Goal: Task Accomplishment & Management: Manage account settings

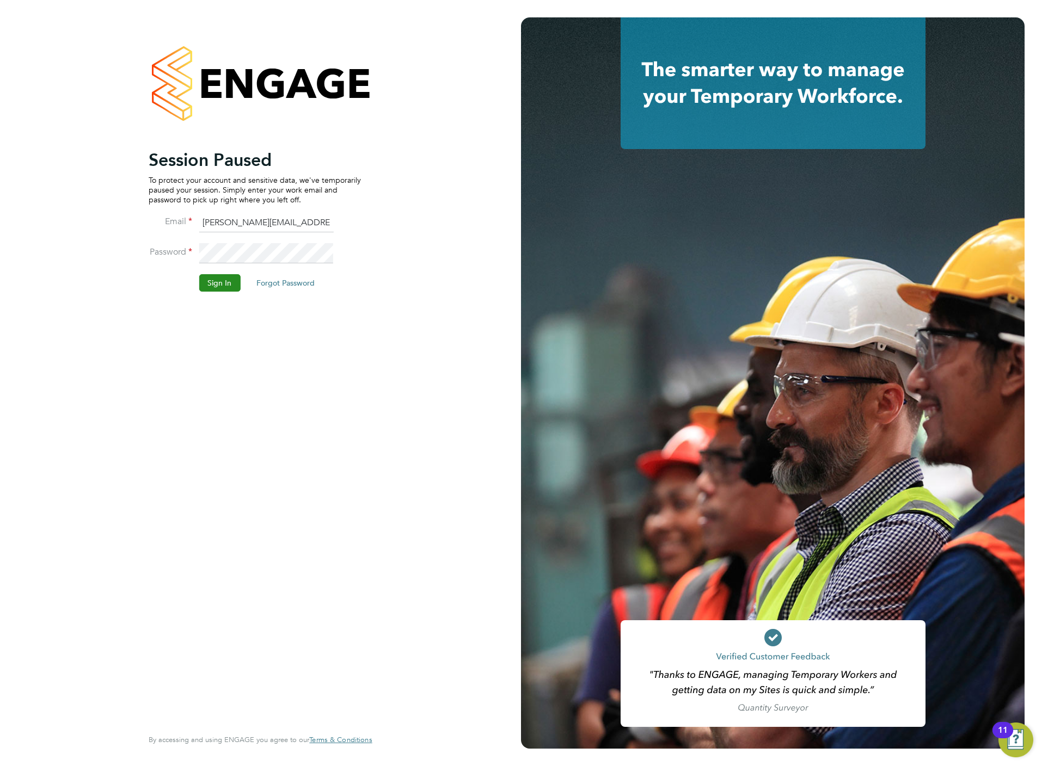
click at [220, 278] on button "Sign In" at bounding box center [219, 282] width 41 height 17
click at [224, 293] on li "Sign In Forgot Password" at bounding box center [255, 288] width 212 height 28
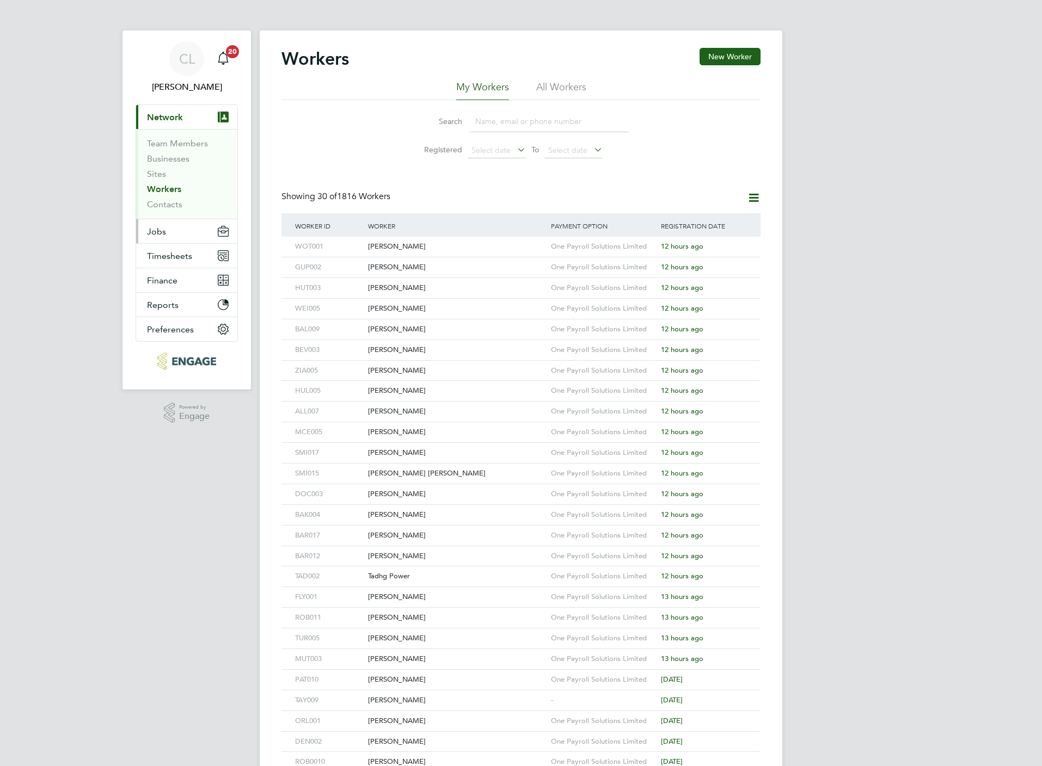
click at [165, 237] on button "Jobs" at bounding box center [186, 231] width 101 height 24
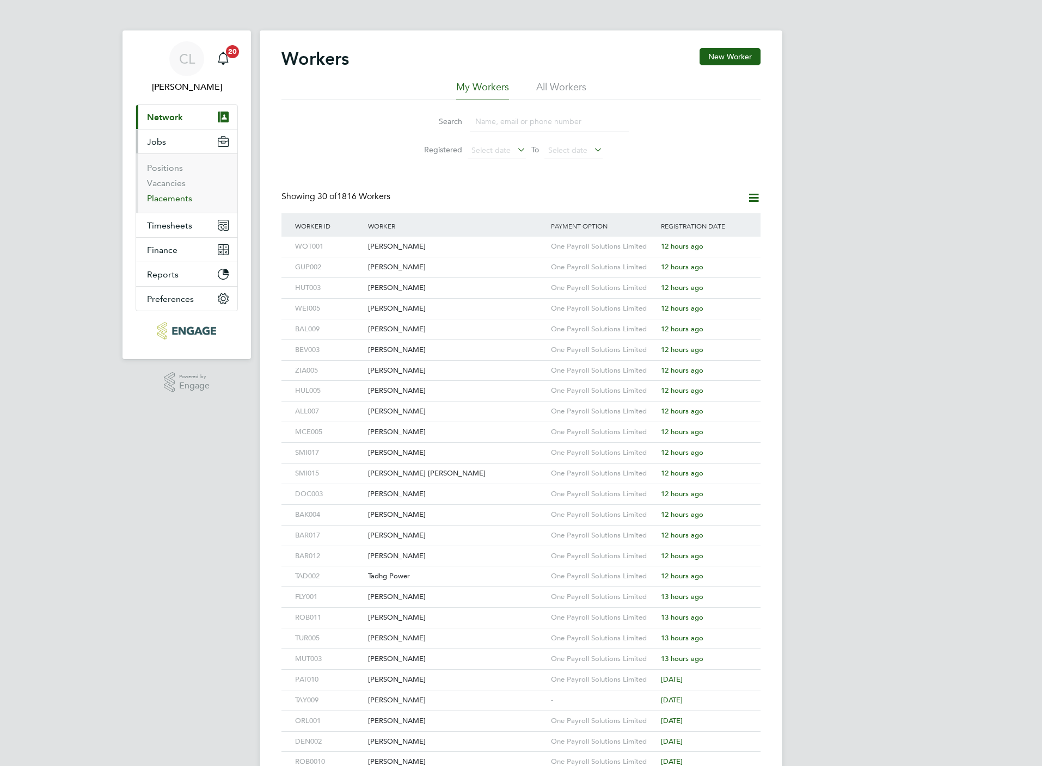
click at [180, 204] on link "Placements" at bounding box center [169, 198] width 45 height 10
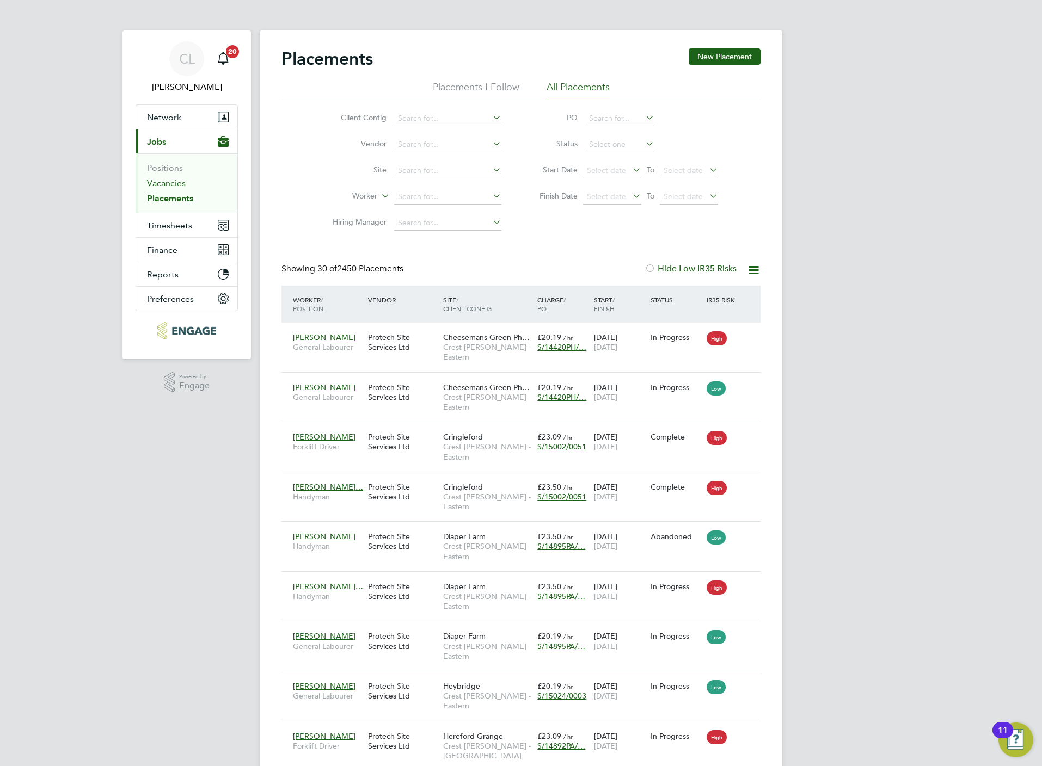
click at [182, 180] on link "Vacancies" at bounding box center [166, 183] width 39 height 10
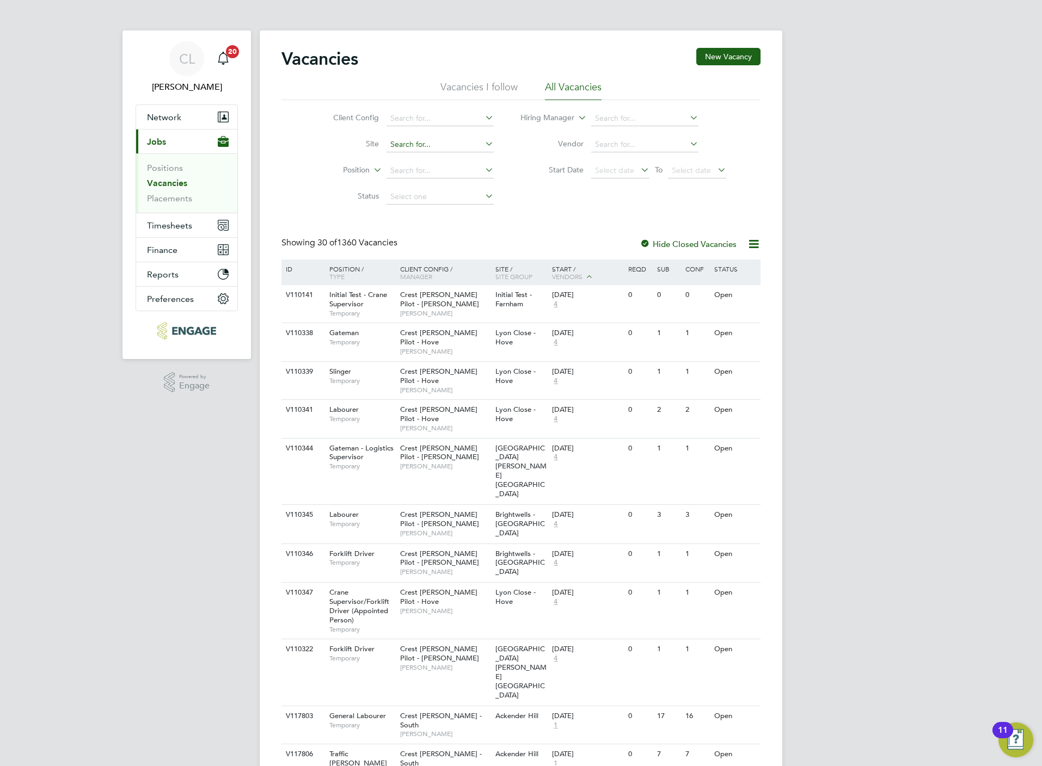
click at [402, 151] on input at bounding box center [439, 144] width 107 height 15
click at [305, 167] on li "Position" at bounding box center [405, 171] width 205 height 26
click at [425, 170] on input at bounding box center [439, 170] width 107 height 15
type input "arb"
click at [426, 142] on input at bounding box center [439, 144] width 107 height 15
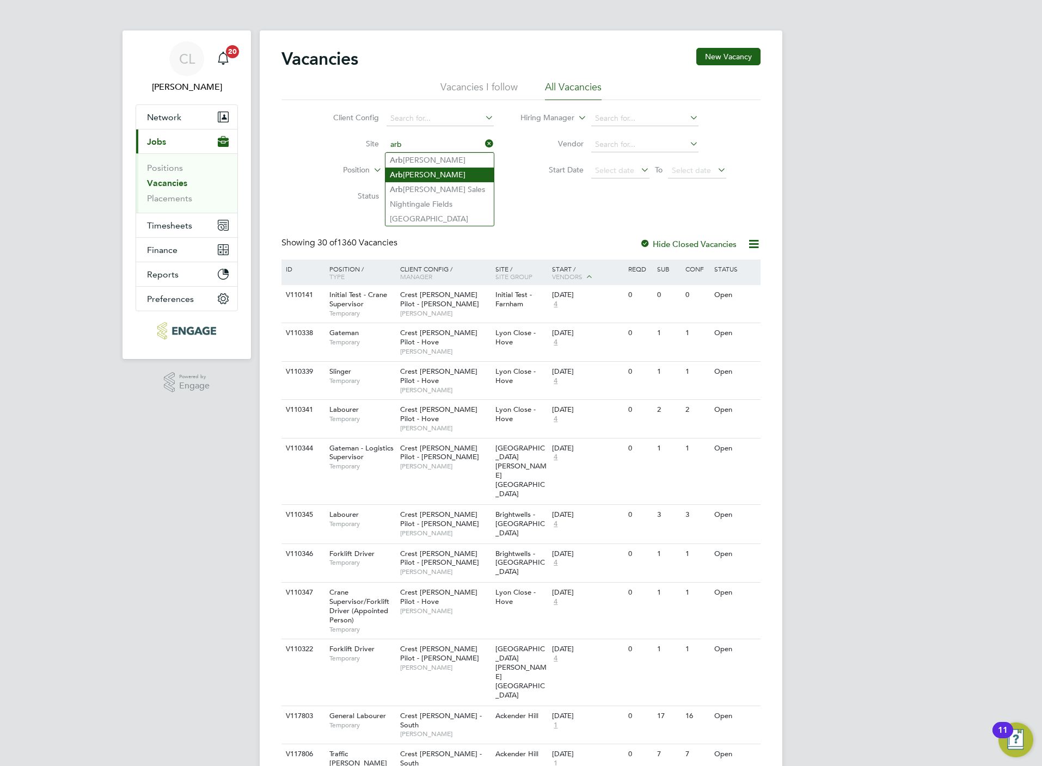
click at [437, 174] on li "Arb orfield" at bounding box center [439, 175] width 108 height 15
type input "Arborfield"
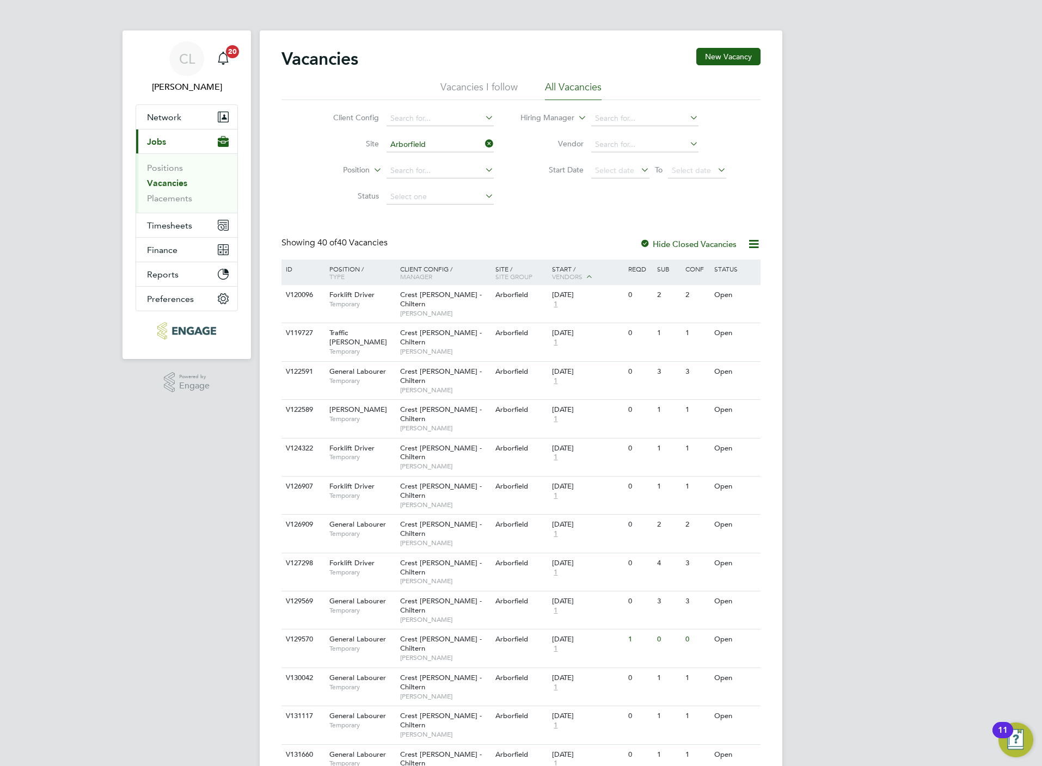
click at [407, 144] on input "Arborfield" at bounding box center [439, 144] width 107 height 15
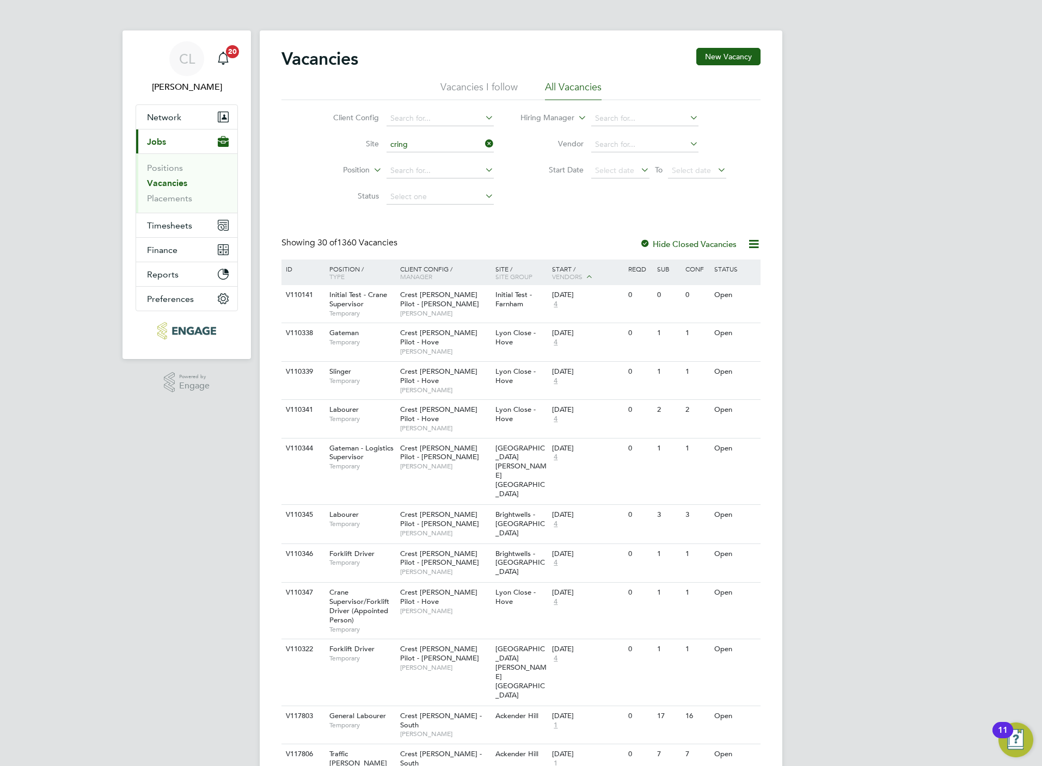
click at [420, 173] on li "Cring leford - Sales" at bounding box center [439, 175] width 108 height 15
type input "Cringleford - Sales"
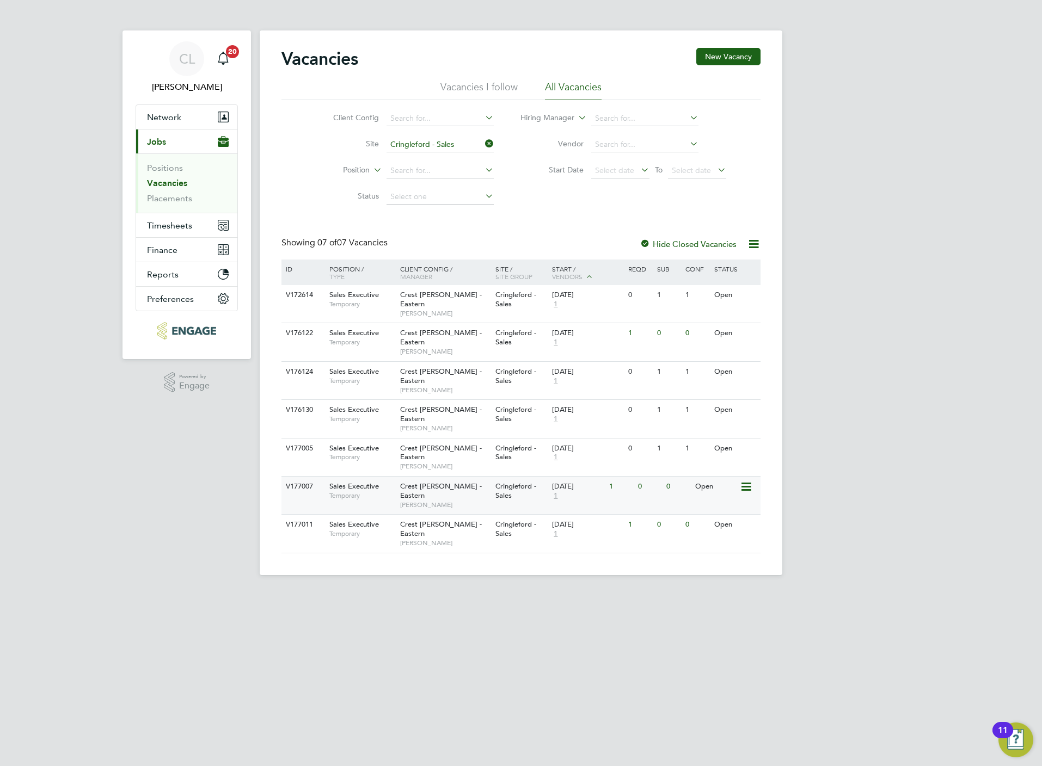
click at [397, 477] on div "Crest Nicholson - Eastern Stefan Fernandez" at bounding box center [444, 496] width 95 height 38
click at [171, 198] on link "Placements" at bounding box center [169, 198] width 45 height 10
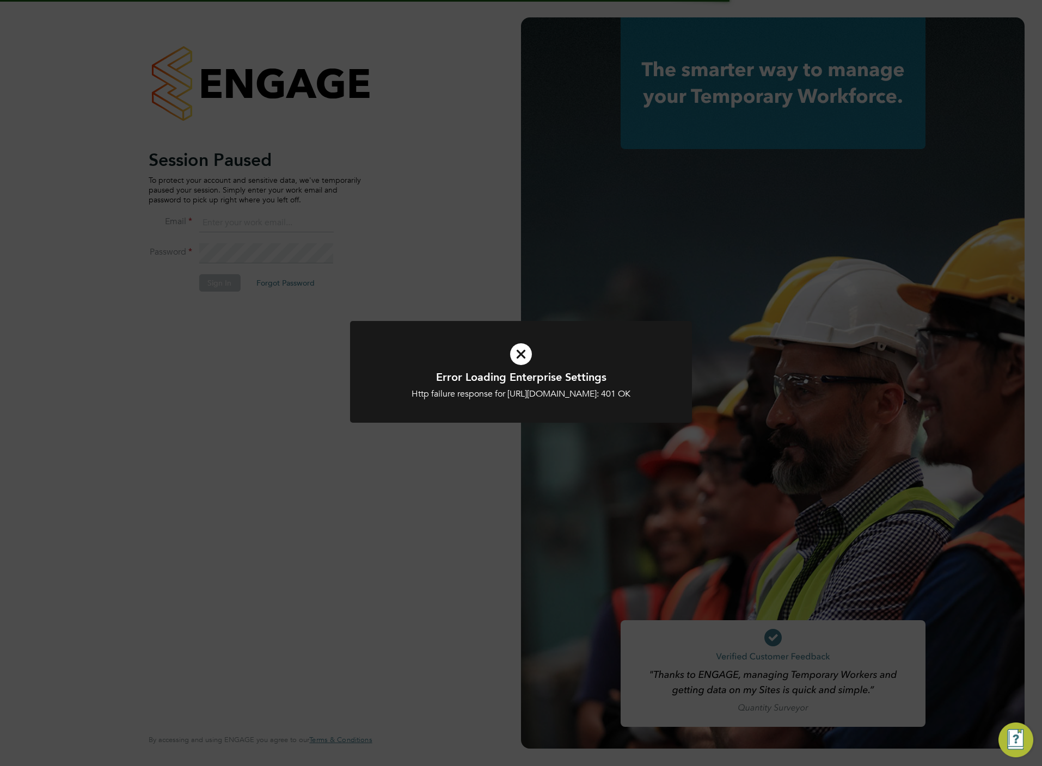
type input "chloe@protechltd.co.uk"
click at [426, 271] on div "Error Loading Enterprise Settings Http failure response for https://protechltd.…" at bounding box center [521, 383] width 1042 height 766
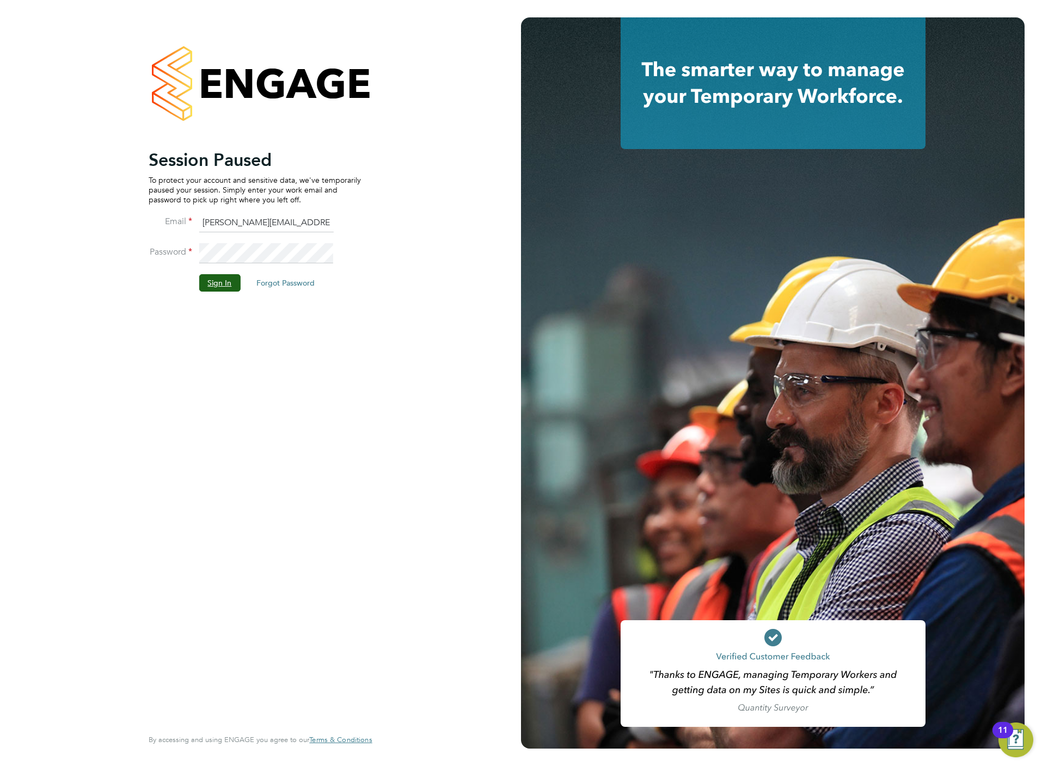
click at [237, 282] on button "Sign In" at bounding box center [219, 282] width 41 height 17
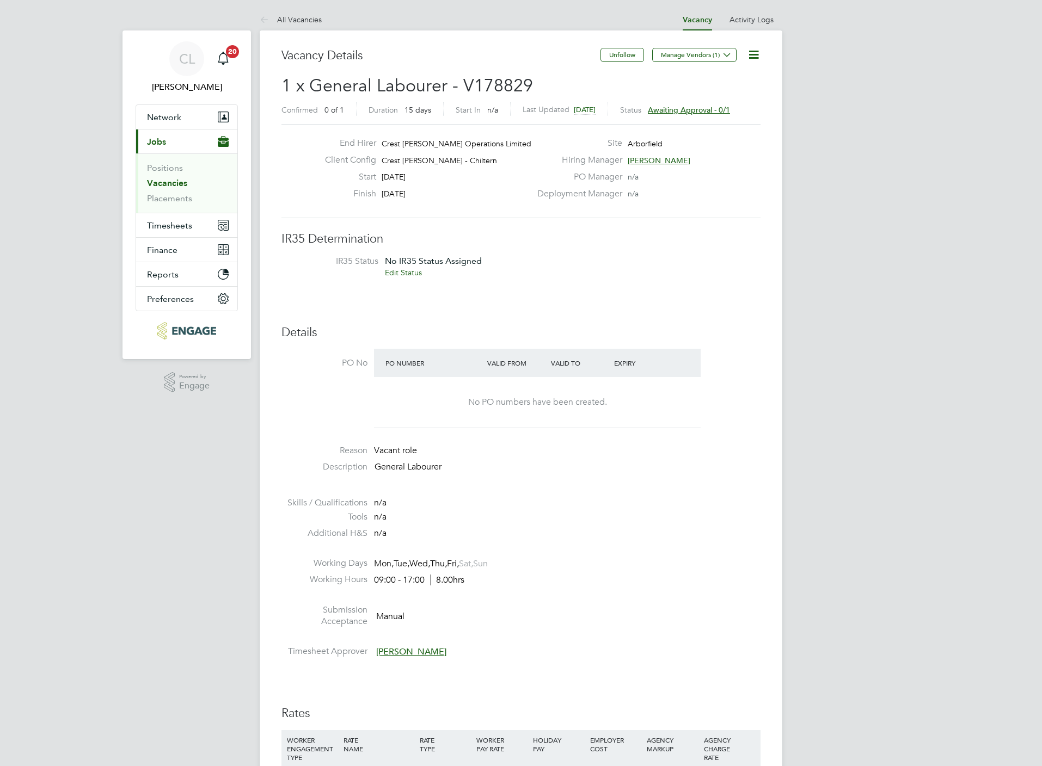
scroll to position [33, 77]
click at [296, 24] on li "All Vacancies" at bounding box center [291, 20] width 62 height 22
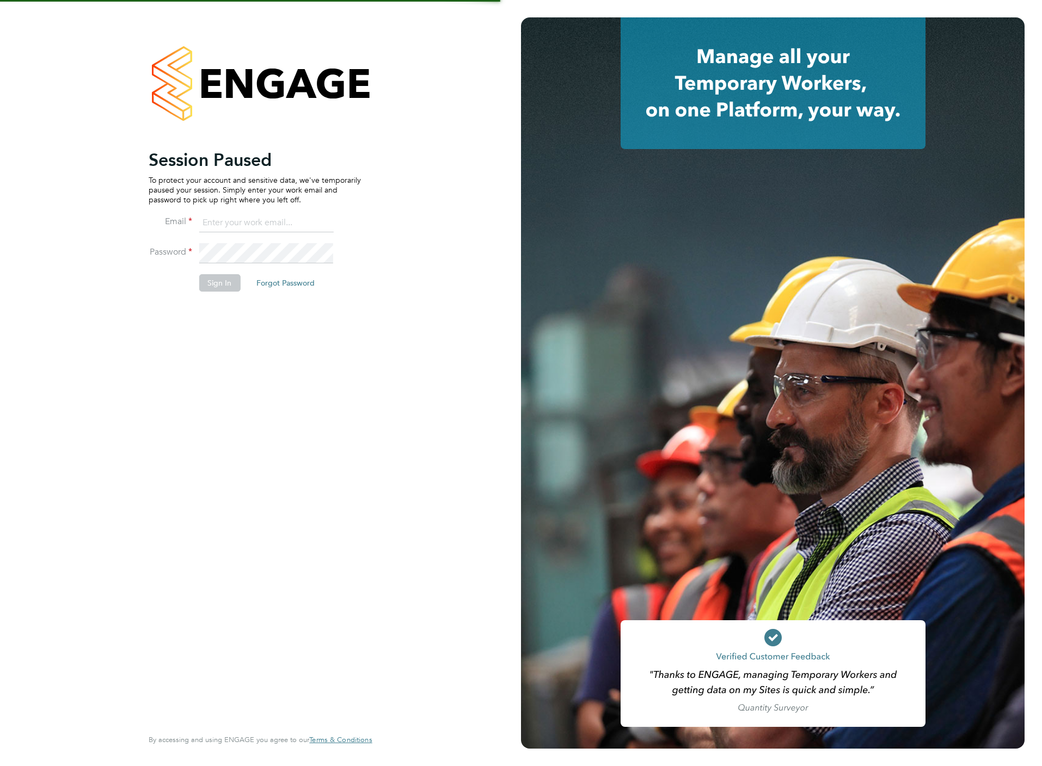
type input "[PERSON_NAME][EMAIL_ADDRESS][DOMAIN_NAME]"
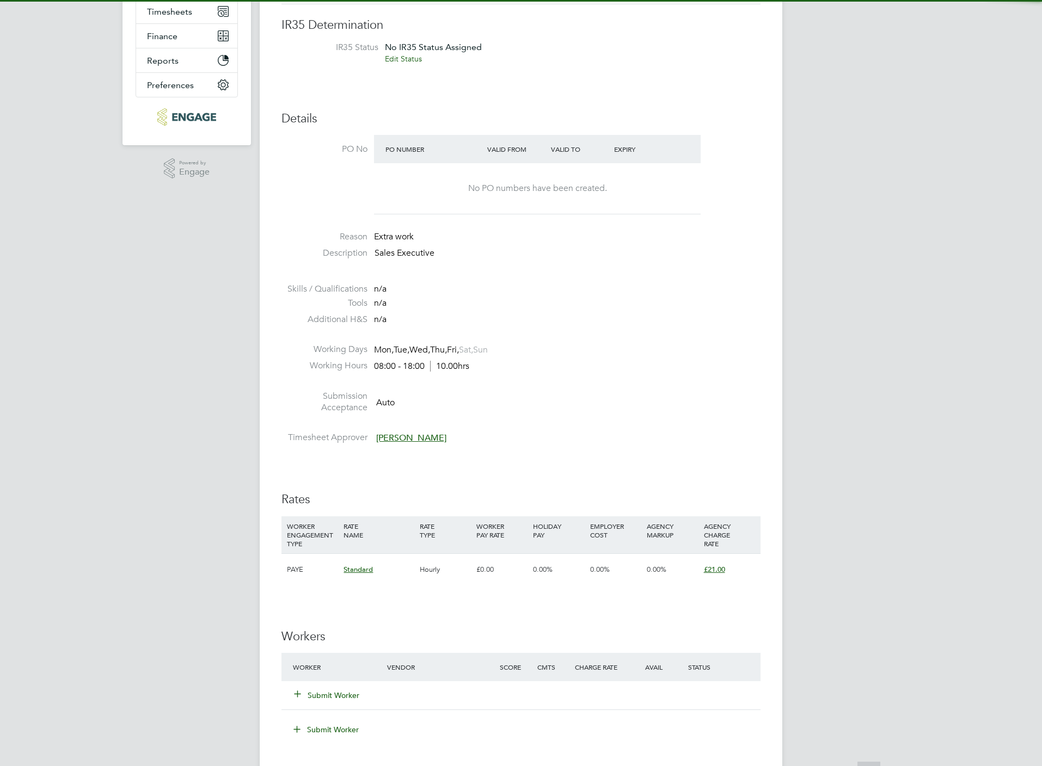
scroll to position [245, 0]
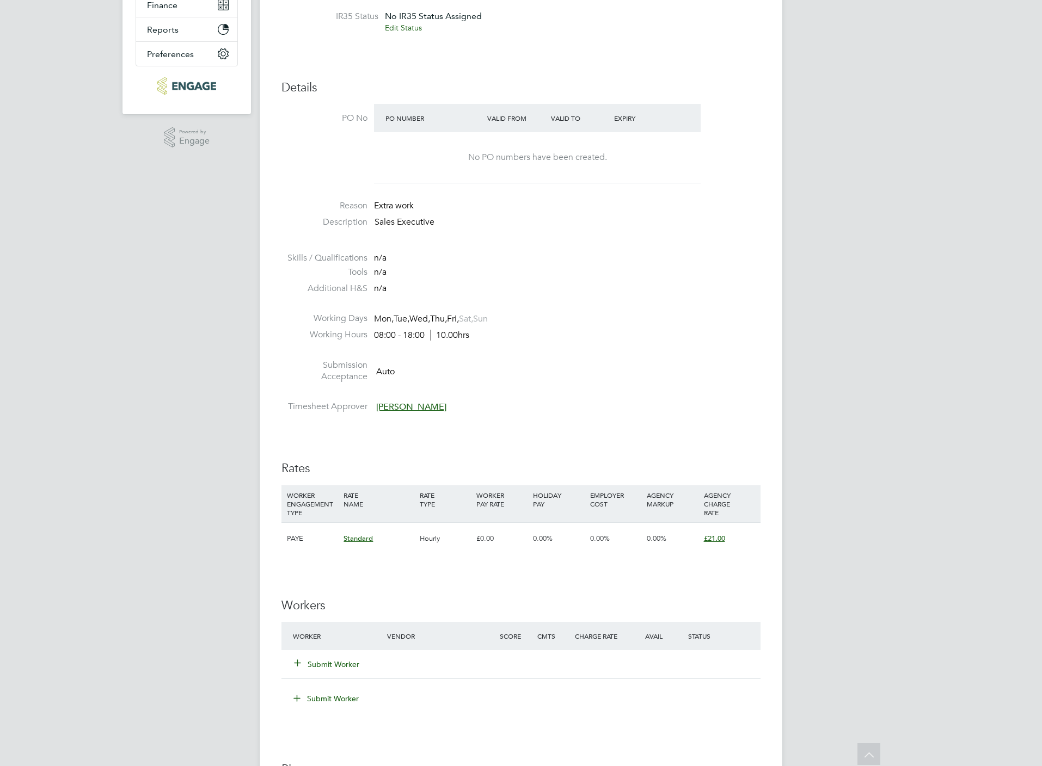
click at [312, 664] on button "Submit Worker" at bounding box center [326, 664] width 65 height 11
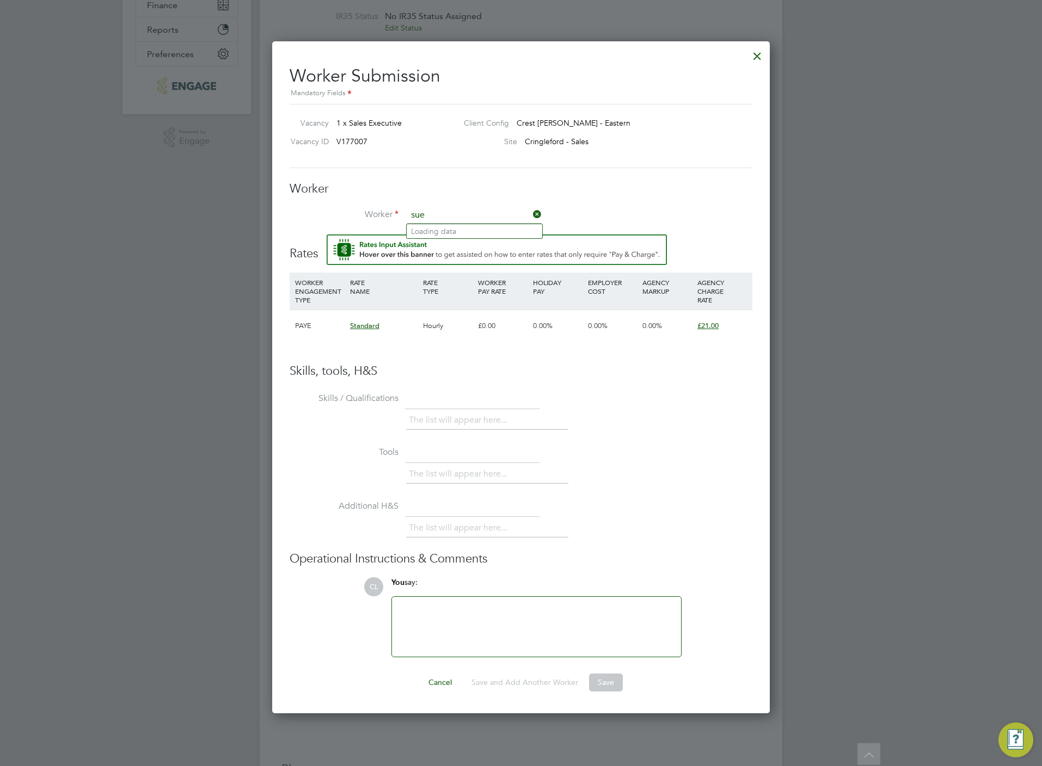
scroll to position [675, 498]
click at [485, 233] on li "Sue G uppy (GUP002)" at bounding box center [473, 231] width 135 height 15
type input "Sue Guppy (GUP002)"
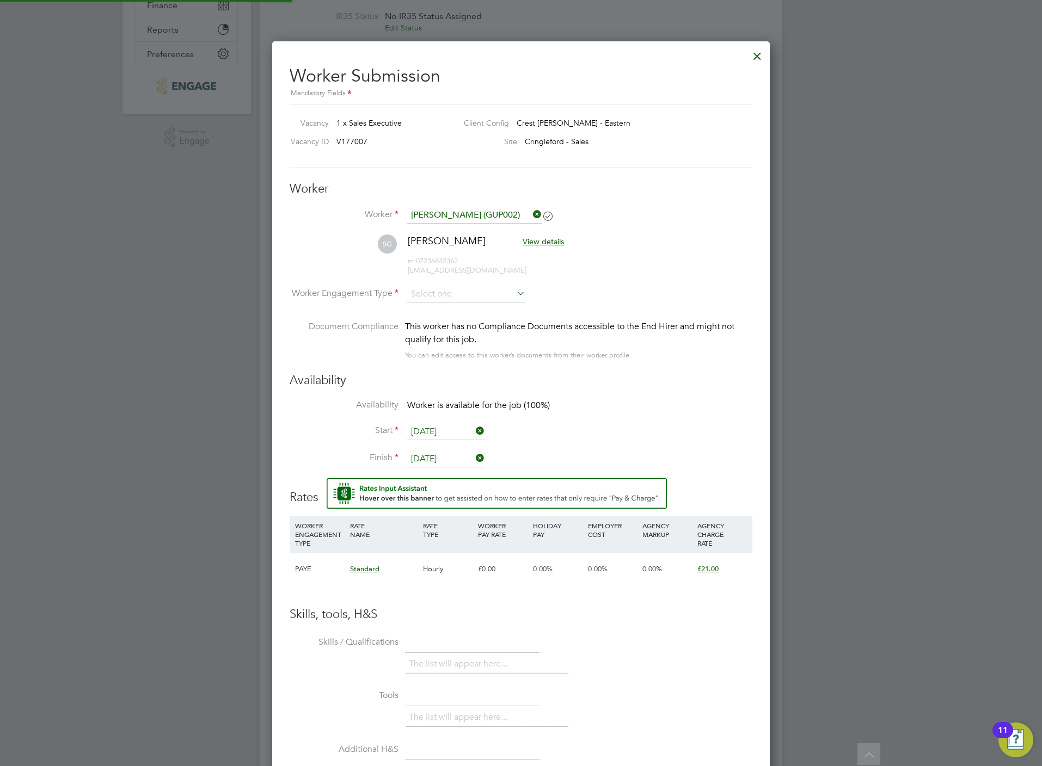
scroll to position [0, 0]
click at [458, 298] on input at bounding box center [466, 295] width 118 height 16
click at [458, 325] on li "PAYE" at bounding box center [465, 324] width 119 height 14
type input "PAYE"
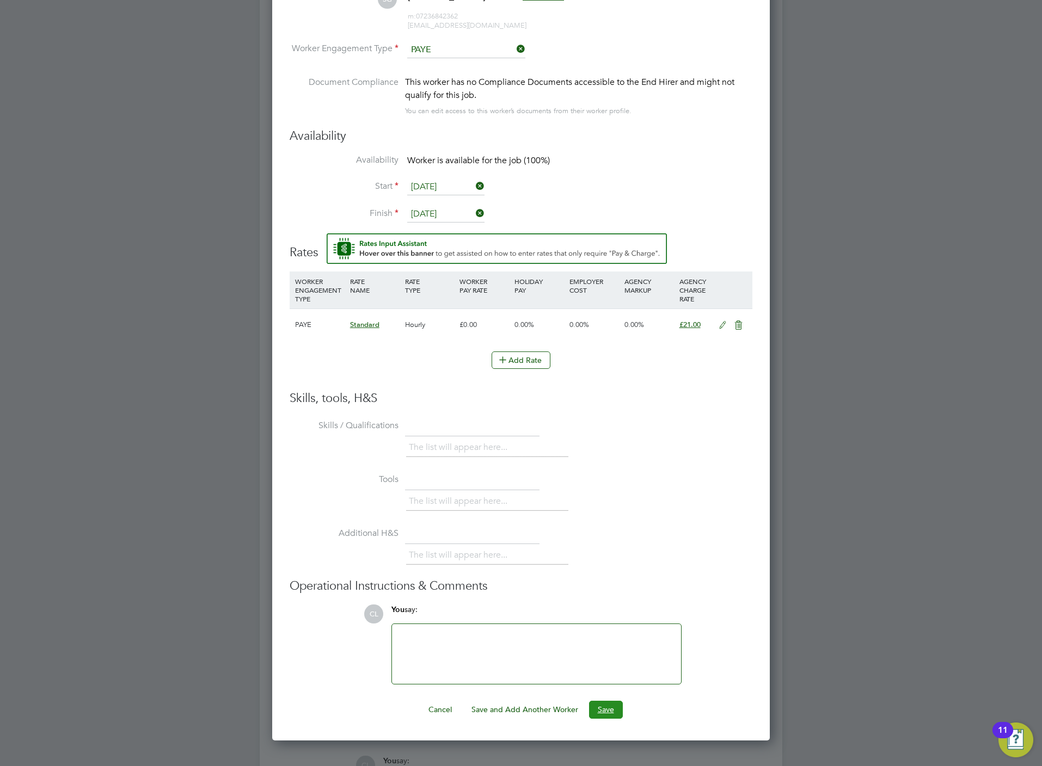
click at [611, 706] on button "Save" at bounding box center [606, 709] width 34 height 17
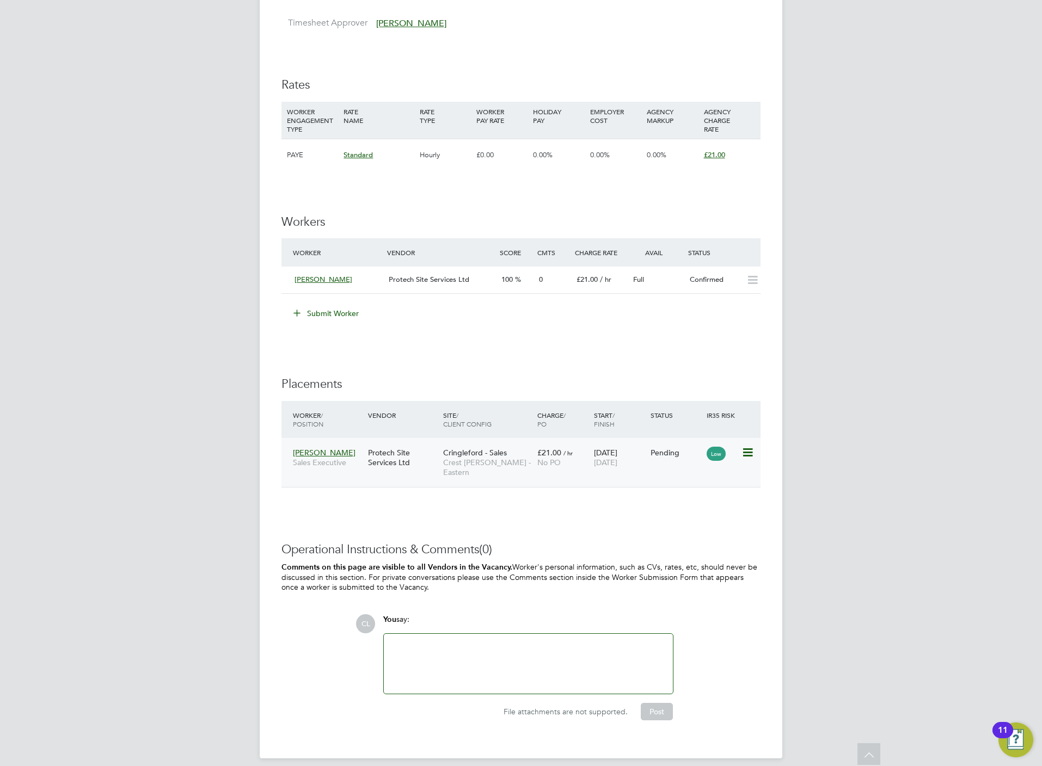
scroll to position [630, 0]
click at [751, 448] on icon at bounding box center [746, 451] width 11 height 13
click at [686, 519] on li "Start" at bounding box center [712, 520] width 77 height 15
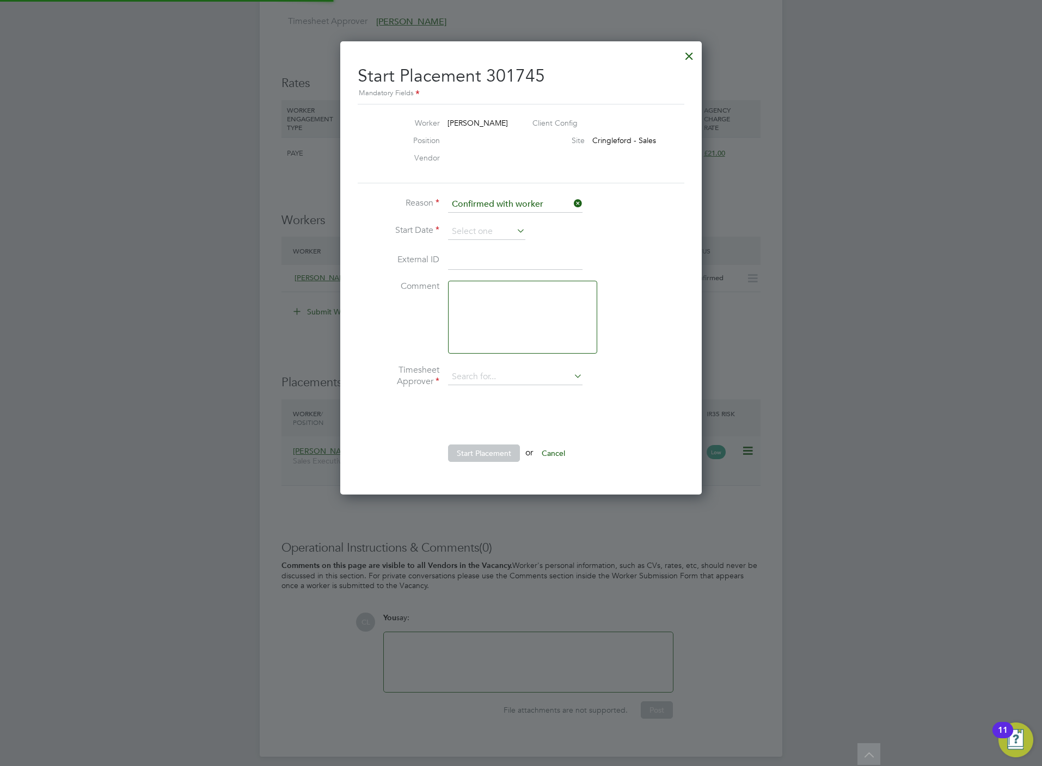
type input "[PERSON_NAME]"
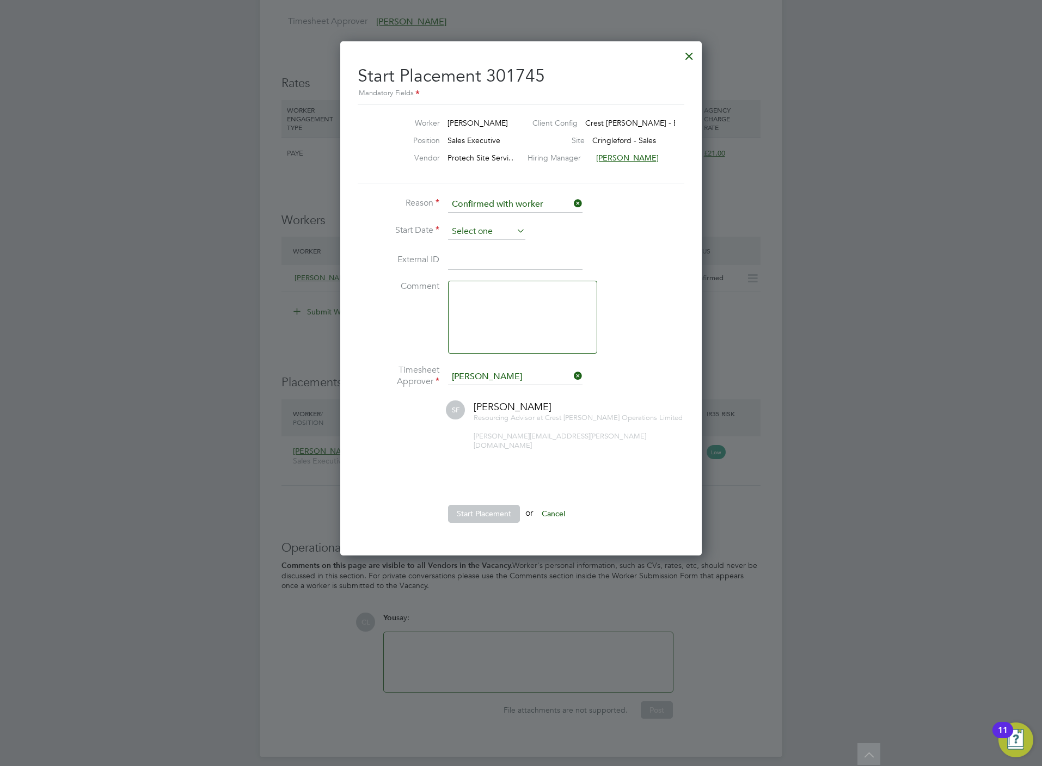
click at [469, 231] on input at bounding box center [486, 232] width 77 height 16
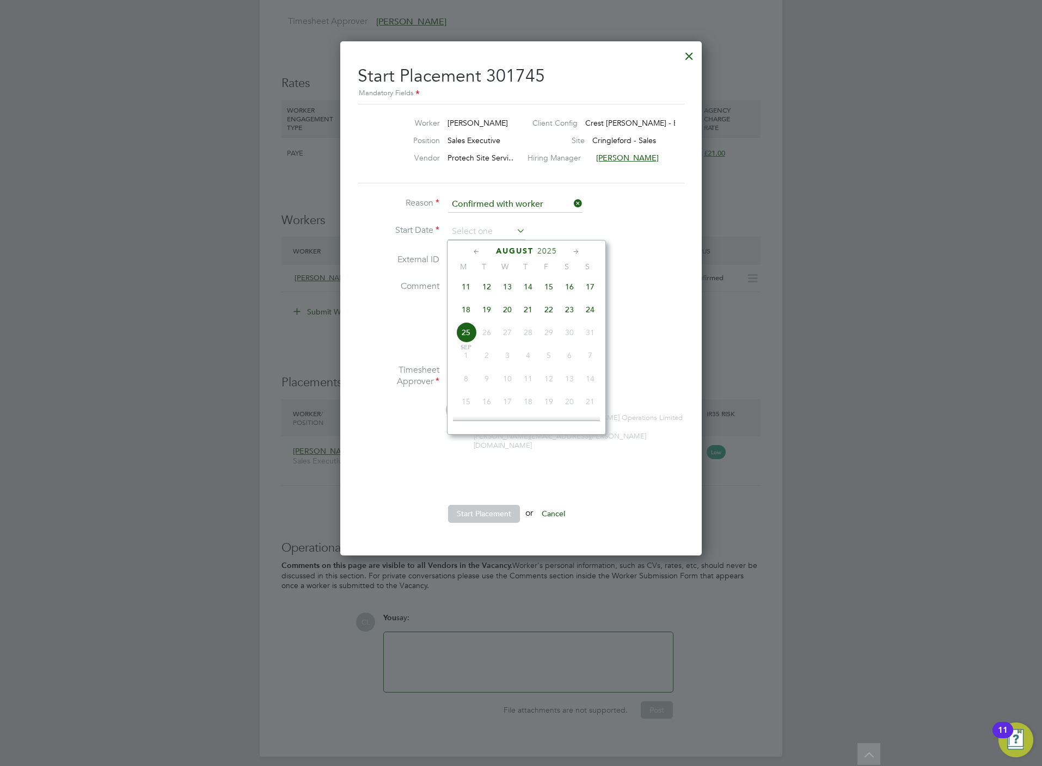
click at [566, 293] on span "16" at bounding box center [569, 286] width 21 height 21
type input "[DATE]"
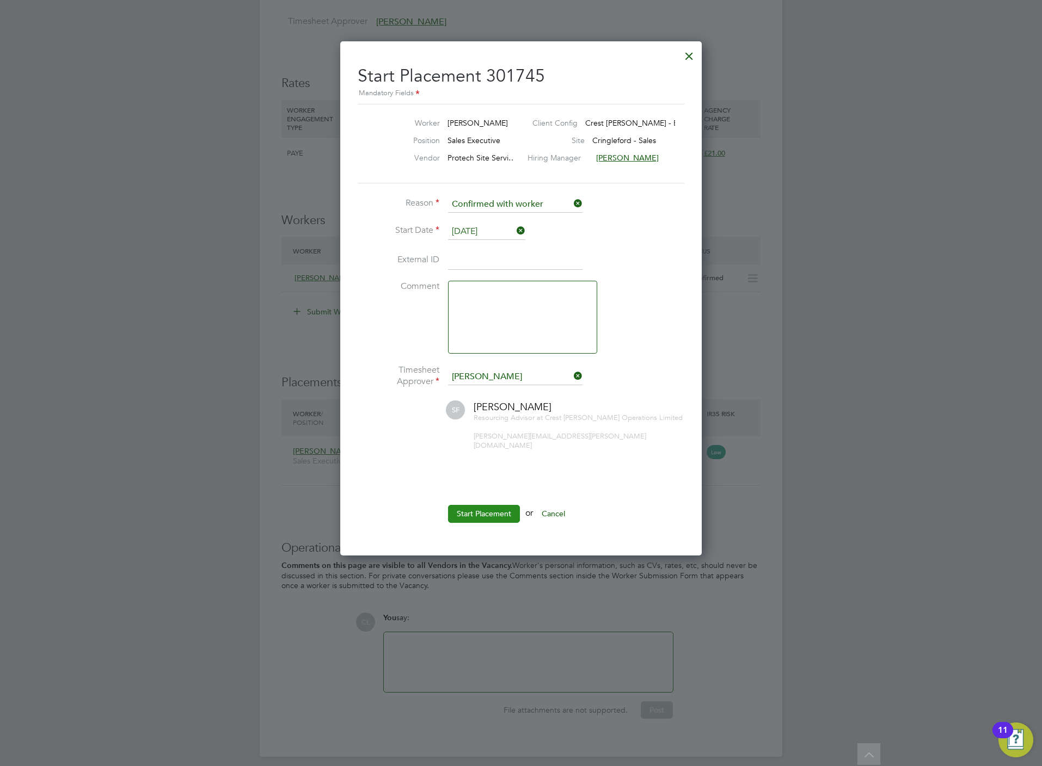
click at [475, 505] on button "Start Placement" at bounding box center [484, 513] width 72 height 17
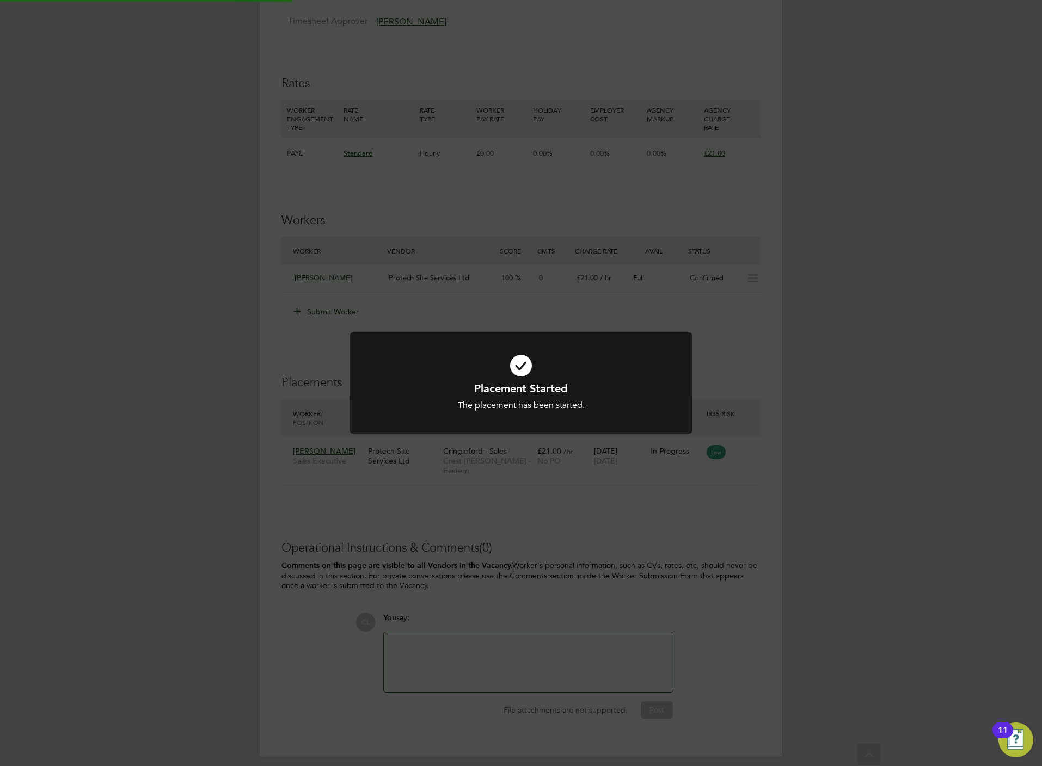
click at [552, 543] on div "Placement Started The placement has been started. Cancel Okay" at bounding box center [521, 383] width 1042 height 766
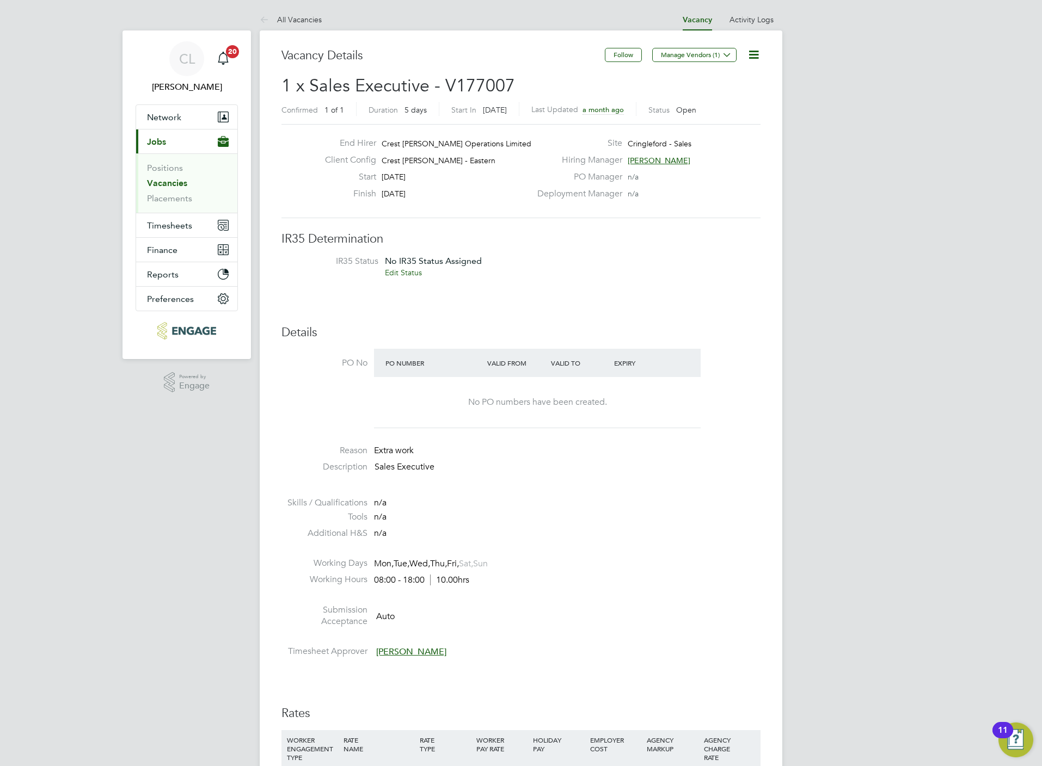
click at [159, 188] on link "Vacancies" at bounding box center [167, 183] width 40 height 10
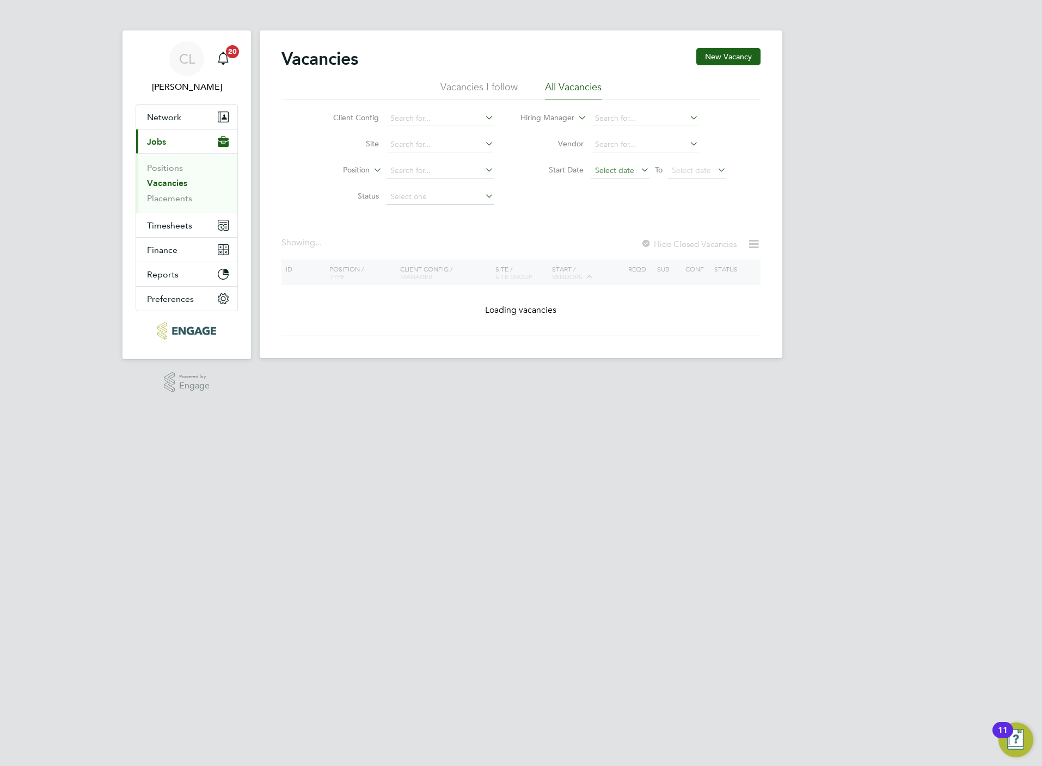
click at [613, 167] on span "Select date" at bounding box center [614, 170] width 39 height 10
click at [601, 251] on span "18" at bounding box center [608, 248] width 21 height 21
click at [571, 238] on div "Showing ... Hide Closed Vacancies" at bounding box center [520, 248] width 479 height 22
click at [552, 237] on div "Vacancies New Vacancy Vacancies I follow All Vacancies Client Config Site Posit…" at bounding box center [520, 192] width 479 height 288
click at [638, 165] on icon at bounding box center [638, 169] width 0 height 15
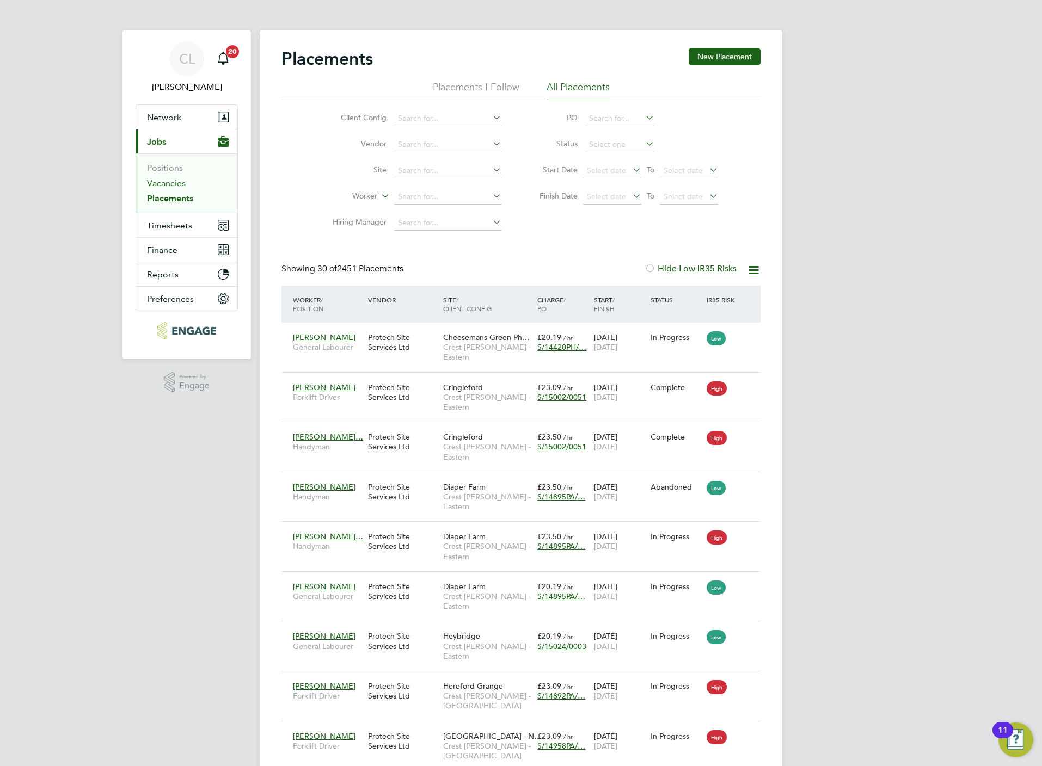
click at [169, 185] on link "Vacancies" at bounding box center [166, 183] width 39 height 10
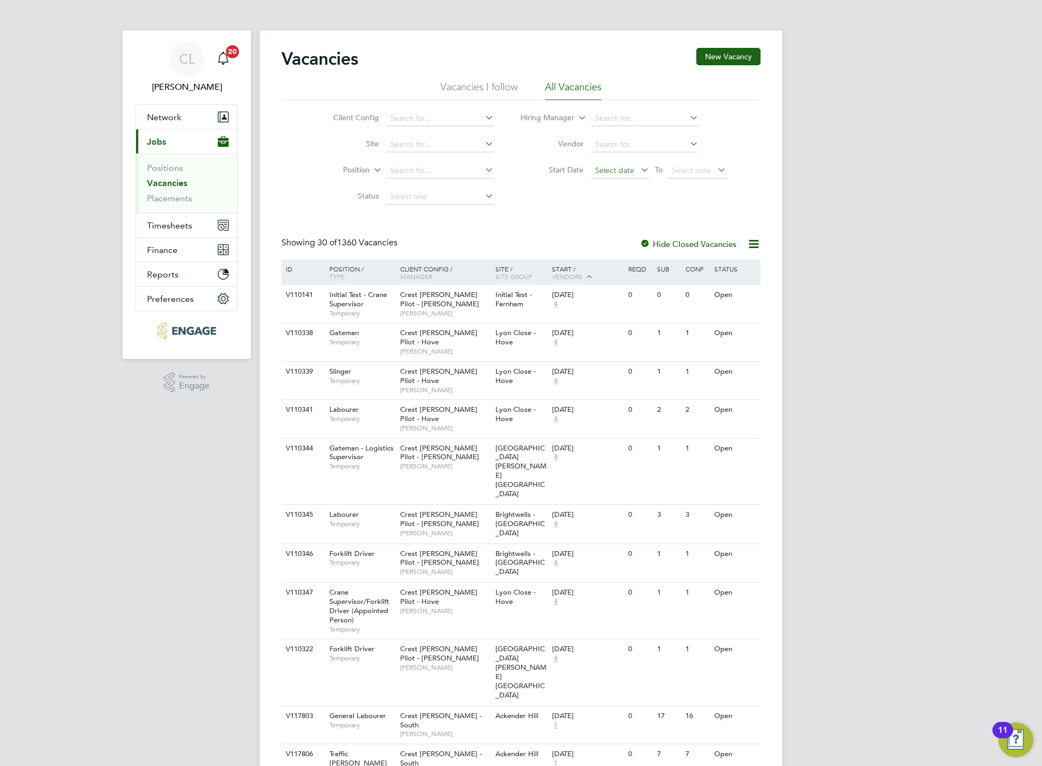
click at [634, 173] on span "Select date" at bounding box center [620, 171] width 58 height 15
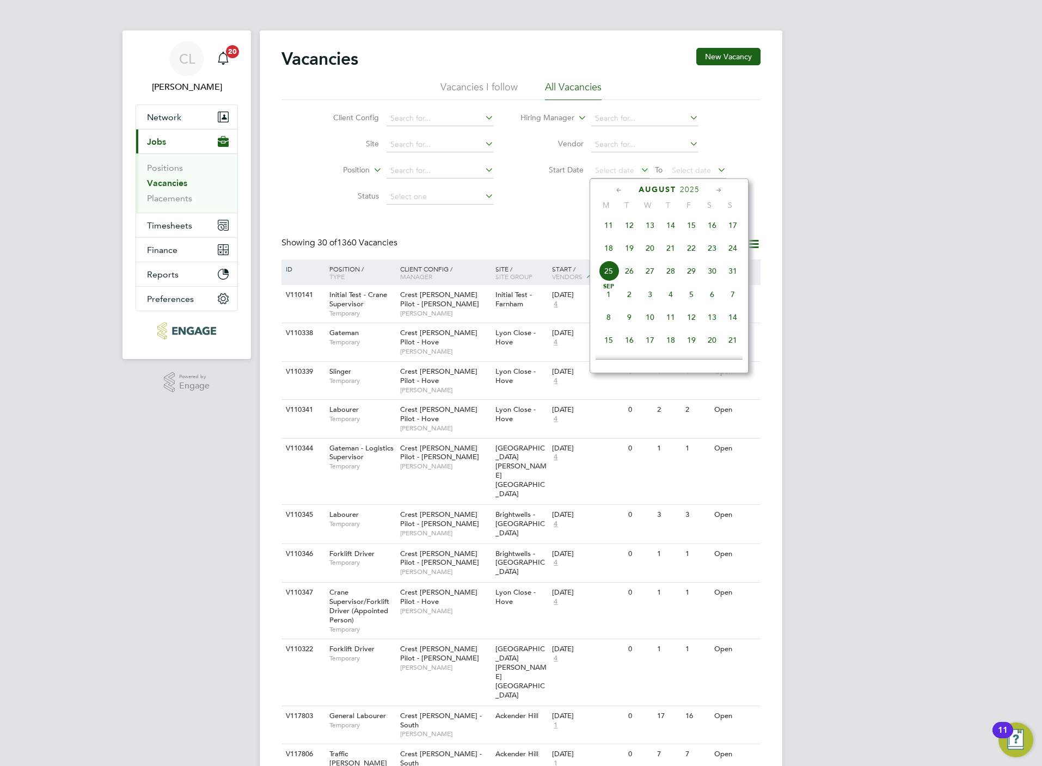
click at [608, 257] on span "18" at bounding box center [608, 248] width 21 height 21
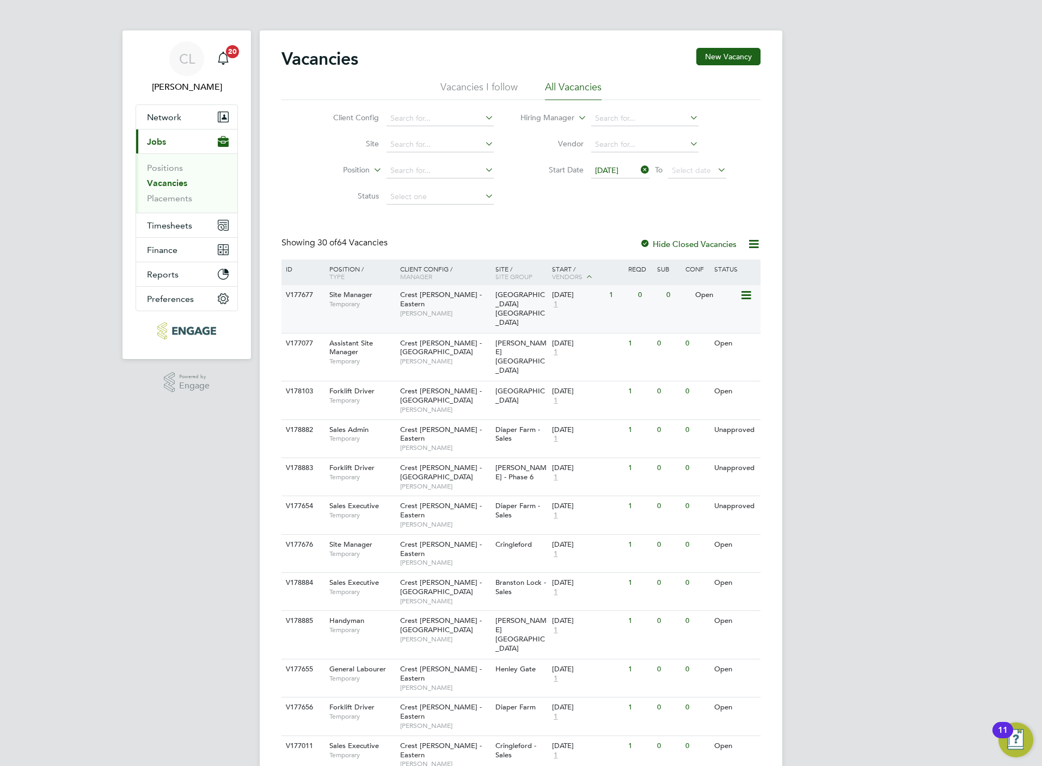
click at [424, 309] on span "[PERSON_NAME]" at bounding box center [445, 313] width 90 height 9
click at [418, 357] on span "[PERSON_NAME]" at bounding box center [445, 361] width 90 height 9
click at [416, 405] on span "[PERSON_NAME]" at bounding box center [445, 409] width 90 height 9
click at [750, 423] on icon at bounding box center [744, 429] width 11 height 13
click at [712, 461] on li "Update Status" at bounding box center [717, 459] width 63 height 15
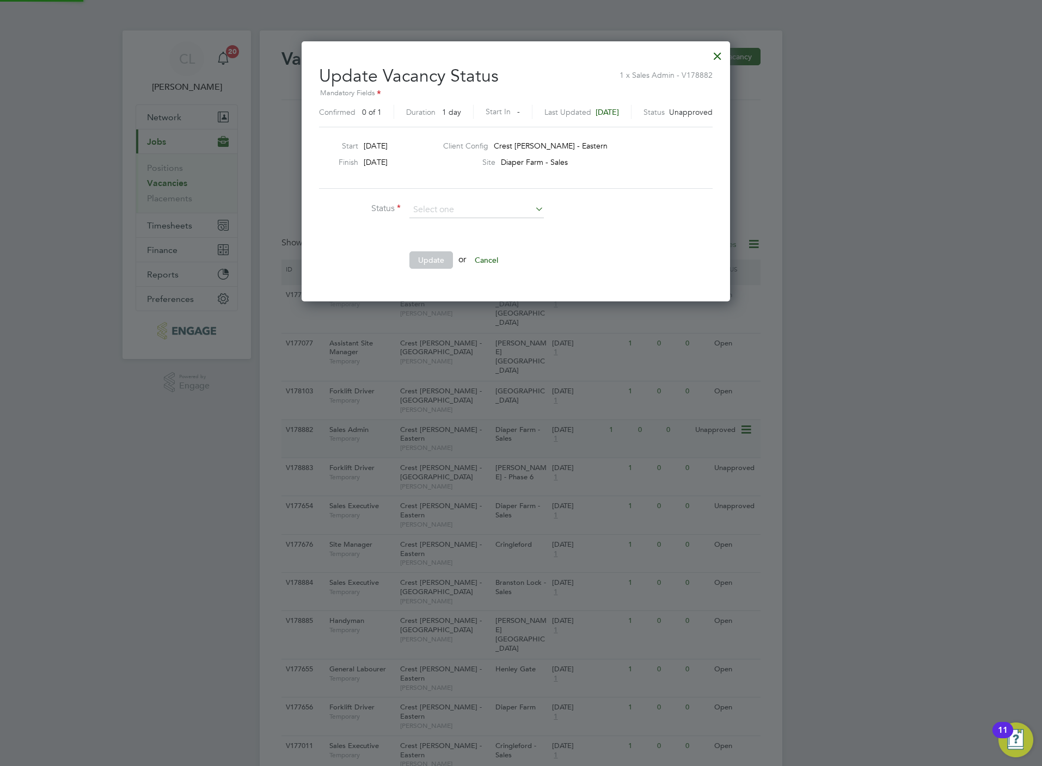
scroll to position [16, 281]
click at [475, 225] on li "Cancelled" at bounding box center [476, 225] width 135 height 14
type input "Cancelled"
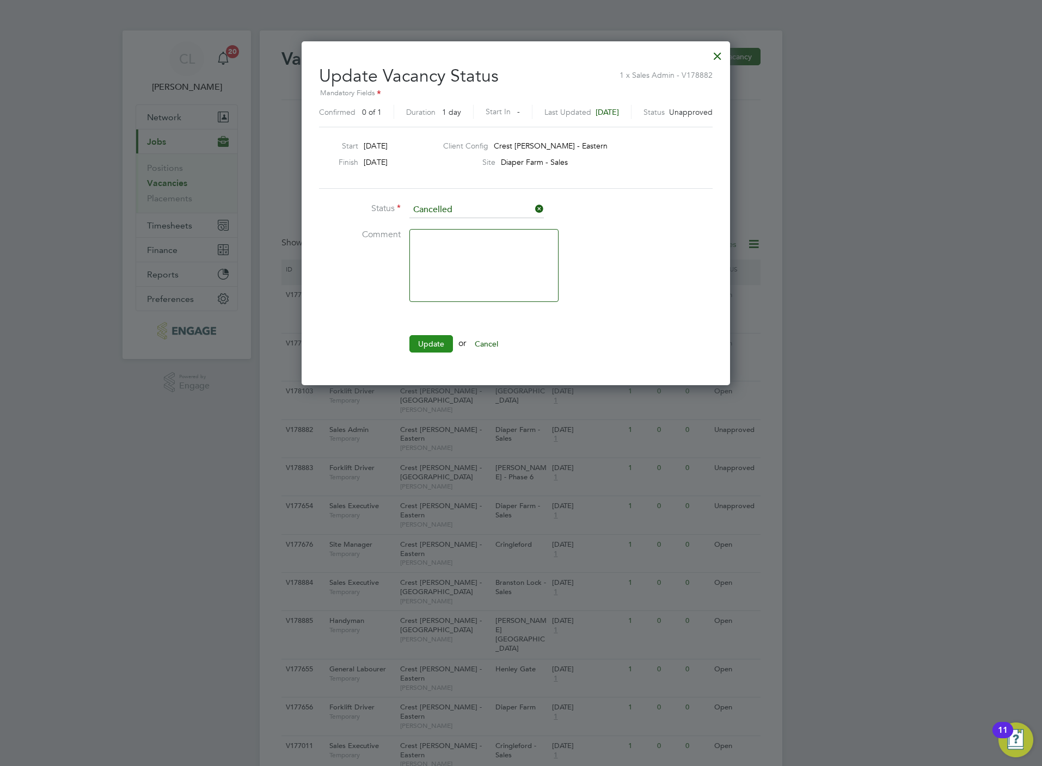
click at [425, 343] on button "Update" at bounding box center [431, 343] width 44 height 17
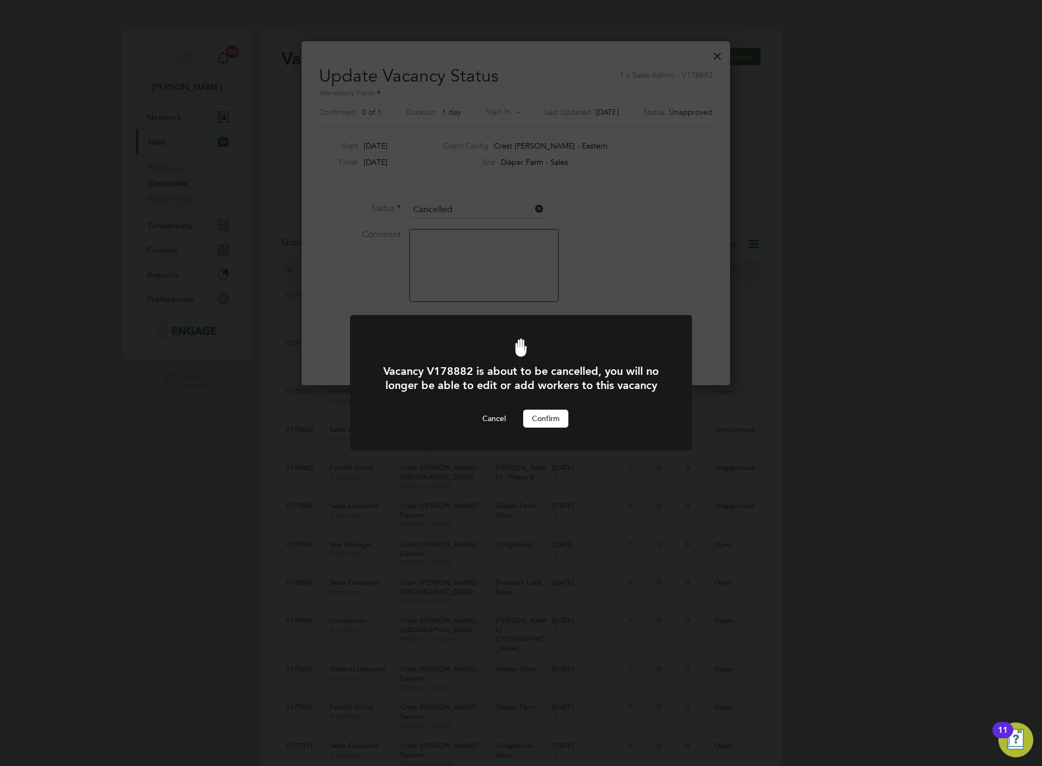
click at [550, 420] on button "Confirm" at bounding box center [545, 418] width 45 height 17
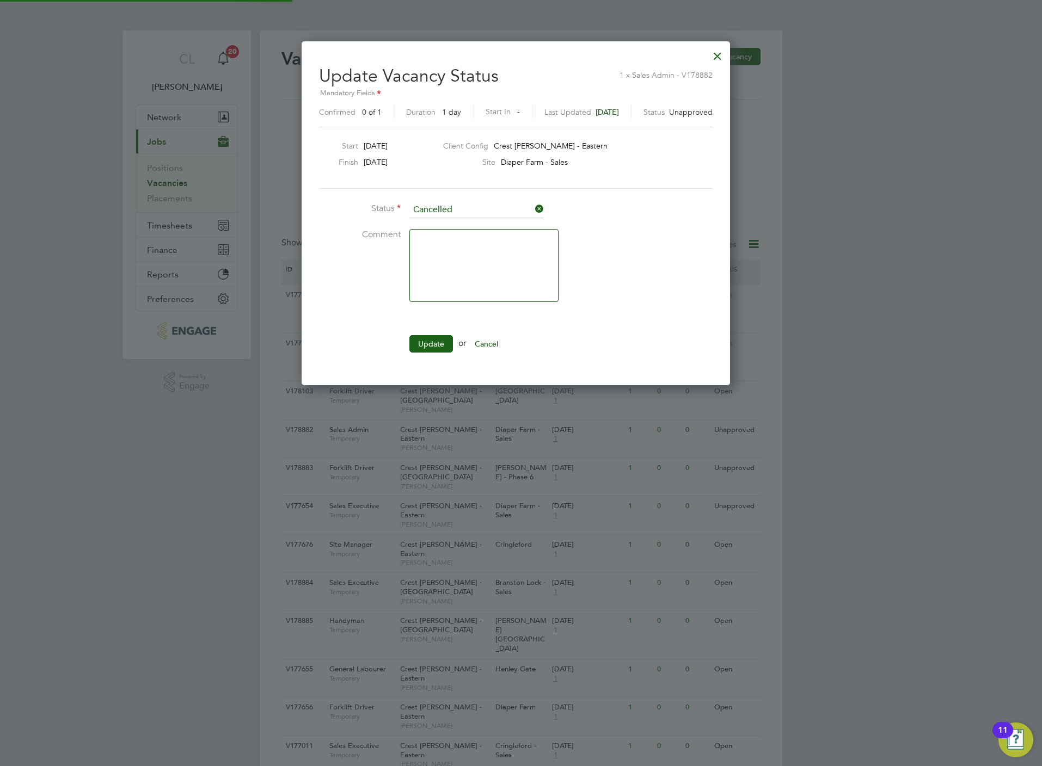
click at [727, 62] on div at bounding box center [717, 54] width 20 height 20
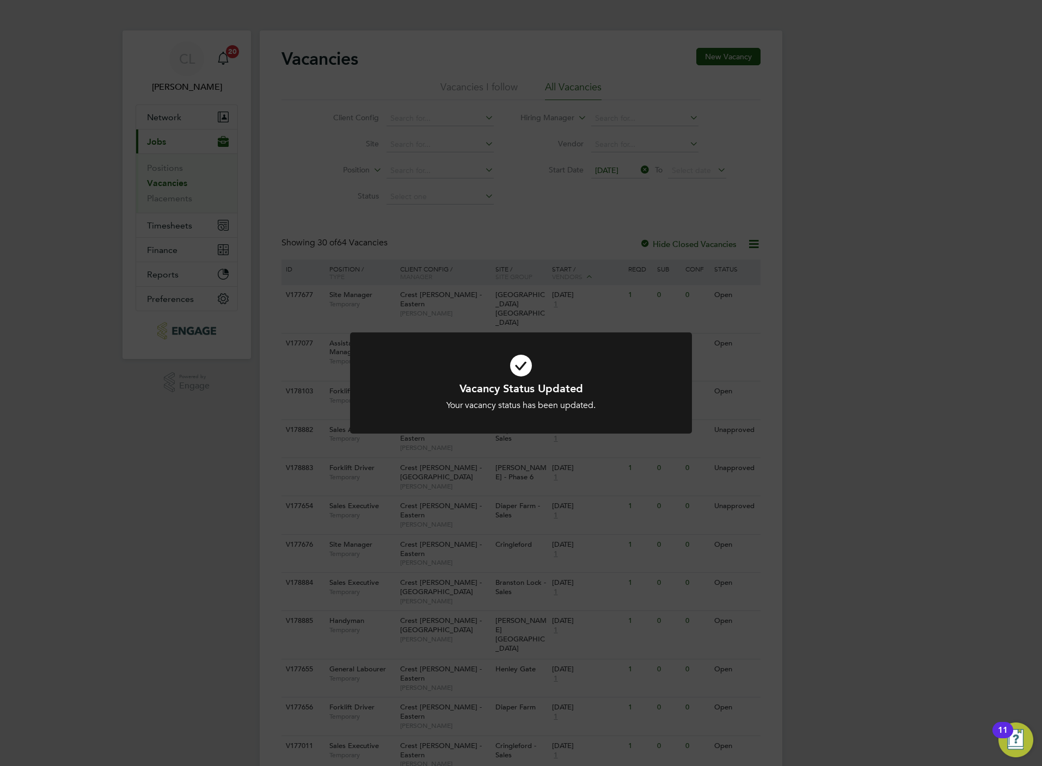
click at [613, 466] on div "Vacancy Status Updated Your vacancy status has been updated. Cancel Okay" at bounding box center [521, 383] width 1042 height 766
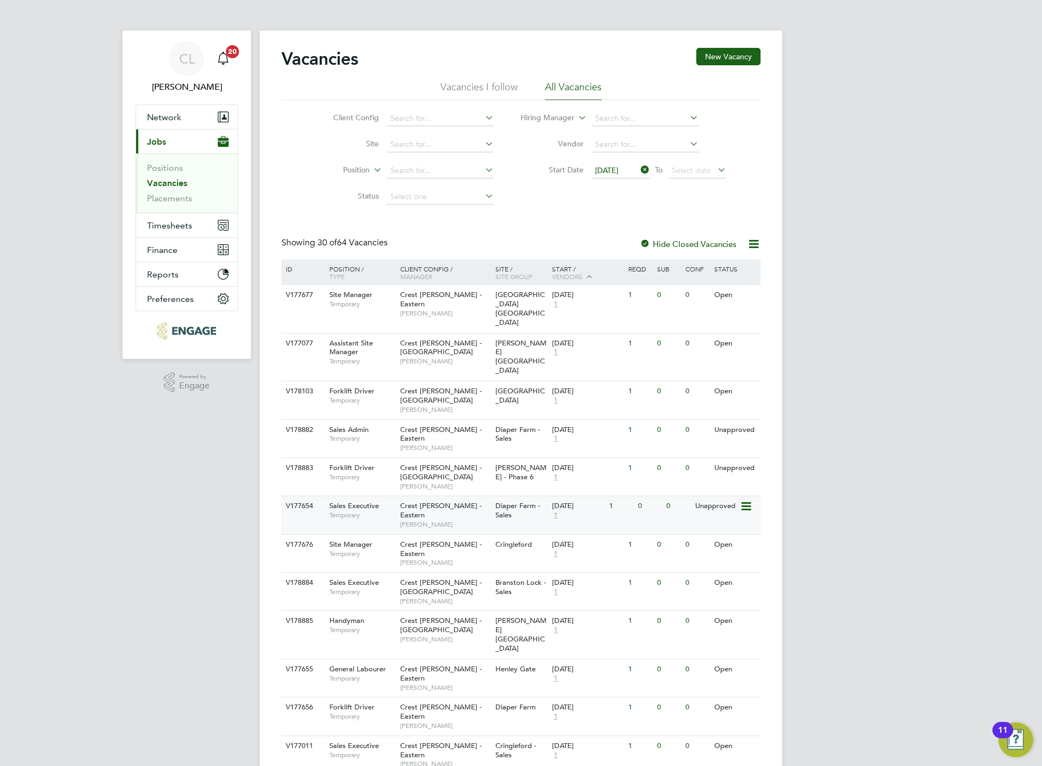
click at [743, 500] on icon at bounding box center [744, 506] width 11 height 13
click at [722, 525] on li "Update Status" at bounding box center [717, 528] width 63 height 15
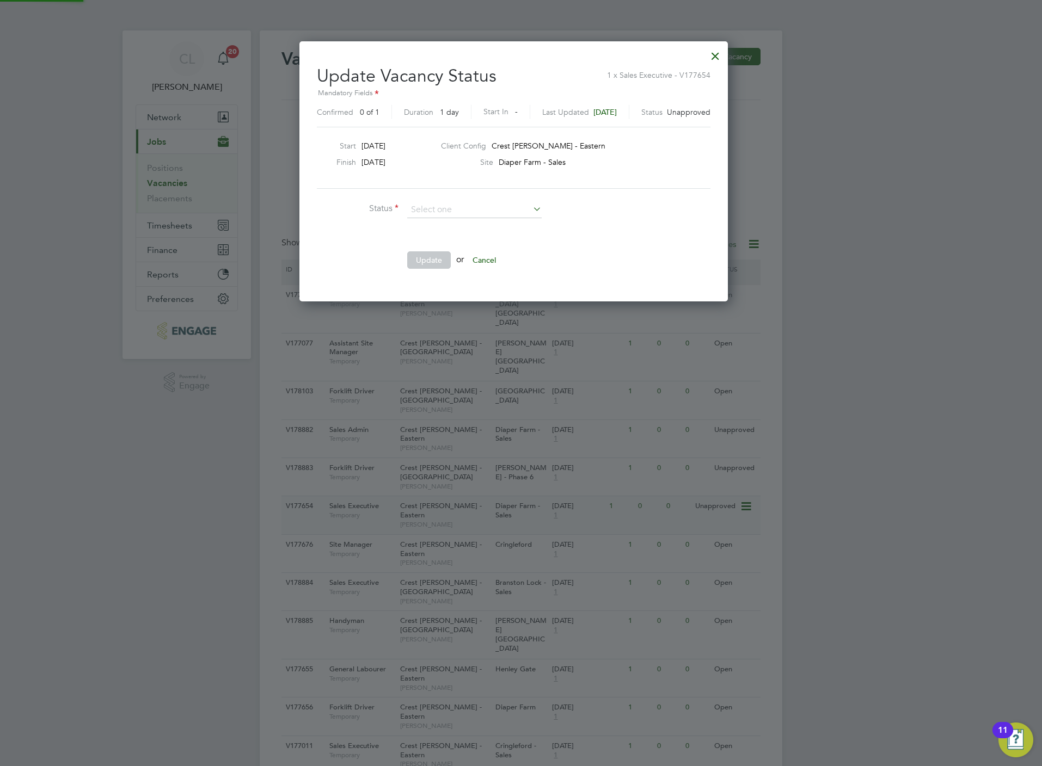
scroll to position [261, 443]
click at [446, 224] on li "Cancelled" at bounding box center [473, 225] width 135 height 14
type input "Cancelled"
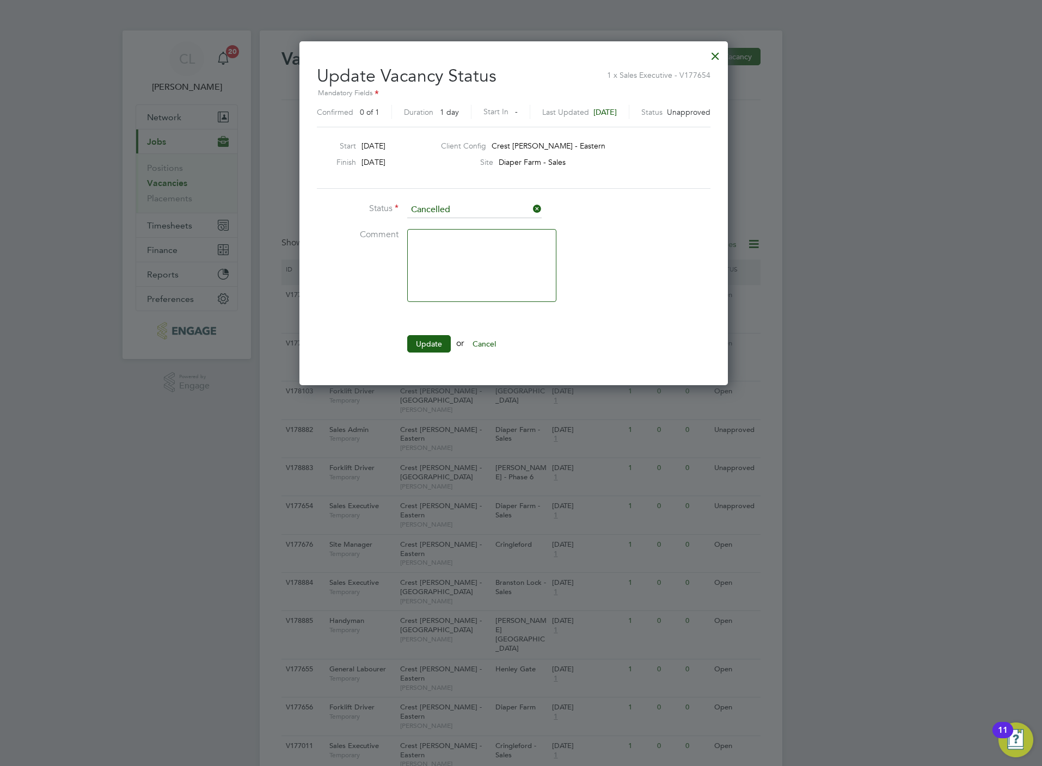
scroll to position [346, 443]
click at [429, 343] on button "Update" at bounding box center [429, 343] width 44 height 17
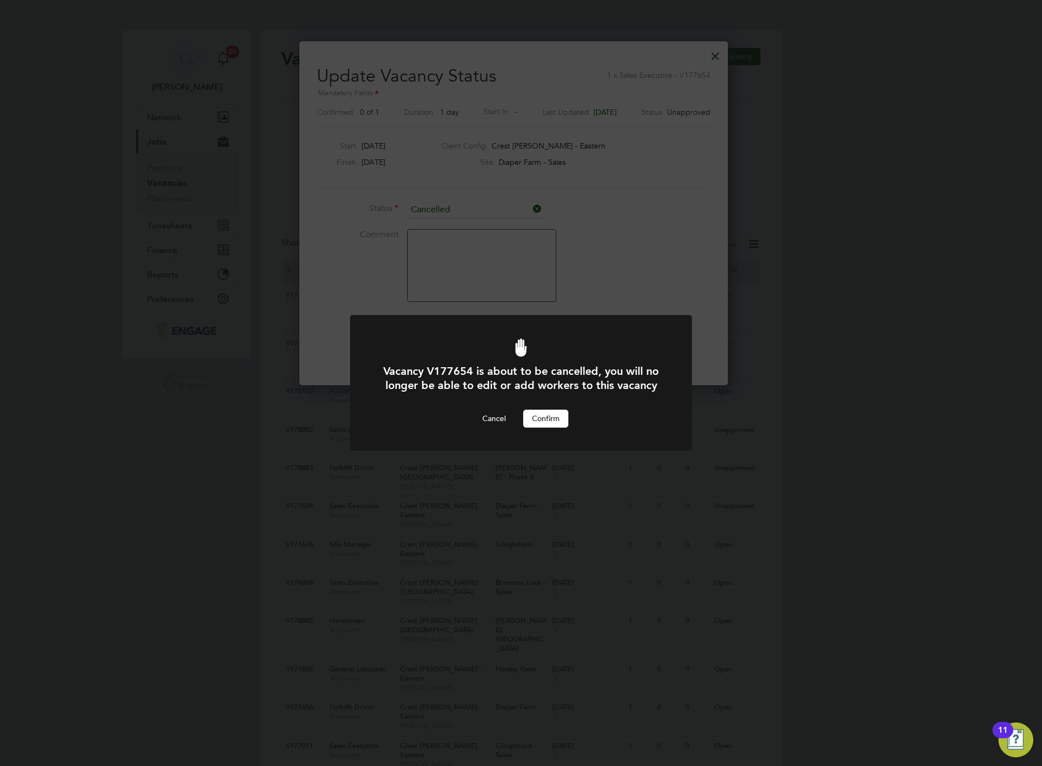
click at [537, 420] on button "Confirm" at bounding box center [545, 418] width 45 height 17
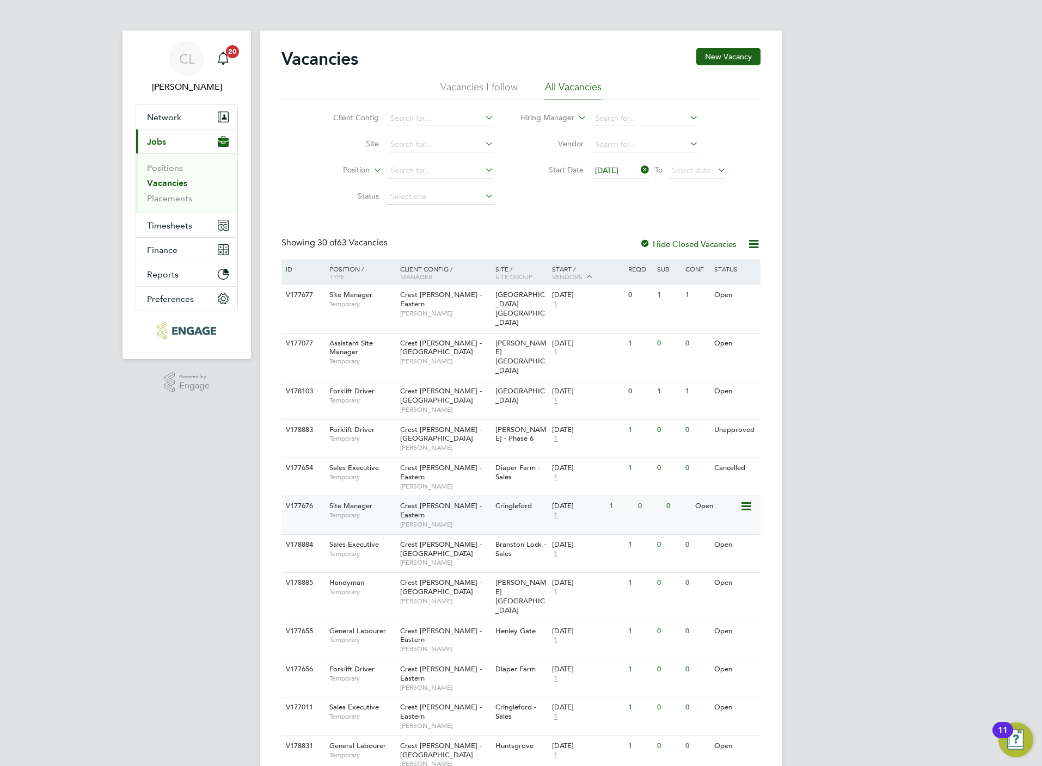
click at [527, 496] on div "V177676 Site Manager Temporary Crest Nicholson - Eastern Mark Wilkinson Cringle…" at bounding box center [520, 515] width 479 height 38
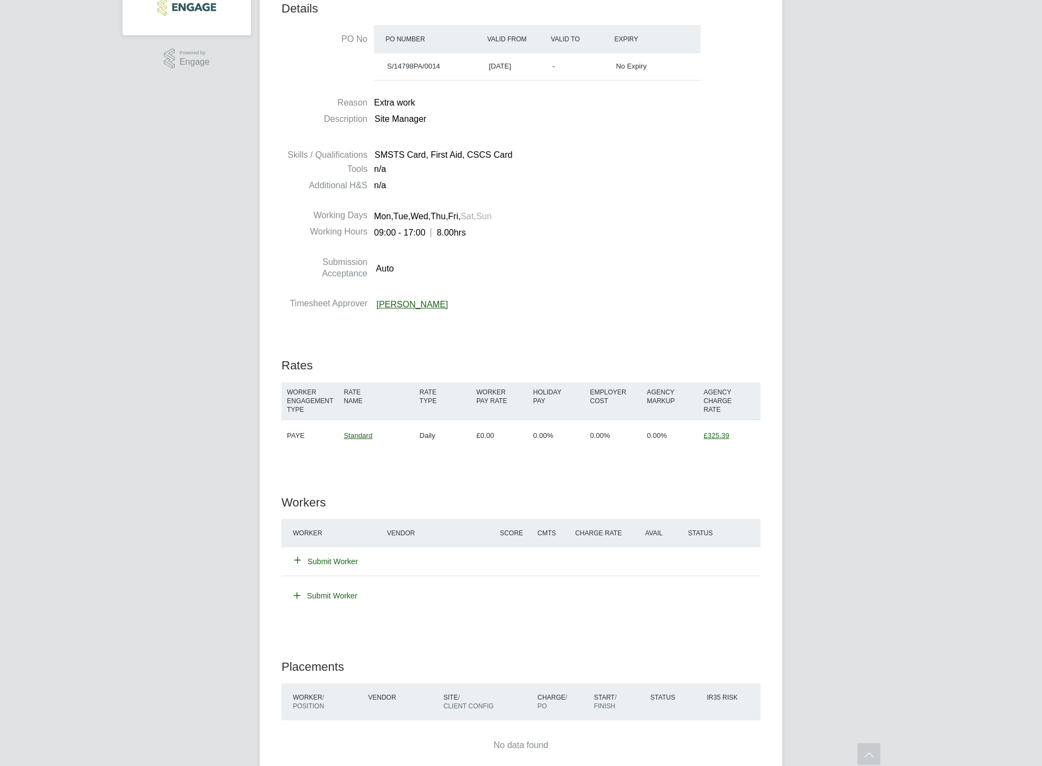
scroll to position [326, 0]
click at [335, 557] on button "Submit Worker" at bounding box center [326, 558] width 64 height 11
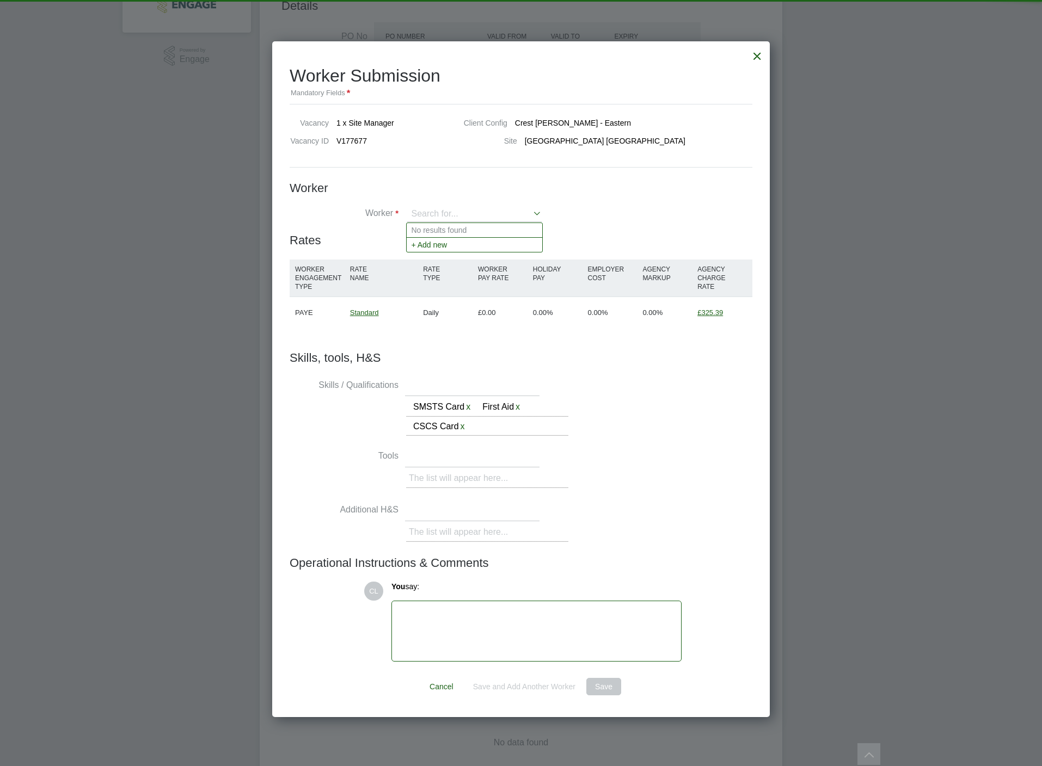
scroll to position [680, 498]
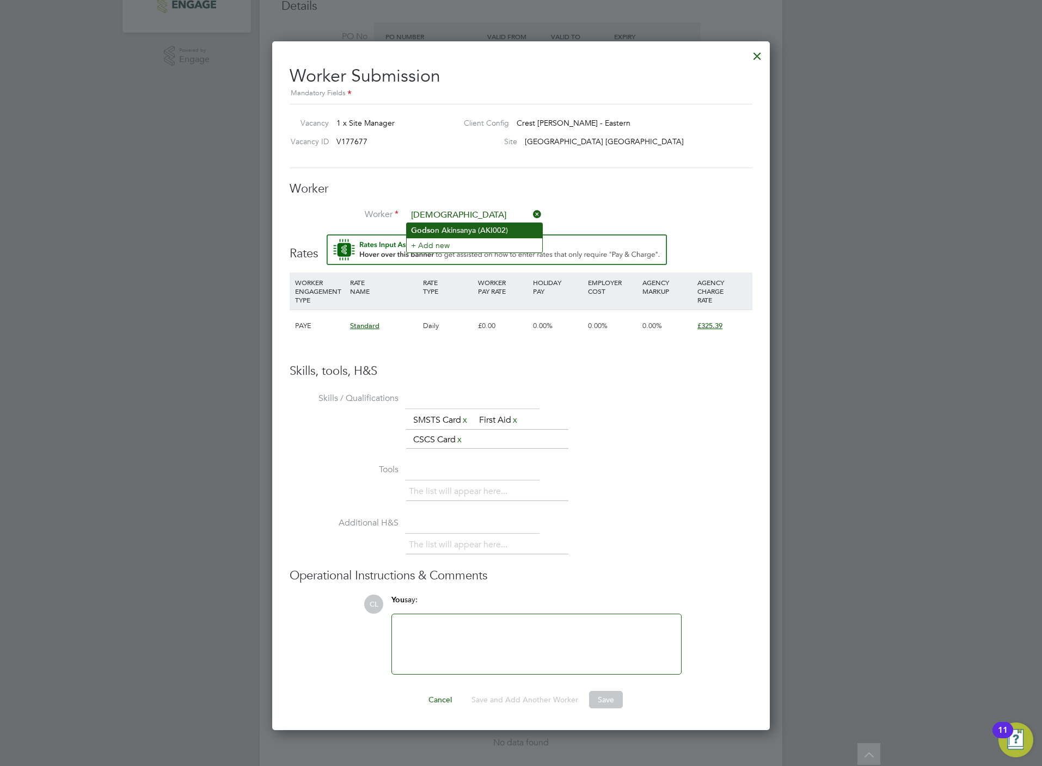
click at [471, 227] on li "Godso n Akinsanya (AKI002)" at bounding box center [473, 230] width 135 height 15
type input "[PERSON_NAME] (AKI002)"
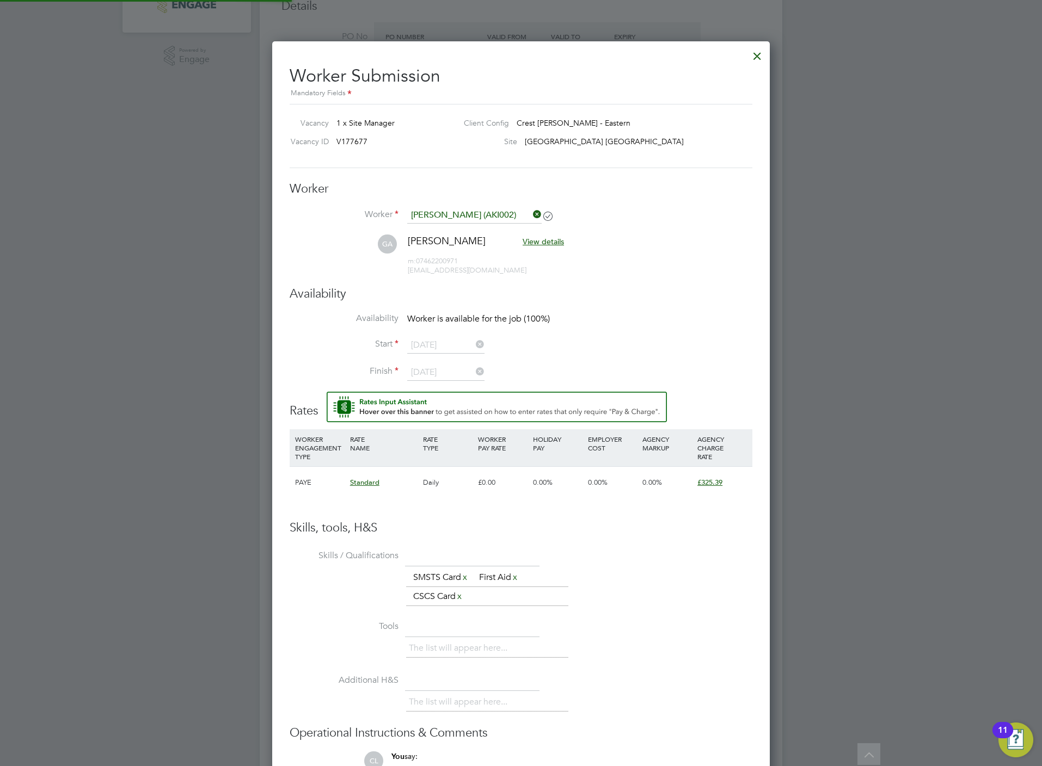
scroll to position [831, 498]
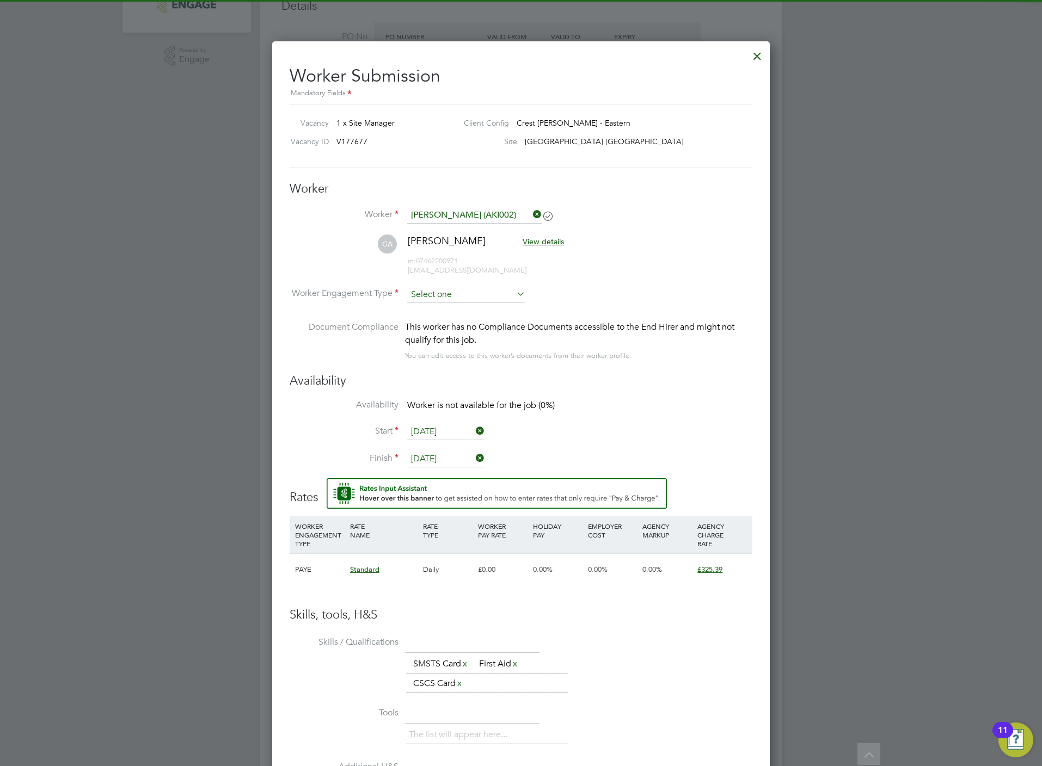
click at [451, 289] on input at bounding box center [466, 295] width 118 height 16
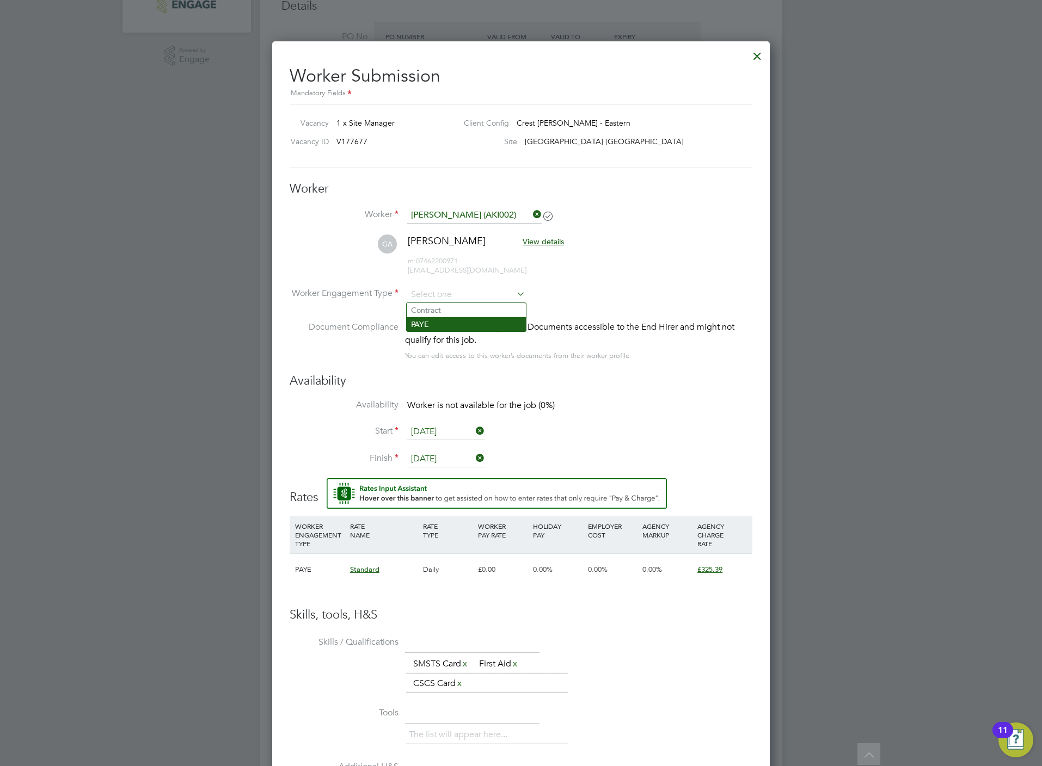
click at [454, 320] on li "PAYE" at bounding box center [465, 324] width 119 height 14
type input "PAYE"
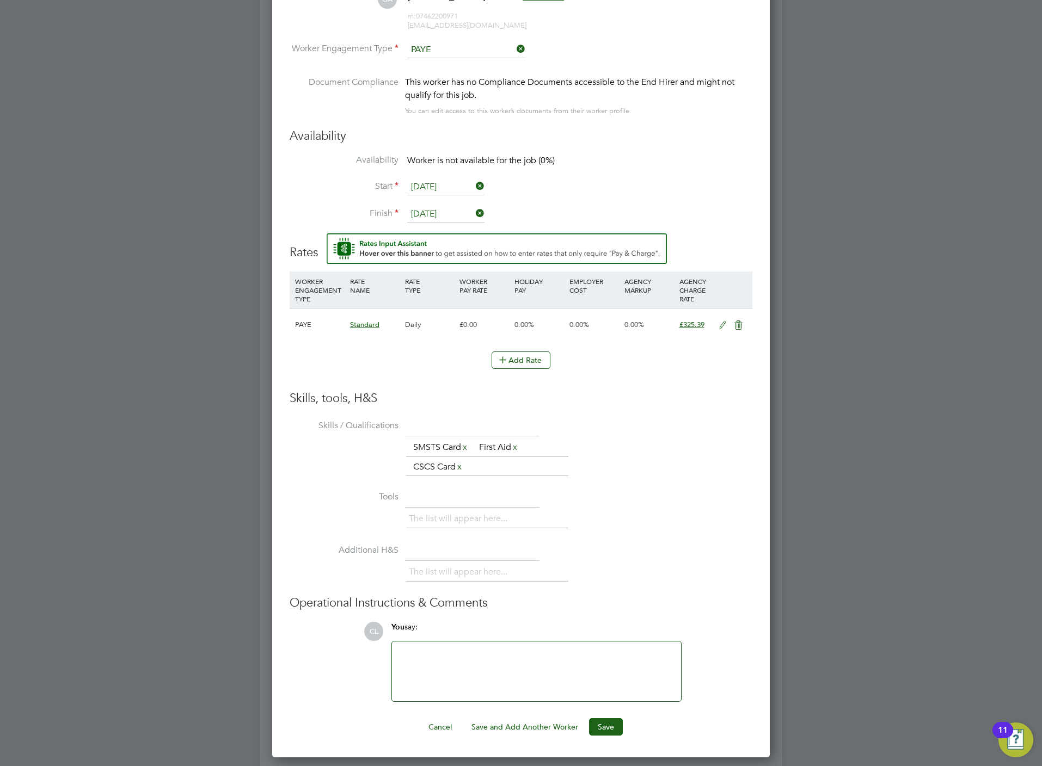
click at [597, 730] on button "Save" at bounding box center [606, 726] width 34 height 17
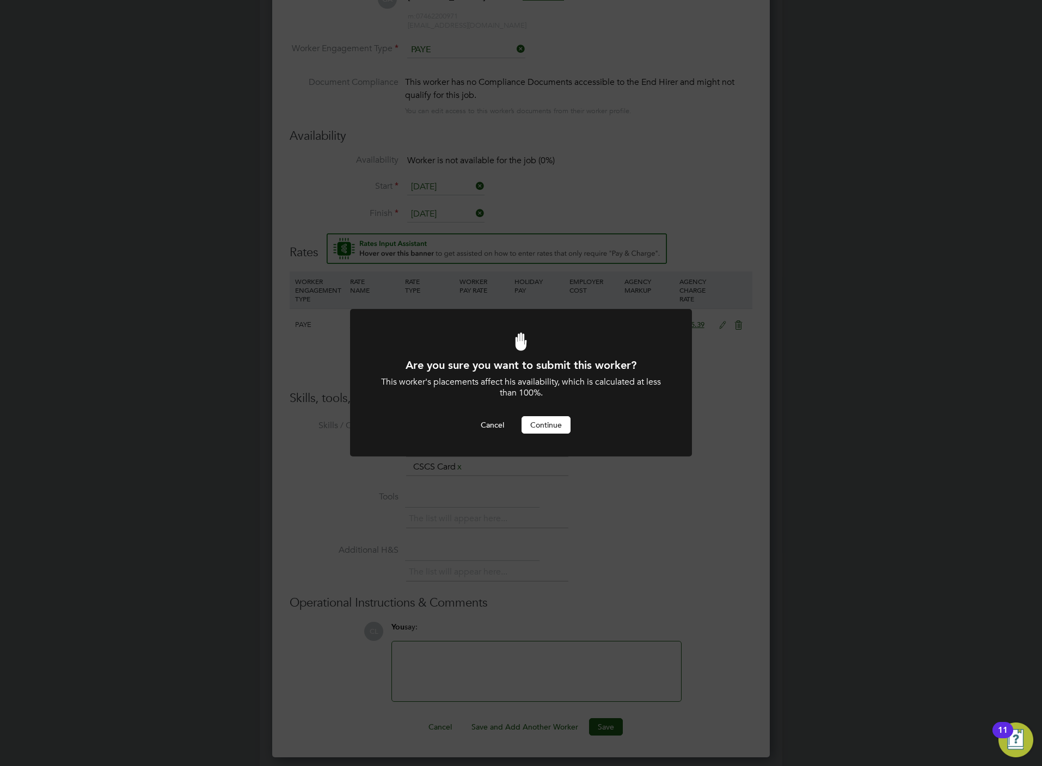
click at [551, 432] on button "Continue" at bounding box center [545, 424] width 49 height 17
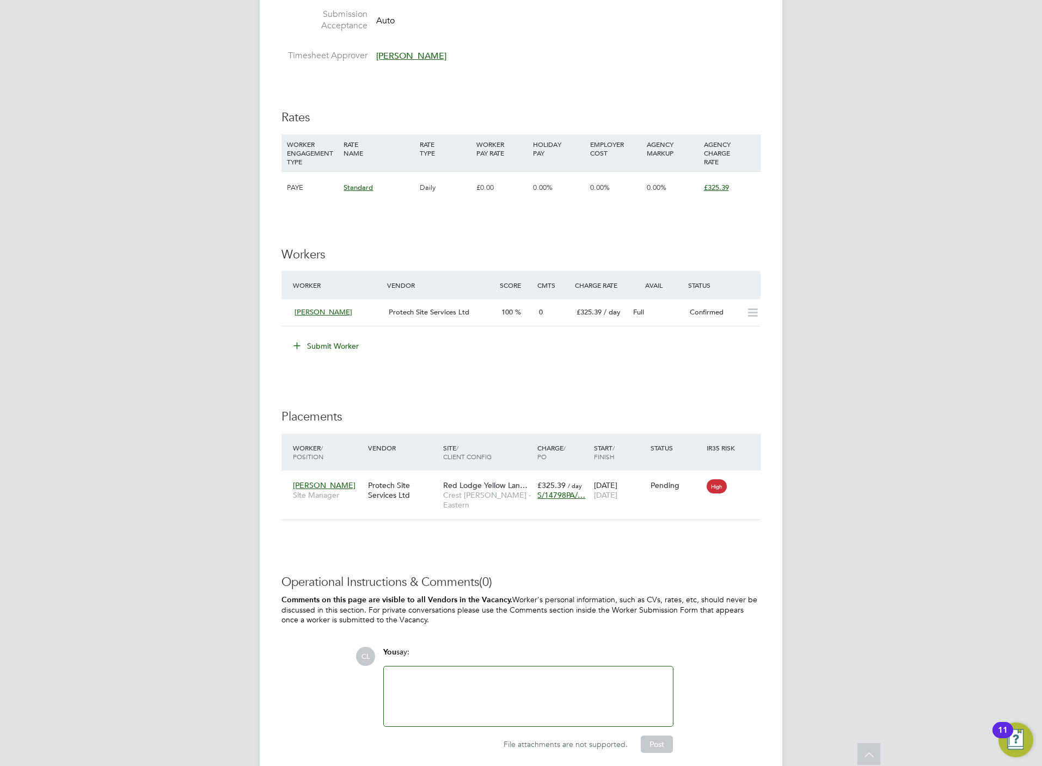
scroll to position [606, 0]
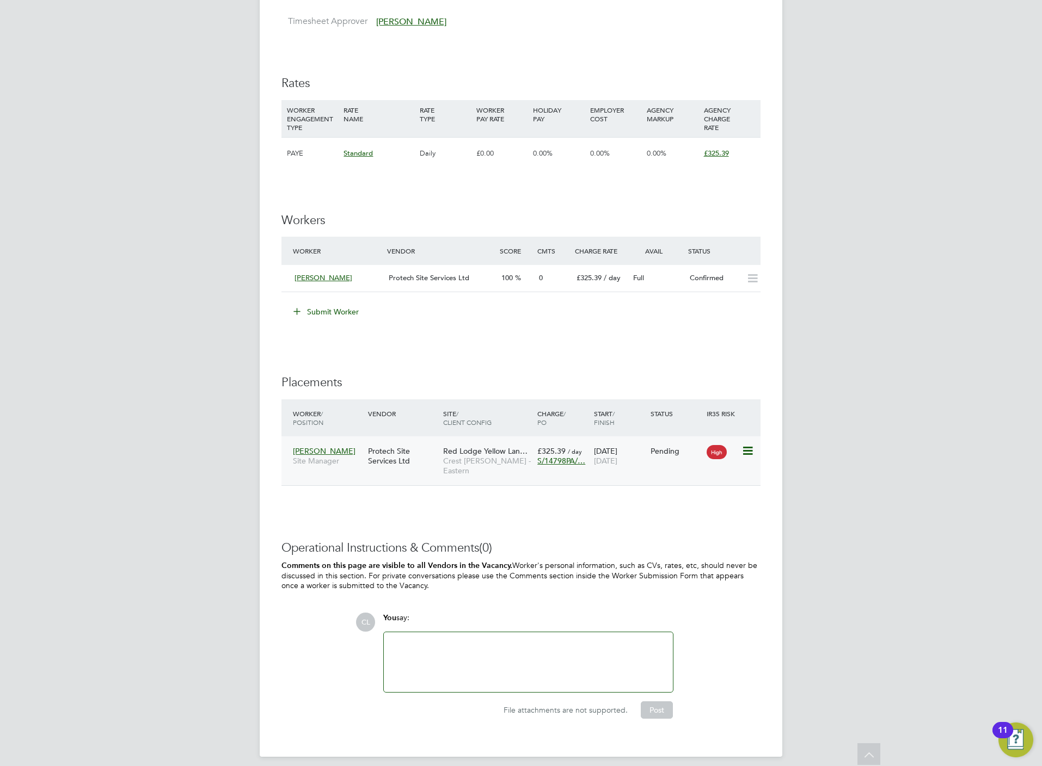
click at [747, 454] on icon at bounding box center [746, 451] width 11 height 13
click at [683, 521] on li "Start" at bounding box center [712, 520] width 77 height 15
type input "[PERSON_NAME]"
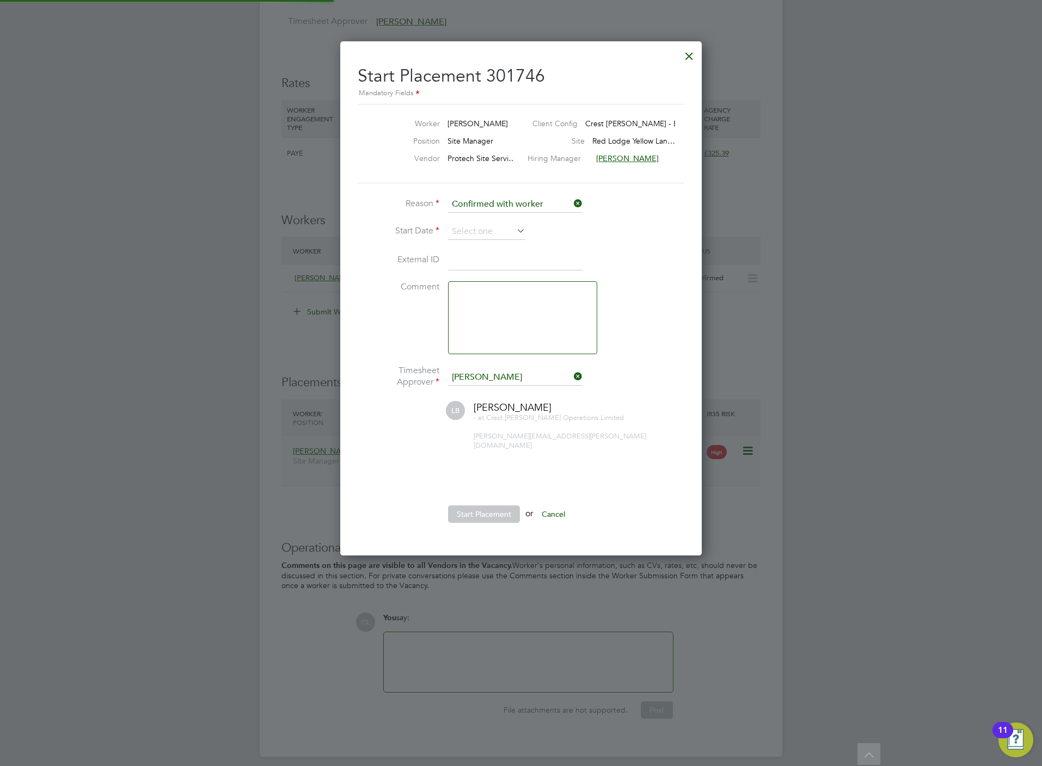
scroll to position [10, 134]
click at [470, 226] on input at bounding box center [486, 232] width 77 height 16
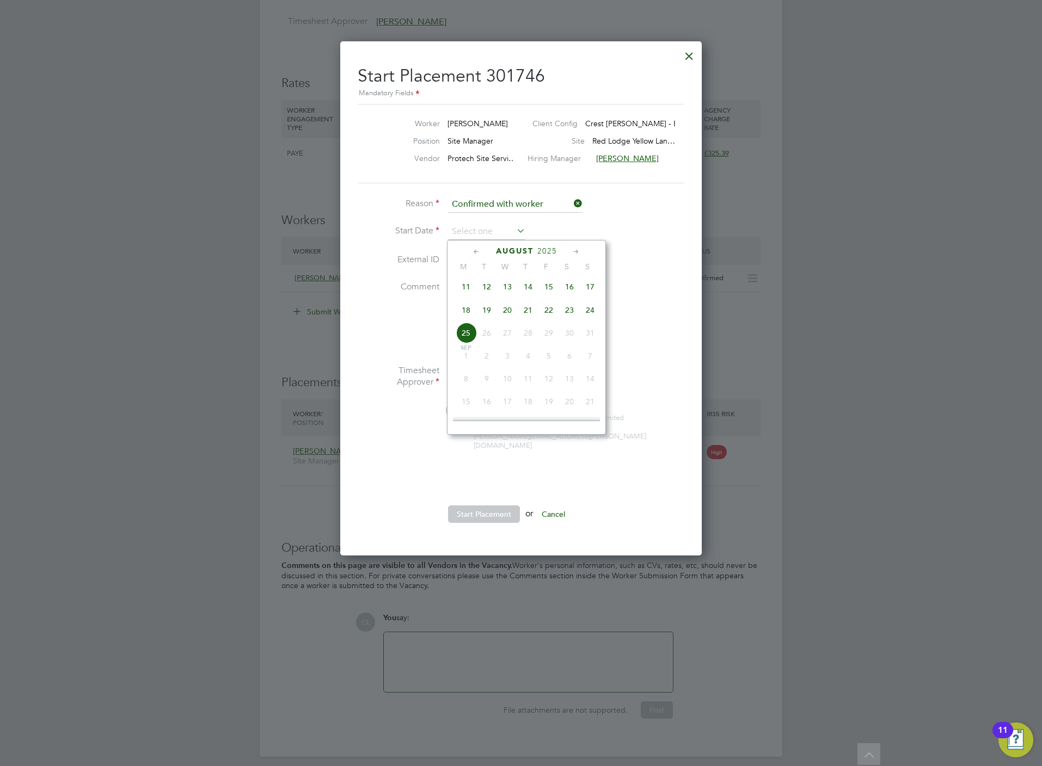
click at [465, 312] on span "18" at bounding box center [465, 310] width 21 height 21
type input "[DATE]"
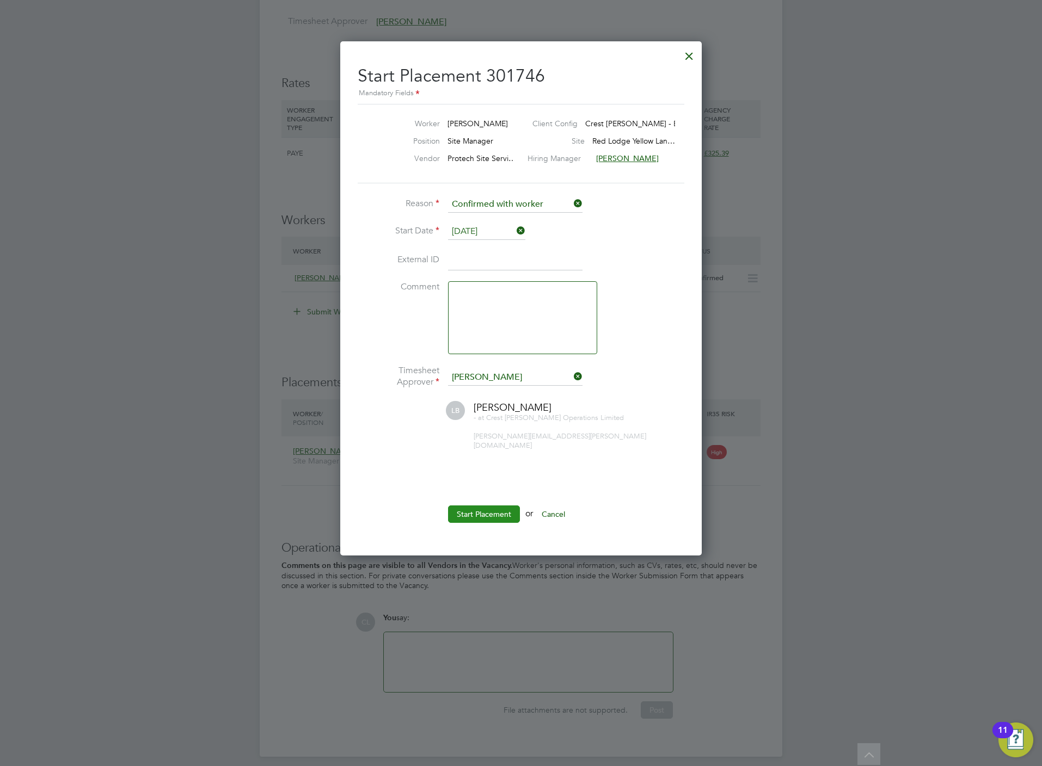
click at [510, 506] on button "Start Placement" at bounding box center [484, 514] width 72 height 17
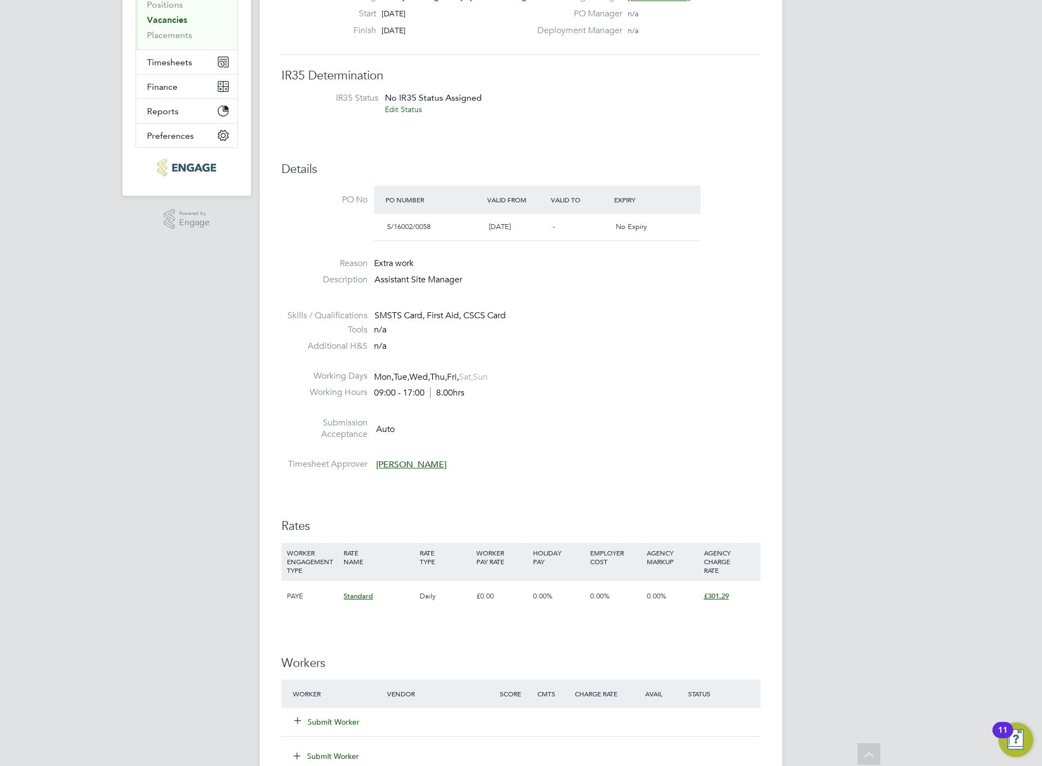
scroll to position [326, 0]
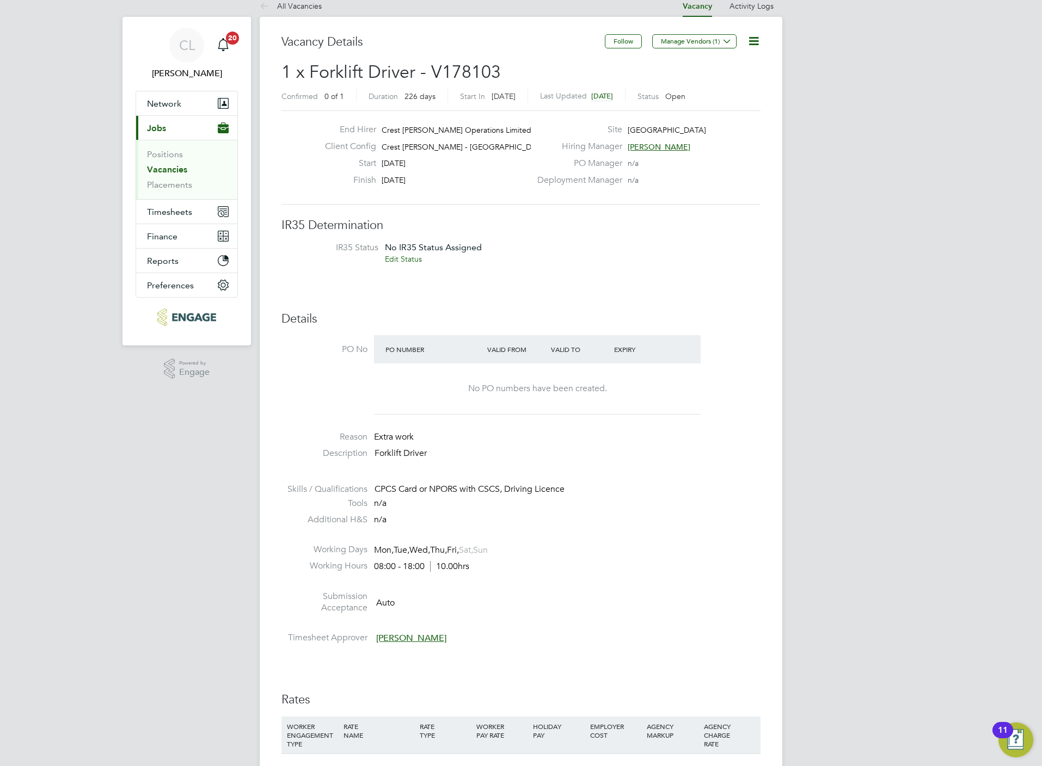
scroll to position [408, 0]
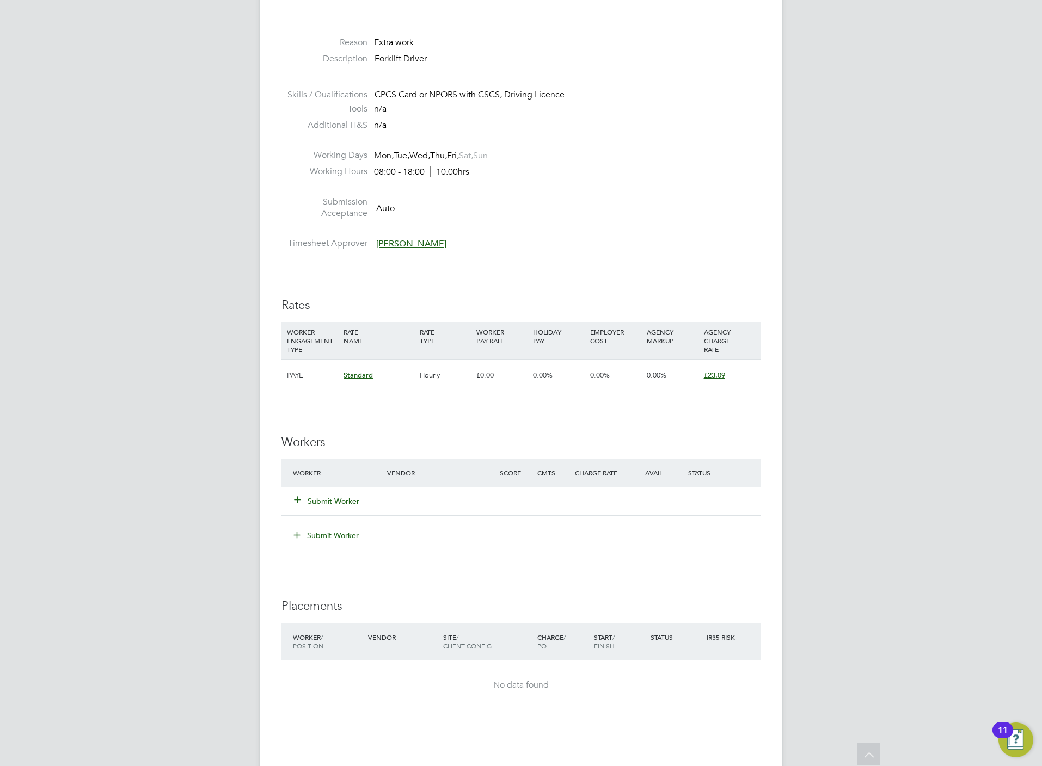
click at [335, 503] on button "Submit Worker" at bounding box center [326, 501] width 65 height 11
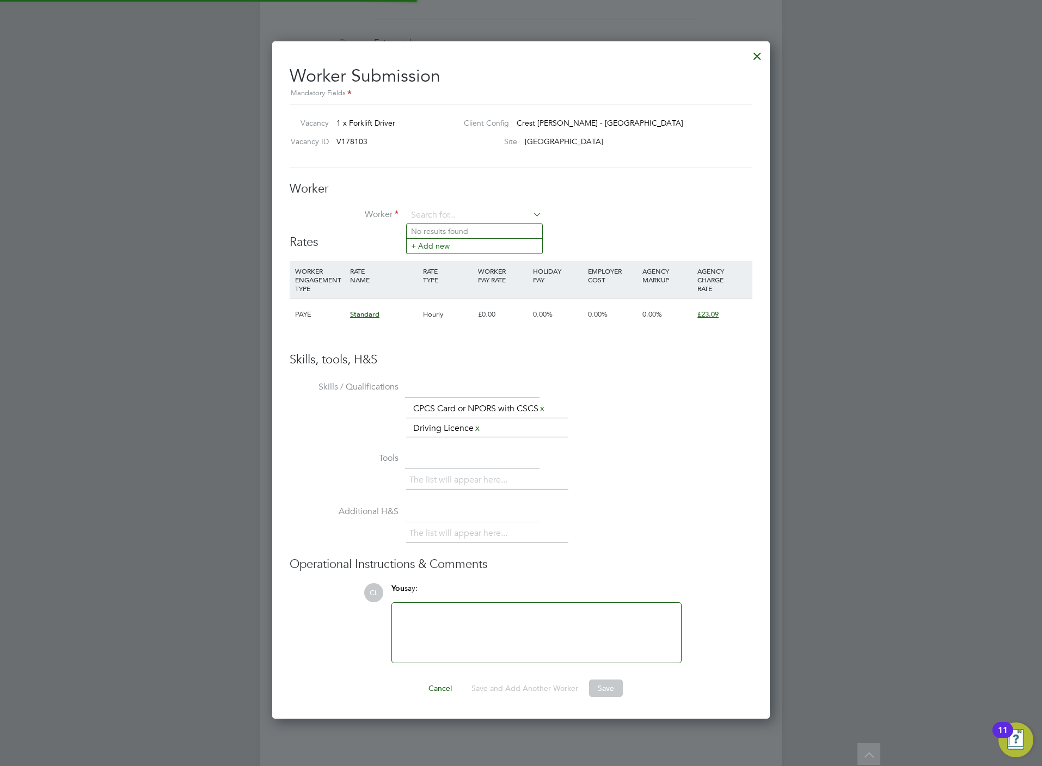
scroll to position [0, 0]
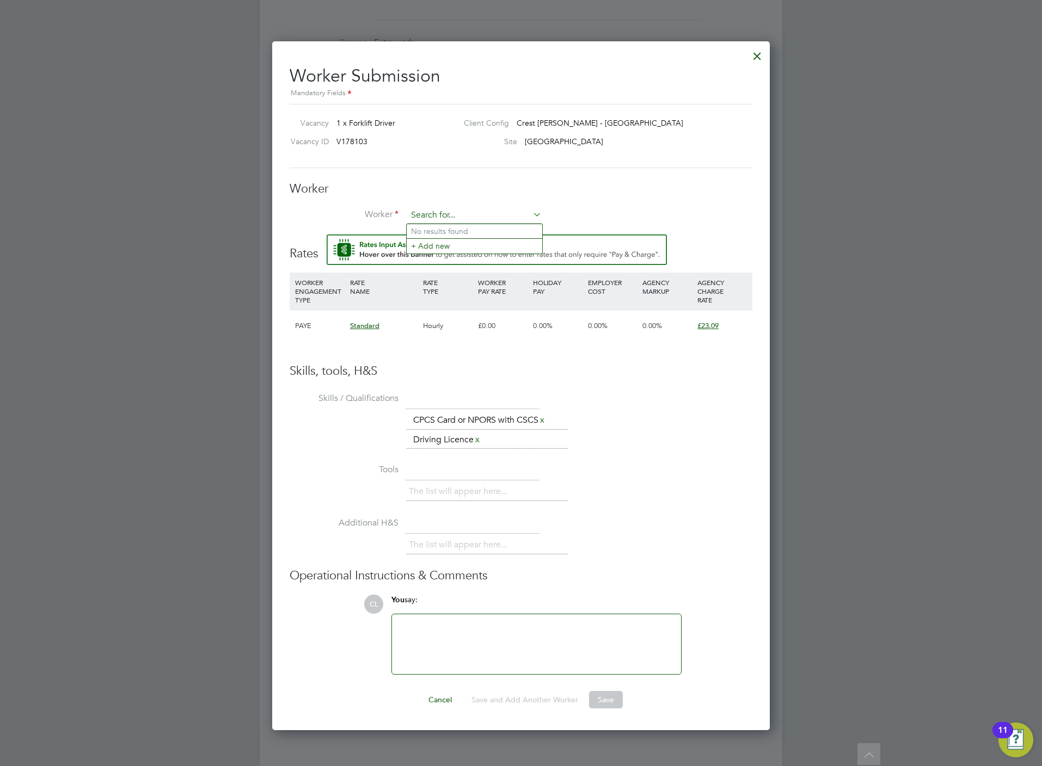
click at [463, 214] on input at bounding box center [474, 215] width 134 height 16
click at [469, 231] on li "[PERSON_NAME] (BAR017)" at bounding box center [473, 231] width 135 height 15
type input "[PERSON_NAME] (BAR017)"
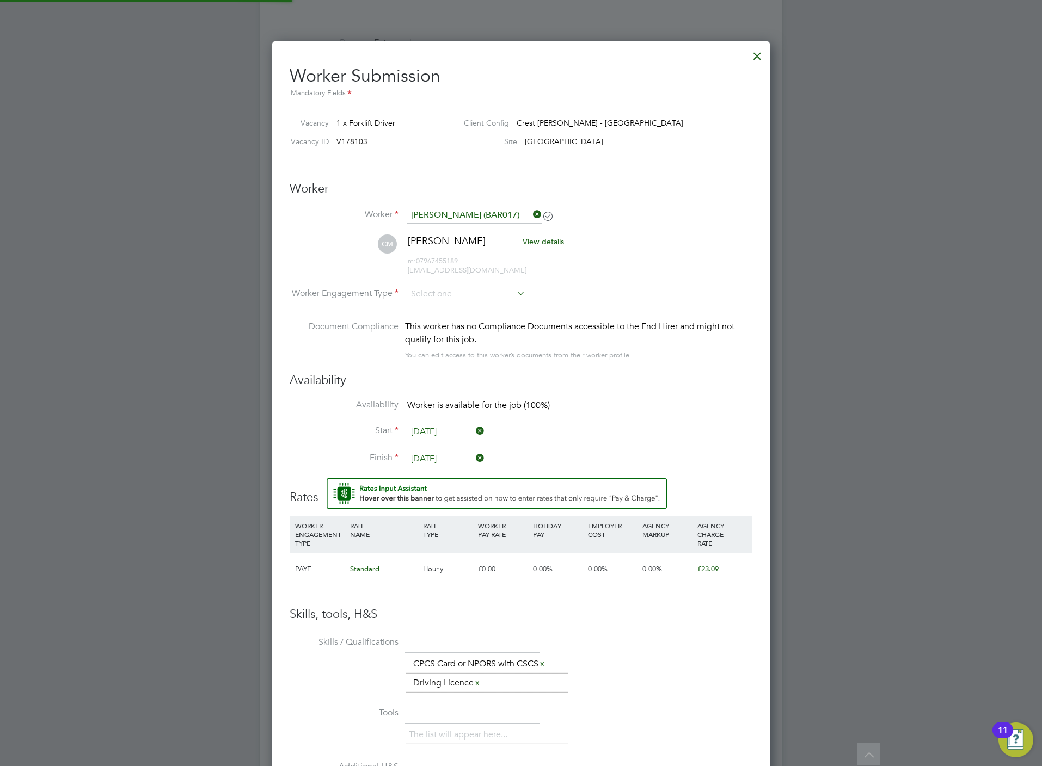
scroll to position [935, 498]
click at [447, 291] on input at bounding box center [466, 295] width 118 height 16
click at [447, 327] on li "PAYE" at bounding box center [465, 324] width 119 height 14
type input "PAYE"
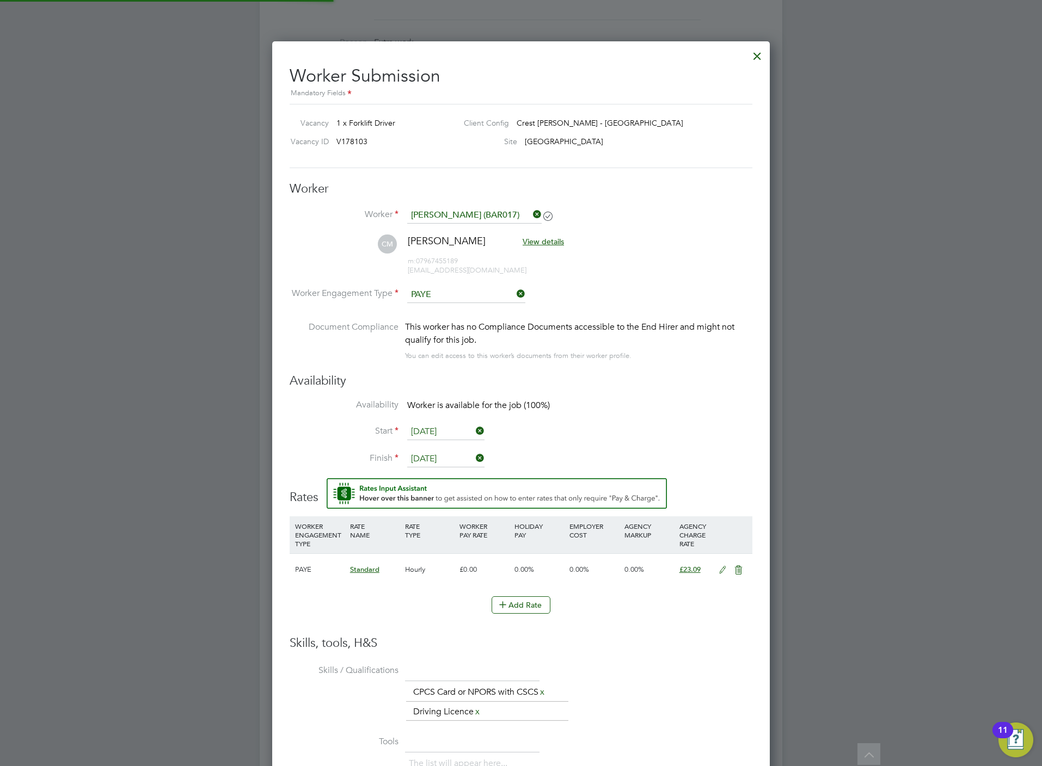
scroll to position [964, 498]
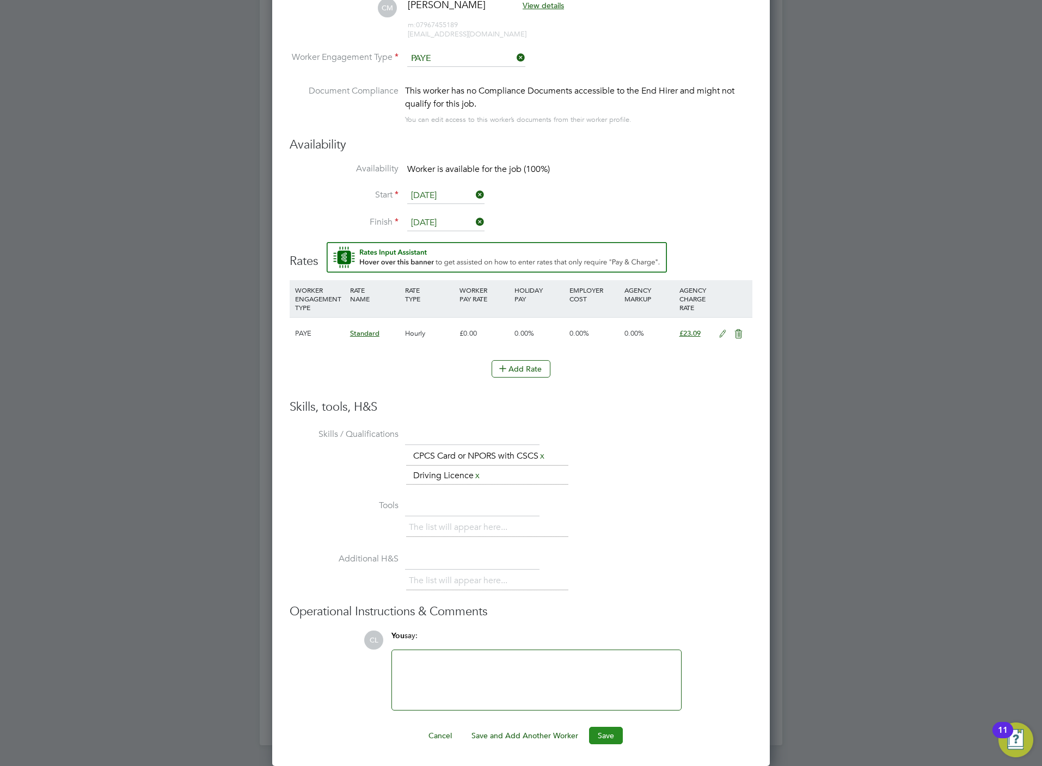
click at [607, 736] on button "Save" at bounding box center [606, 735] width 34 height 17
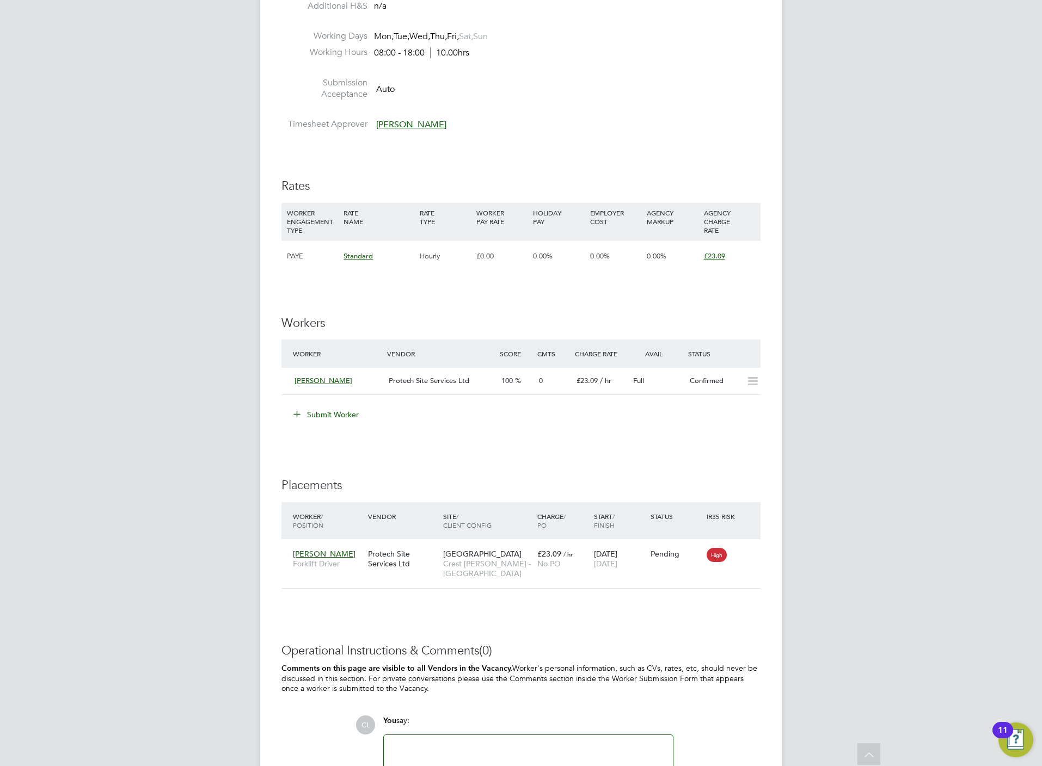
scroll to position [640, 0]
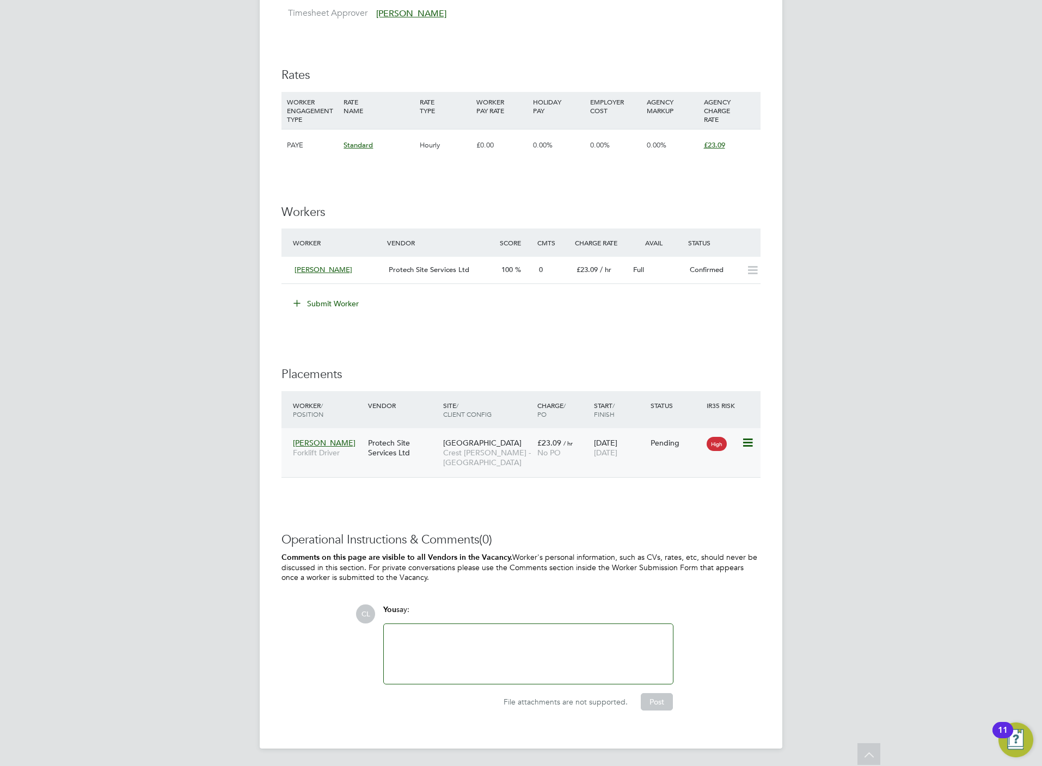
click at [748, 443] on icon at bounding box center [746, 442] width 11 height 13
click at [682, 513] on li "Start" at bounding box center [712, 511] width 77 height 15
type input "Simon Evans"
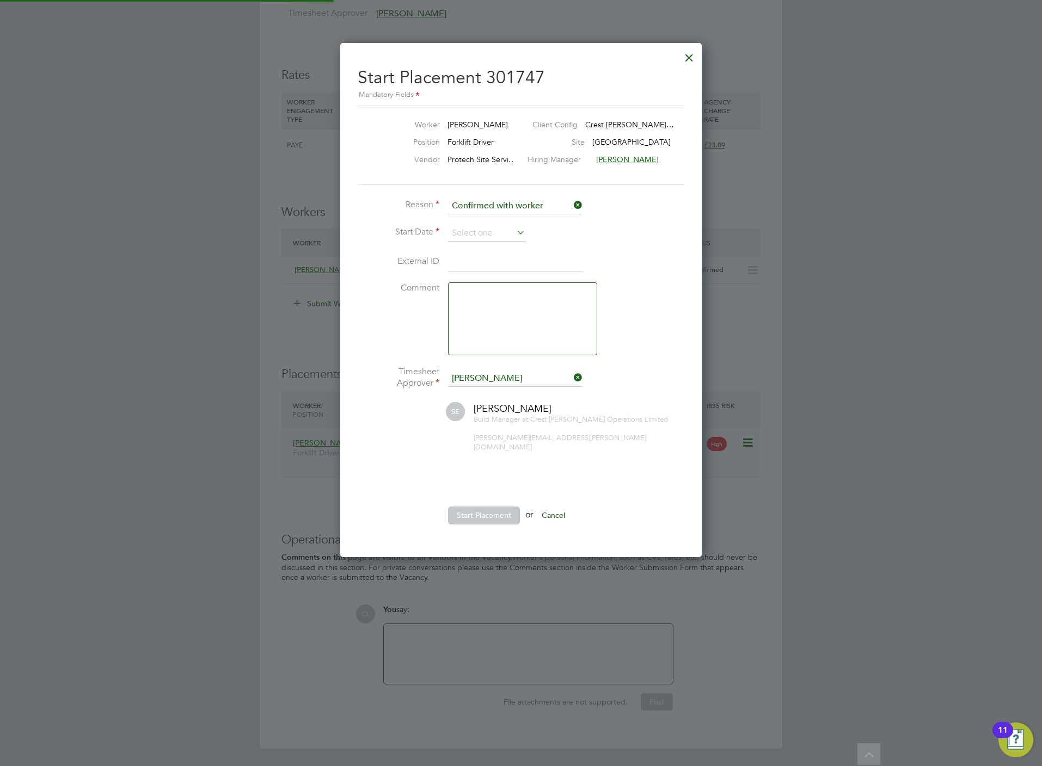
scroll to position [10, 134]
click at [461, 229] on input at bounding box center [486, 233] width 77 height 16
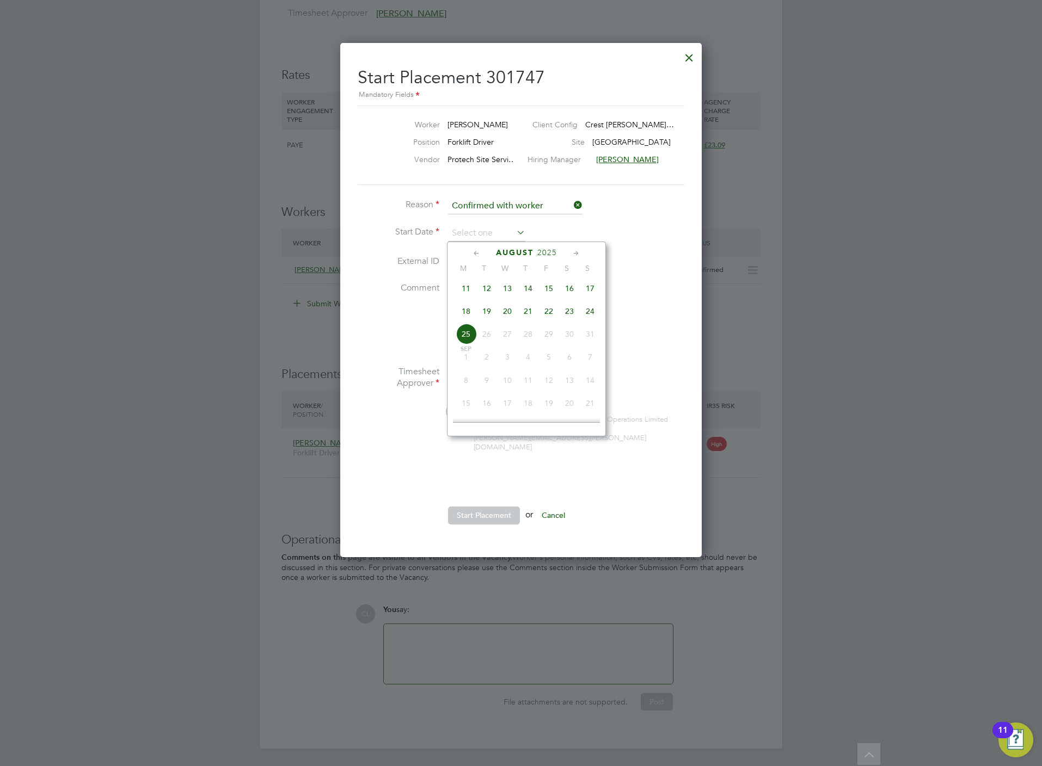
click at [461, 309] on span "18" at bounding box center [465, 311] width 21 height 21
type input "18 Aug 2025"
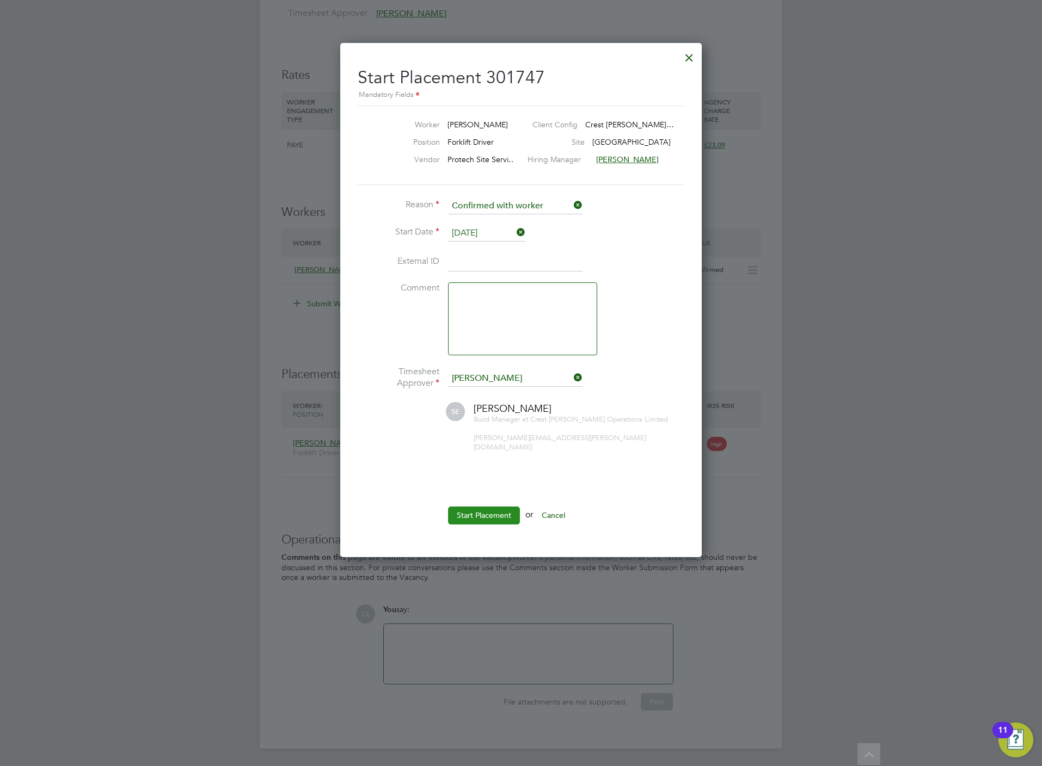
click at [486, 507] on button "Start Placement" at bounding box center [484, 515] width 72 height 17
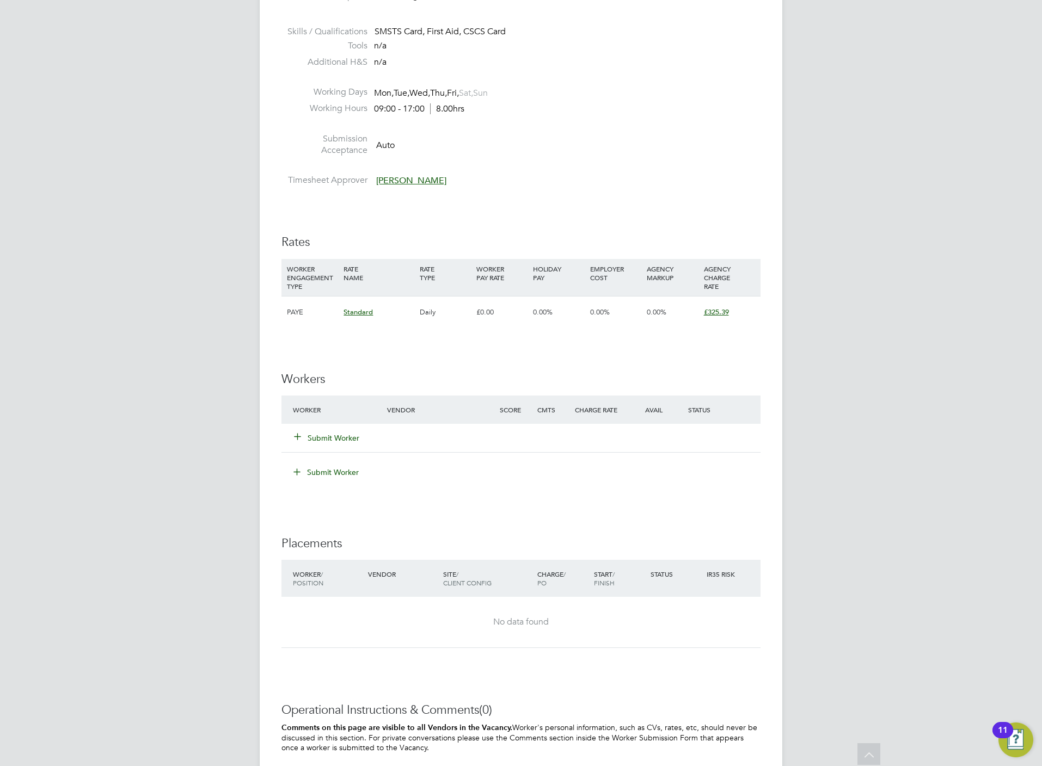
scroll to position [490, 0]
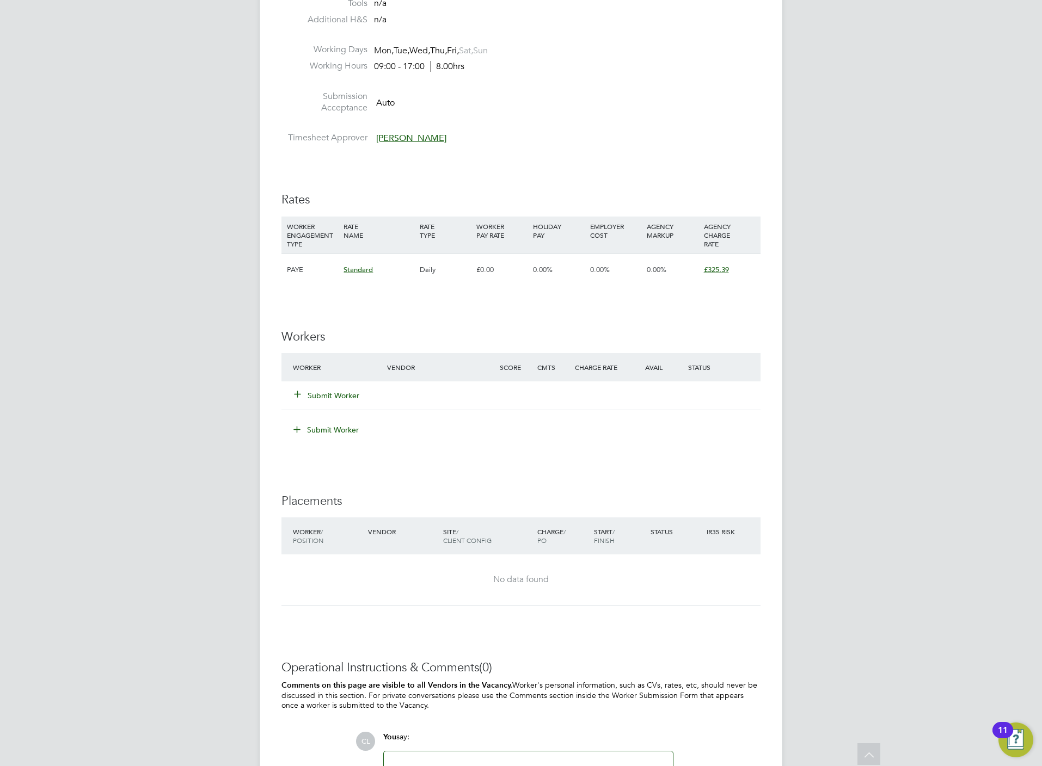
click at [333, 391] on button "Submit Worker" at bounding box center [326, 395] width 65 height 11
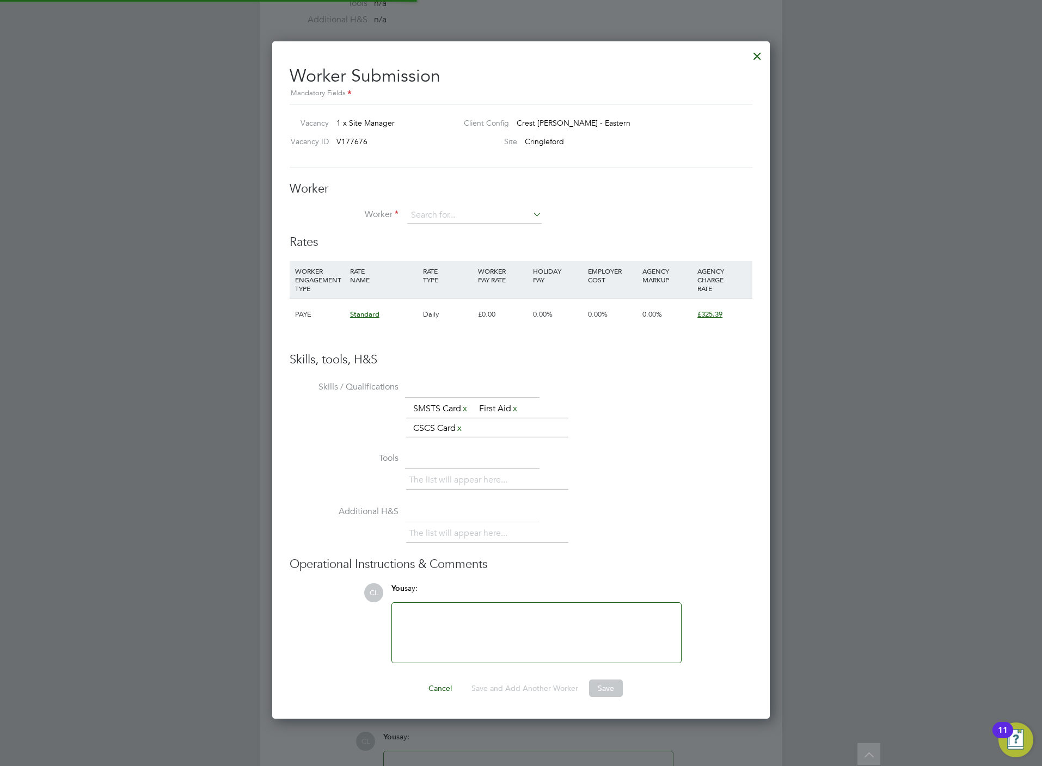
scroll to position [681, 498]
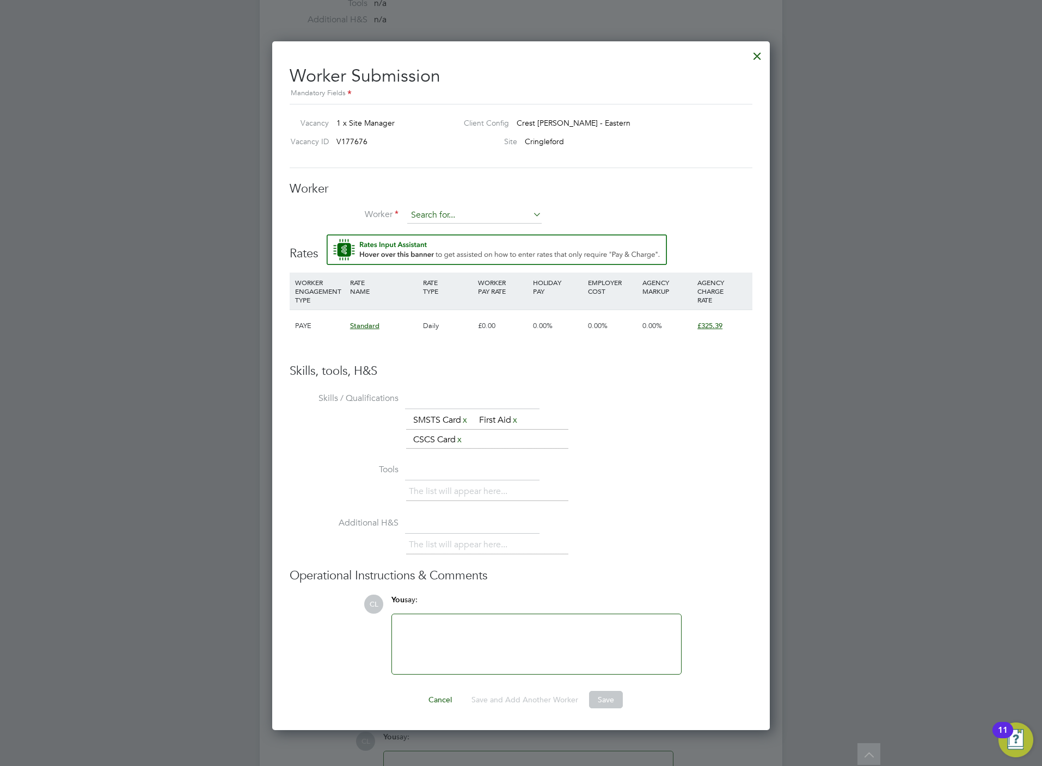
click at [428, 208] on input at bounding box center [474, 215] width 134 height 16
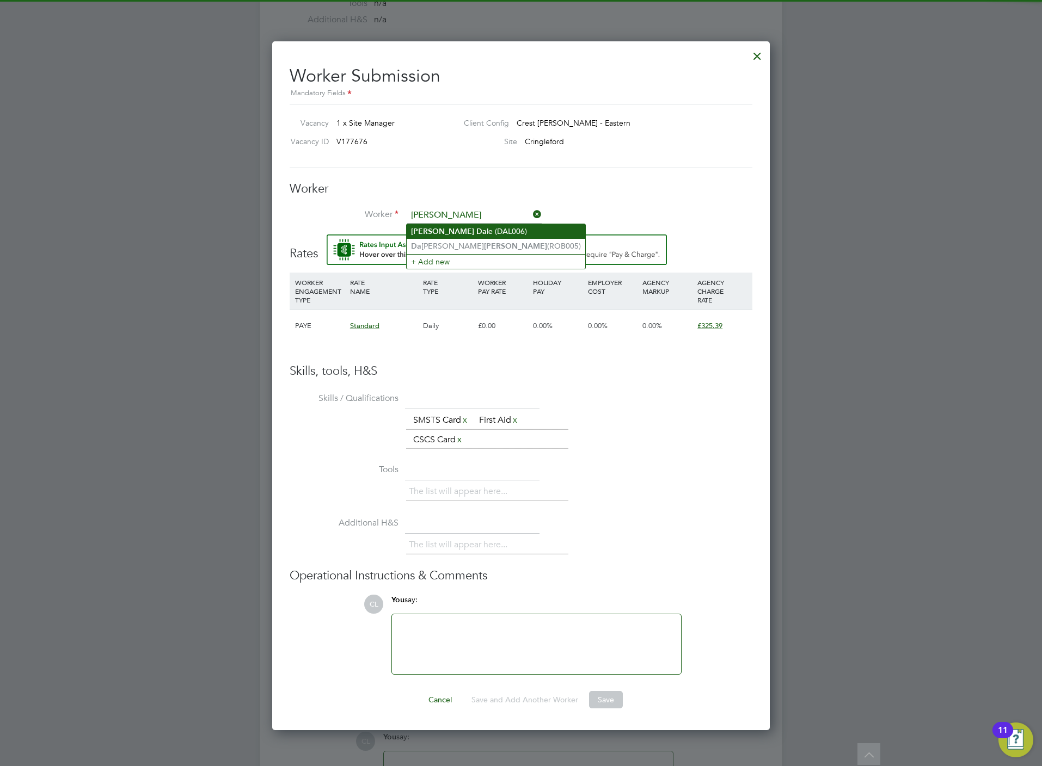
click at [470, 232] on li "Robert Da le (DAL006)" at bounding box center [495, 231] width 178 height 15
type input "Robert Dale (DAL006)"
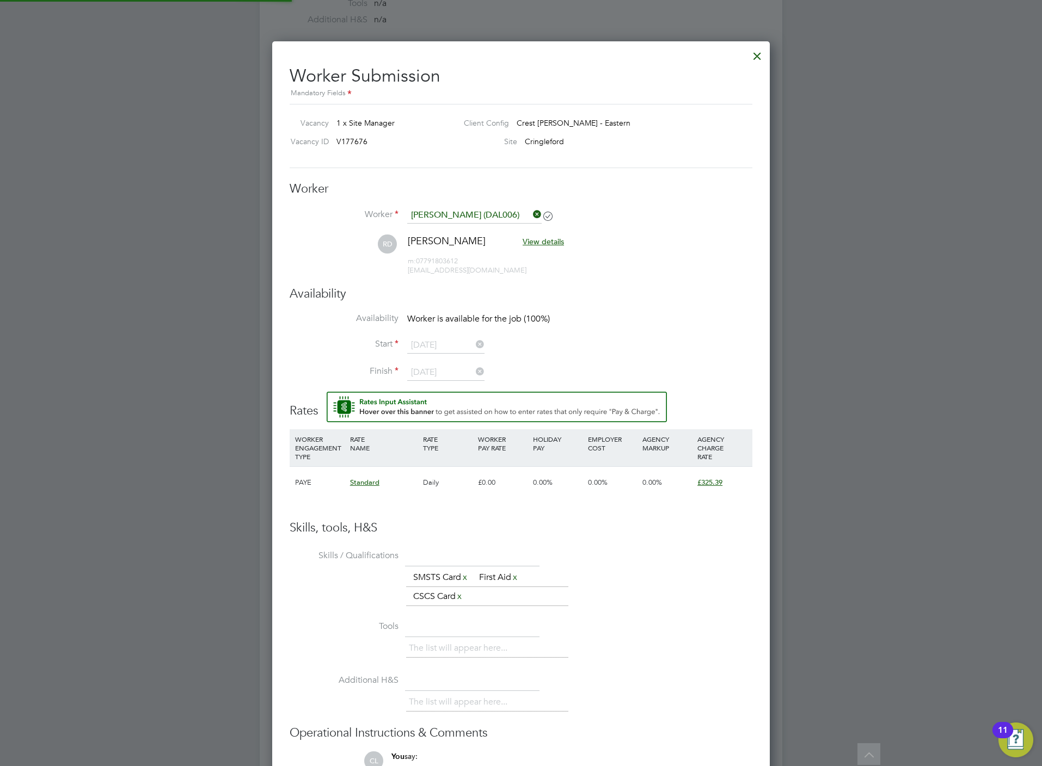
scroll to position [935, 498]
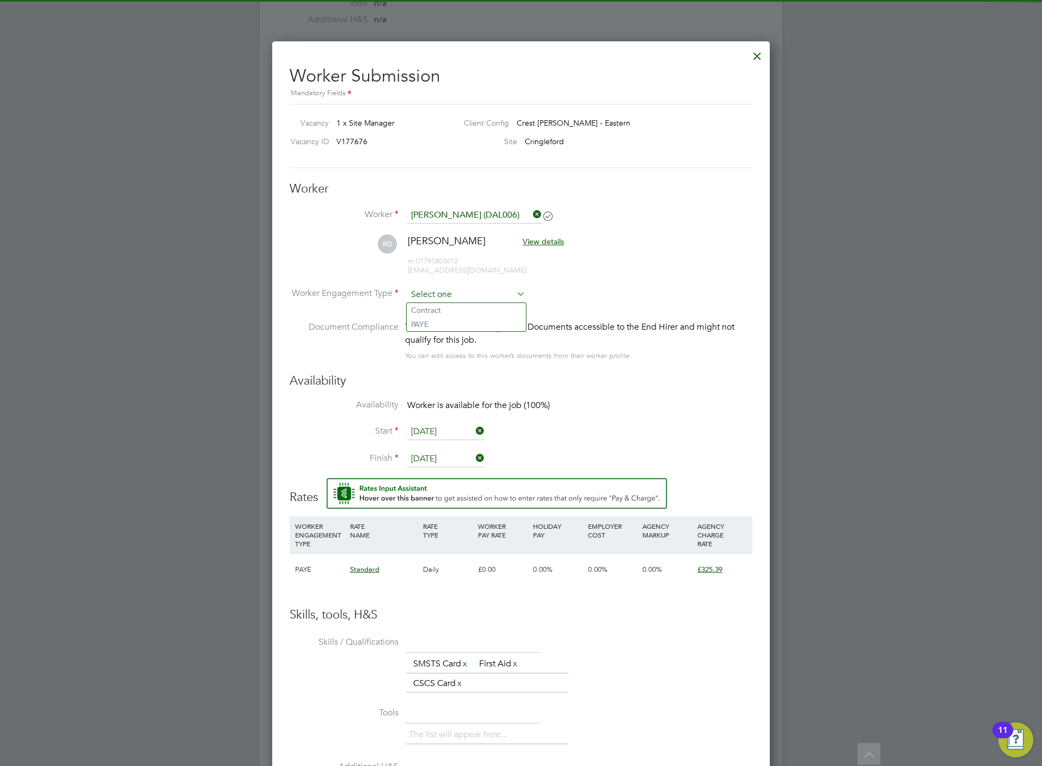
click at [454, 289] on input at bounding box center [466, 295] width 118 height 16
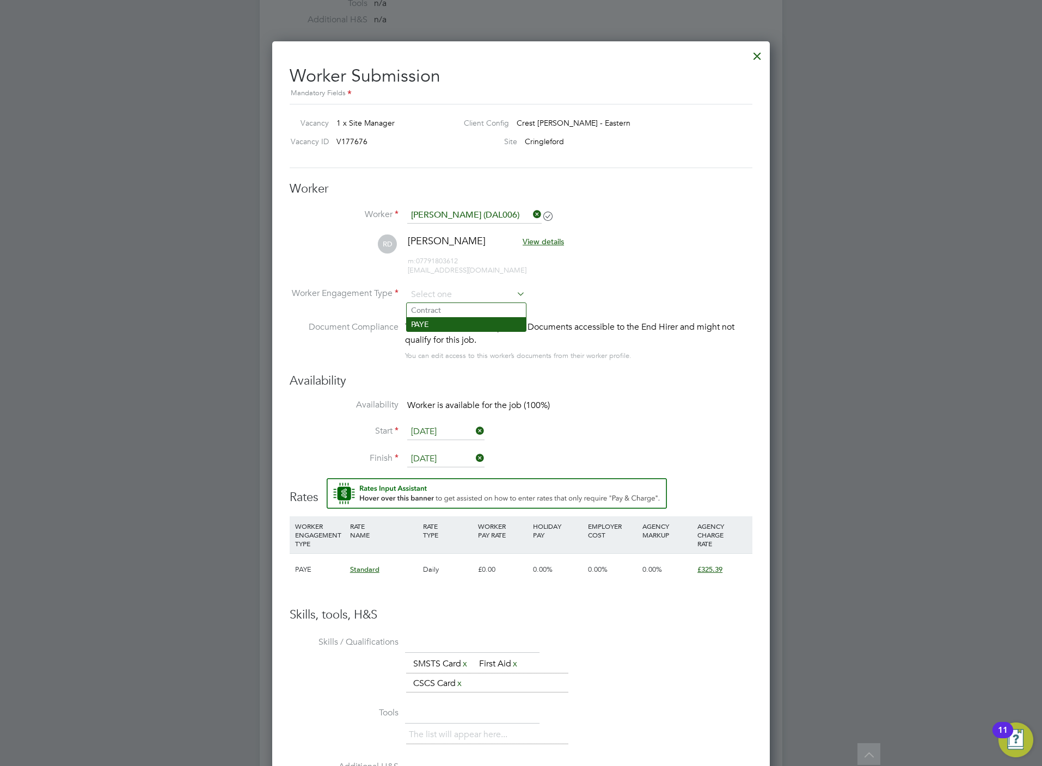
click at [454, 327] on li "PAYE" at bounding box center [465, 324] width 119 height 14
type input "PAYE"
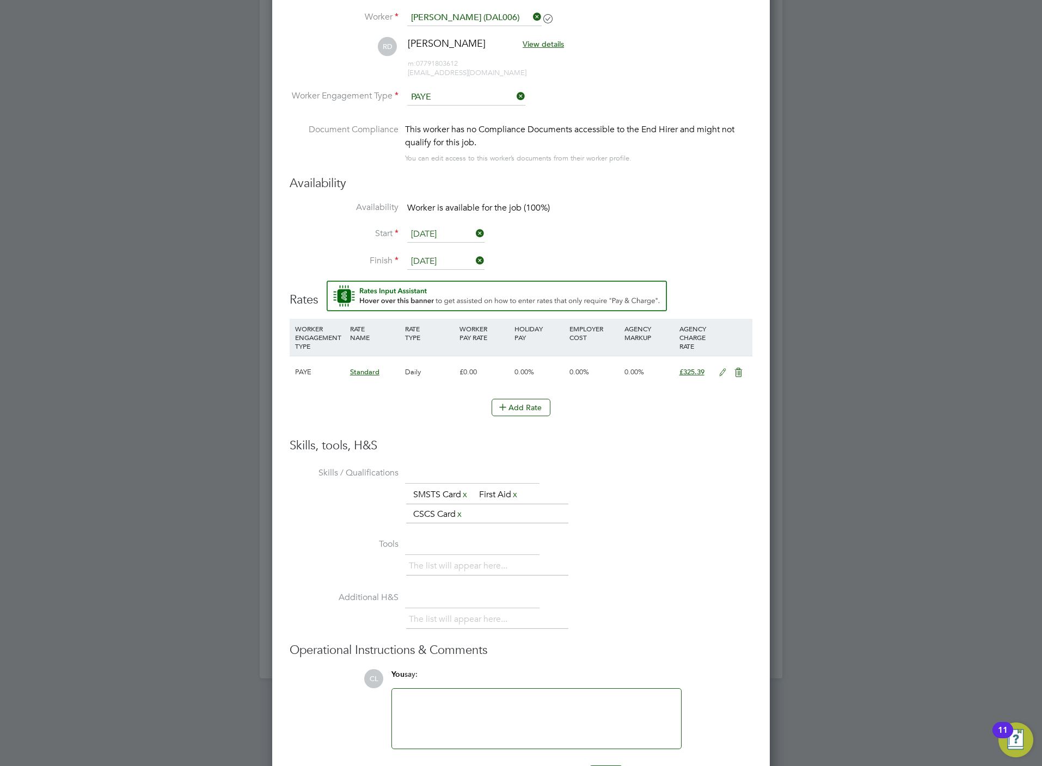
scroll to position [728, 0]
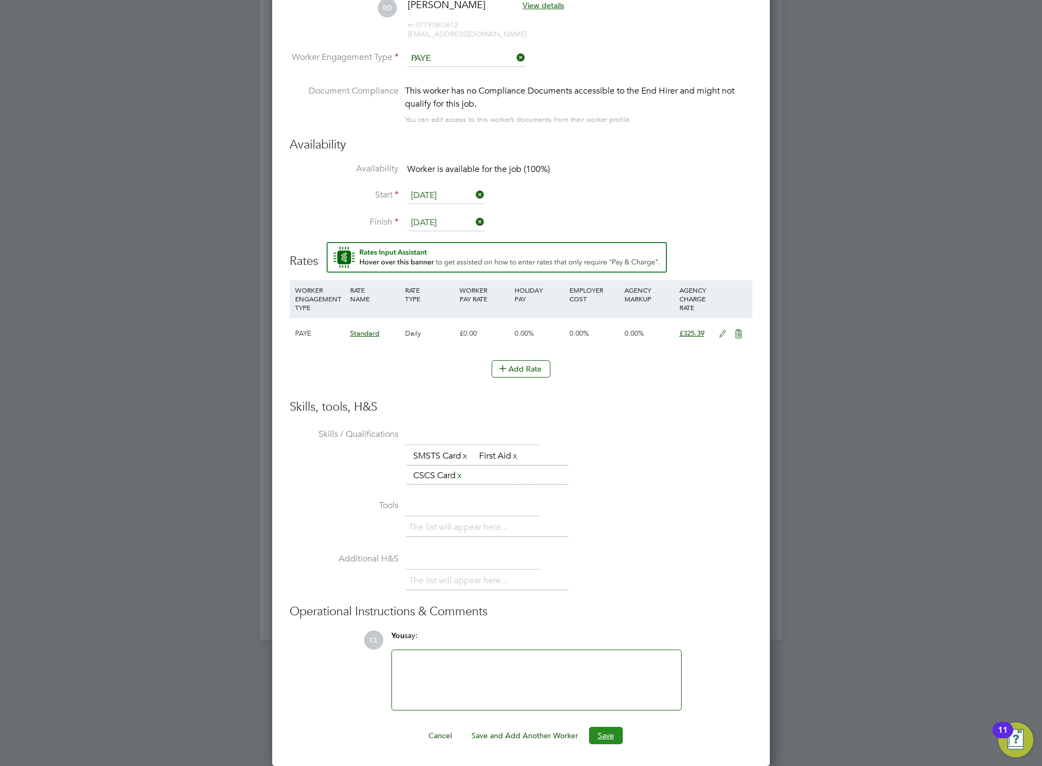
click at [600, 730] on button "Save" at bounding box center [606, 735] width 34 height 17
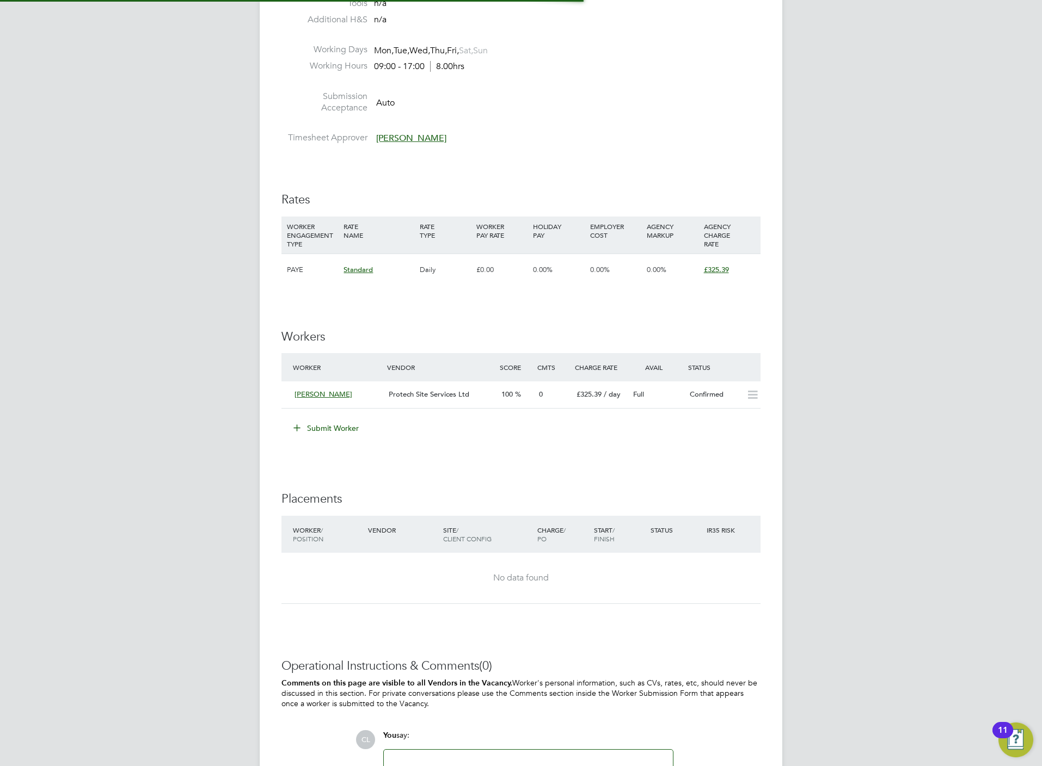
scroll to position [5, 5]
drag, startPoint x: 710, startPoint y: 457, endPoint x: 695, endPoint y: 452, distance: 15.5
click at [711, 457] on div "IR35 Determination IR35 Status No IR35 Status Assigned Edit Status Details PO N…" at bounding box center [520, 297] width 479 height 1111
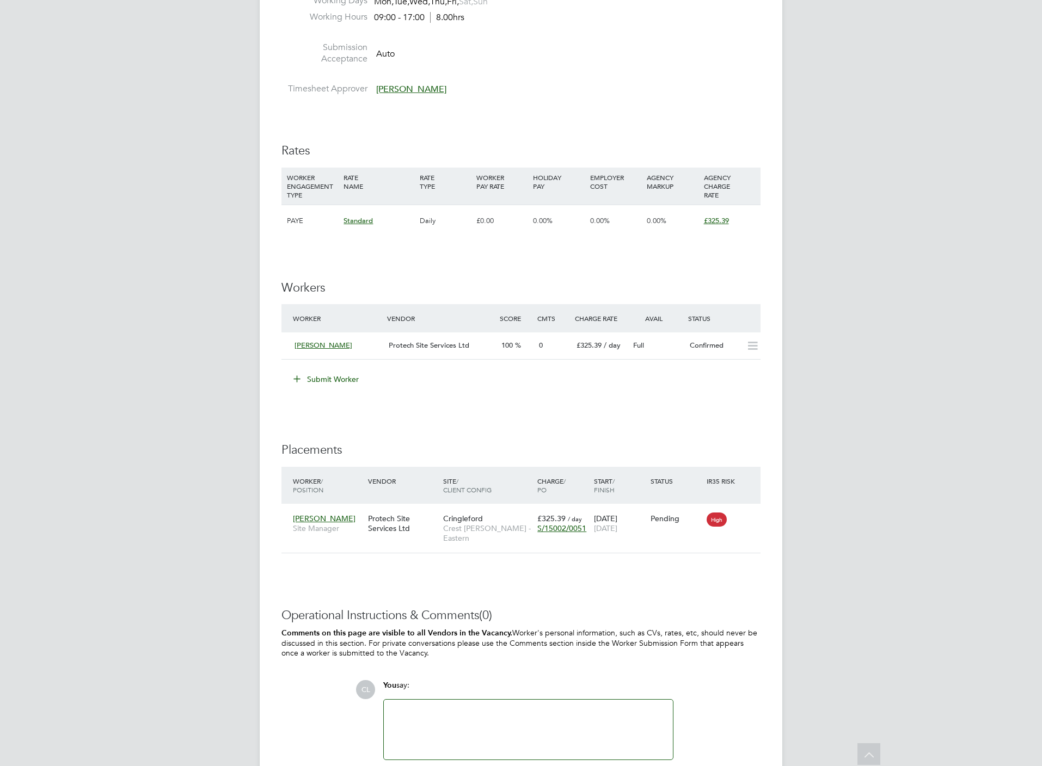
scroll to position [571, 0]
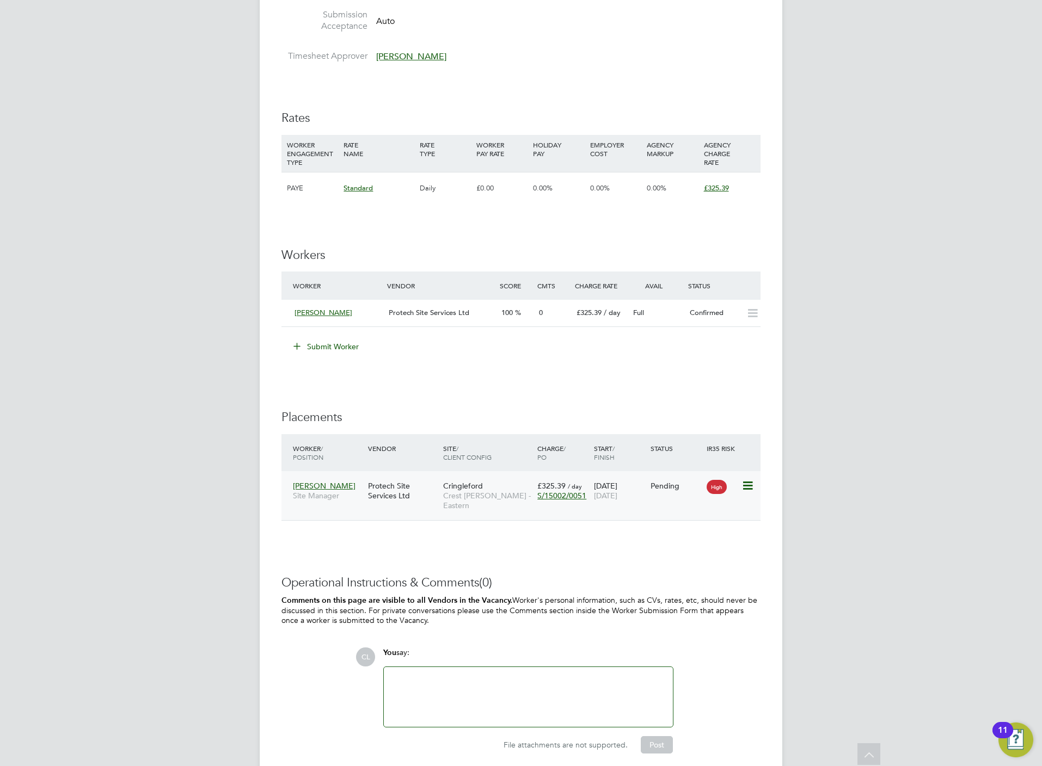
click at [748, 485] on icon at bounding box center [746, 485] width 11 height 13
click at [688, 552] on li "Start" at bounding box center [712, 554] width 77 height 15
type input "[PERSON_NAME]"
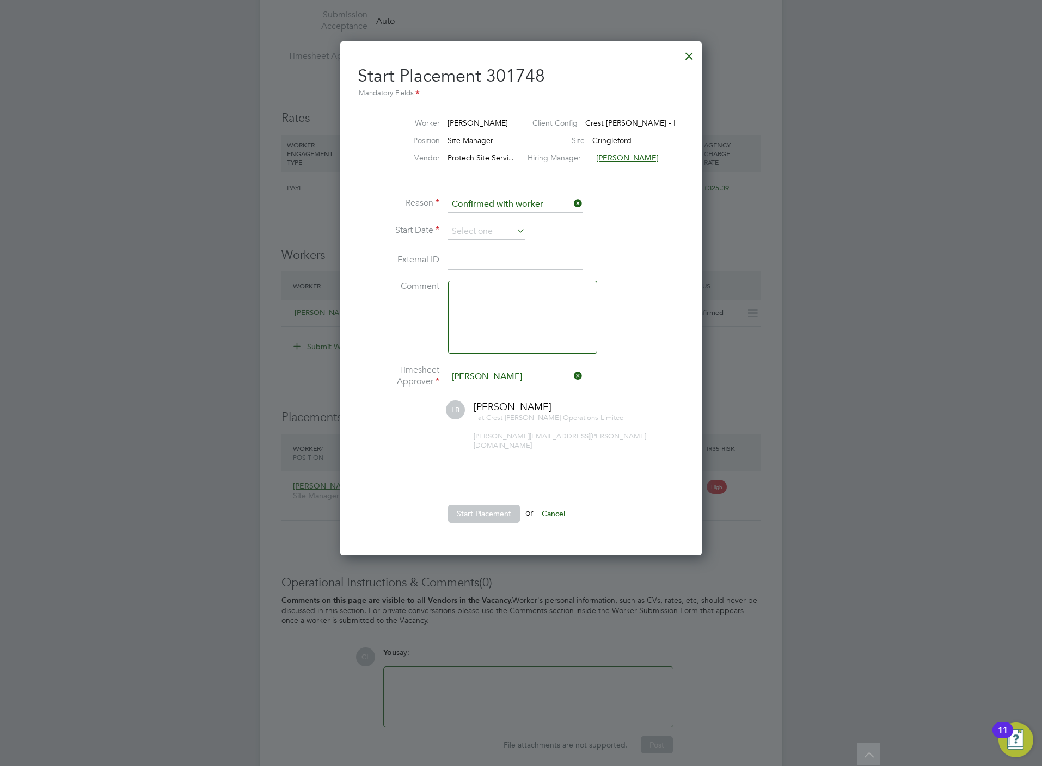
click at [483, 223] on li "Reason Confirmed with worker" at bounding box center [521, 209] width 326 height 27
click at [484, 238] on input at bounding box center [486, 232] width 77 height 16
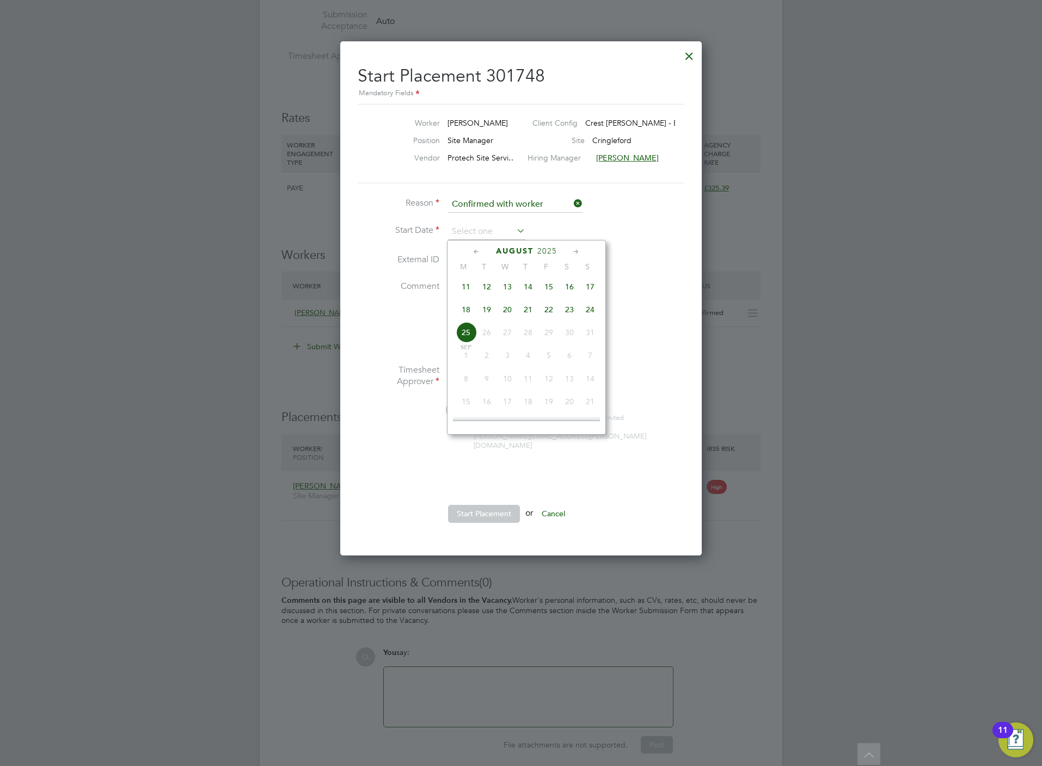
click at [514, 312] on span "20" at bounding box center [507, 309] width 21 height 21
type input "[DATE]"
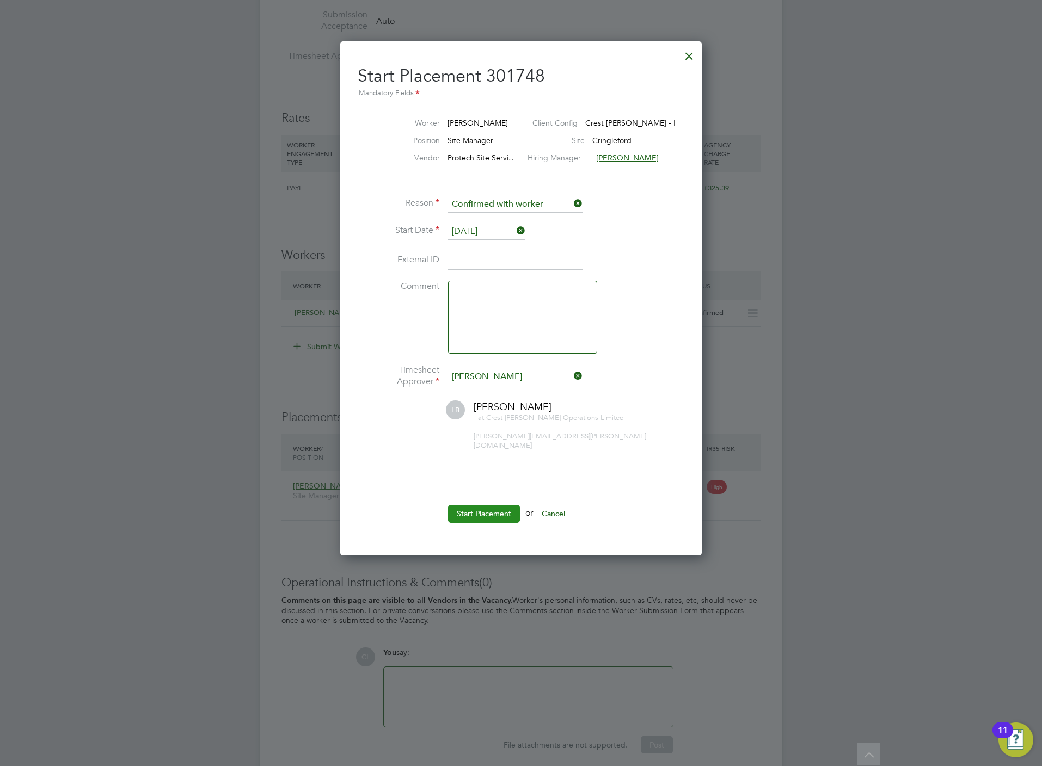
click at [485, 505] on button "Start Placement" at bounding box center [484, 513] width 72 height 17
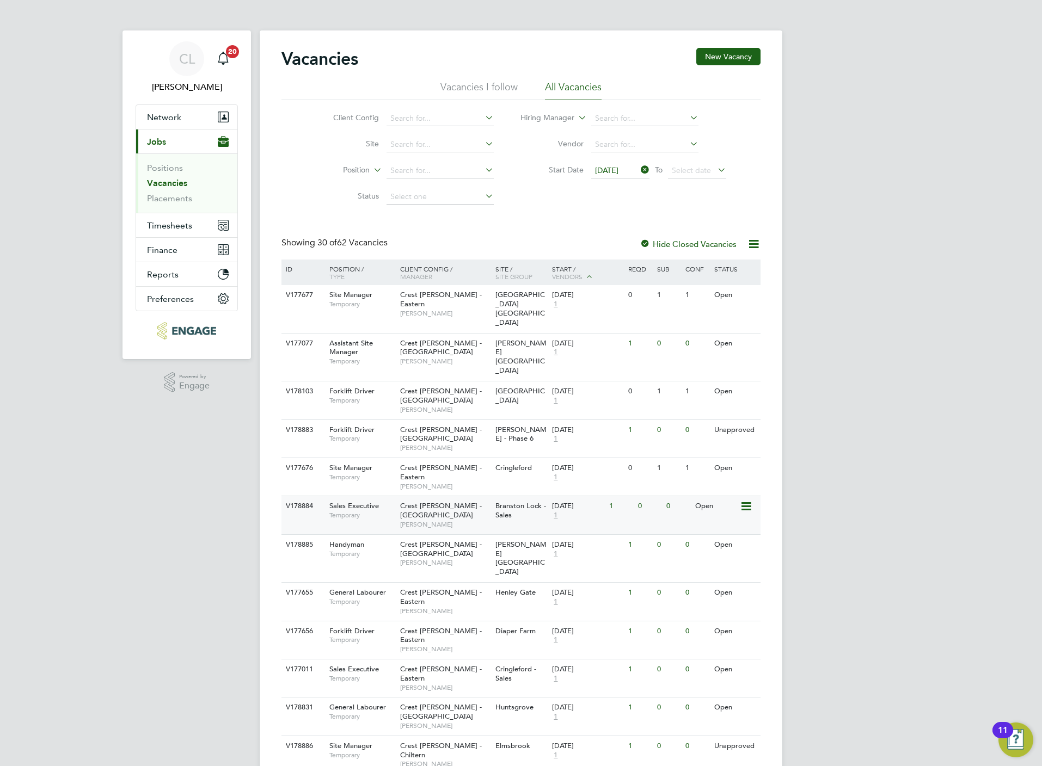
click at [471, 520] on span "[PERSON_NAME]" at bounding box center [445, 524] width 90 height 9
click at [527, 535] on div "[PERSON_NAME][GEOGRAPHIC_DATA]" at bounding box center [520, 559] width 57 height 48
click at [442, 607] on span "[PERSON_NAME]" at bounding box center [445, 611] width 90 height 9
click at [437, 645] on span "[PERSON_NAME]" at bounding box center [445, 649] width 90 height 9
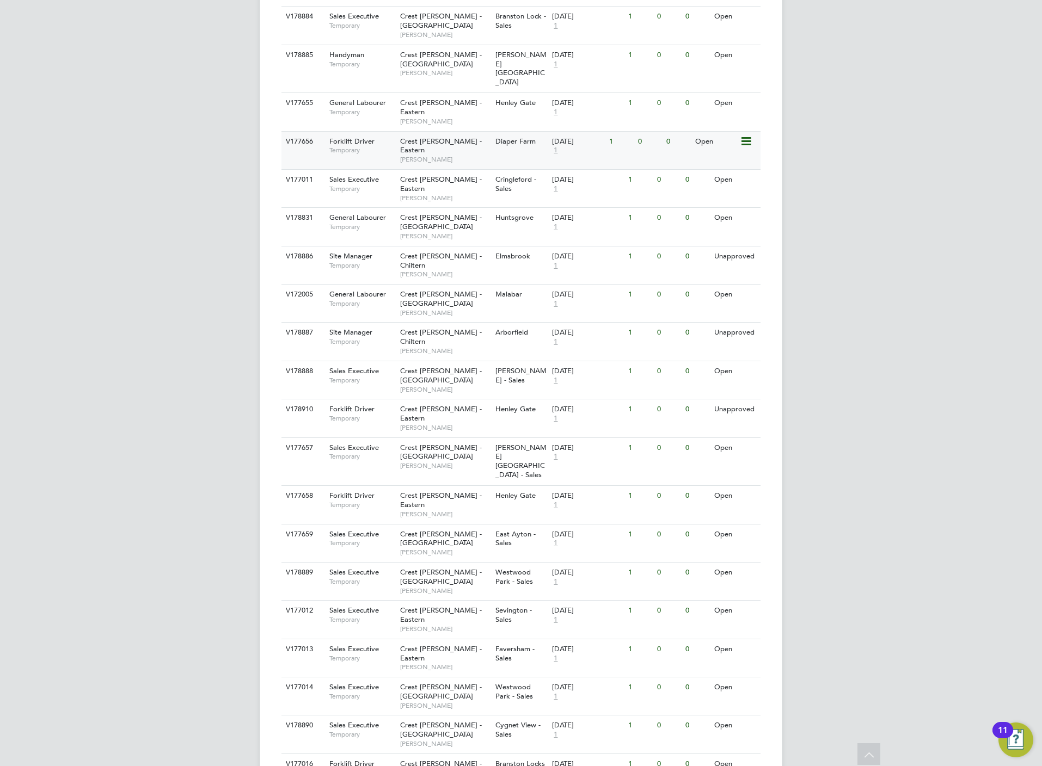
scroll to position [528, 0]
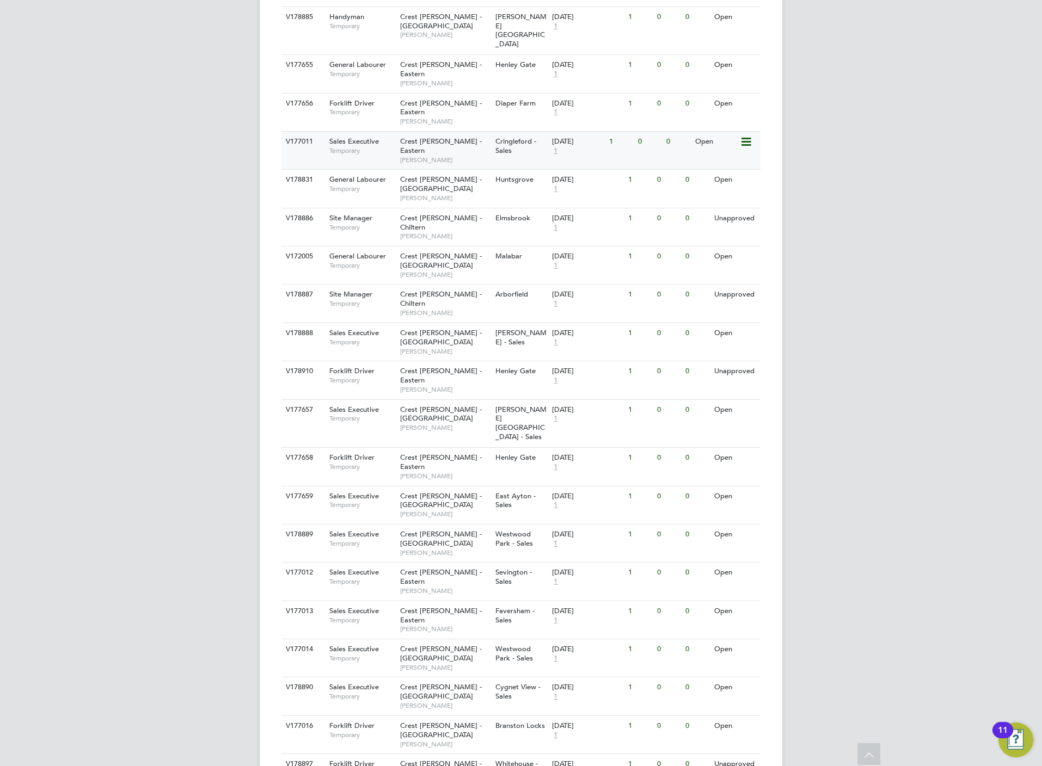
click at [514, 137] on span "Cringleford - Sales" at bounding box center [515, 146] width 41 height 19
click at [479, 170] on div "Crest [PERSON_NAME] - South West [PERSON_NAME]" at bounding box center [444, 189] width 95 height 38
click at [458, 270] on span "[PERSON_NAME]" at bounding box center [445, 274] width 90 height 9
click at [441, 486] on div "Crest [PERSON_NAME] - Yorkshire [PERSON_NAME]" at bounding box center [444, 505] width 95 height 38
click at [507, 568] on span "Sevington - Sales" at bounding box center [513, 577] width 36 height 19
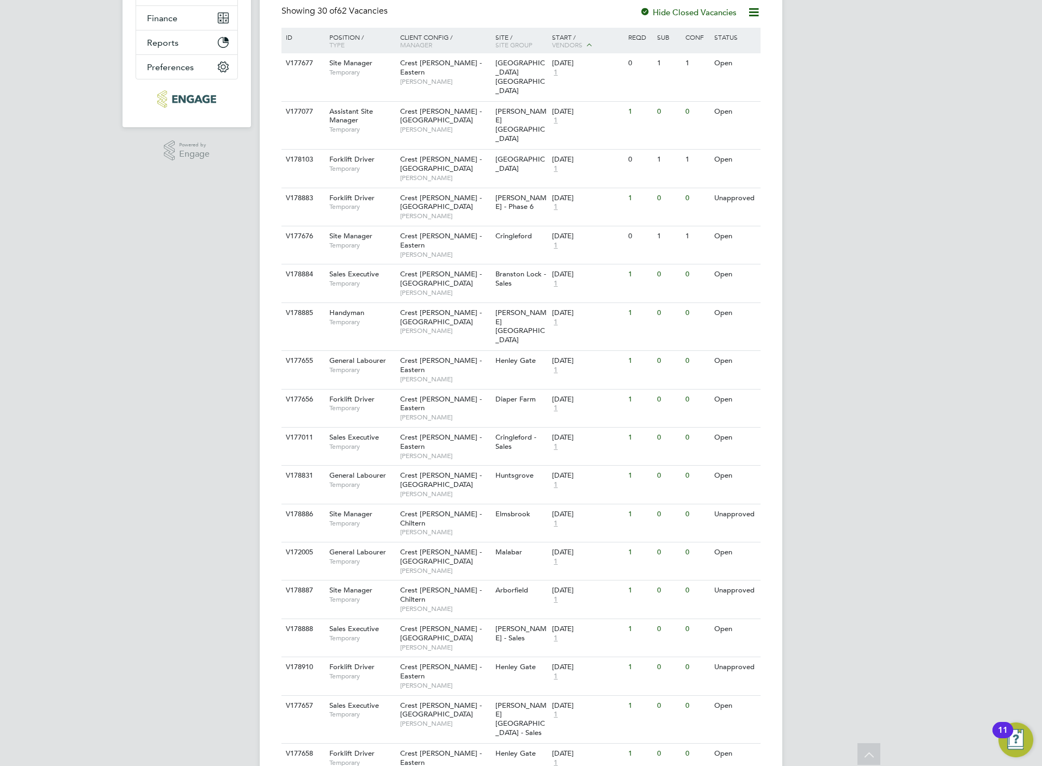
scroll to position [120, 0]
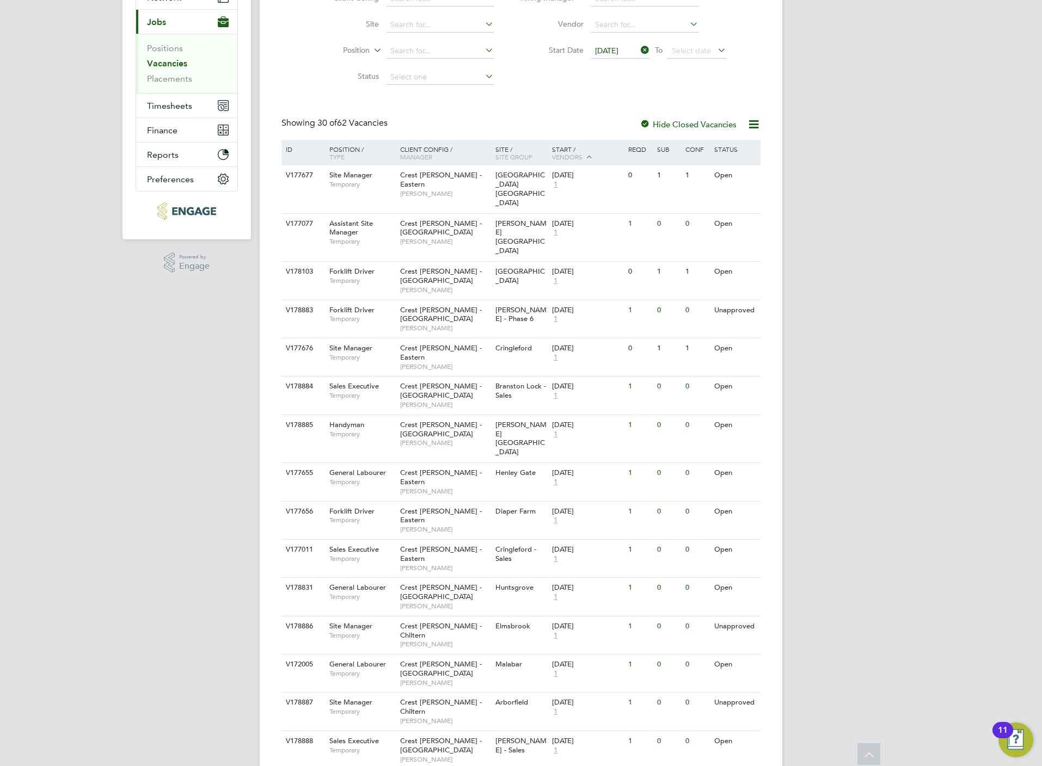
click at [84, 473] on div "CL Chloe Lyons Notifications 20 Applications: Network Team Members Businesses S…" at bounding box center [521, 652] width 1042 height 1545
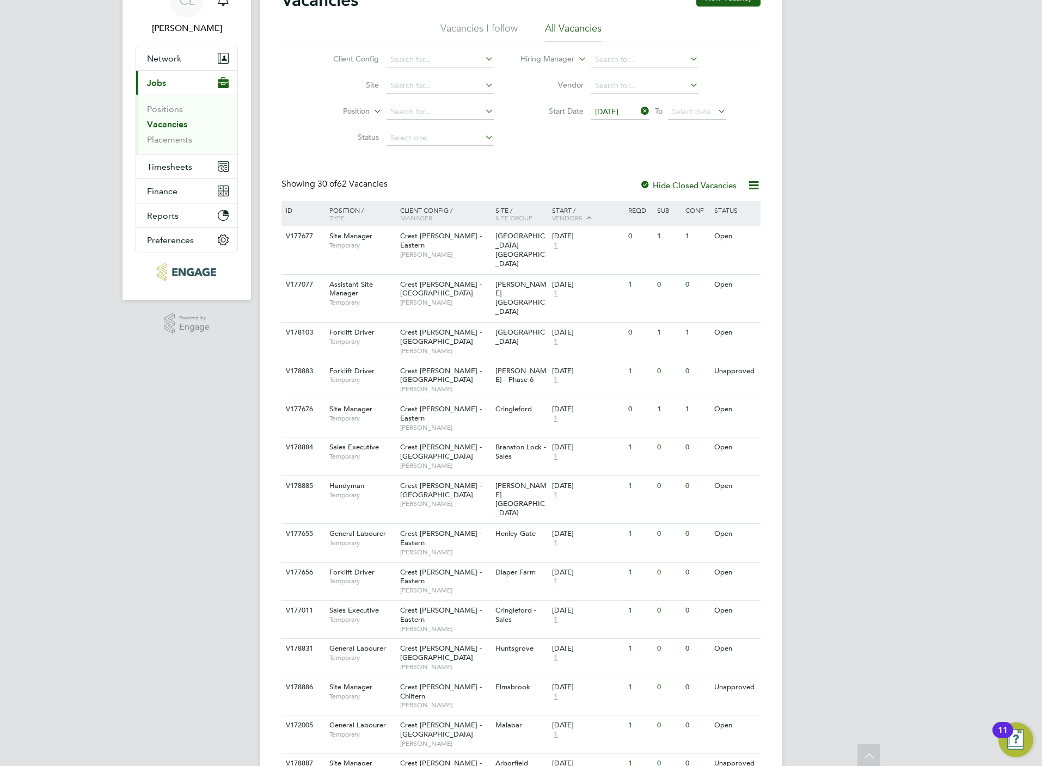
scroll to position [0, 0]
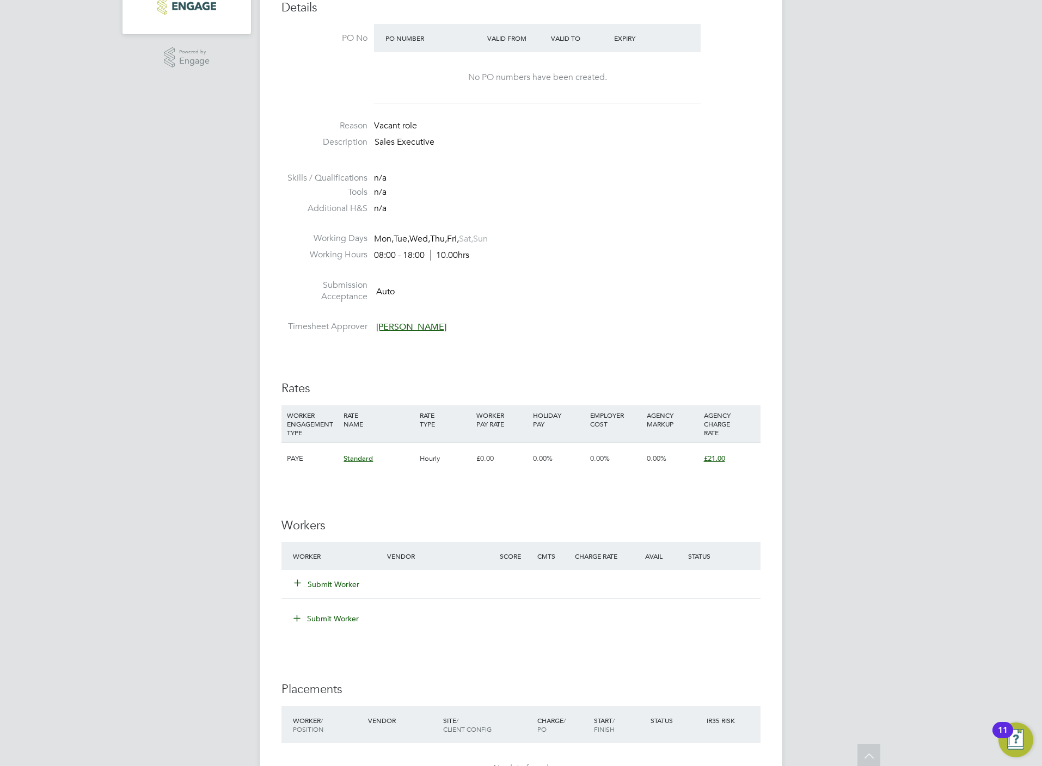
scroll to position [326, 0]
click at [312, 587] on button "Submit Worker" at bounding box center [326, 582] width 65 height 11
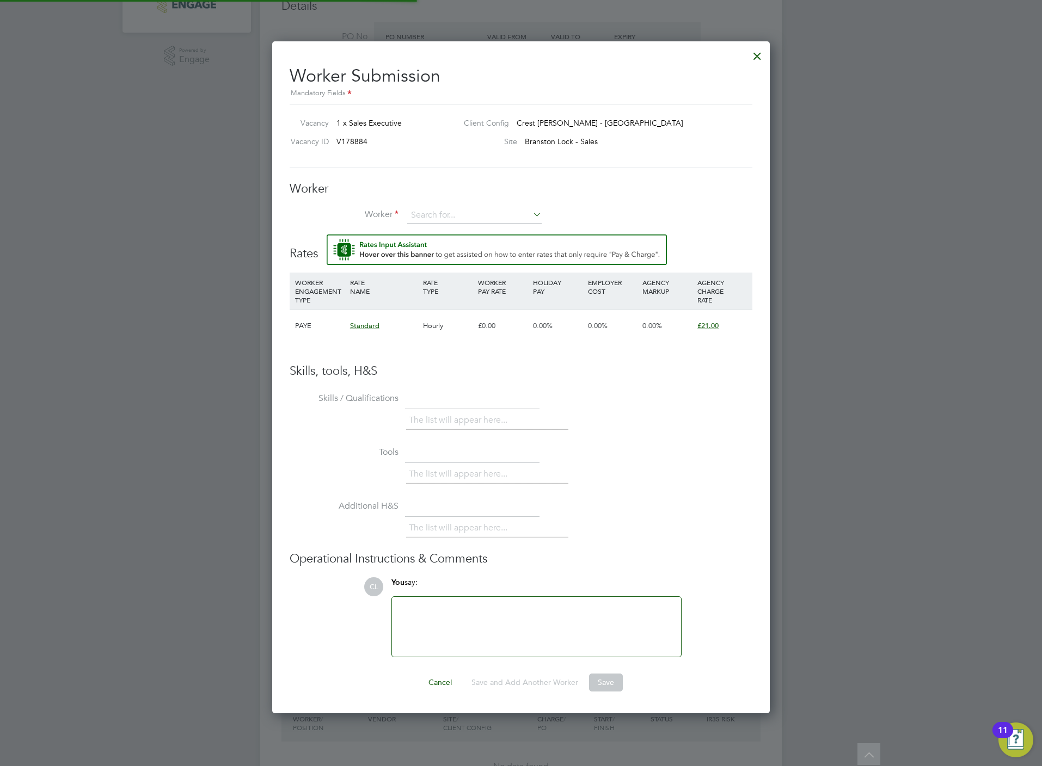
scroll to position [675, 498]
click at [448, 217] on input at bounding box center [474, 215] width 134 height 16
type input "donna"
click at [469, 215] on input at bounding box center [474, 215] width 134 height 16
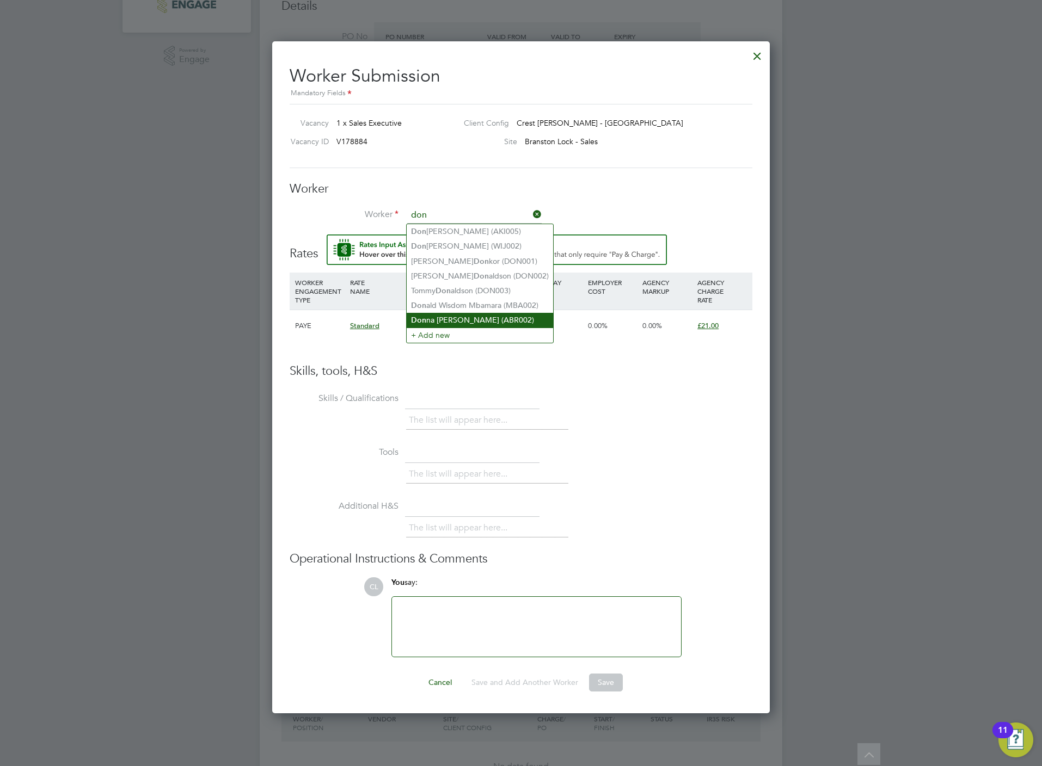
click at [477, 313] on li "Don na Abracauskas (ABR002)" at bounding box center [479, 320] width 146 height 15
type input "Donna Abracauskas (ABR002)"
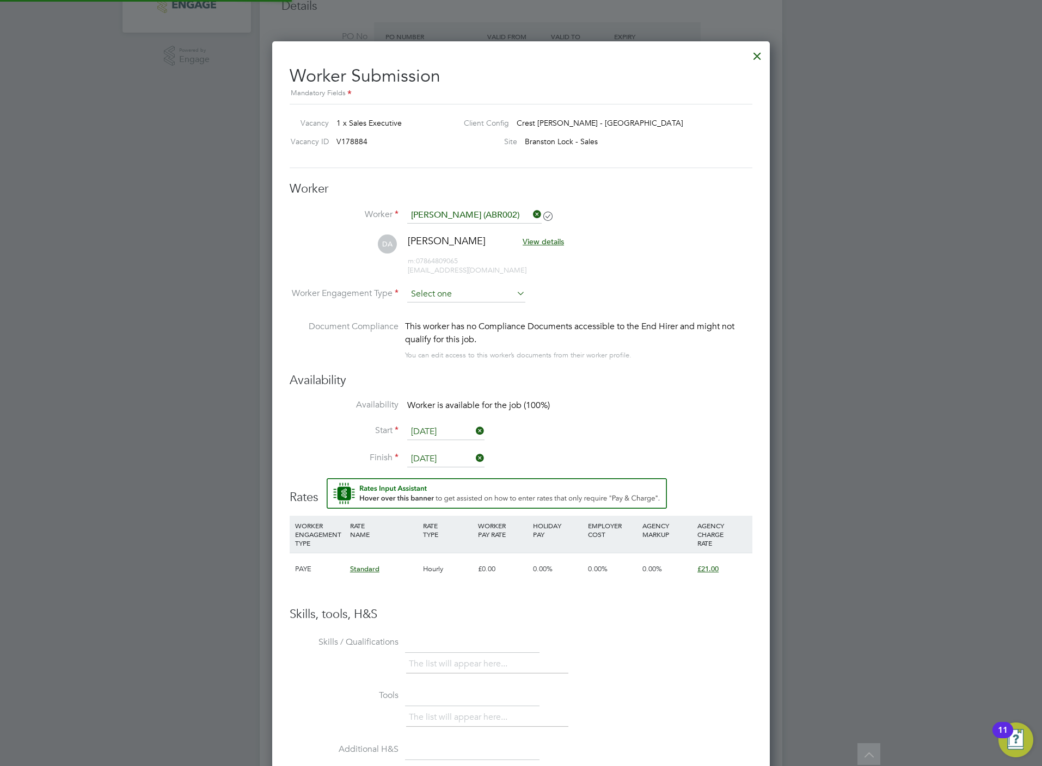
scroll to position [917, 498]
click at [445, 294] on input at bounding box center [466, 295] width 118 height 16
click at [442, 322] on li "PAYE" at bounding box center [465, 324] width 119 height 14
type input "PAYE"
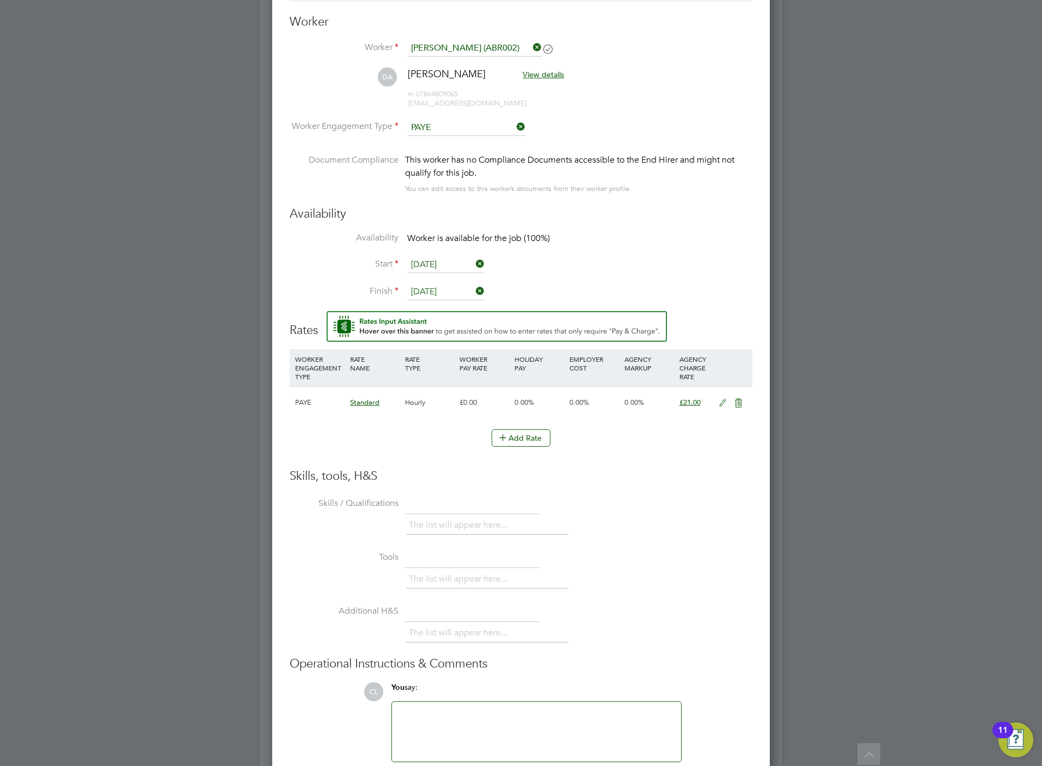
scroll to position [0, 0]
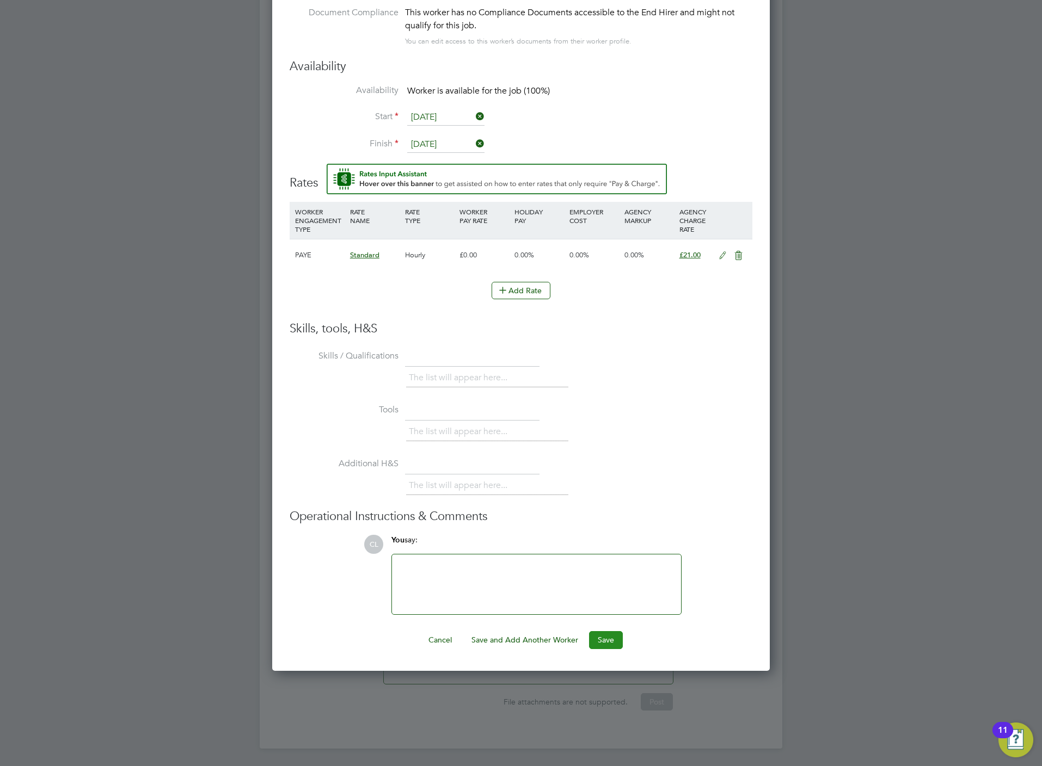
click at [614, 637] on button "Save" at bounding box center [606, 639] width 34 height 17
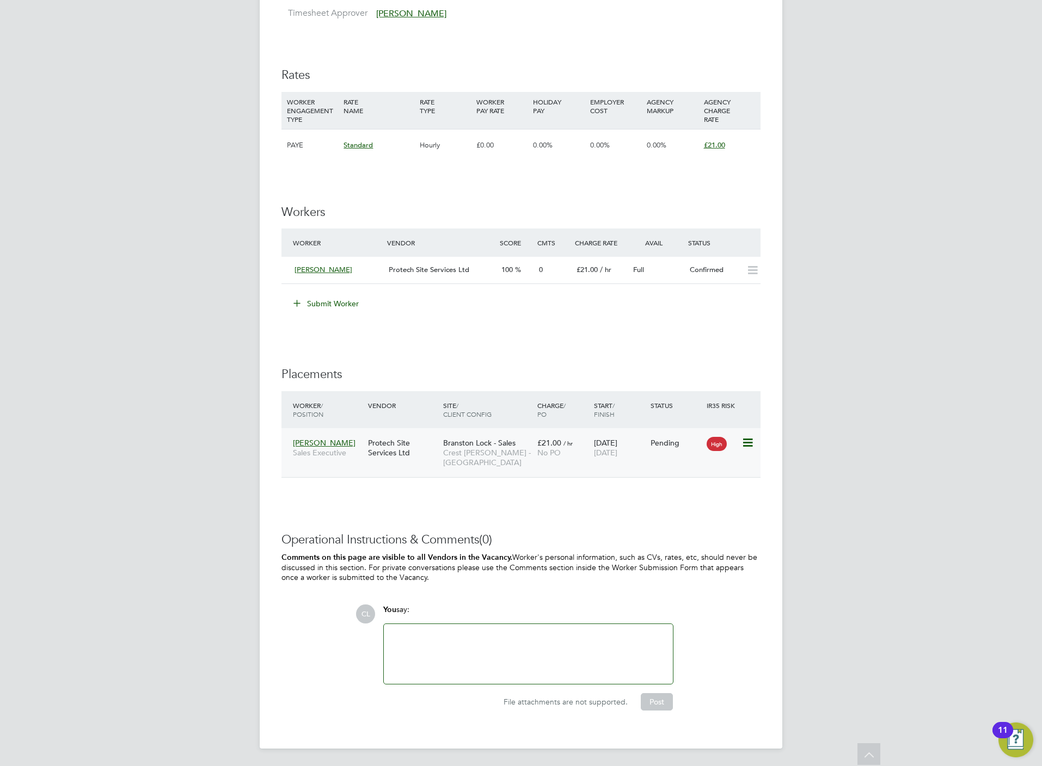
click at [748, 441] on icon at bounding box center [746, 442] width 11 height 13
click at [681, 511] on li "Start" at bounding box center [712, 511] width 77 height 15
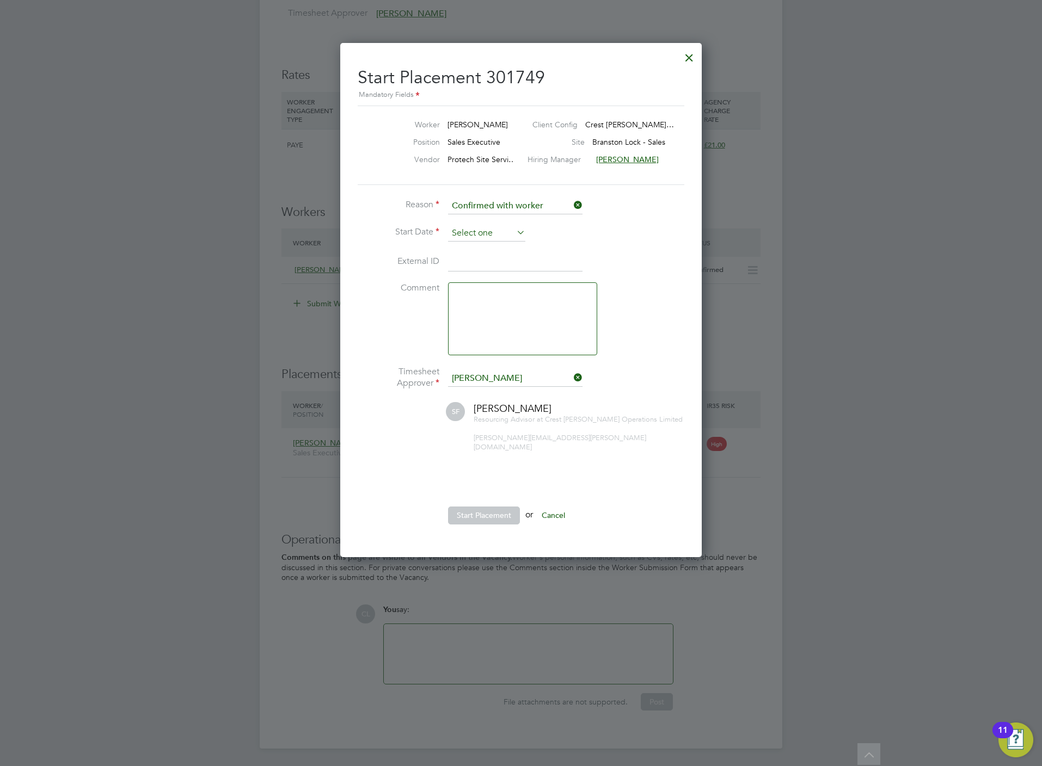
click at [464, 239] on div "All Vacancies Vacancy Activity Logs Vacancy Activity Logs All Vacancies Vacancy…" at bounding box center [521, 59] width 522 height 1378
click at [467, 229] on input at bounding box center [486, 233] width 77 height 16
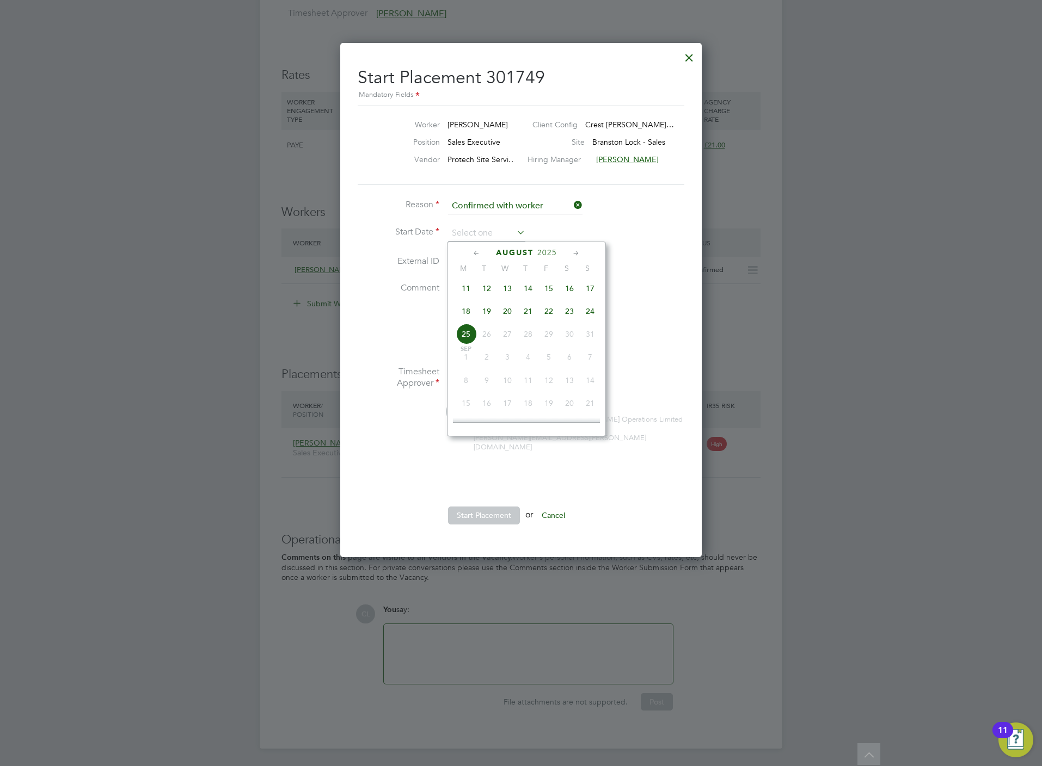
click at [505, 315] on span "20" at bounding box center [507, 311] width 21 height 21
type input "[DATE]"
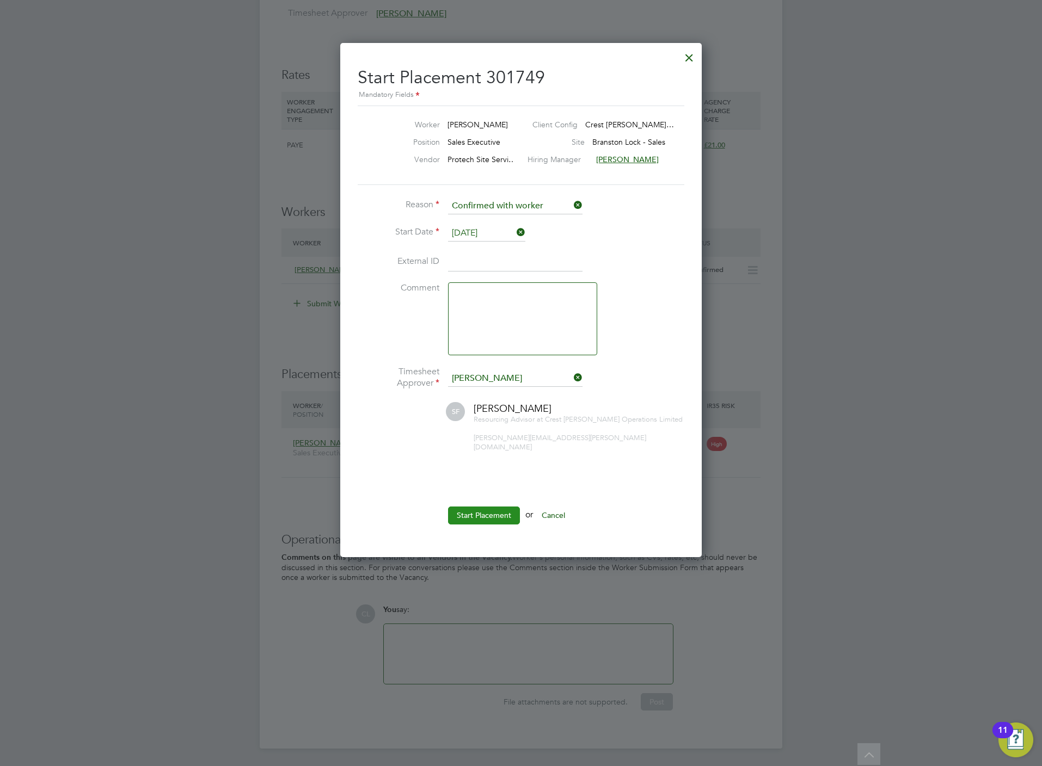
click at [485, 512] on button "Start Placement" at bounding box center [484, 515] width 72 height 17
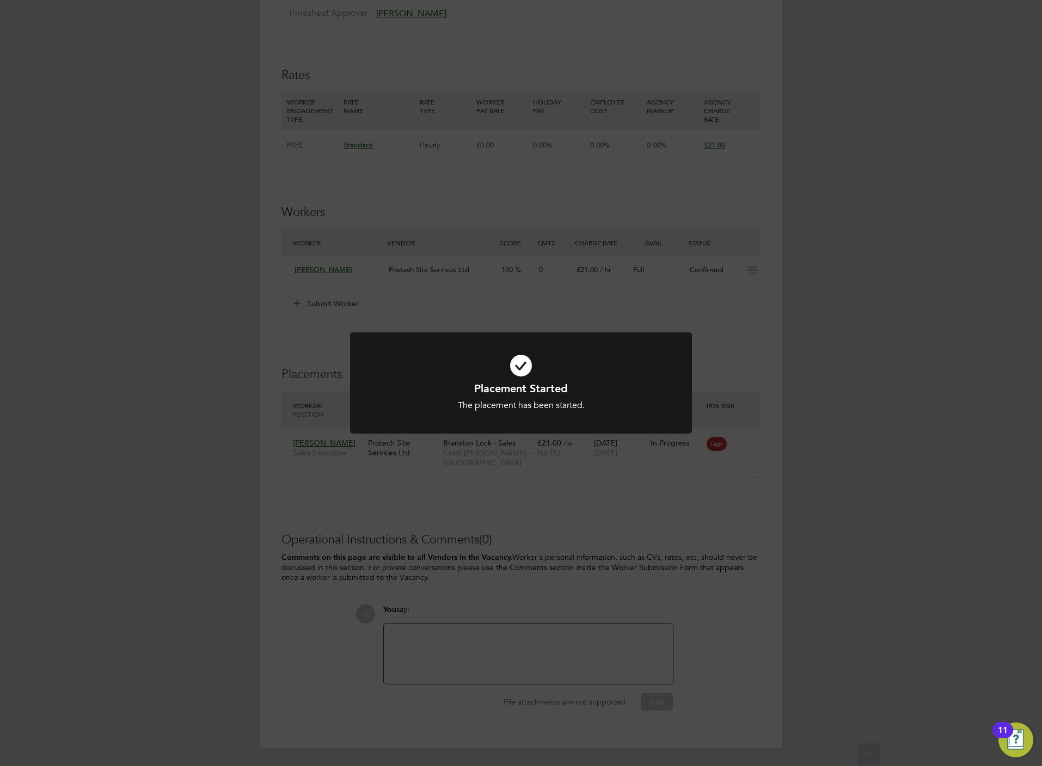
click at [504, 289] on div "Placement Started The placement has been started. Cancel Okay" at bounding box center [521, 383] width 1042 height 766
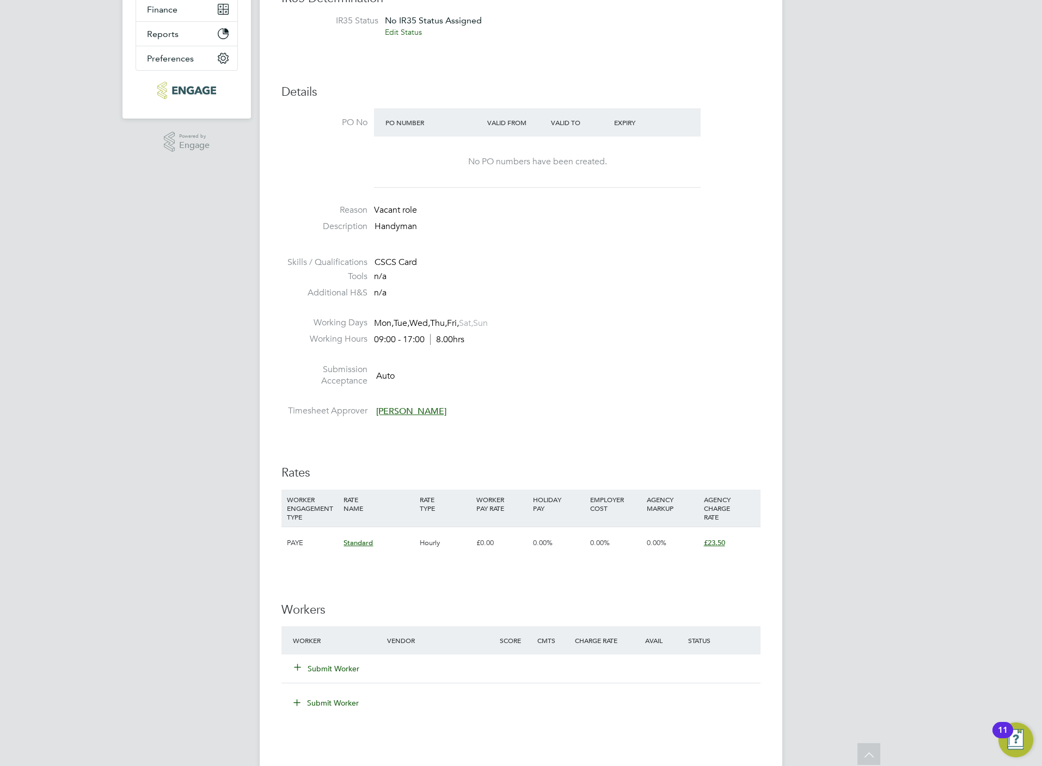
scroll to position [245, 0]
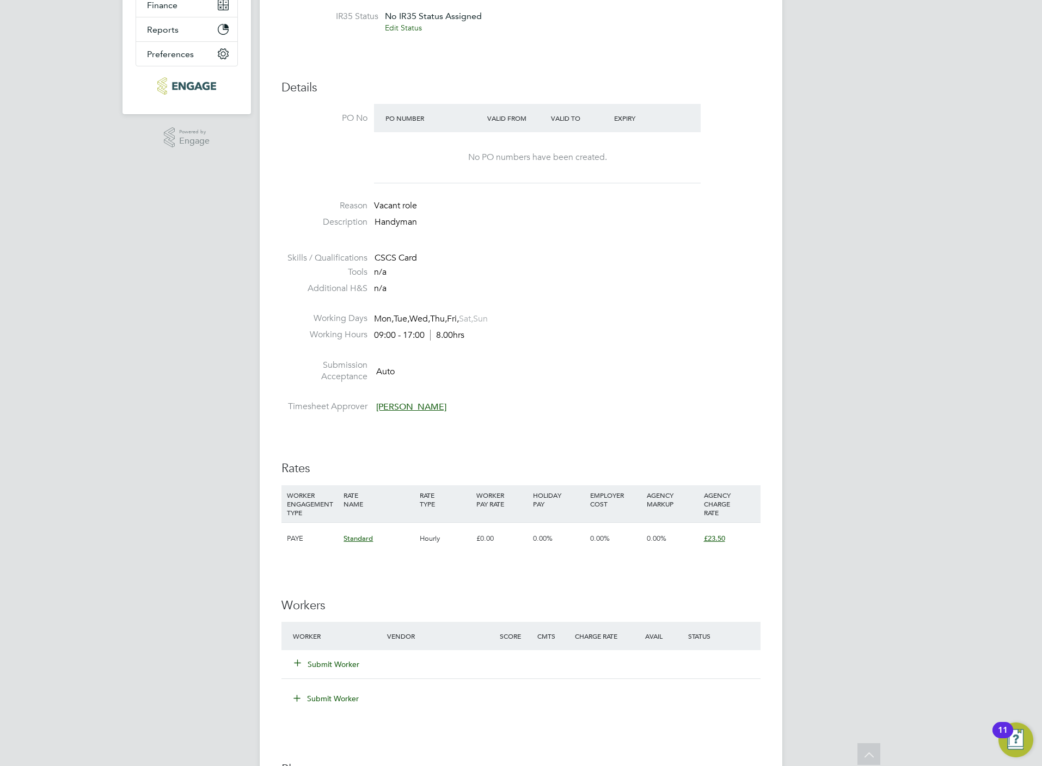
click at [309, 663] on button "Submit Worker" at bounding box center [326, 664] width 65 height 11
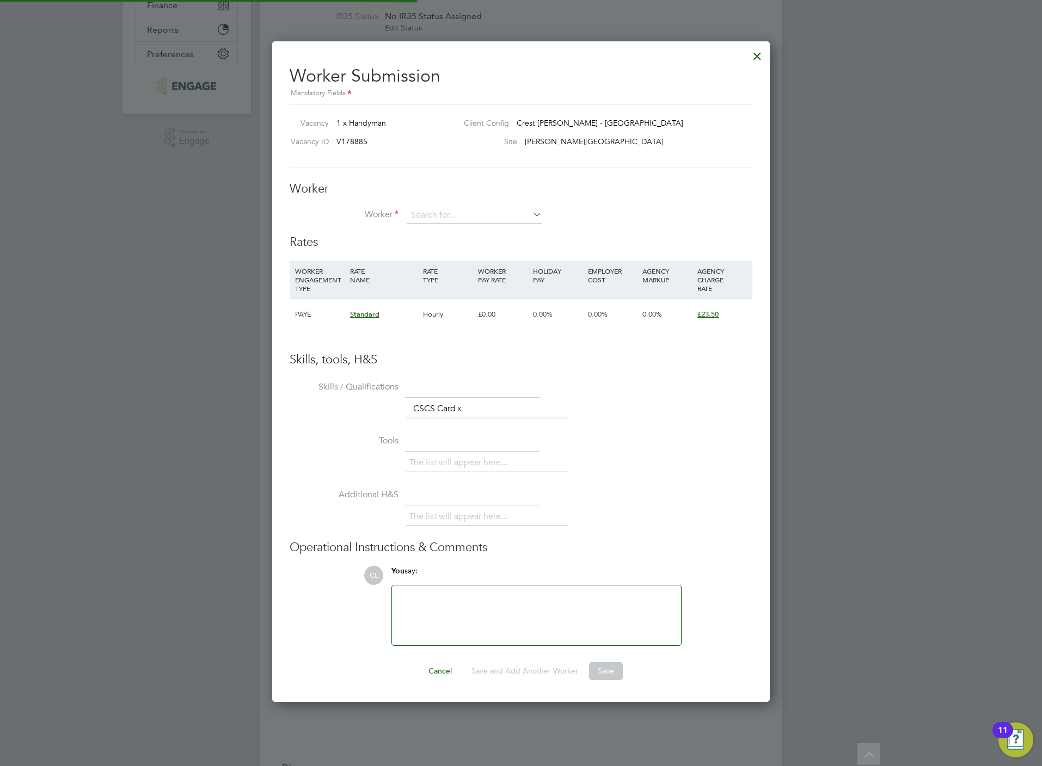
scroll to position [675, 498]
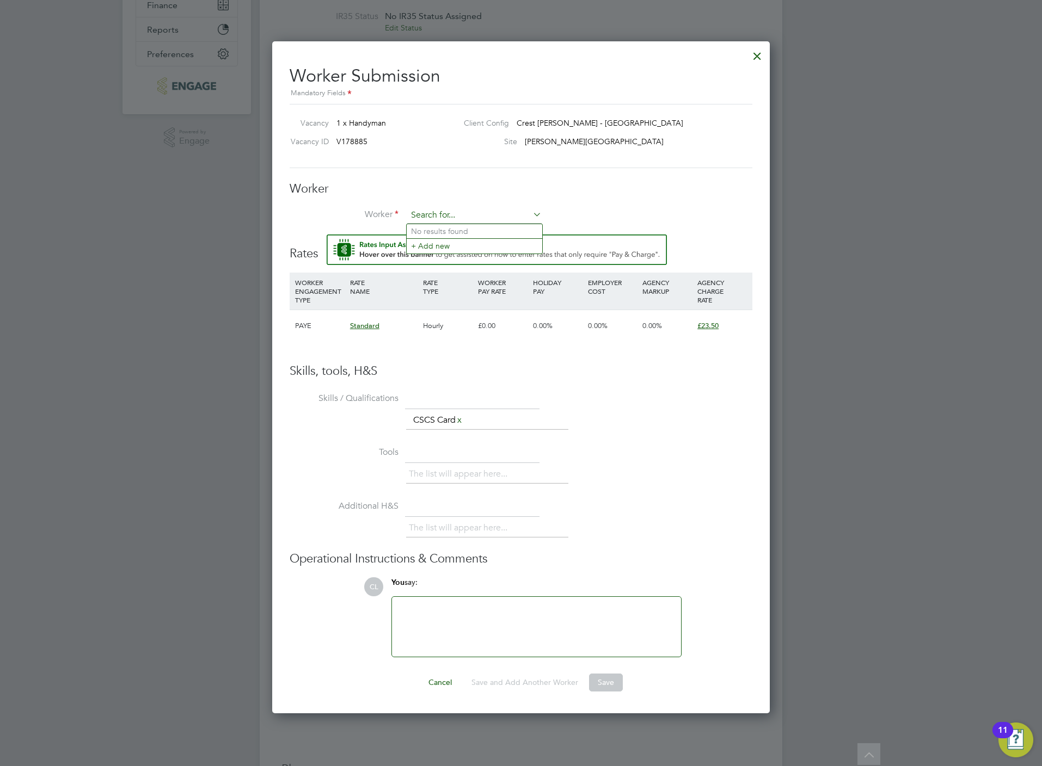
click at [469, 209] on input at bounding box center [474, 215] width 134 height 16
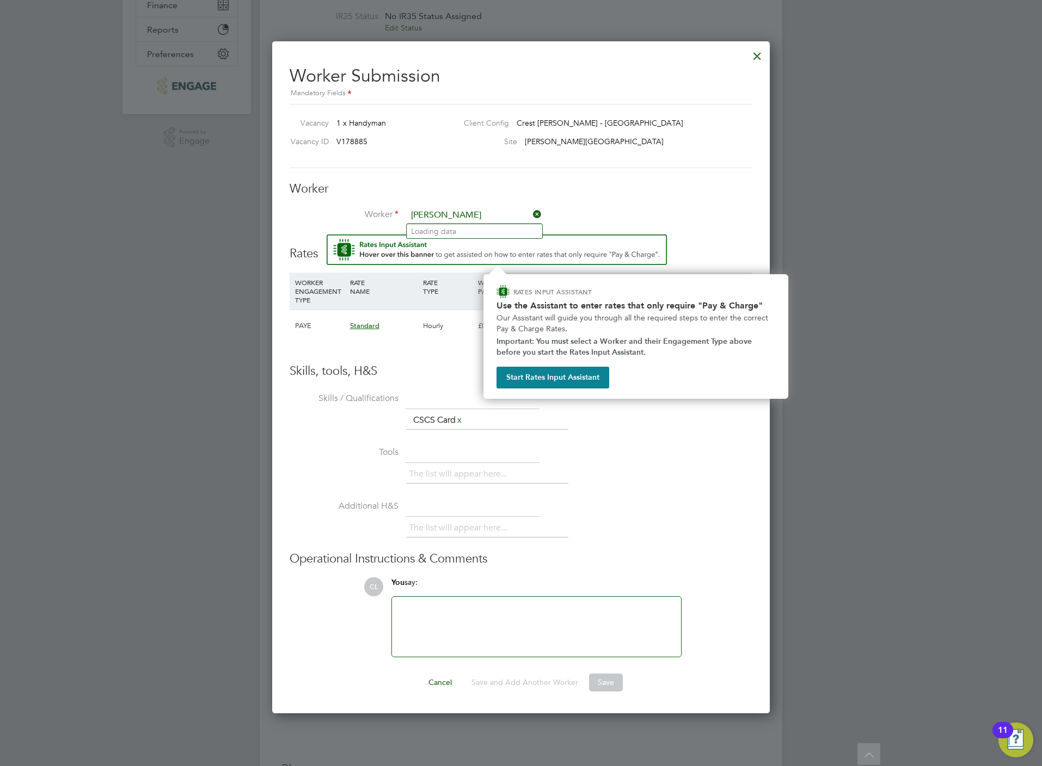
type input "john w"
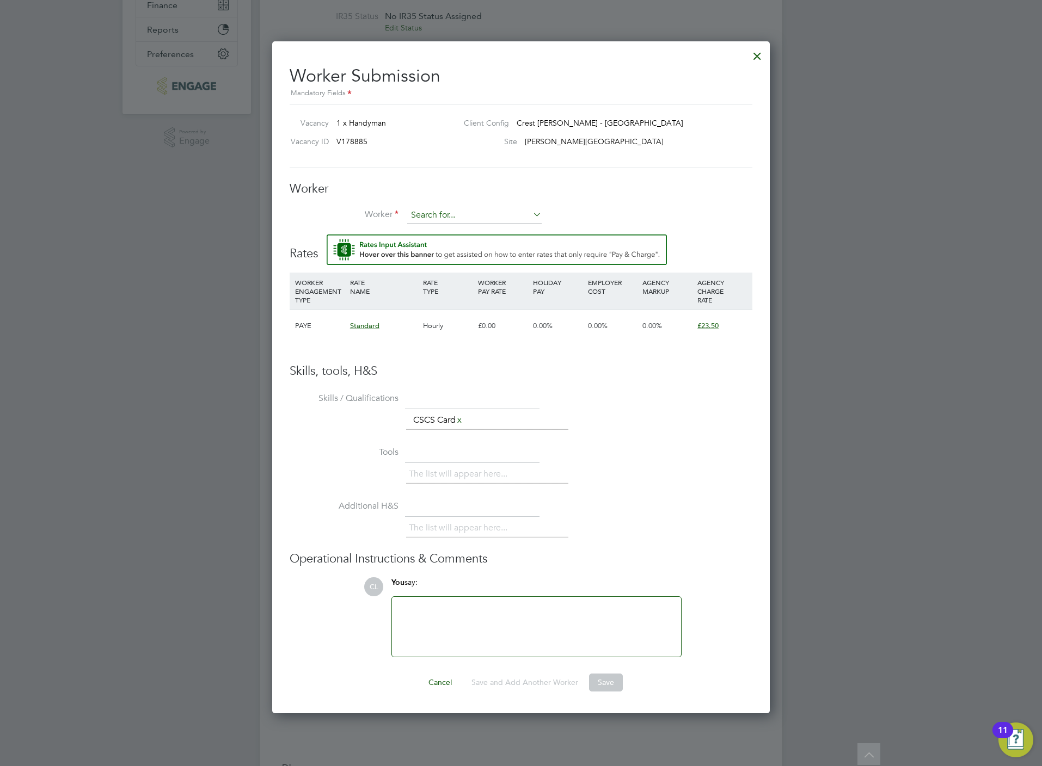
click at [464, 215] on input at bounding box center [474, 215] width 134 height 16
click at [464, 227] on li "John Wot ton (WOT001)" at bounding box center [475, 231] width 138 height 15
type input "John Wotton (WOT001)"
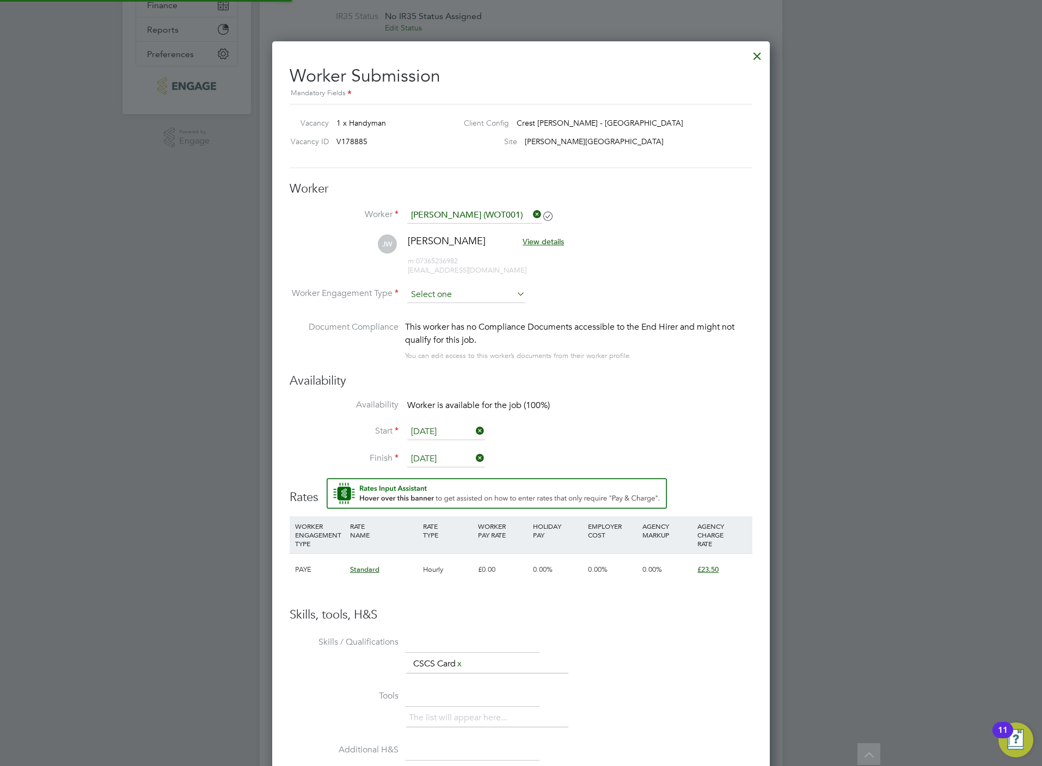
scroll to position [917, 498]
click at [455, 289] on input at bounding box center [466, 295] width 118 height 16
click at [454, 329] on li "PAYE" at bounding box center [465, 324] width 119 height 14
type input "PAYE"
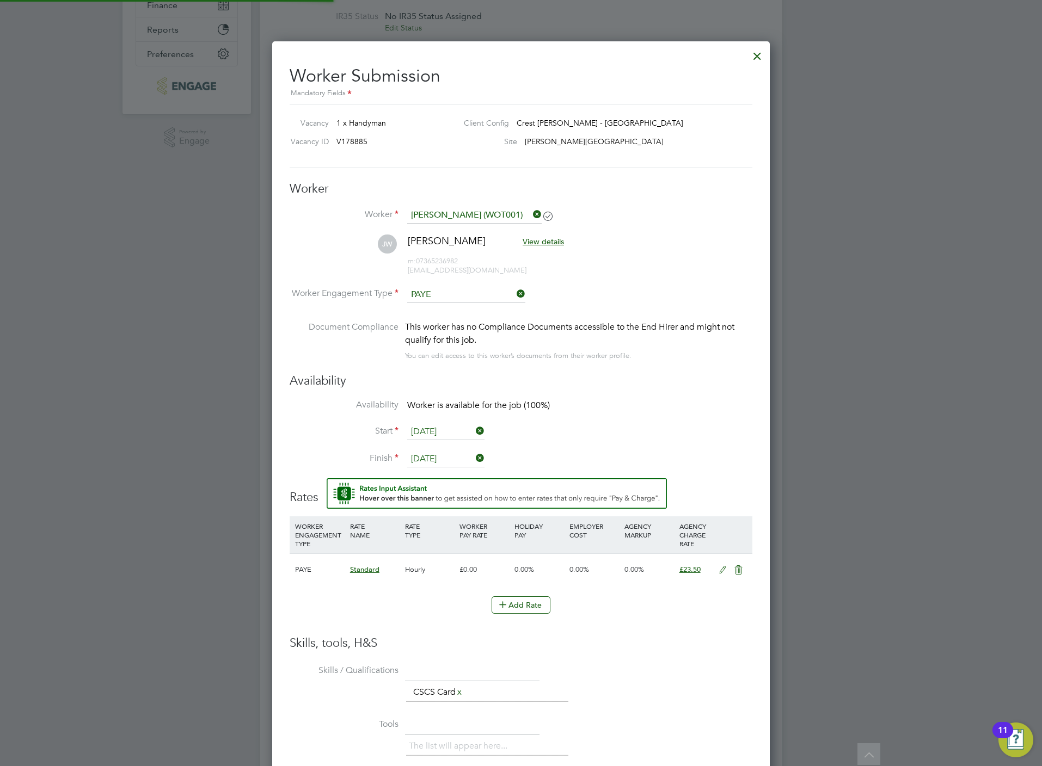
scroll to position [0, 0]
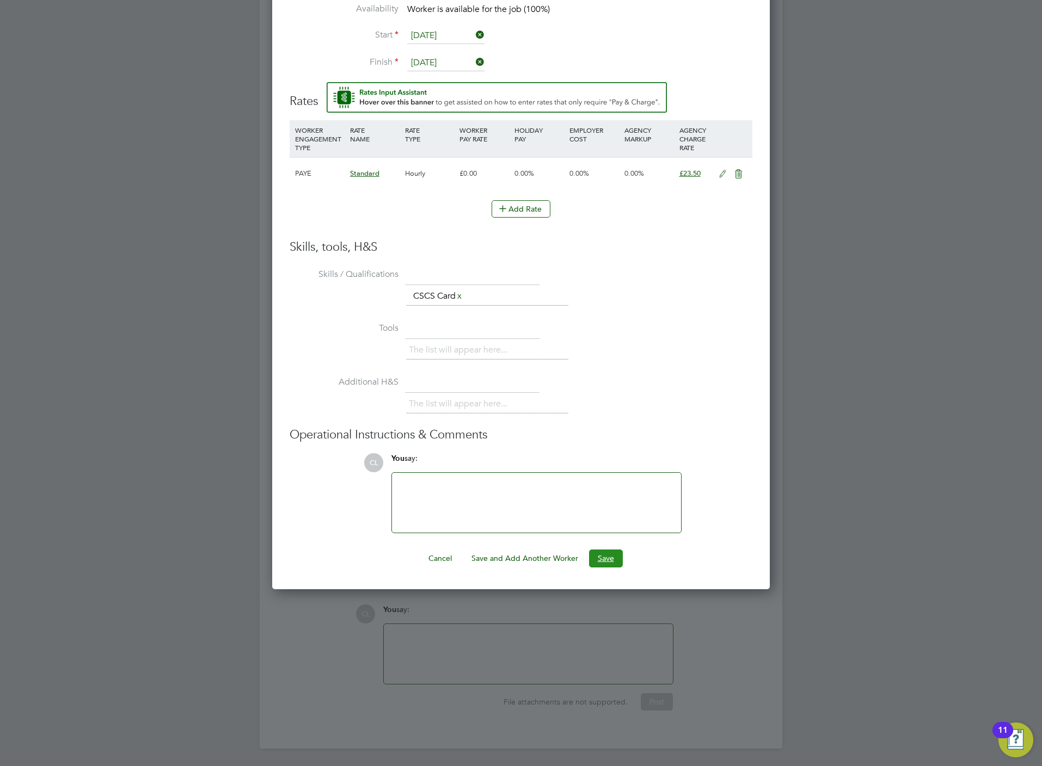
click at [612, 553] on button "Save" at bounding box center [606, 558] width 34 height 17
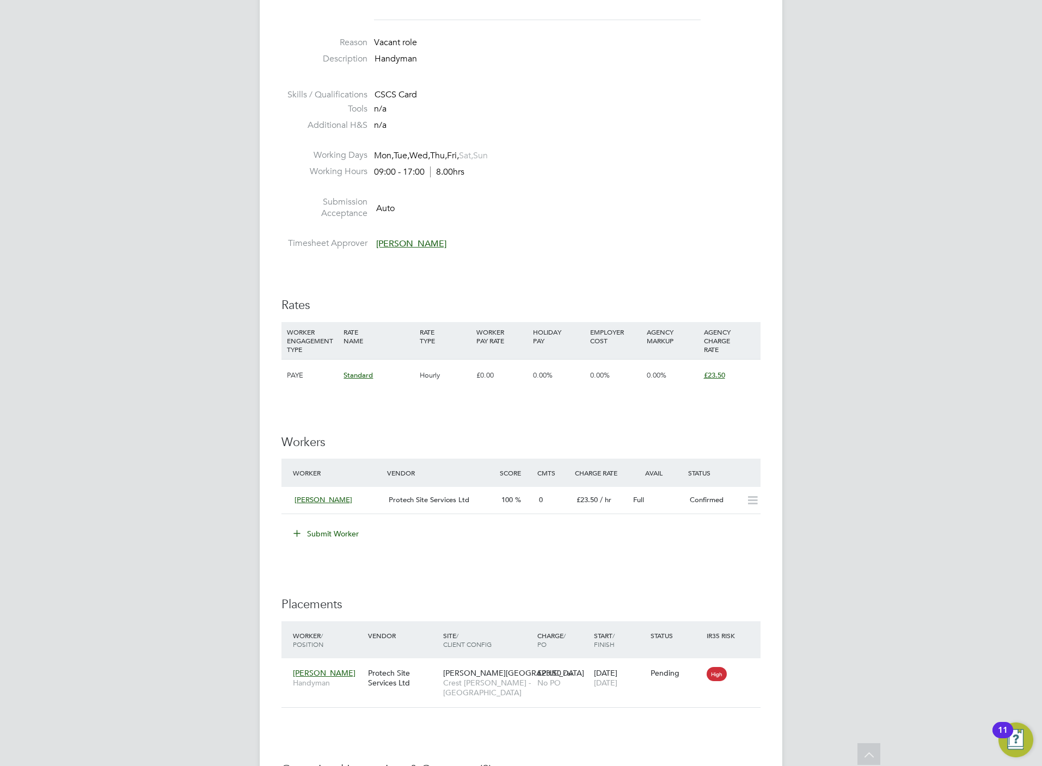
scroll to position [640, 0]
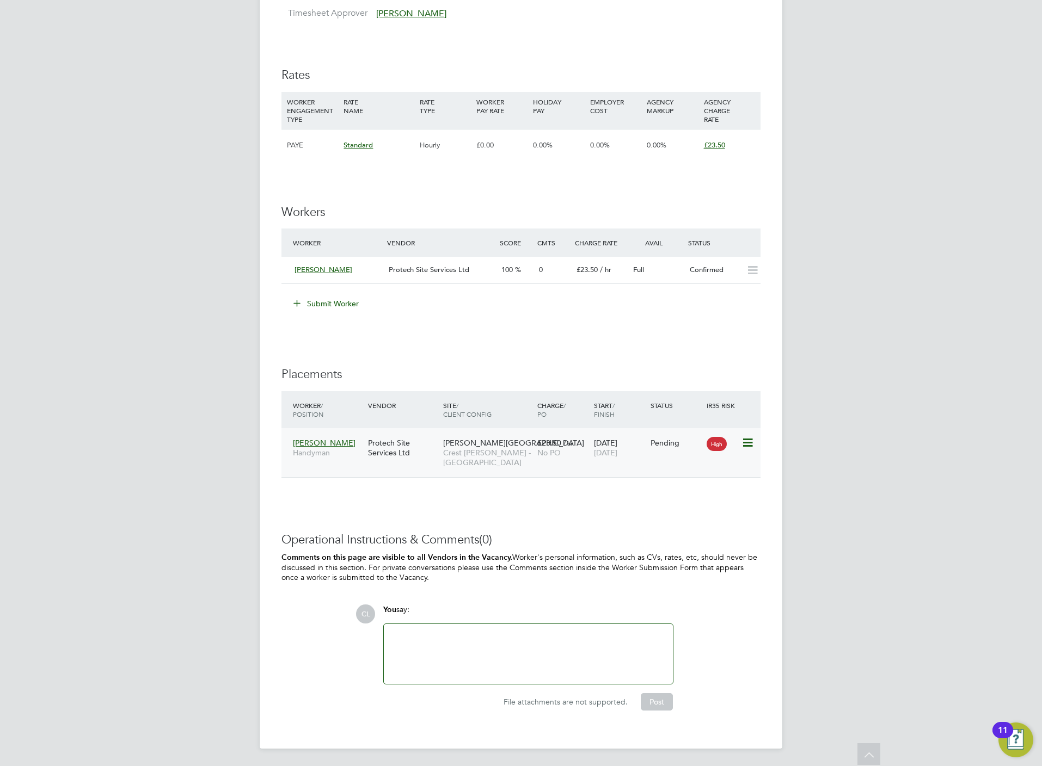
click at [750, 440] on icon at bounding box center [746, 442] width 11 height 13
click at [684, 513] on li "Start" at bounding box center [712, 511] width 77 height 15
type input "[PERSON_NAME]"
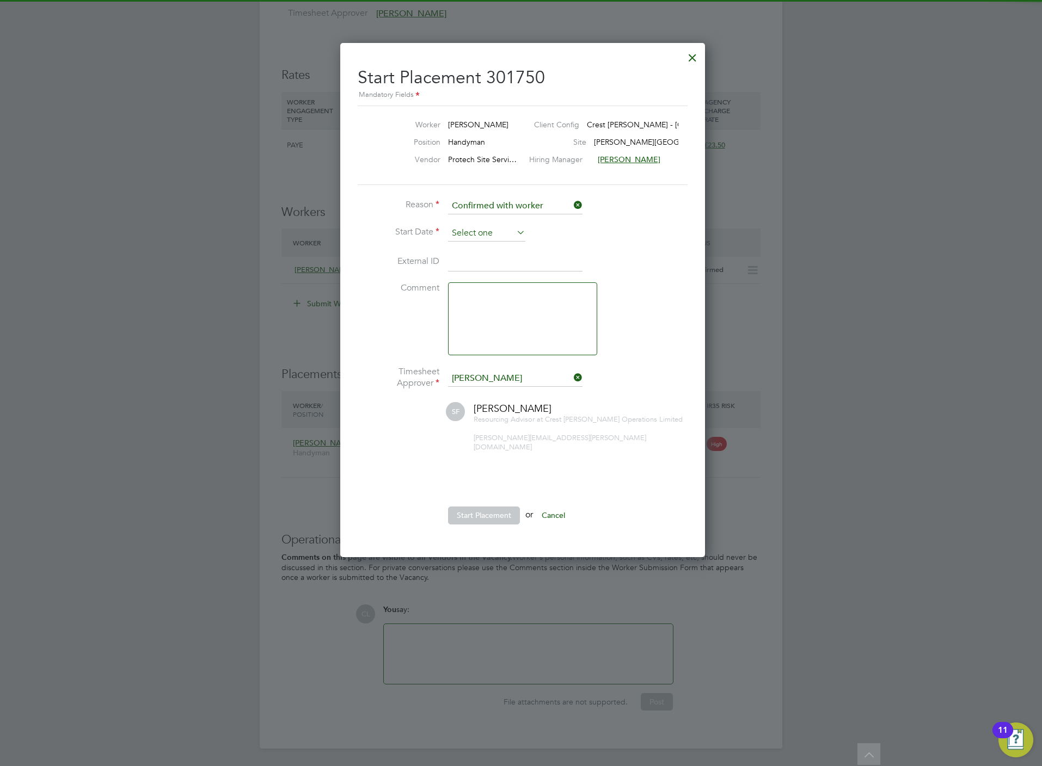
click at [466, 232] on input at bounding box center [486, 233] width 77 height 16
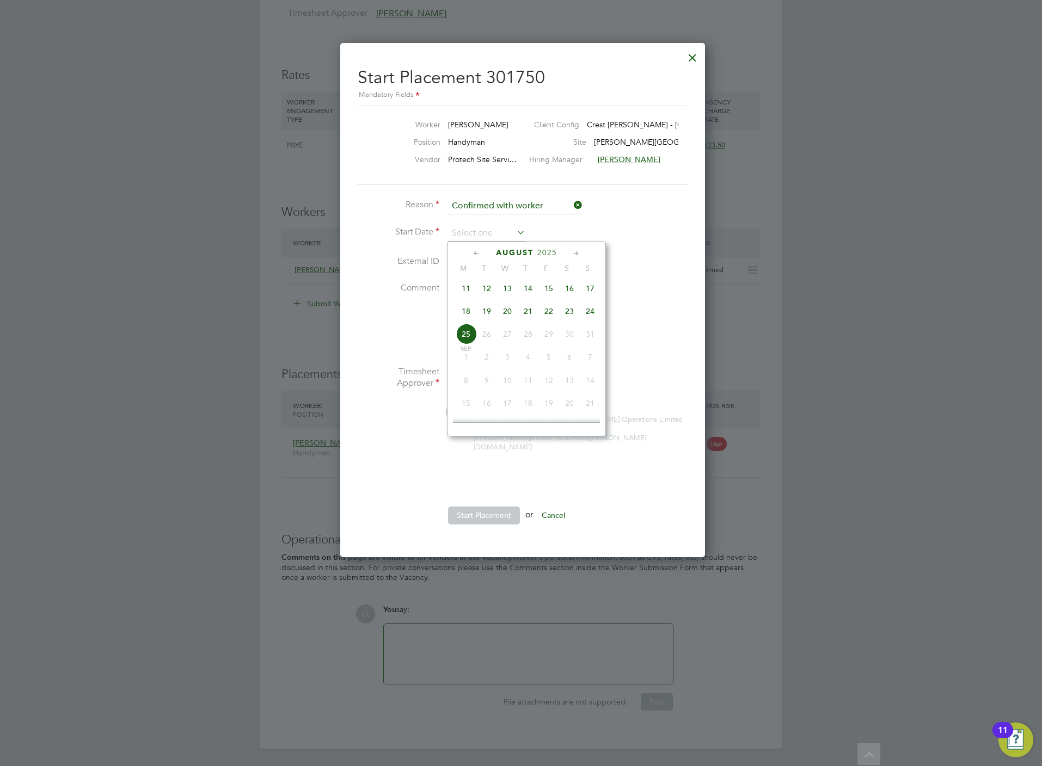
click at [510, 317] on span "20" at bounding box center [507, 311] width 21 height 21
type input "[DATE]"
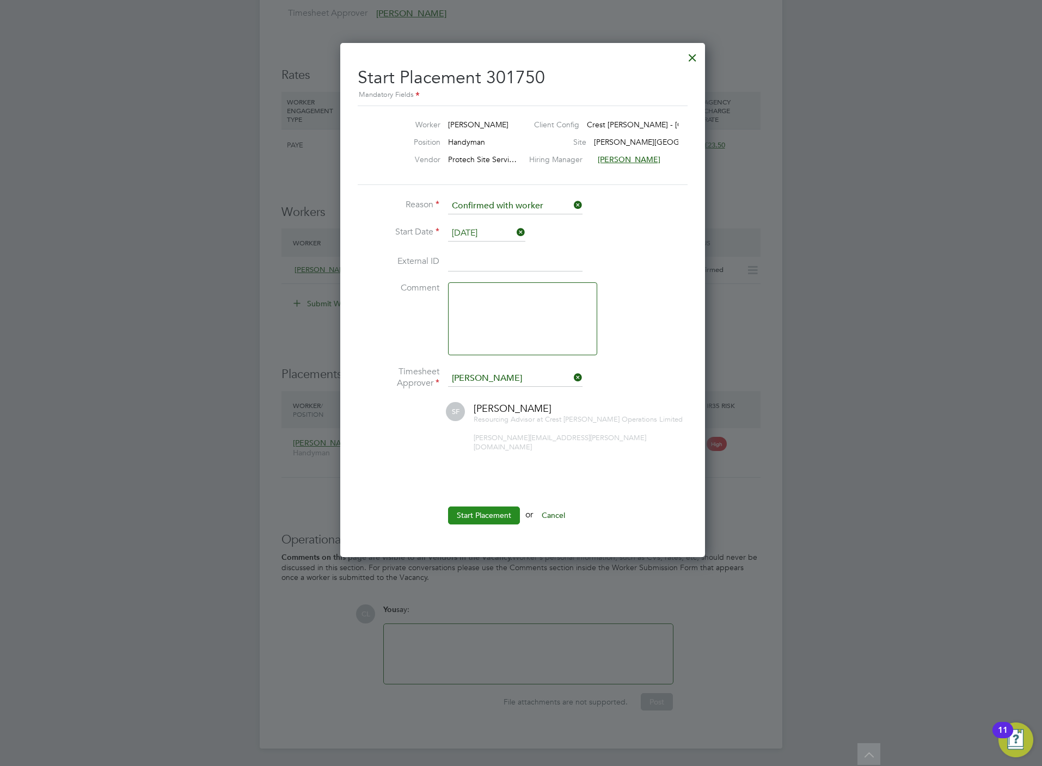
click at [482, 507] on button "Start Placement" at bounding box center [484, 515] width 72 height 17
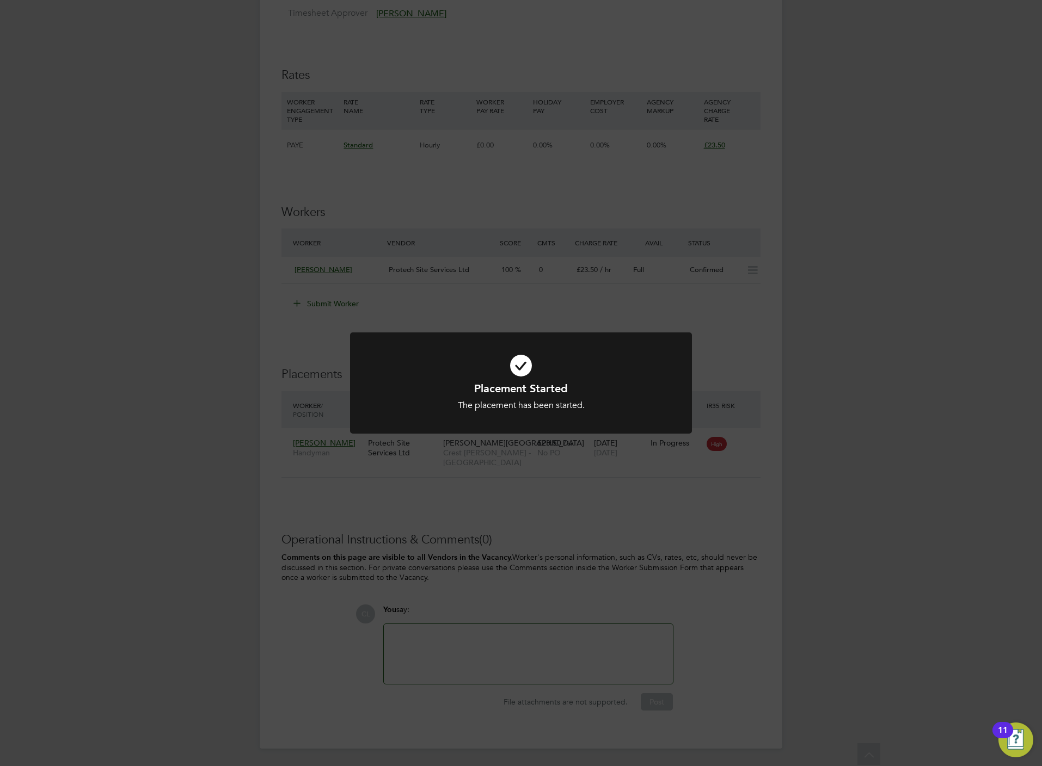
click at [238, 360] on div "Placement Started The placement has been started. Cancel Okay" at bounding box center [521, 383] width 1042 height 766
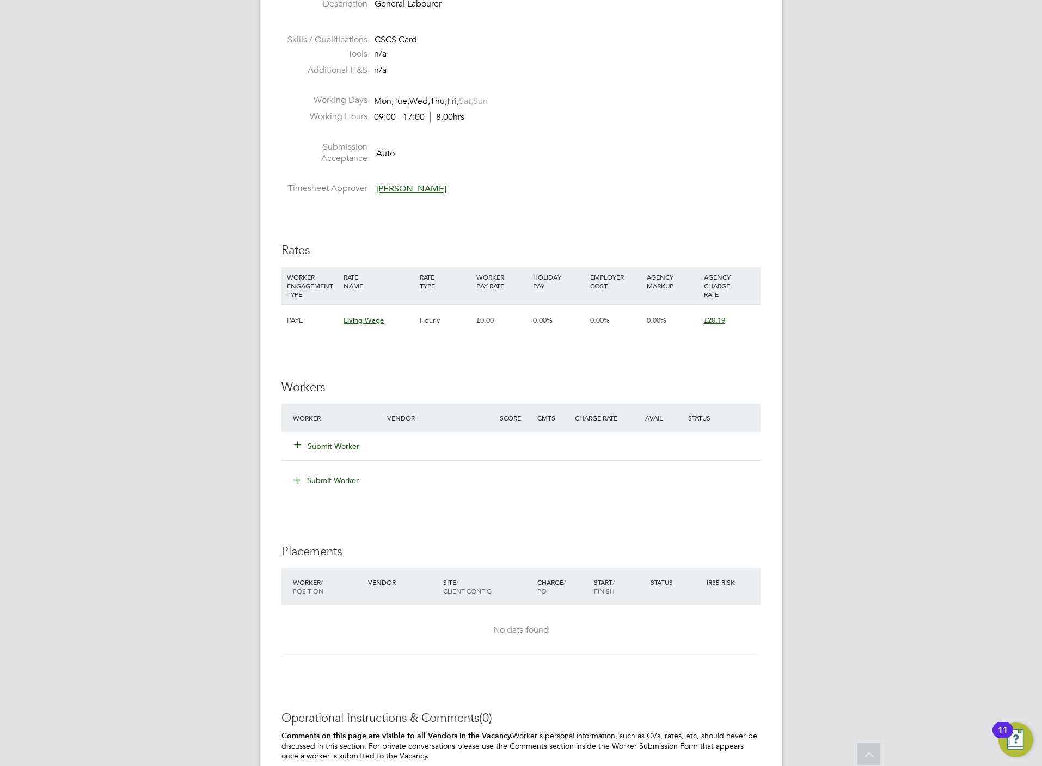
scroll to position [490, 0]
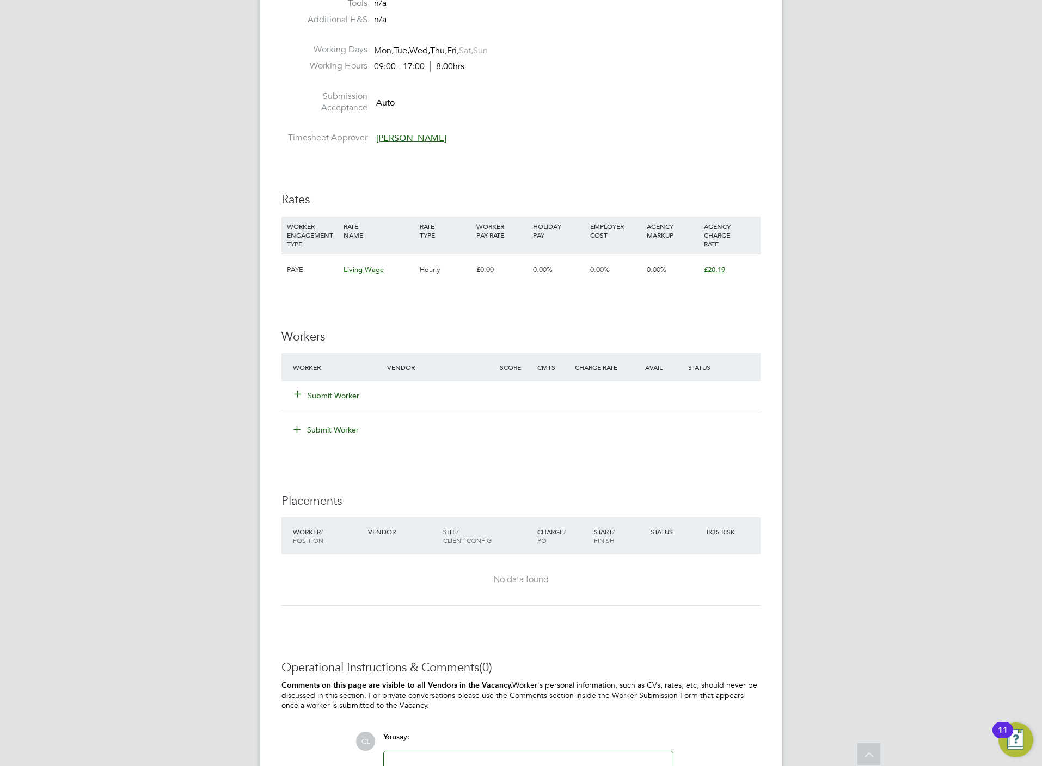
click at [316, 397] on button "Submit Worker" at bounding box center [326, 395] width 65 height 11
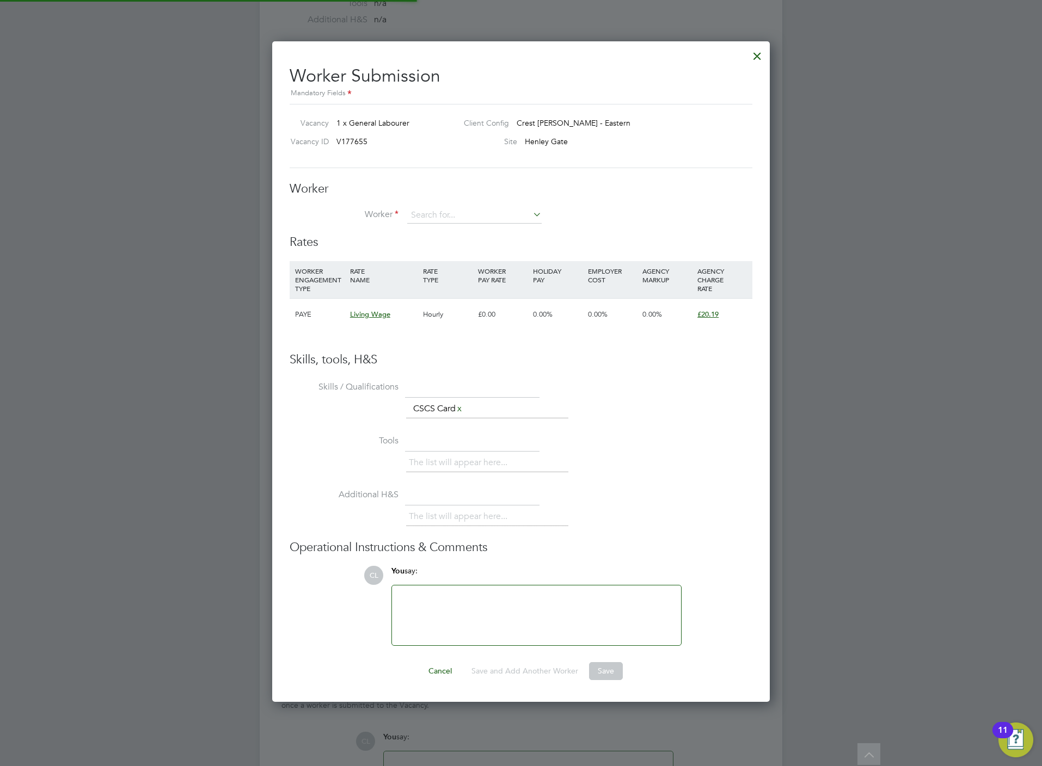
scroll to position [663, 498]
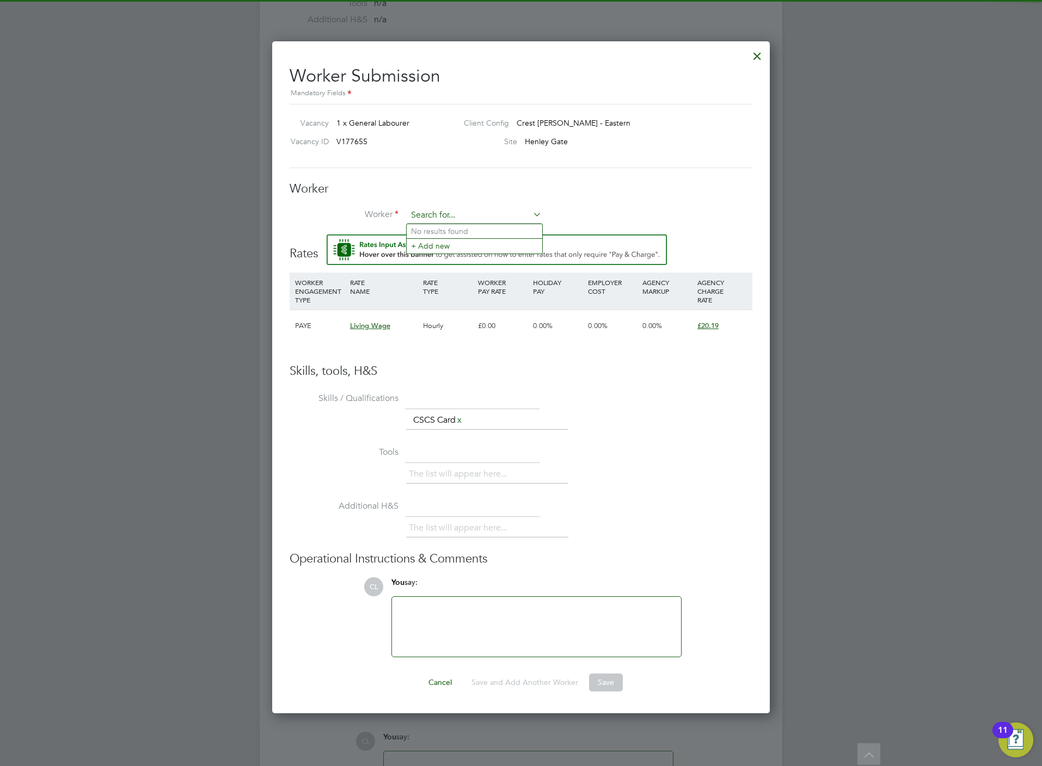
click at [454, 207] on input at bounding box center [474, 215] width 134 height 16
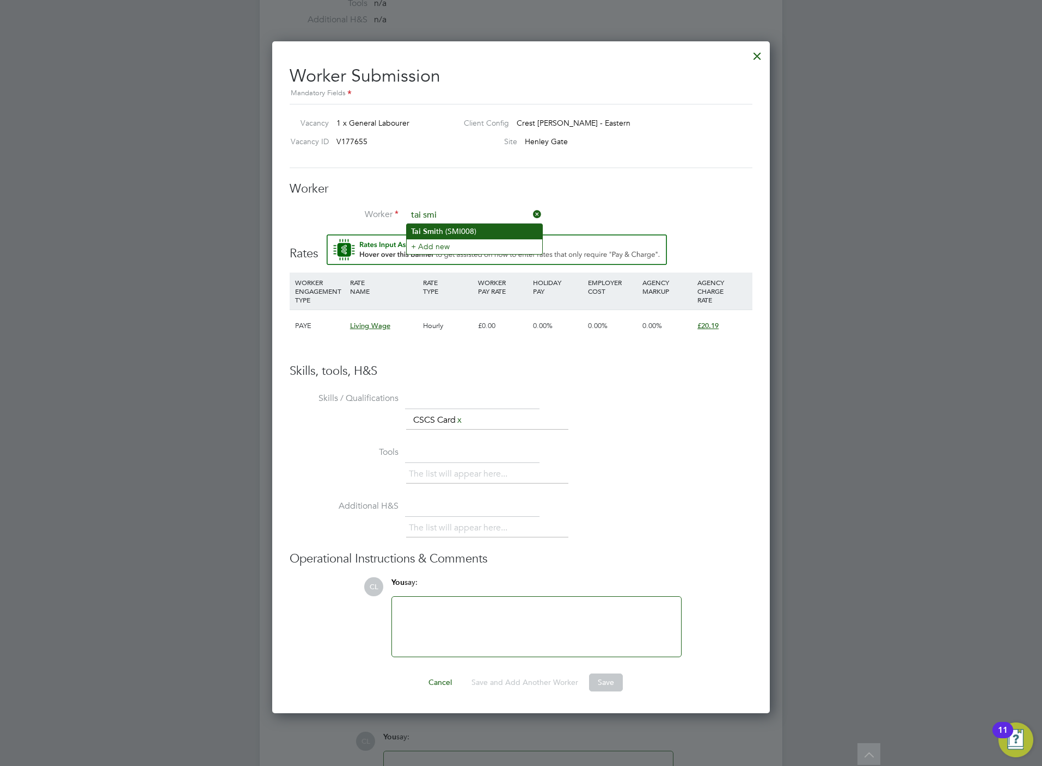
click at [453, 227] on li "Tai Smi th (SMI008)" at bounding box center [473, 231] width 135 height 15
type input "Tai Smith (SMI008)"
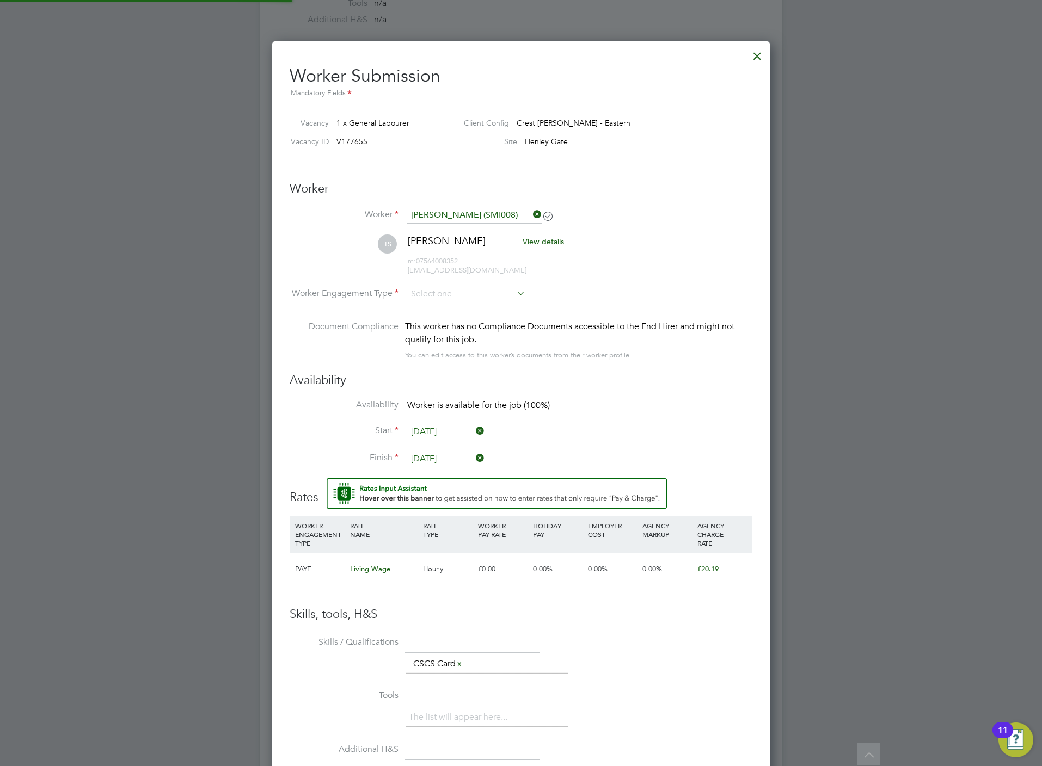
scroll to position [5, 5]
click at [455, 292] on input at bounding box center [466, 295] width 118 height 16
click at [451, 323] on li "PAYE" at bounding box center [465, 324] width 119 height 14
type input "PAYE"
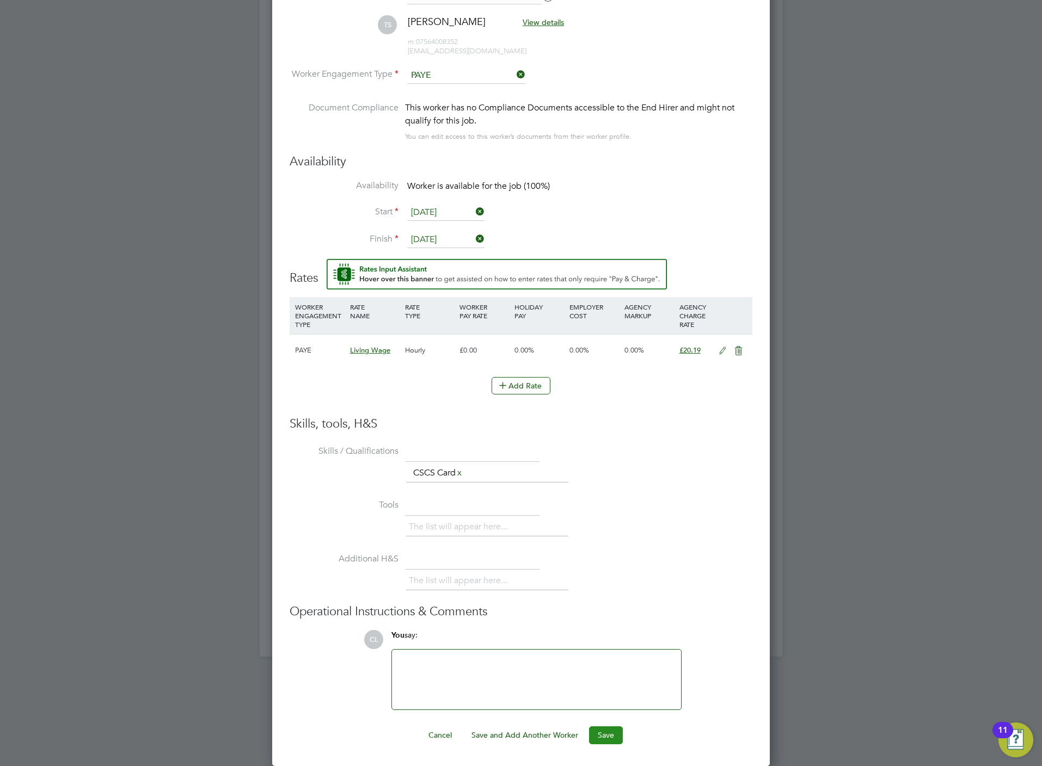
click at [600, 733] on button "Save" at bounding box center [606, 734] width 34 height 17
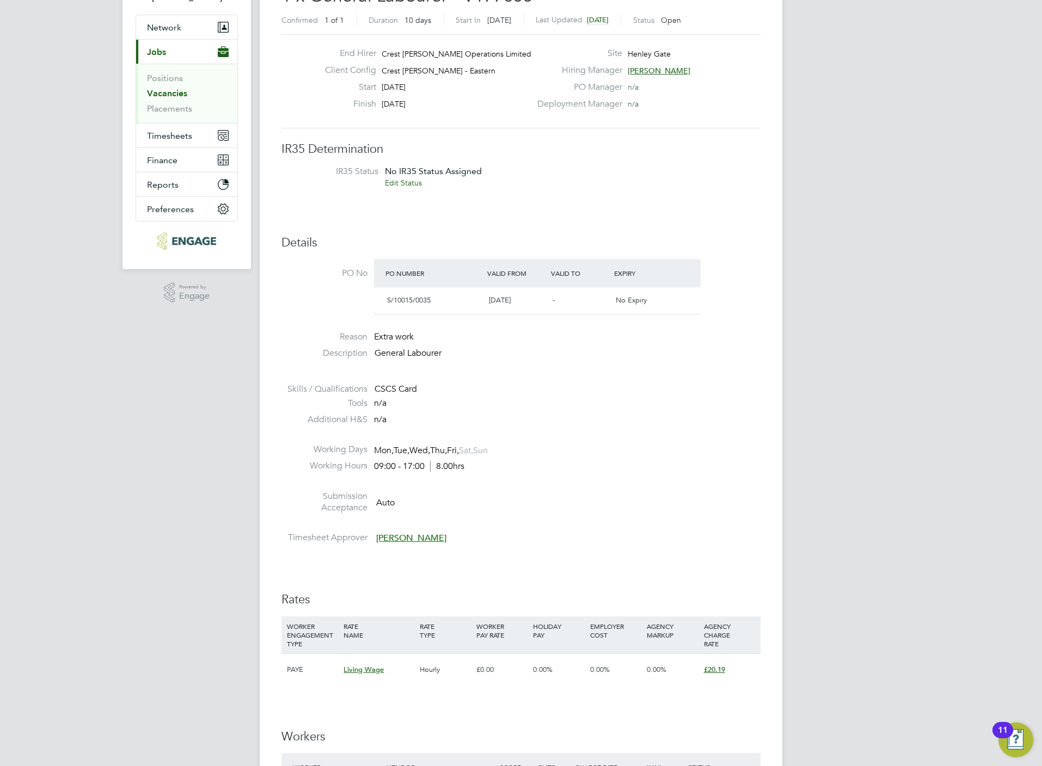
scroll to position [490, 0]
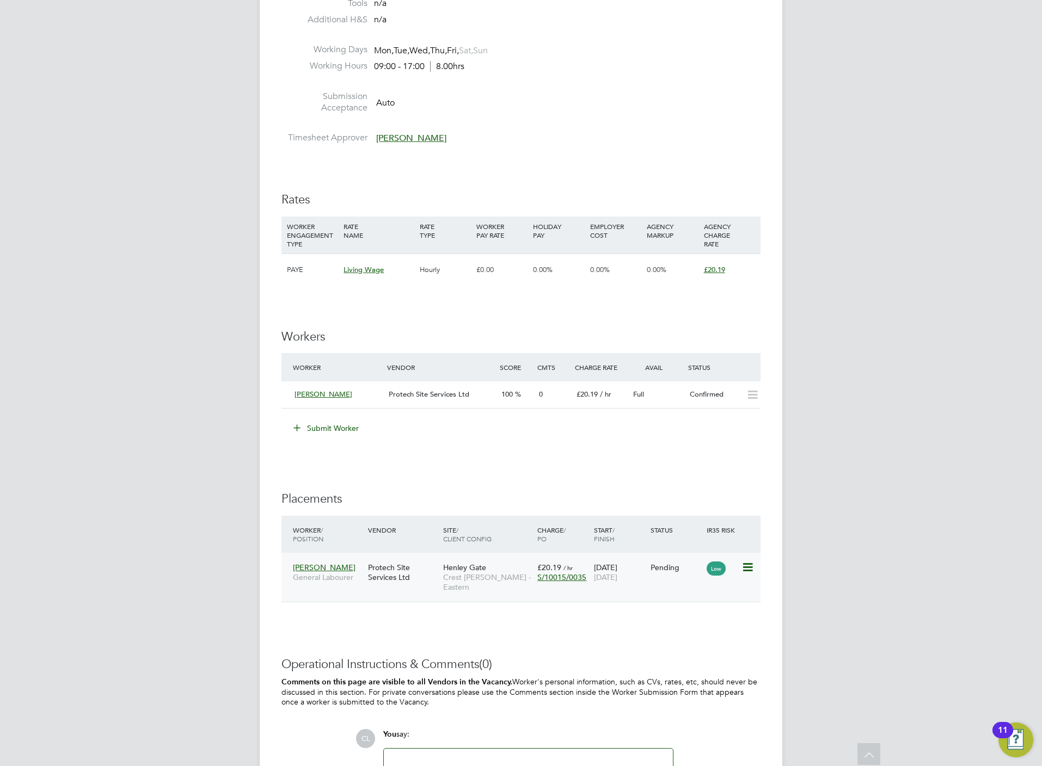
click at [749, 563] on icon at bounding box center [746, 567] width 11 height 13
click at [686, 635] on li "Start" at bounding box center [712, 636] width 77 height 15
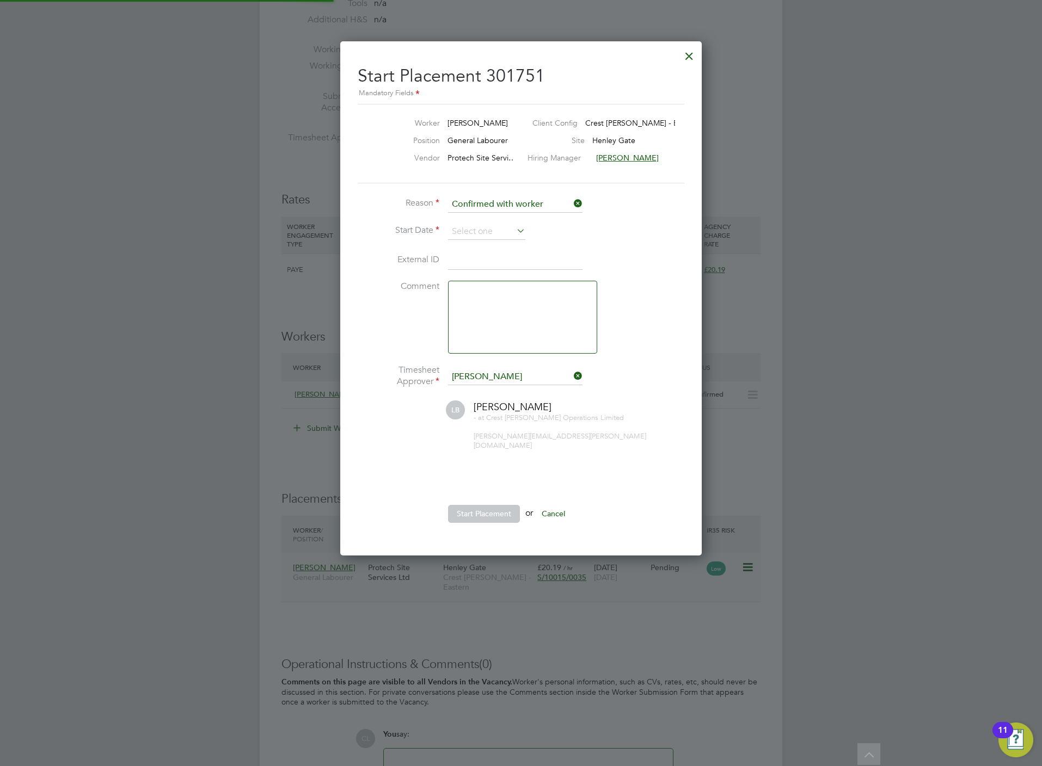
scroll to position [10, 134]
click at [480, 227] on input at bounding box center [486, 232] width 77 height 16
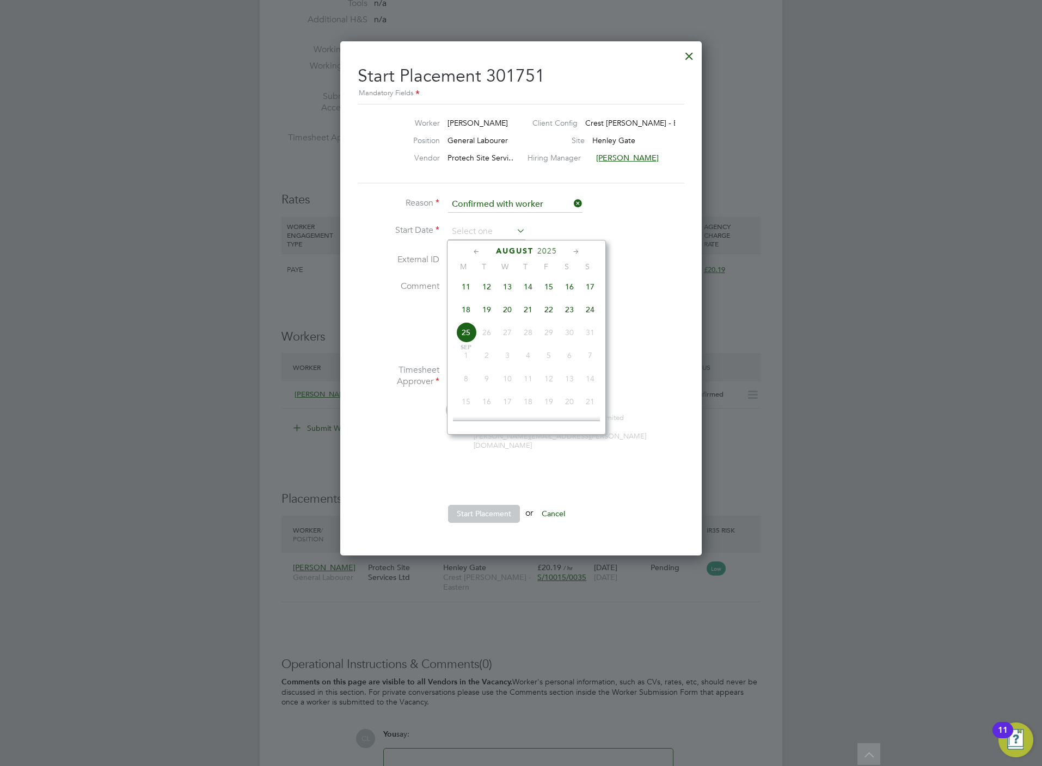
click at [513, 310] on span "20" at bounding box center [507, 309] width 21 height 21
type input "[DATE]"
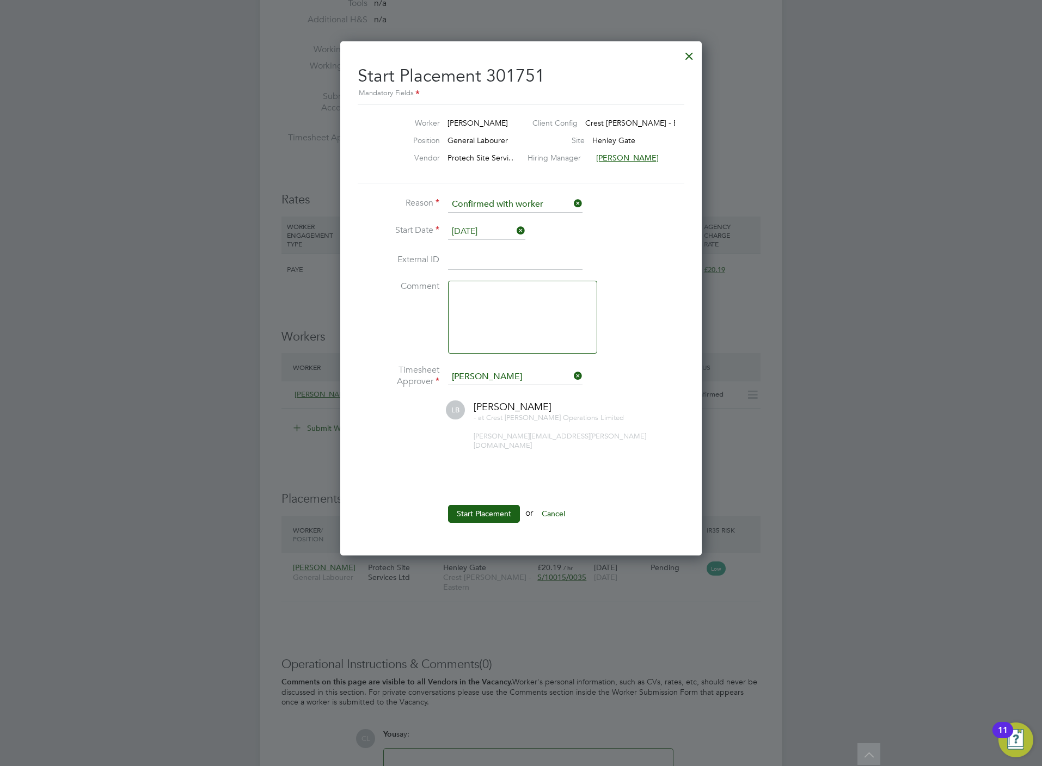
click at [473, 508] on button "Start Placement" at bounding box center [484, 513] width 72 height 17
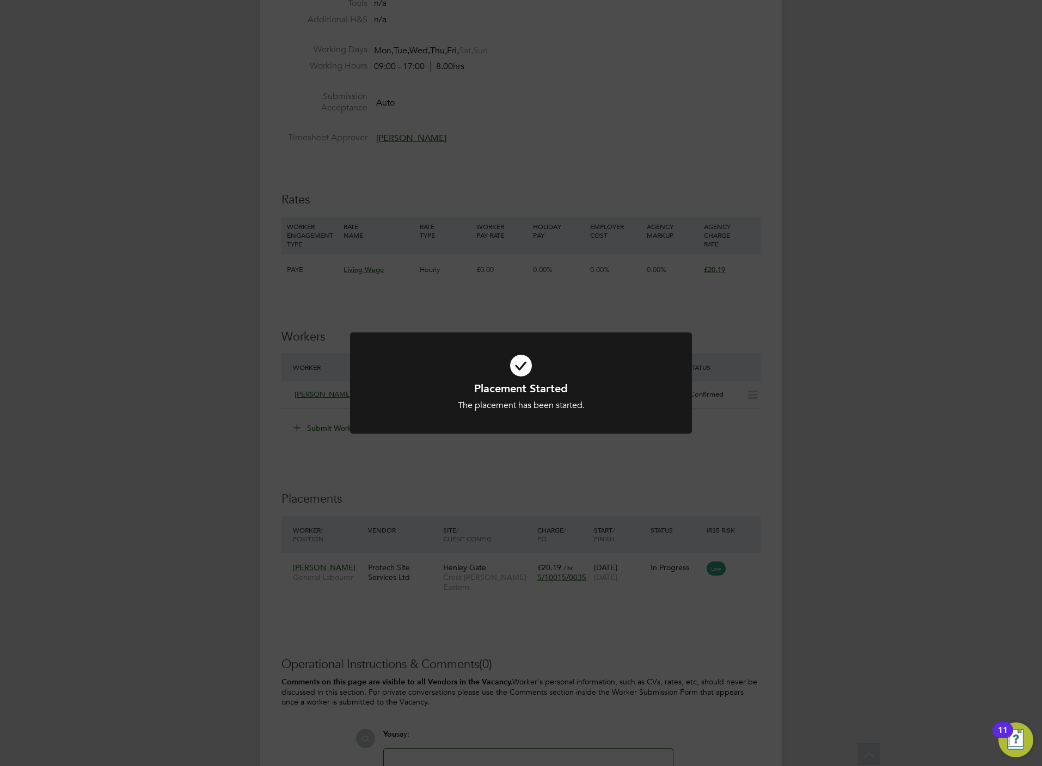
click at [570, 486] on div "Placement Started The placement has been started. Cancel Okay" at bounding box center [521, 383] width 1042 height 766
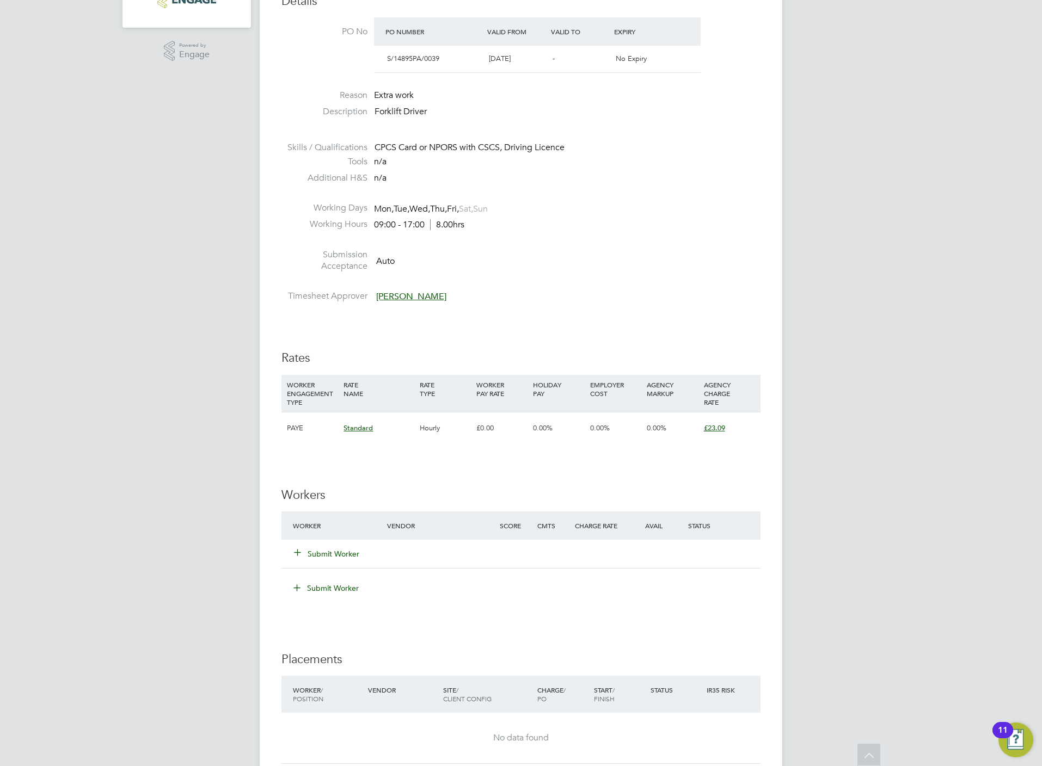
scroll to position [408, 0]
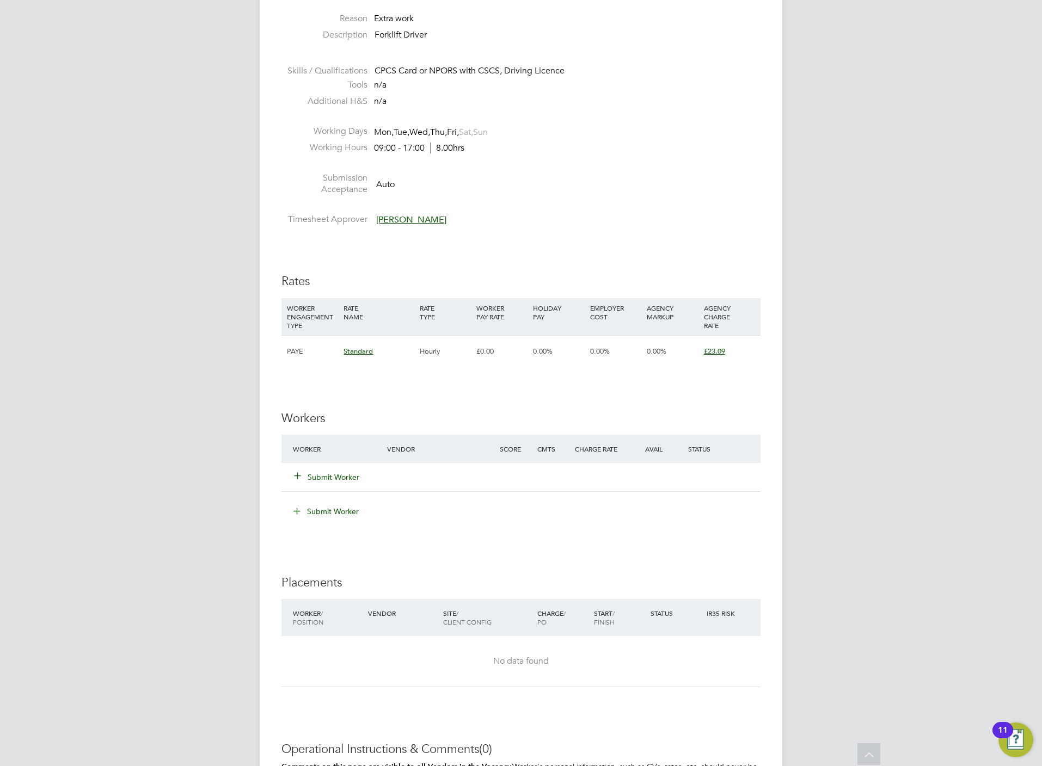
click at [344, 480] on button "Submit Worker" at bounding box center [326, 477] width 65 height 11
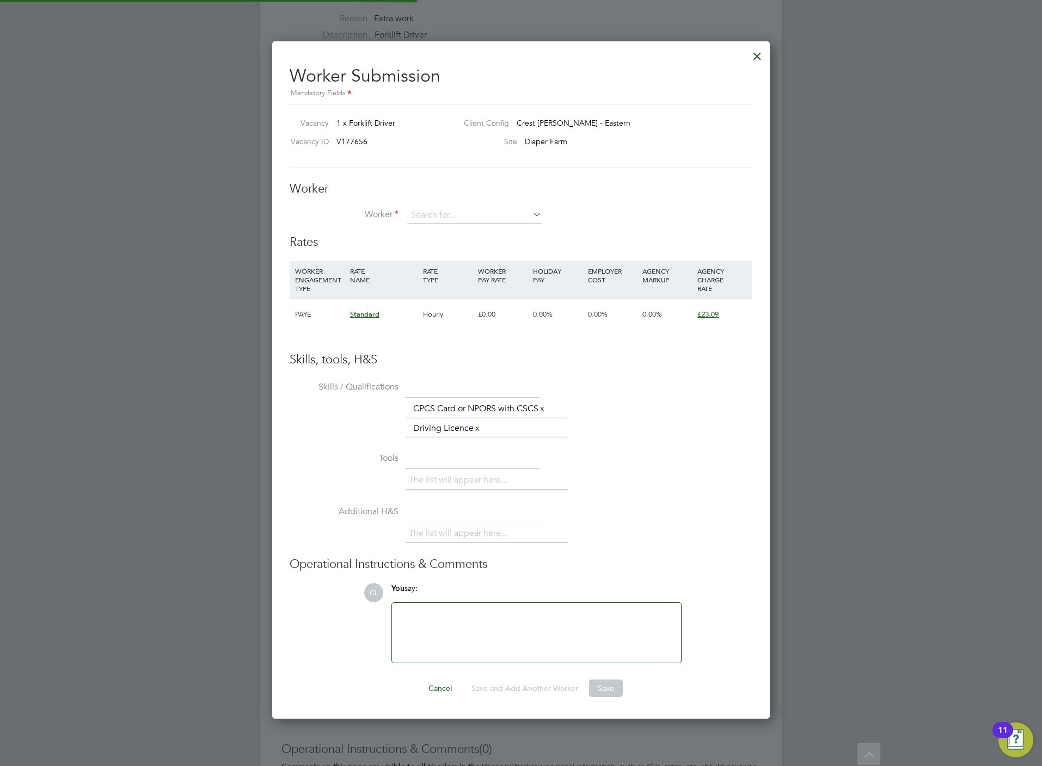
scroll to position [681, 498]
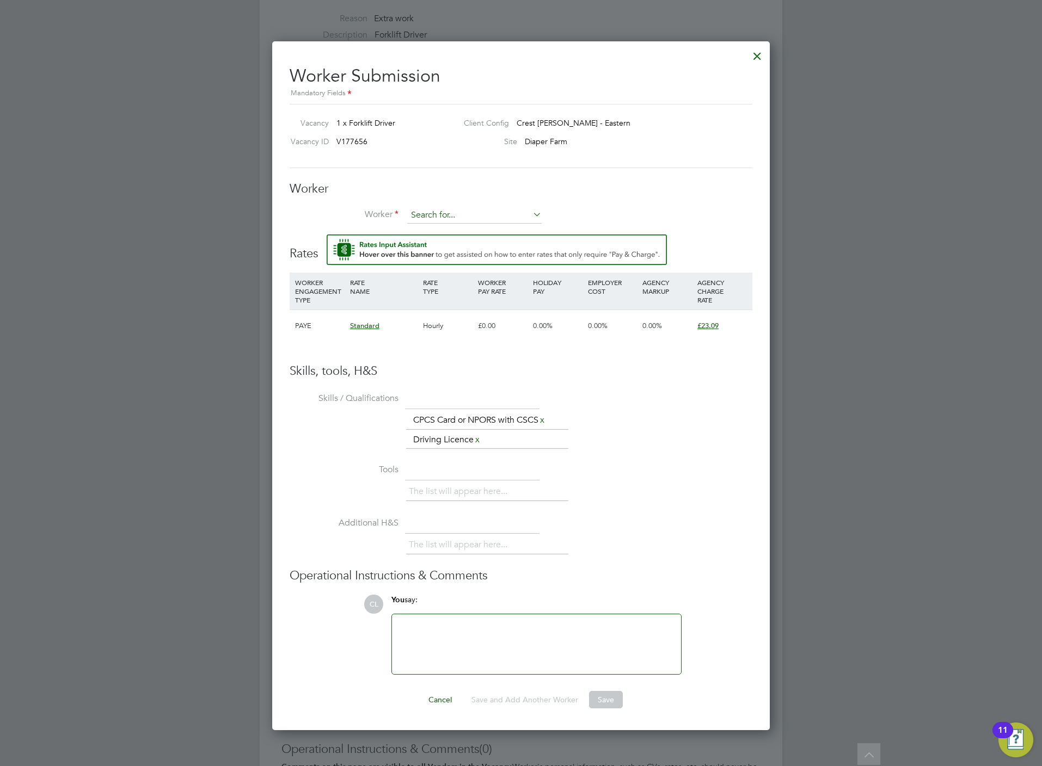
click at [422, 214] on input at bounding box center [474, 215] width 134 height 16
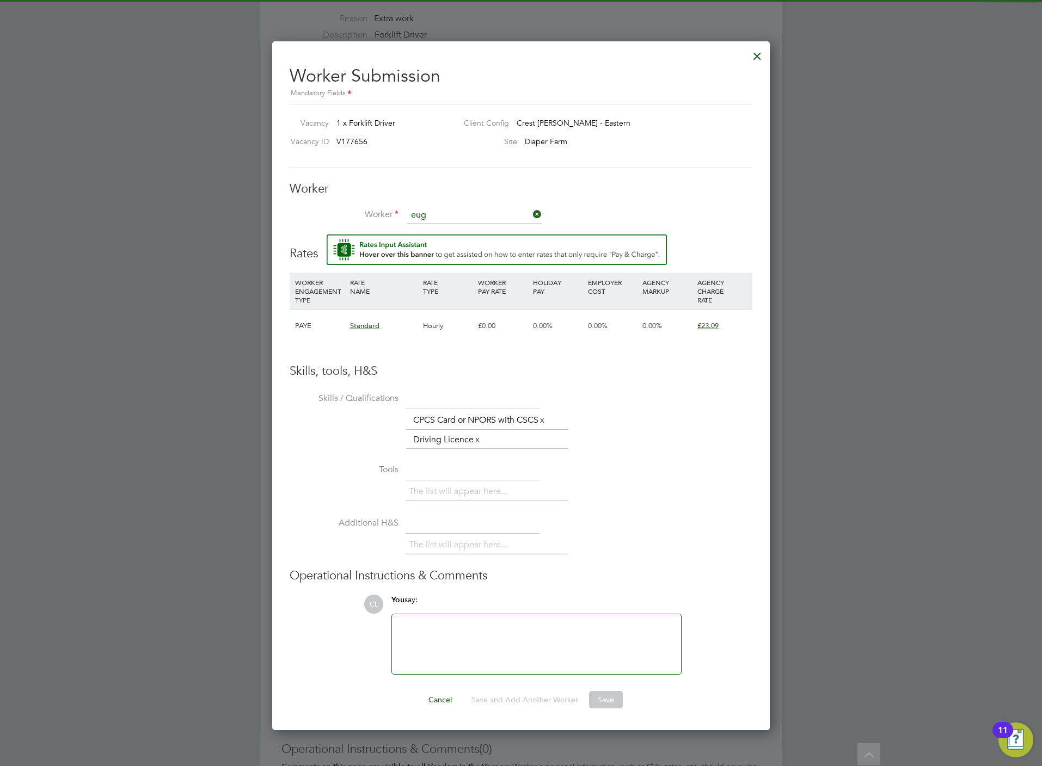
type input "eug"
click at [487, 195] on h3 "Worker" at bounding box center [520, 189] width 463 height 16
click at [756, 50] on div at bounding box center [757, 54] width 20 height 20
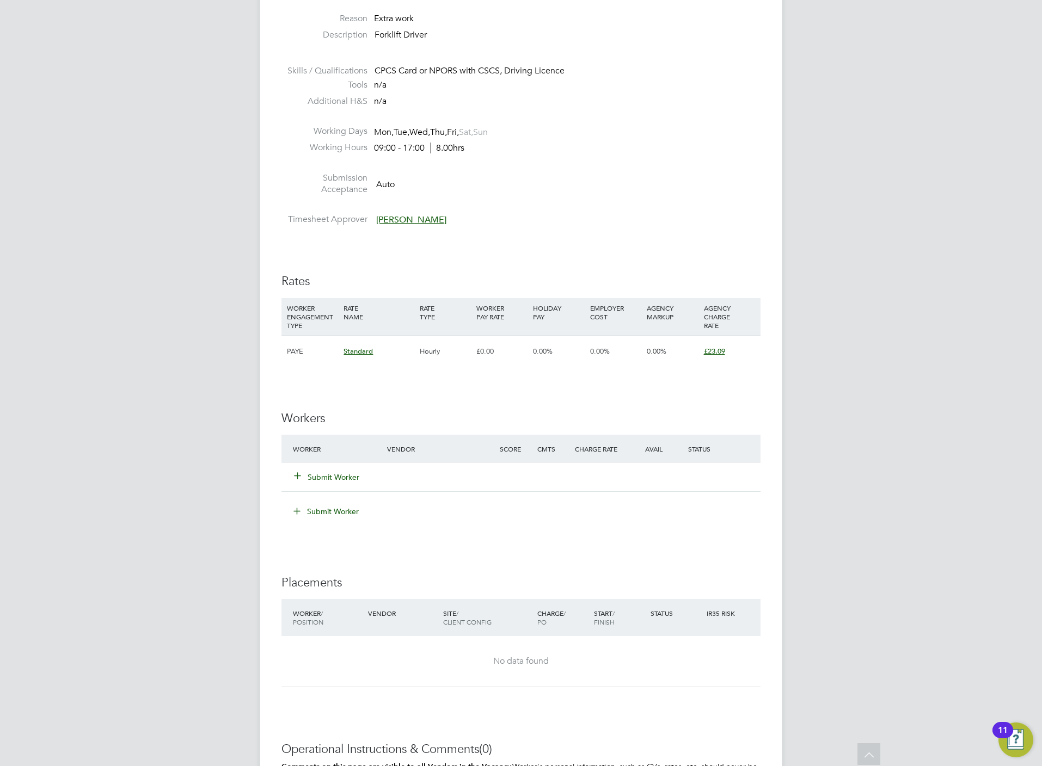
click at [318, 477] on button "Submit Worker" at bounding box center [326, 477] width 65 height 11
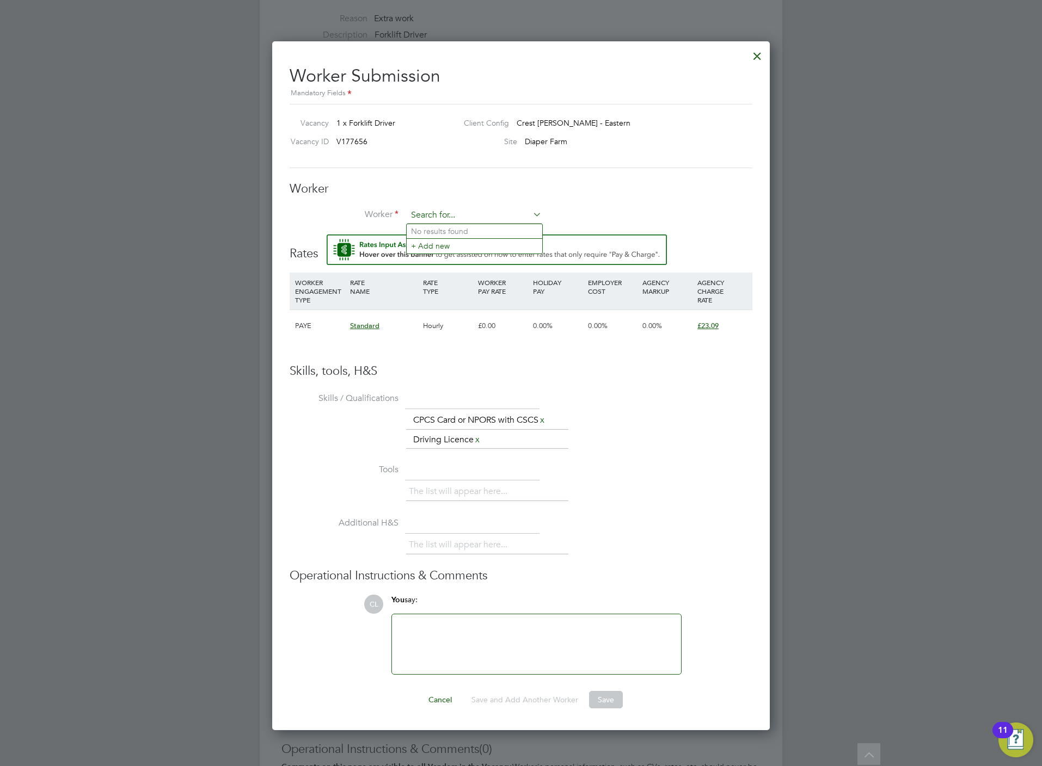
click at [446, 212] on input at bounding box center [474, 215] width 134 height 16
type input "eug"
click at [454, 230] on li "Loading data" at bounding box center [473, 231] width 135 height 14
click at [447, 221] on input at bounding box center [474, 215] width 134 height 16
click at [451, 231] on li "Eug enijus Orlov (ORL001)" at bounding box center [473, 231] width 135 height 15
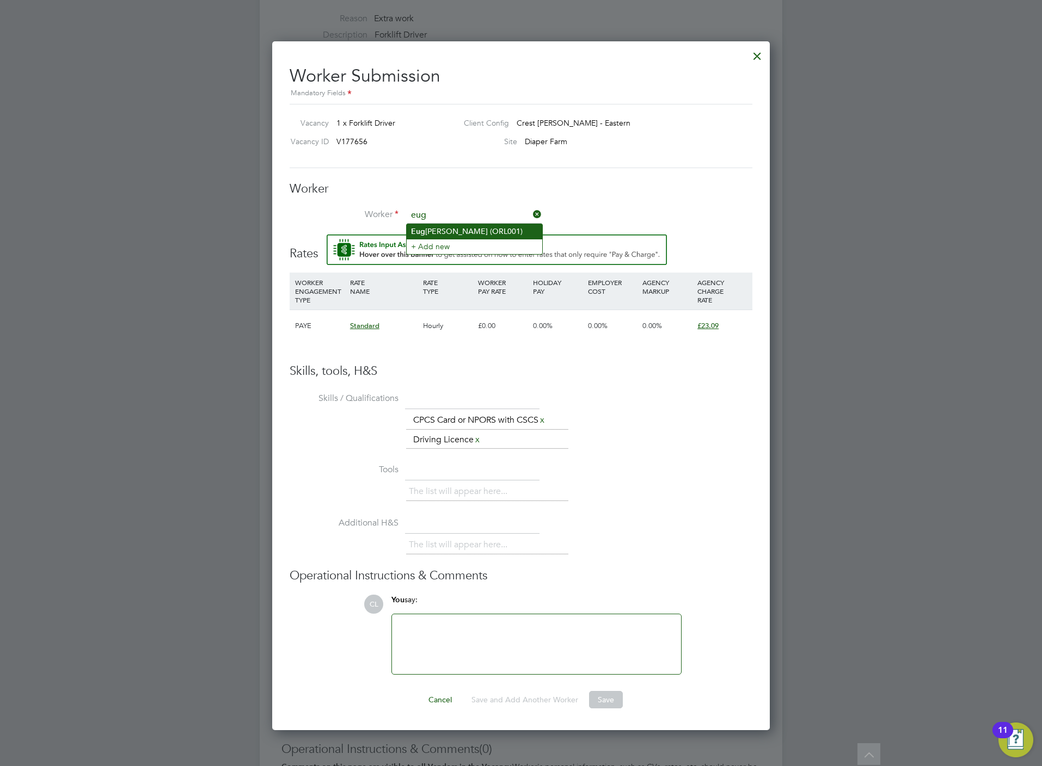
type input "Eugenijus Orlov (ORL001)"
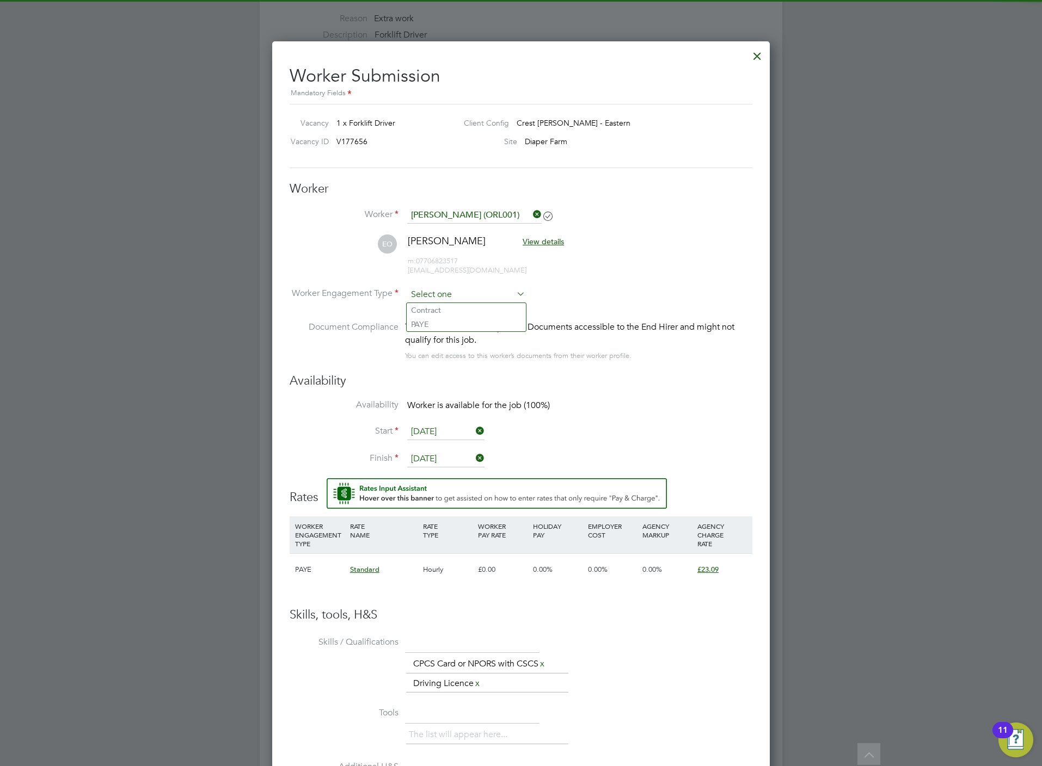
click at [445, 287] on input at bounding box center [466, 295] width 118 height 16
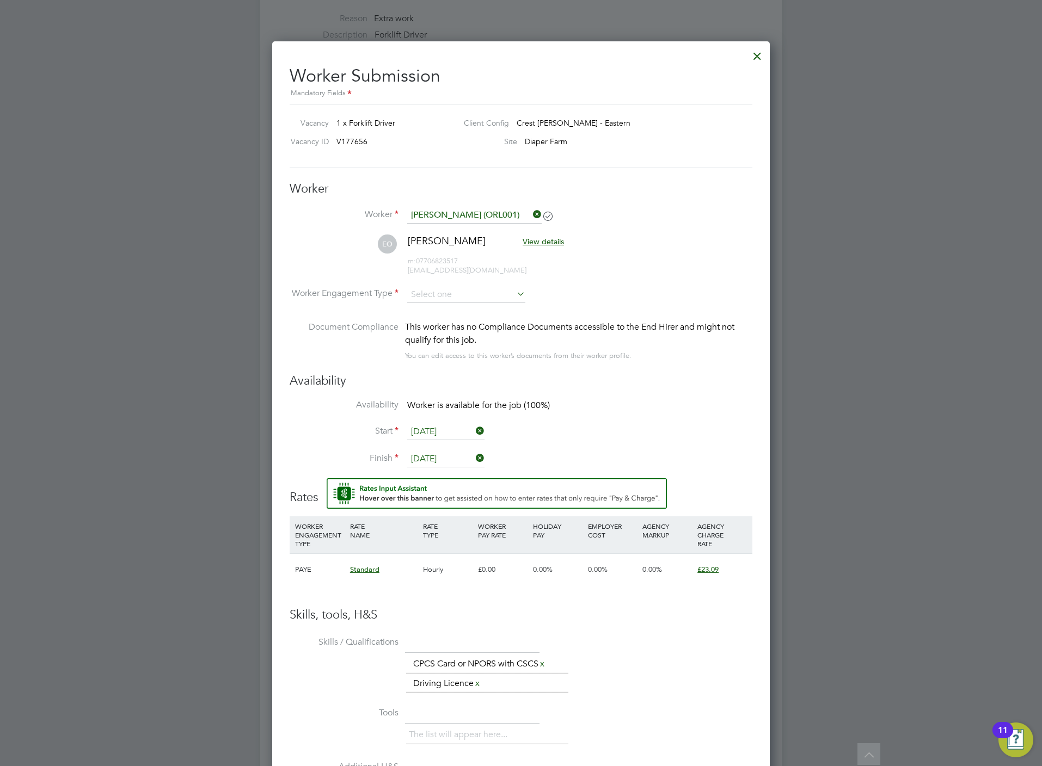
click at [446, 323] on li "PAYE" at bounding box center [465, 324] width 119 height 14
type input "PAYE"
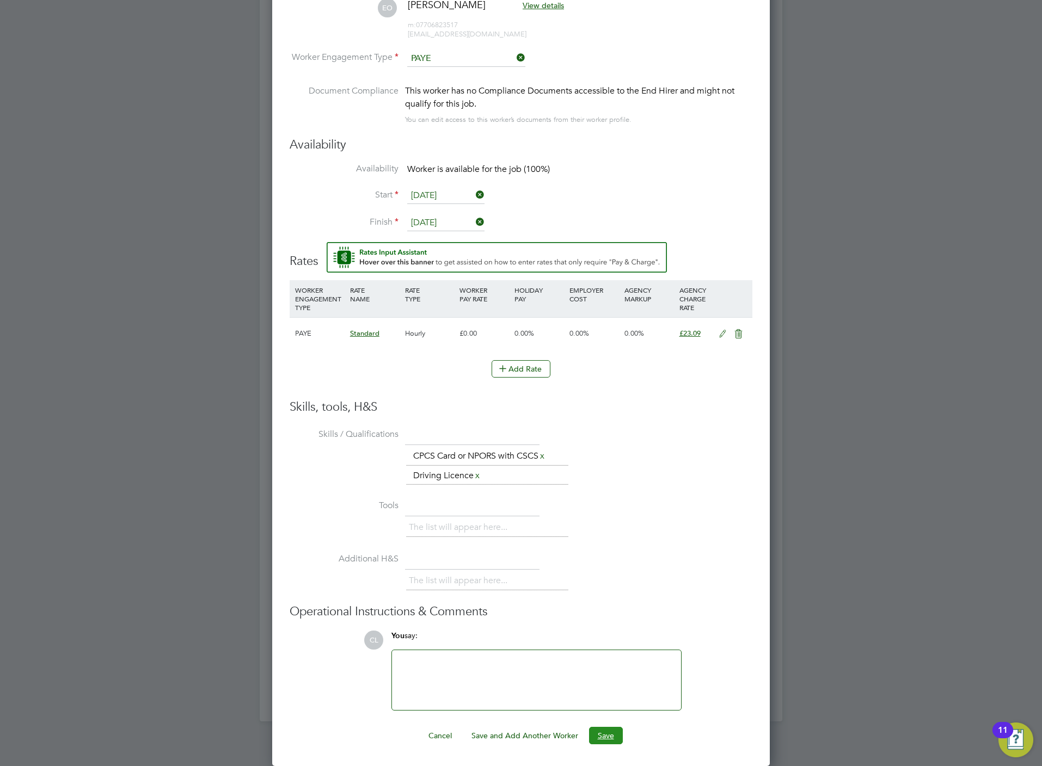
click at [618, 743] on button "Save" at bounding box center [606, 735] width 34 height 17
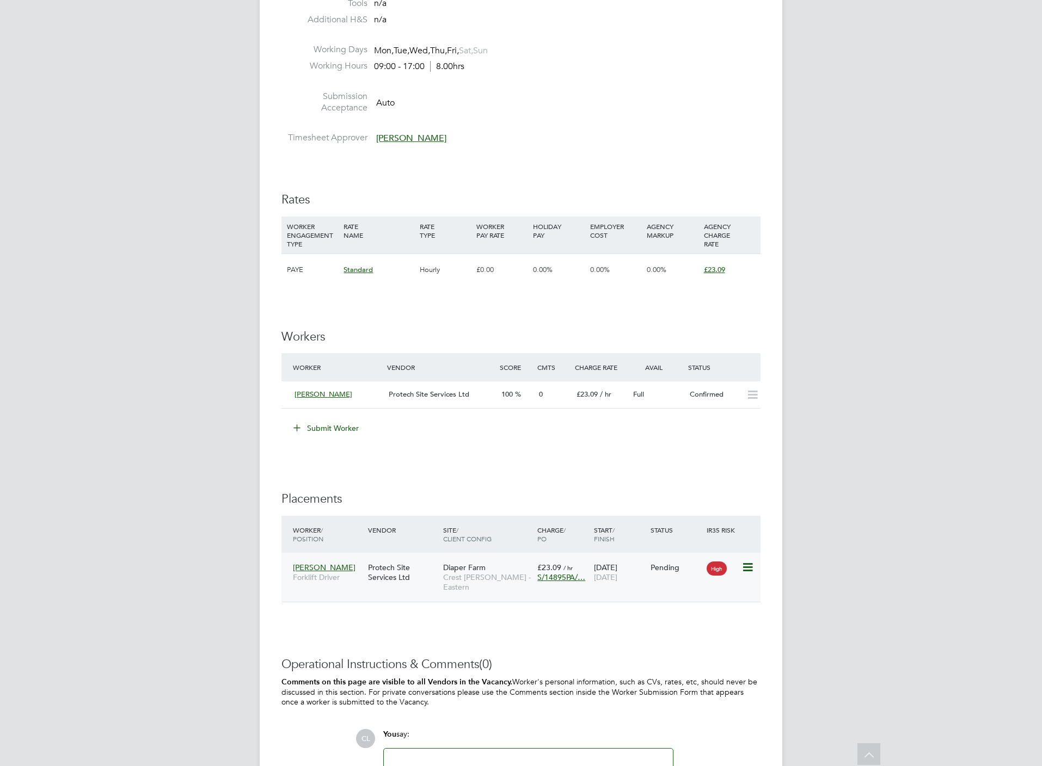
click at [748, 572] on icon at bounding box center [746, 567] width 11 height 13
click at [688, 636] on li "Start" at bounding box center [712, 636] width 77 height 15
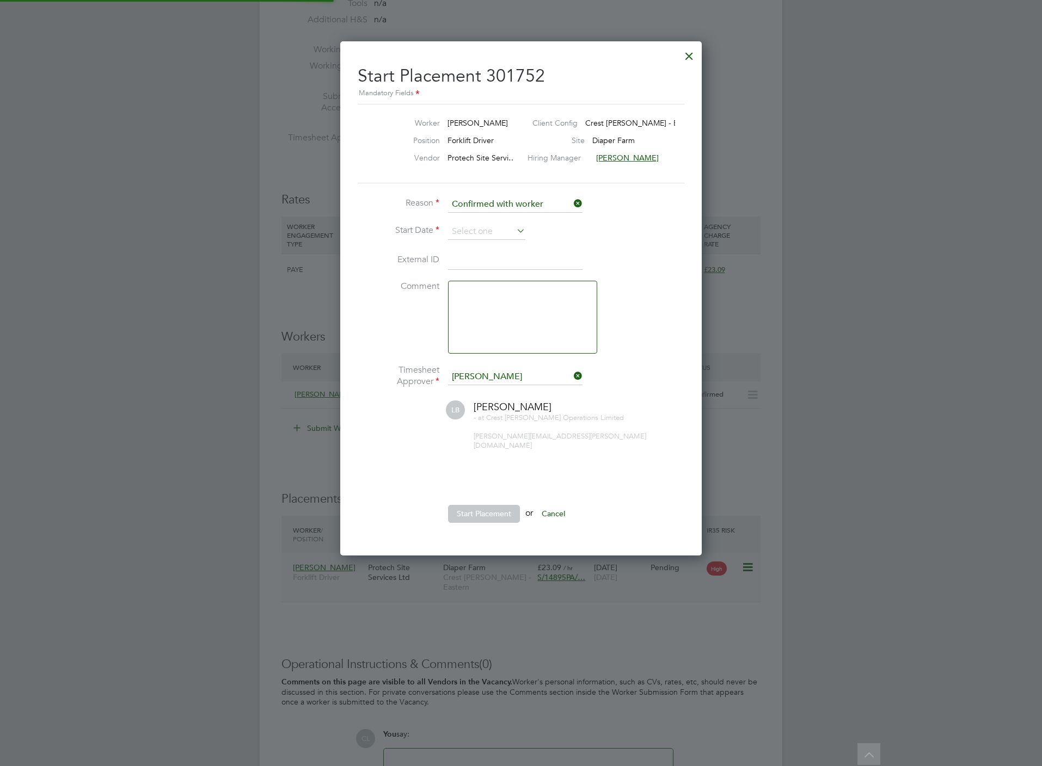
scroll to position [5, 5]
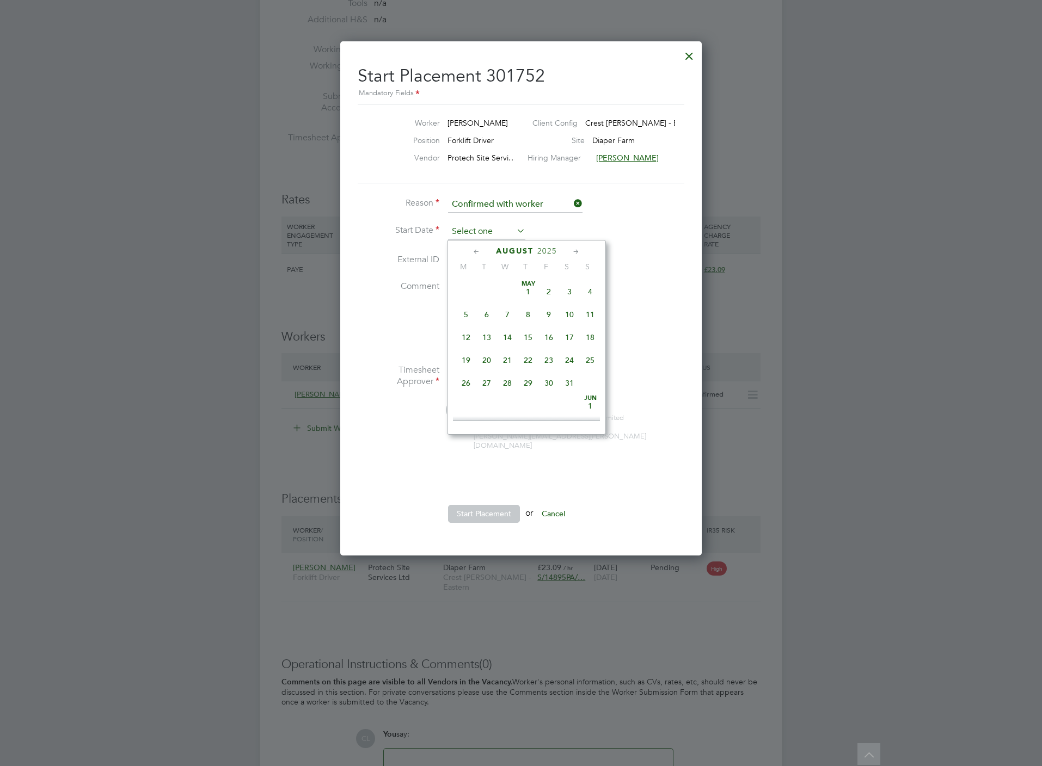
click at [454, 225] on input at bounding box center [486, 232] width 77 height 16
click at [496, 309] on span "19" at bounding box center [486, 309] width 21 height 21
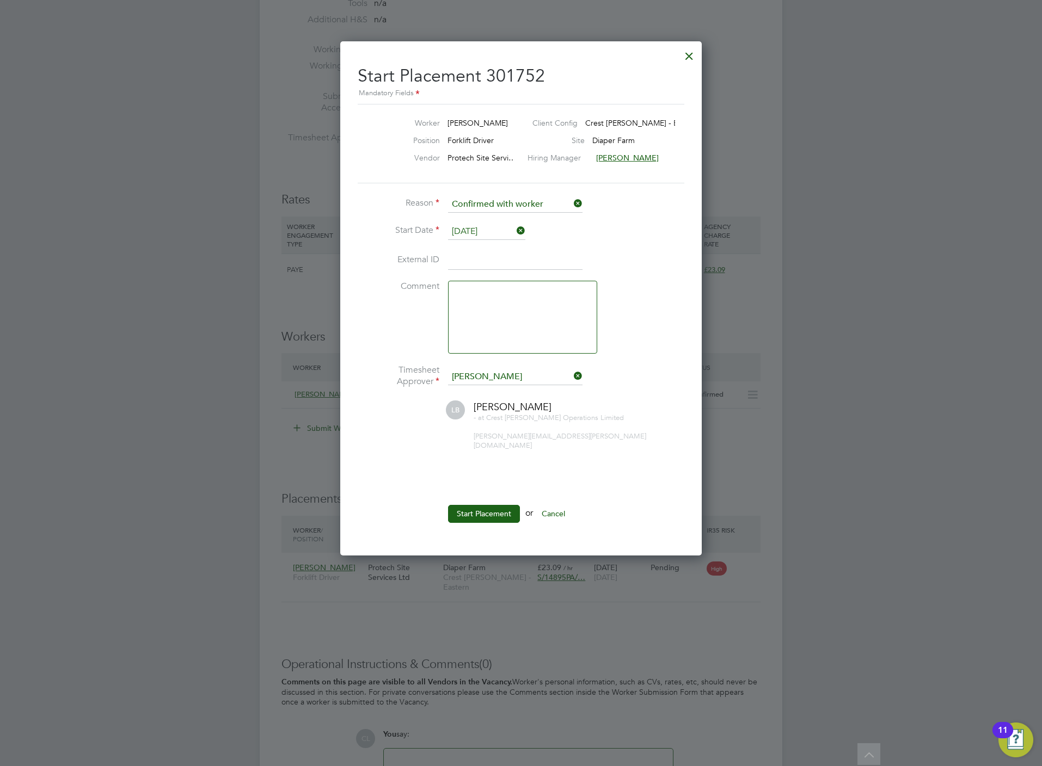
click at [488, 232] on input "19 Aug 2025" at bounding box center [486, 232] width 77 height 16
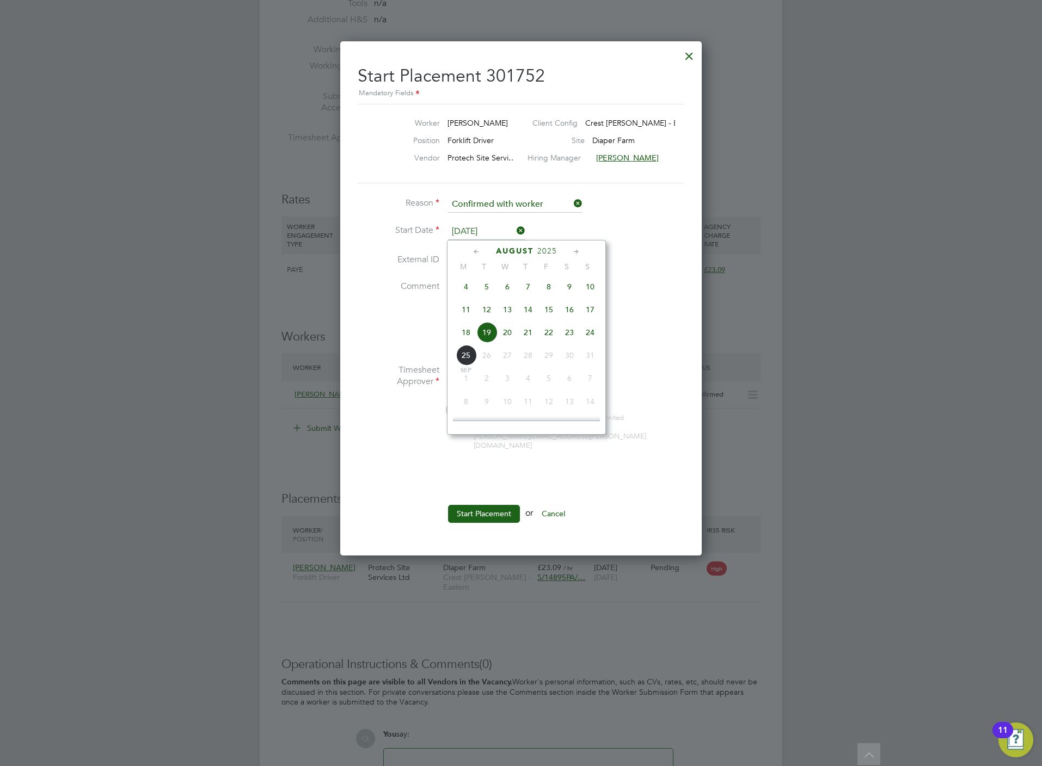
click at [508, 337] on span "20" at bounding box center [507, 332] width 21 height 21
type input "[DATE]"
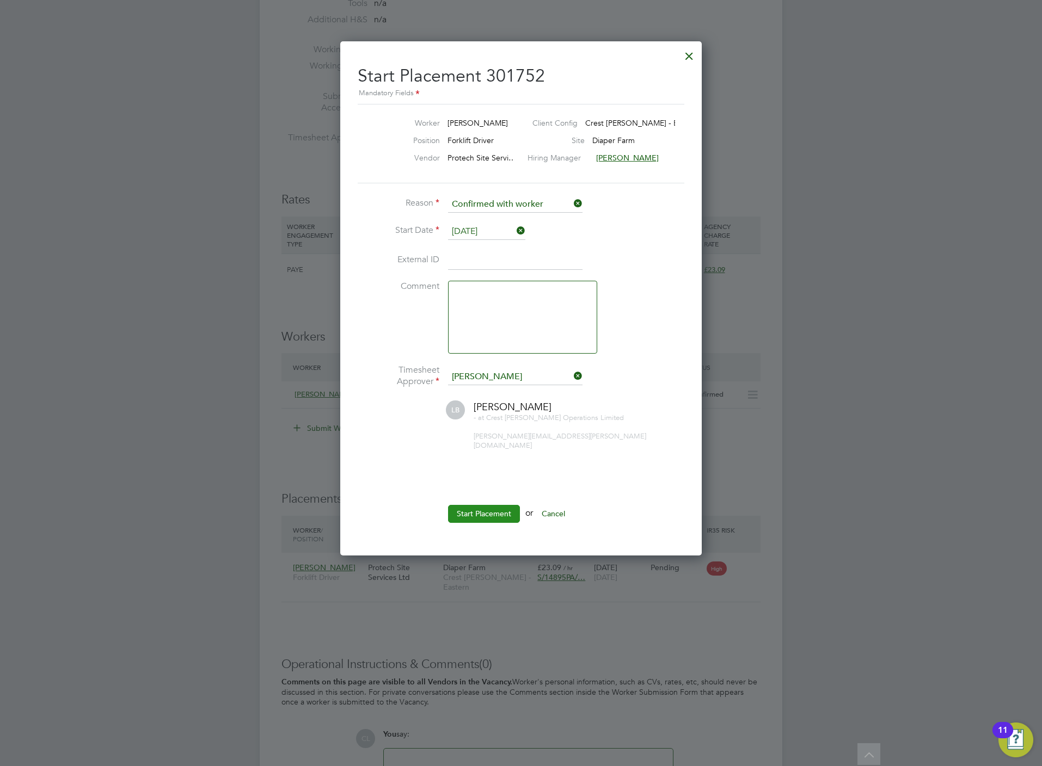
click at [496, 505] on button "Start Placement" at bounding box center [484, 513] width 72 height 17
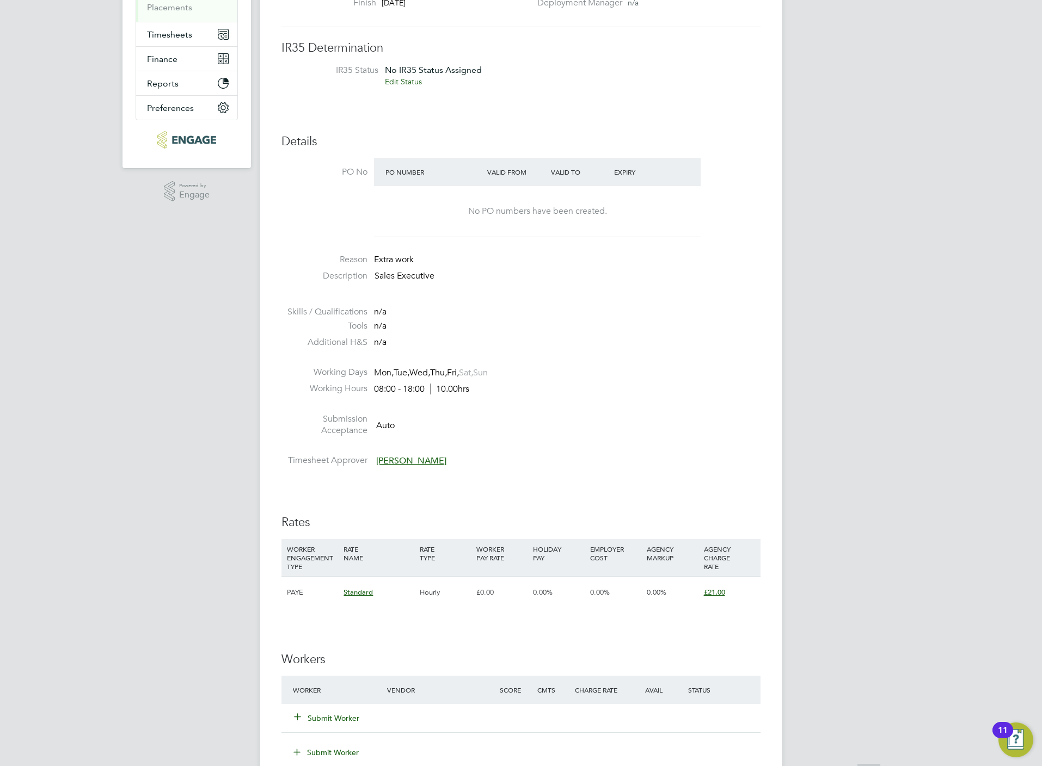
scroll to position [408, 0]
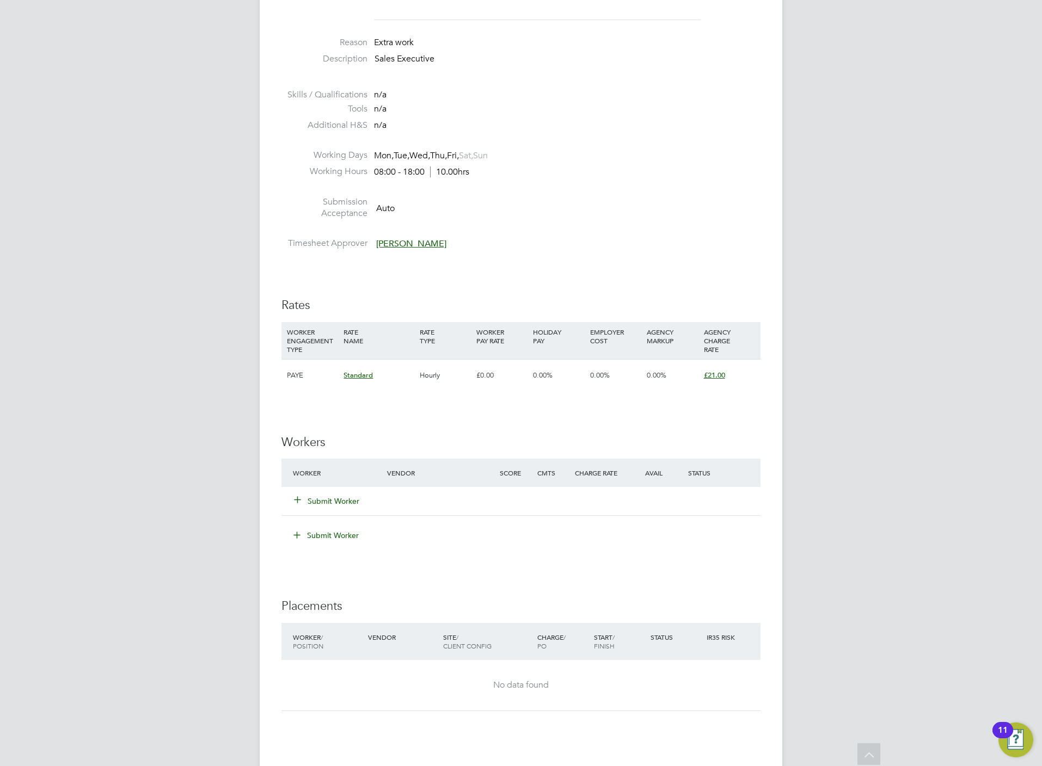
click at [327, 507] on button "Submit Worker" at bounding box center [326, 501] width 65 height 11
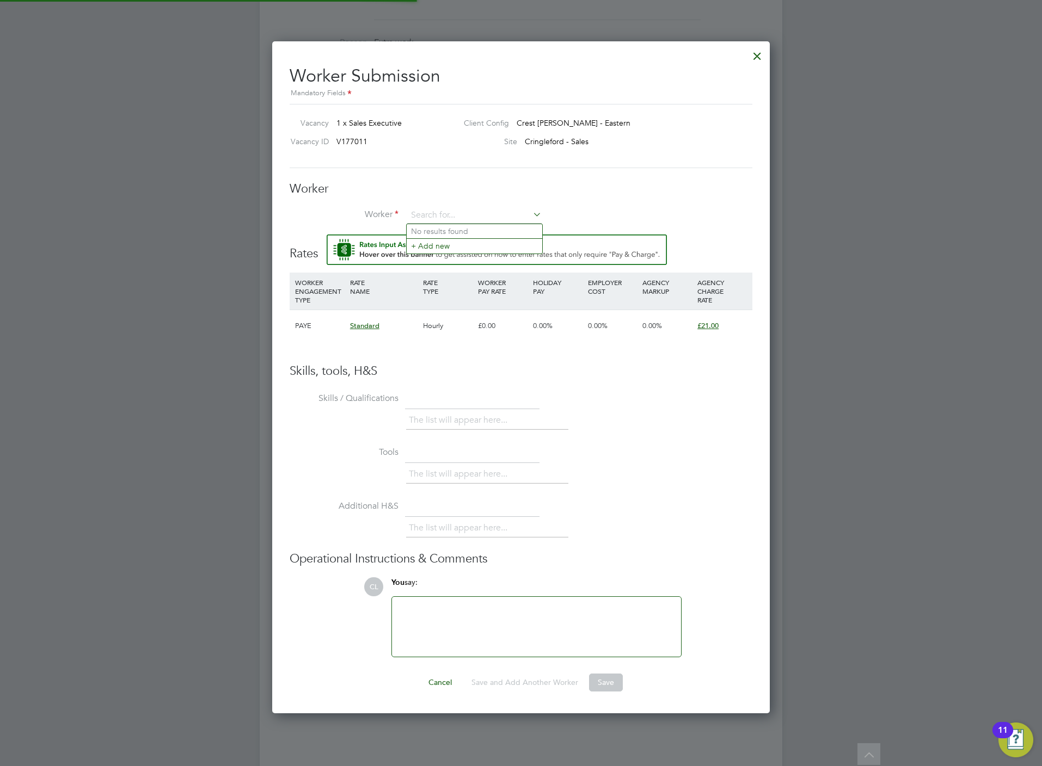
scroll to position [0, 0]
click at [432, 211] on input at bounding box center [474, 215] width 134 height 16
type input "willi"
click at [759, 58] on div at bounding box center [757, 54] width 20 height 20
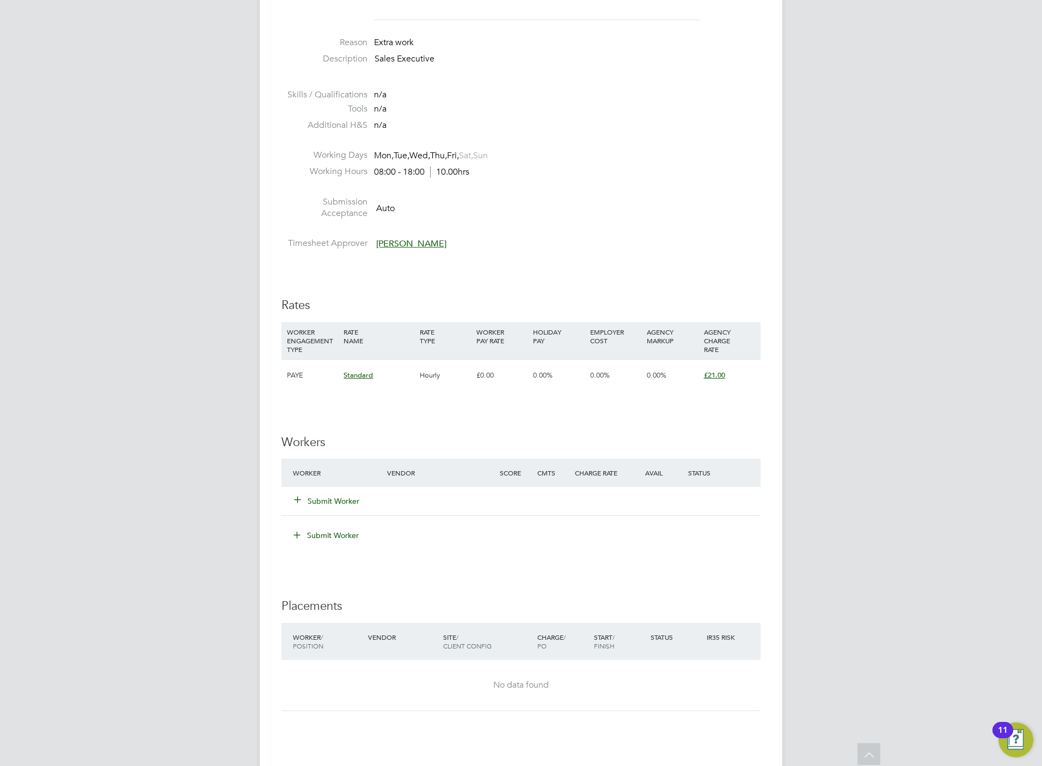
click at [323, 500] on button "Submit Worker" at bounding box center [326, 501] width 65 height 11
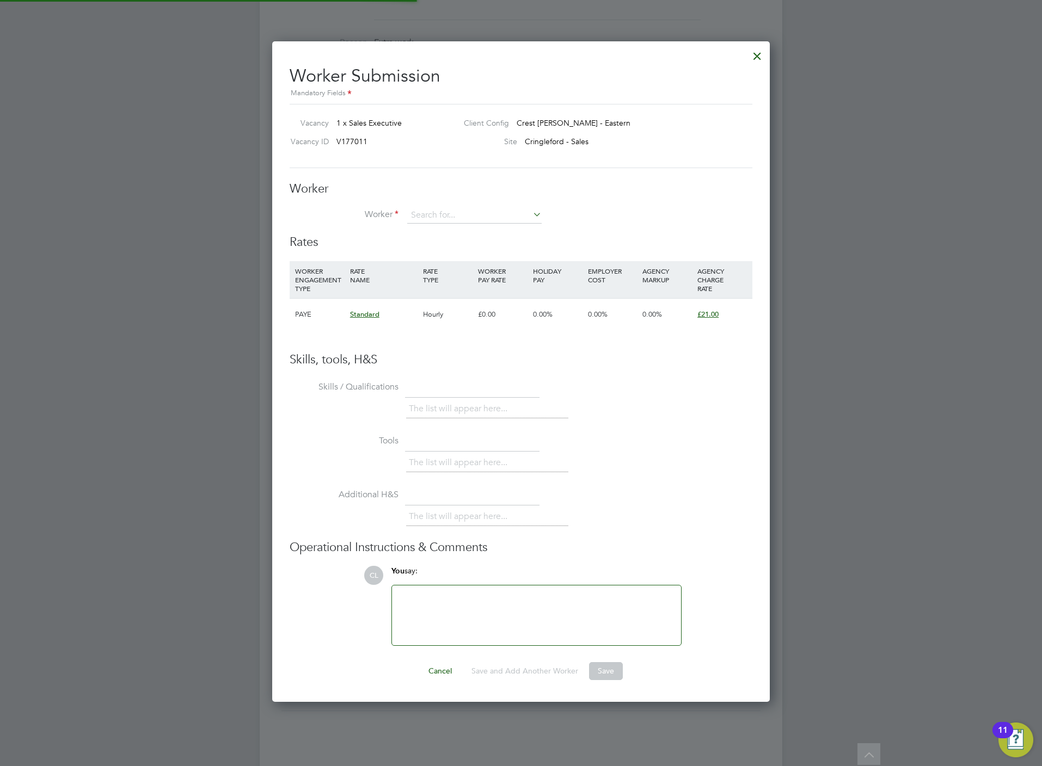
scroll to position [16, 283]
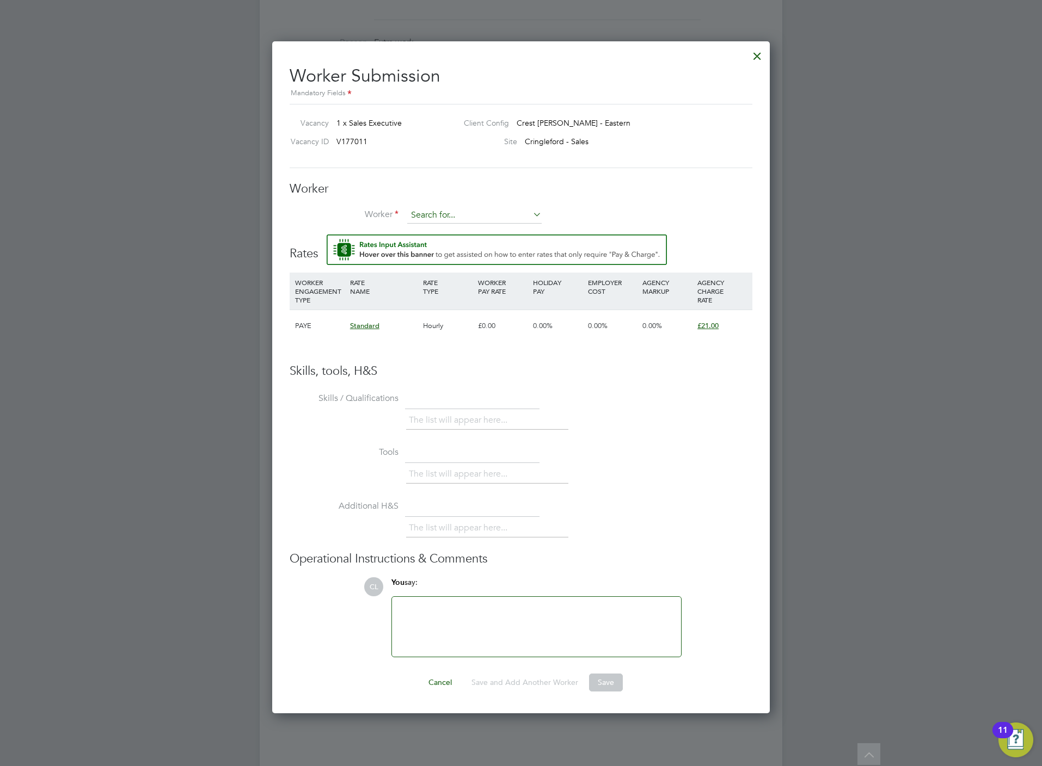
click at [425, 209] on input at bounding box center [474, 215] width 134 height 16
click at [463, 234] on li "Will iam Se lfe (SEL003)" at bounding box center [473, 231] width 135 height 15
type input "William Selfe (SEL003)"
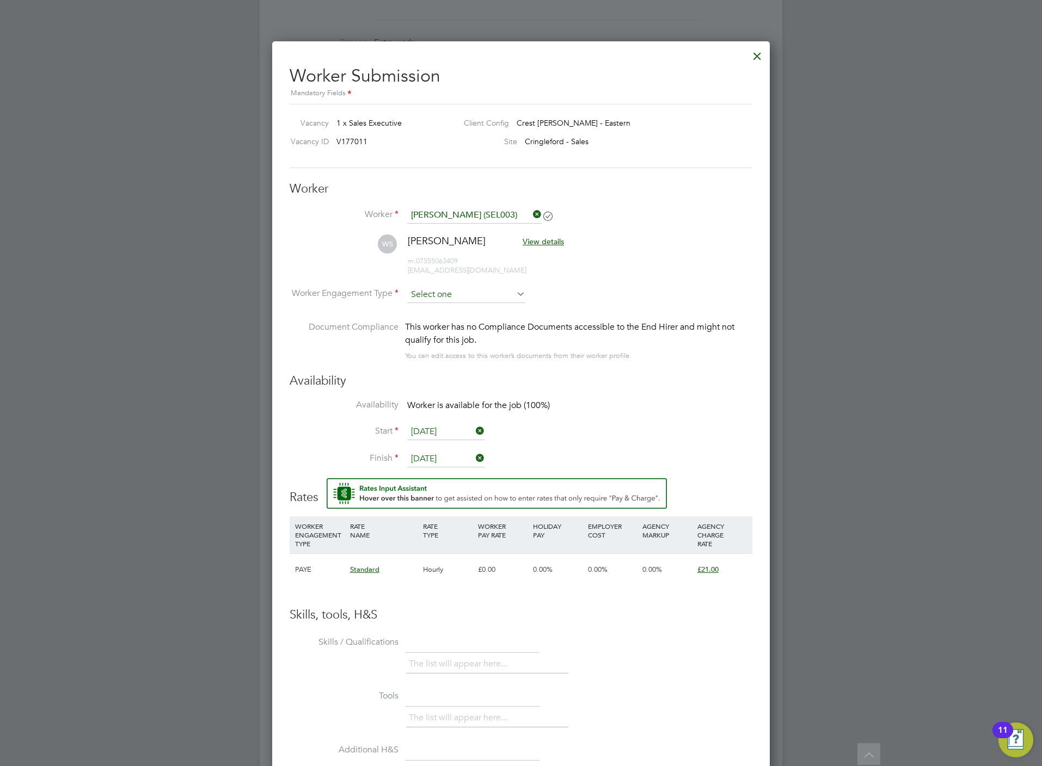
click at [441, 291] on input at bounding box center [466, 295] width 118 height 16
click at [449, 321] on li "PAYE" at bounding box center [465, 324] width 119 height 14
type input "PAYE"
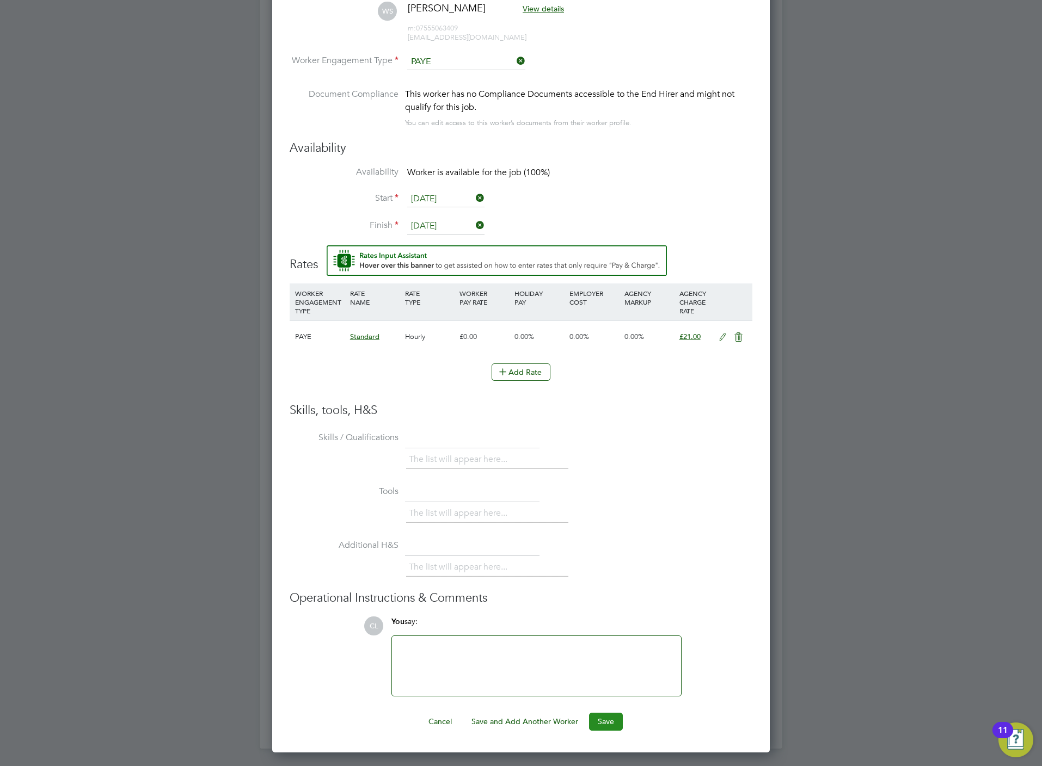
click at [606, 720] on button "Save" at bounding box center [606, 721] width 34 height 17
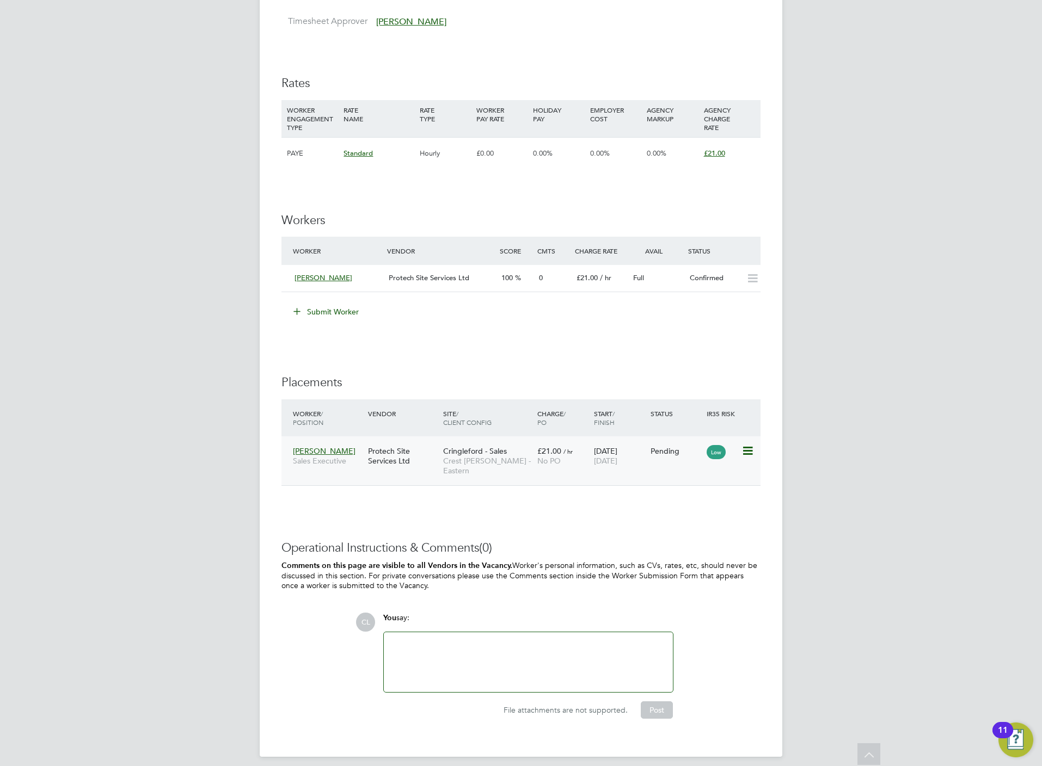
click at [752, 446] on icon at bounding box center [746, 451] width 11 height 13
click at [681, 520] on li "Start" at bounding box center [712, 520] width 77 height 15
type input "Stefan Fernandez"
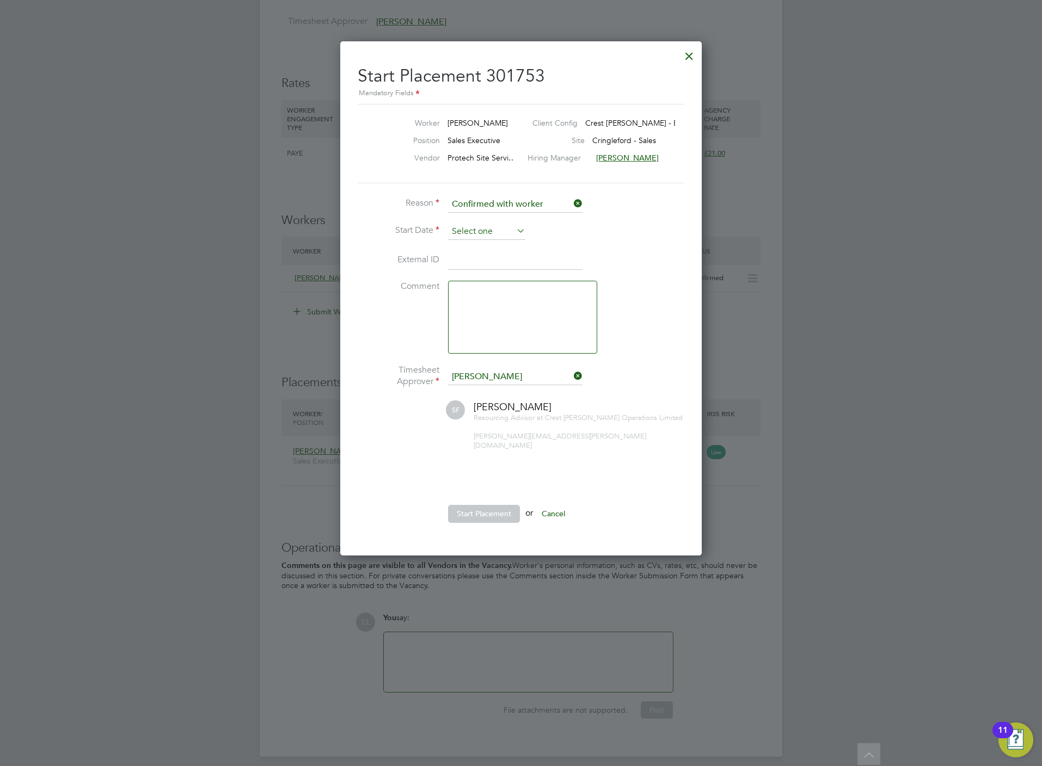
click at [480, 238] on input at bounding box center [486, 232] width 77 height 16
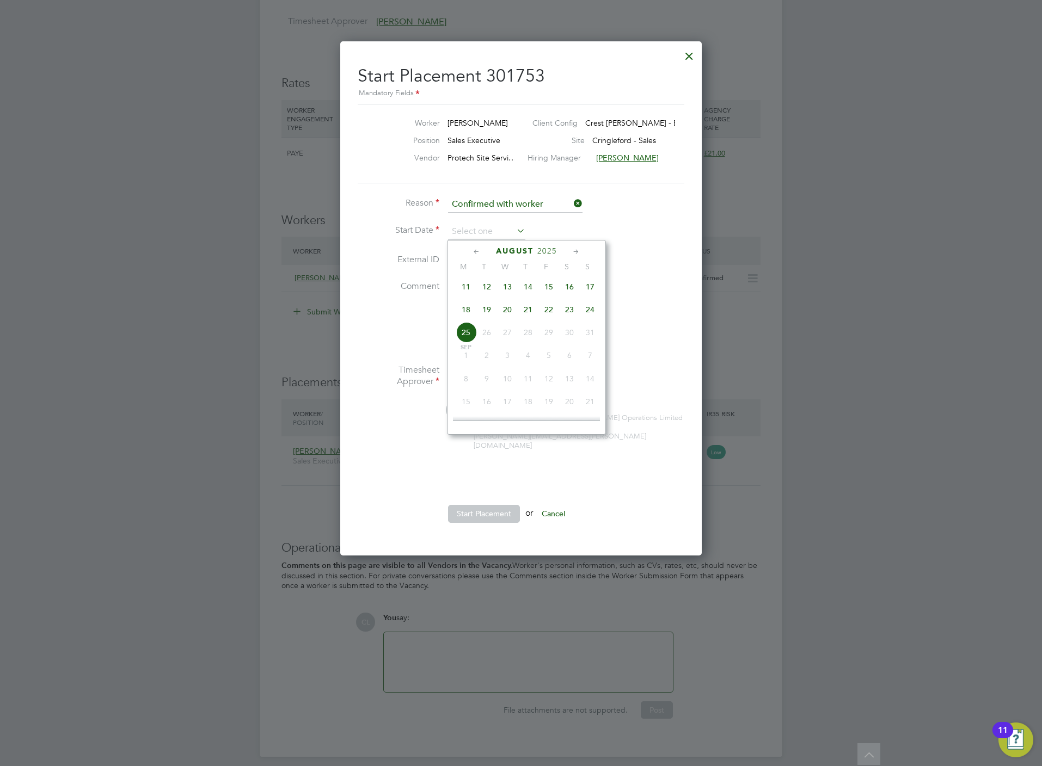
click at [531, 316] on span "21" at bounding box center [527, 309] width 21 height 21
type input "[DATE]"
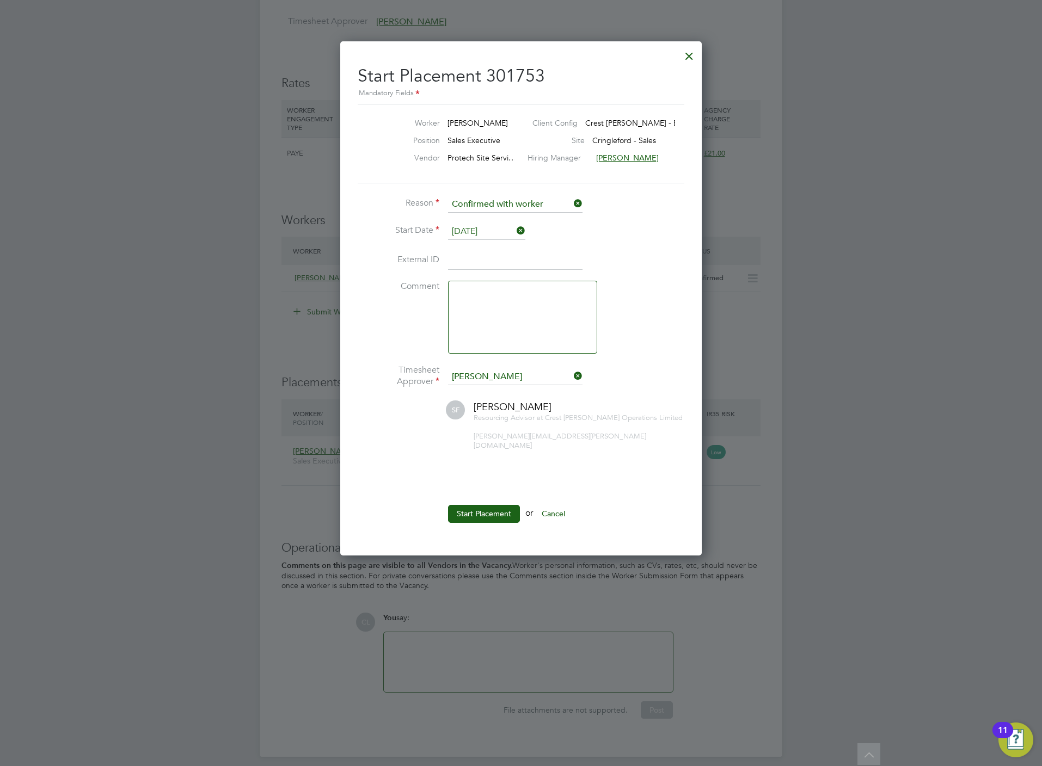
click at [487, 508] on button "Start Placement" at bounding box center [484, 513] width 72 height 17
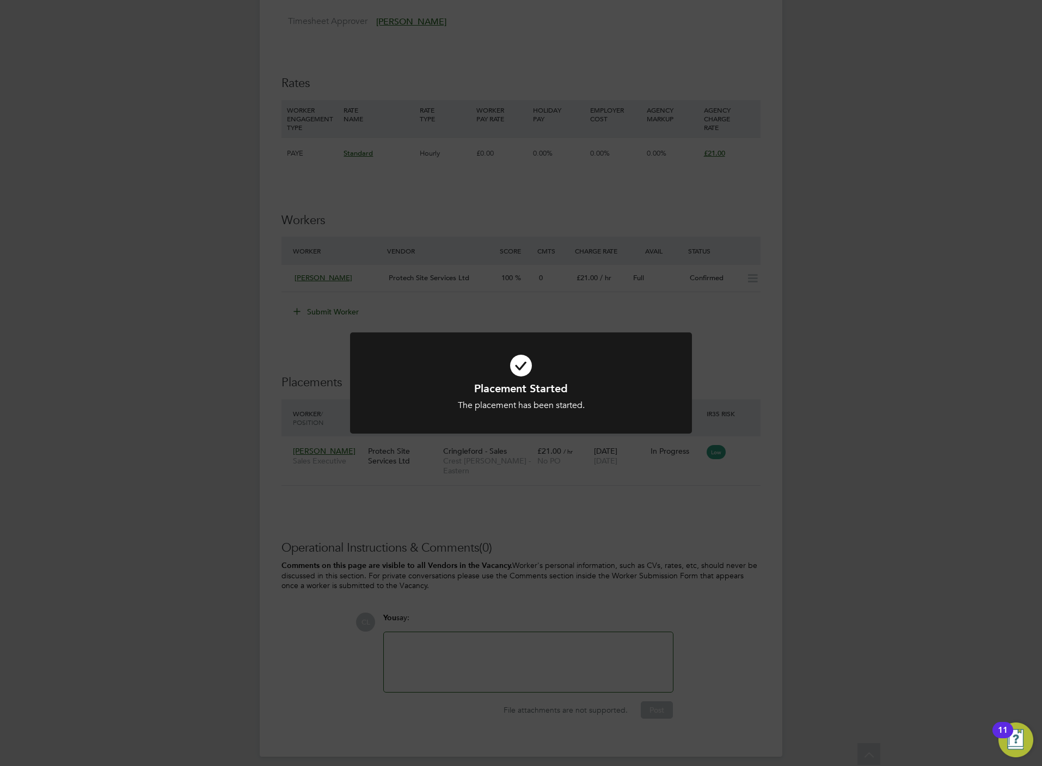
click at [338, 335] on div "Placement Started The placement has been started. Cancel Okay" at bounding box center [521, 383] width 1042 height 766
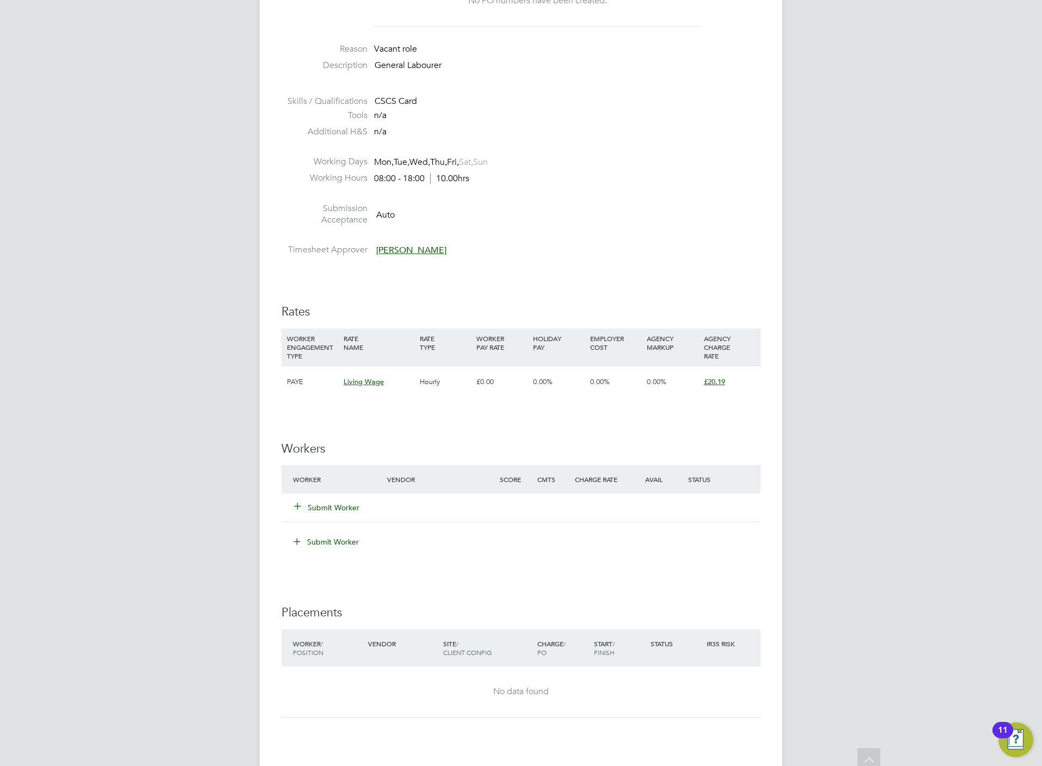
scroll to position [408, 0]
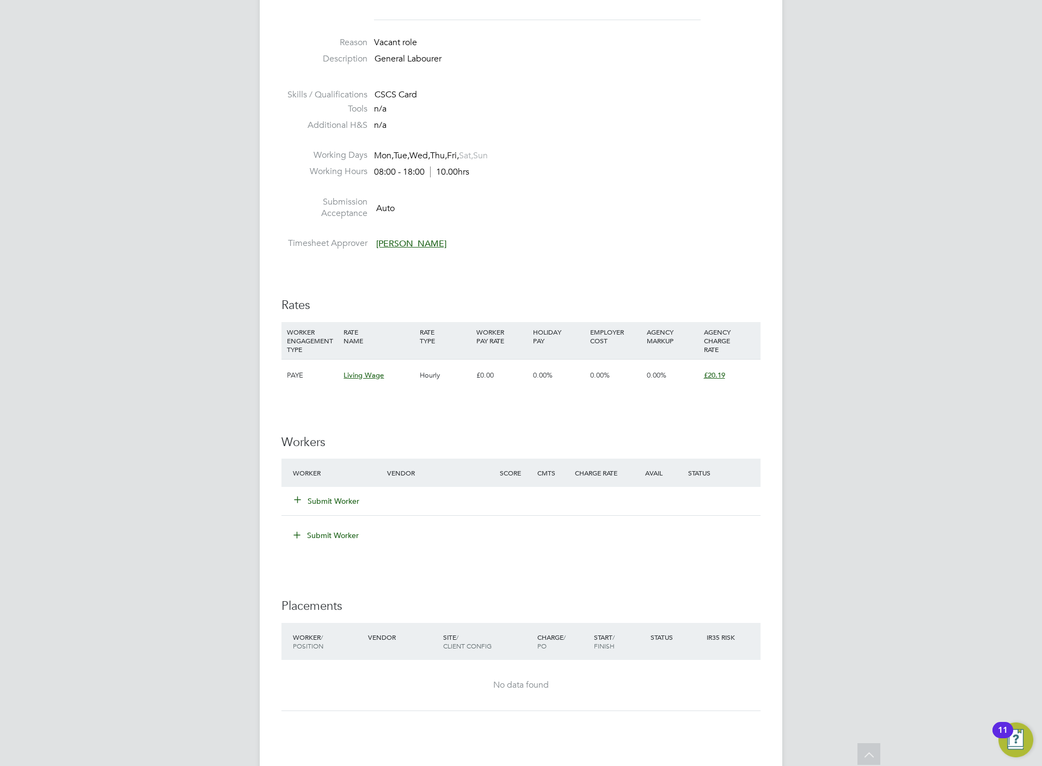
click at [327, 502] on button "Submit Worker" at bounding box center [326, 501] width 65 height 11
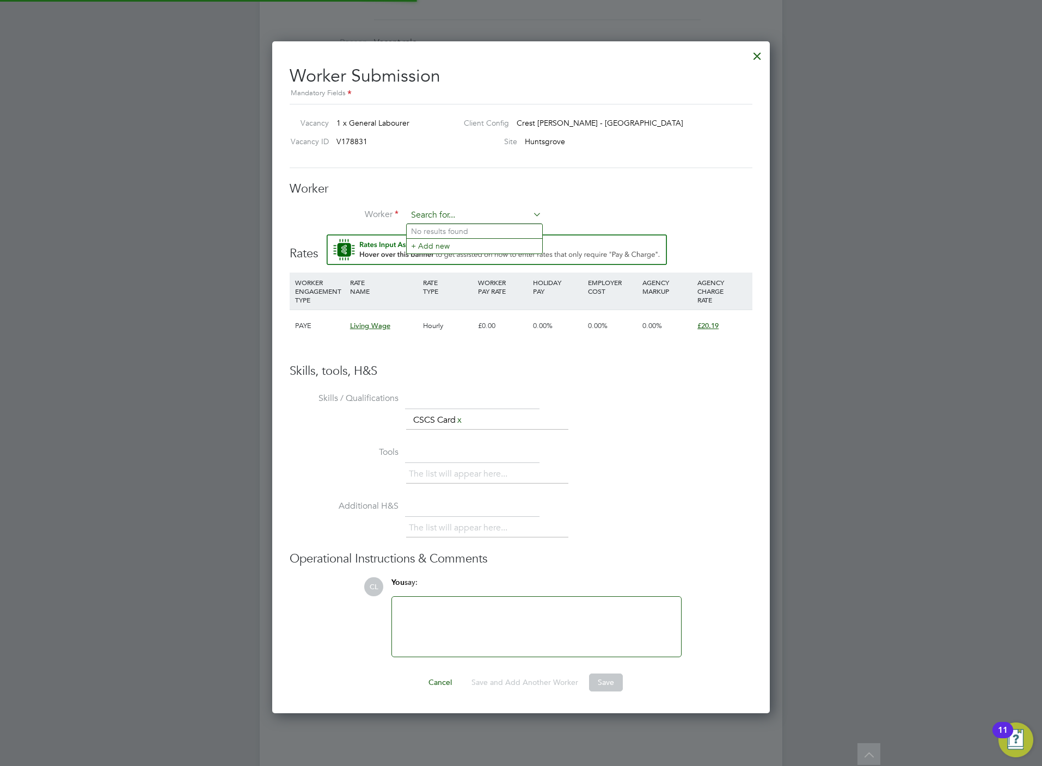
scroll to position [675, 498]
click at [443, 213] on input at bounding box center [474, 215] width 134 height 16
click at [440, 227] on li "[PERSON_NAME] tel (PAT010)" at bounding box center [473, 231] width 135 height 15
type input "[PERSON_NAME] (PAT010)"
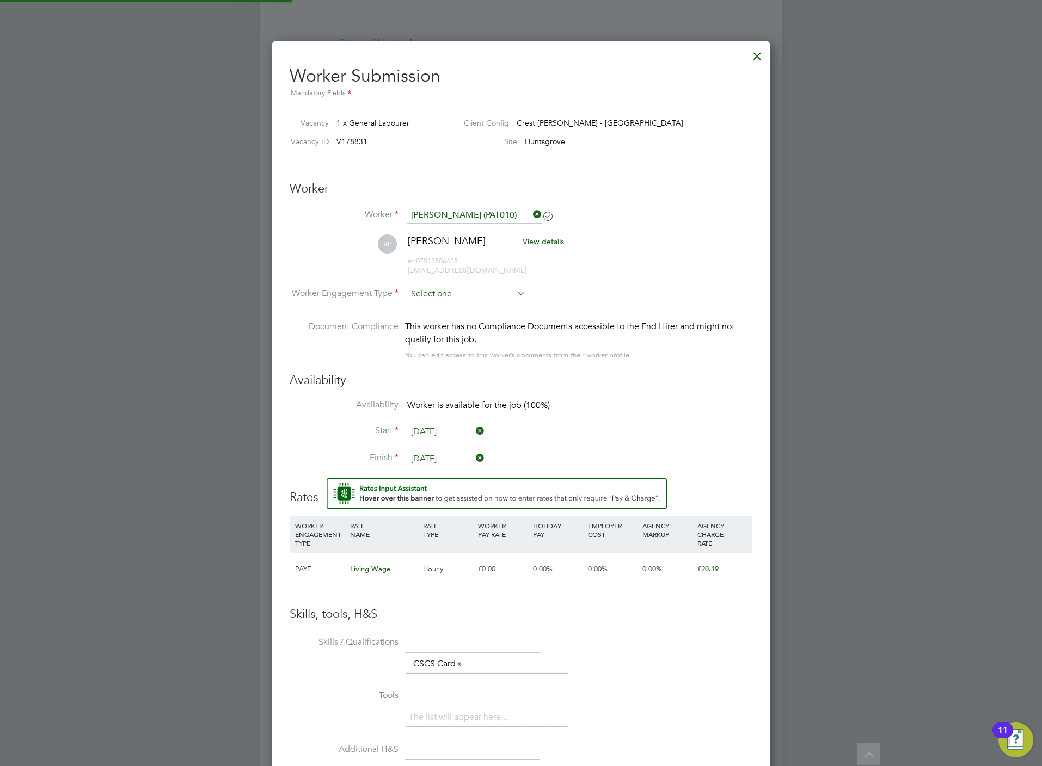
scroll to position [917, 498]
click at [432, 293] on input at bounding box center [466, 295] width 118 height 16
click at [432, 317] on li "PAYE" at bounding box center [465, 324] width 119 height 14
type input "PAYE"
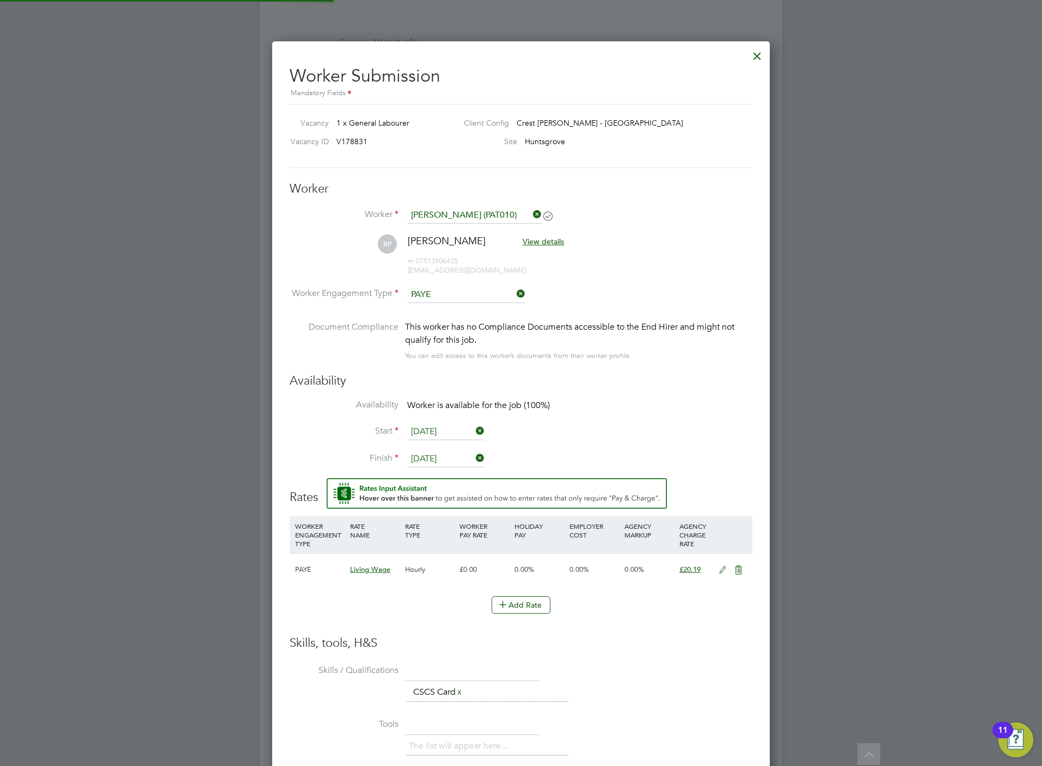
scroll to position [0, 0]
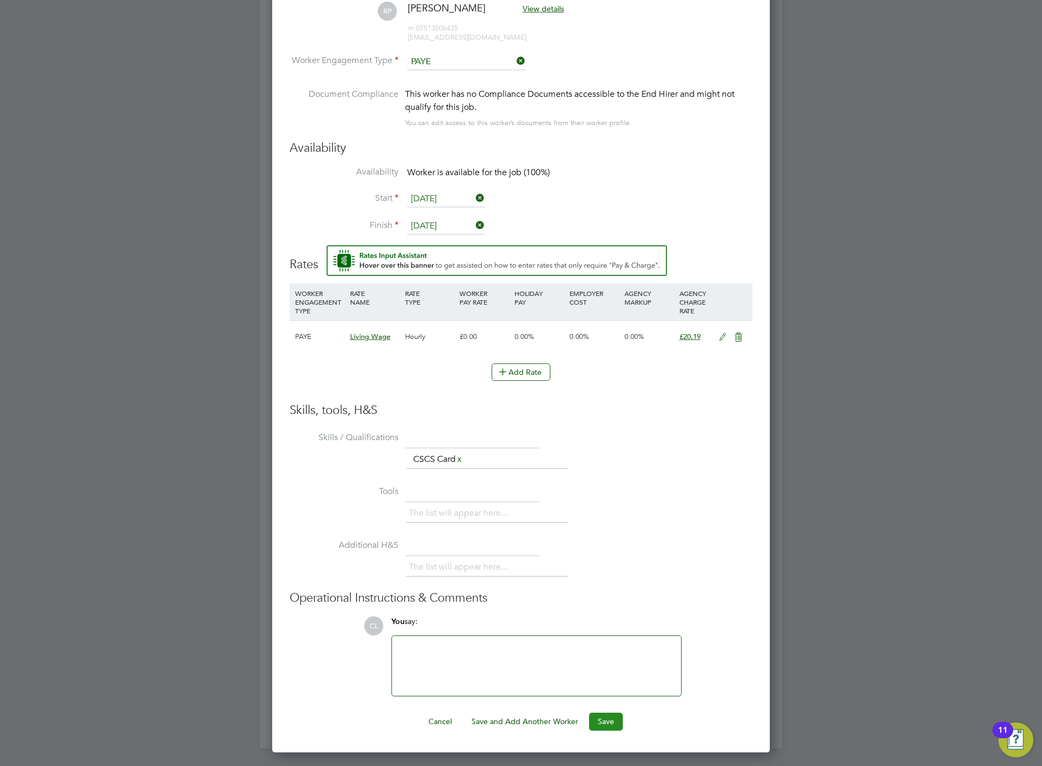
click at [612, 728] on button "Save" at bounding box center [606, 721] width 34 height 17
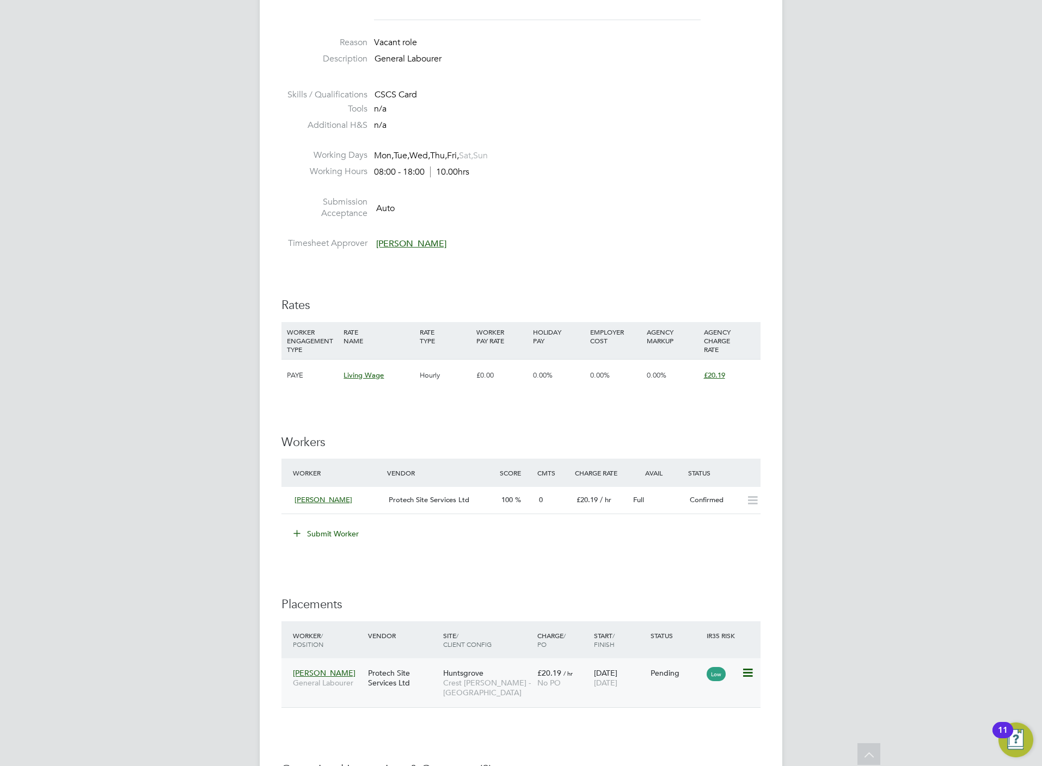
click at [748, 671] on icon at bounding box center [746, 673] width 11 height 13
click at [689, 742] on li "Start" at bounding box center [712, 742] width 77 height 15
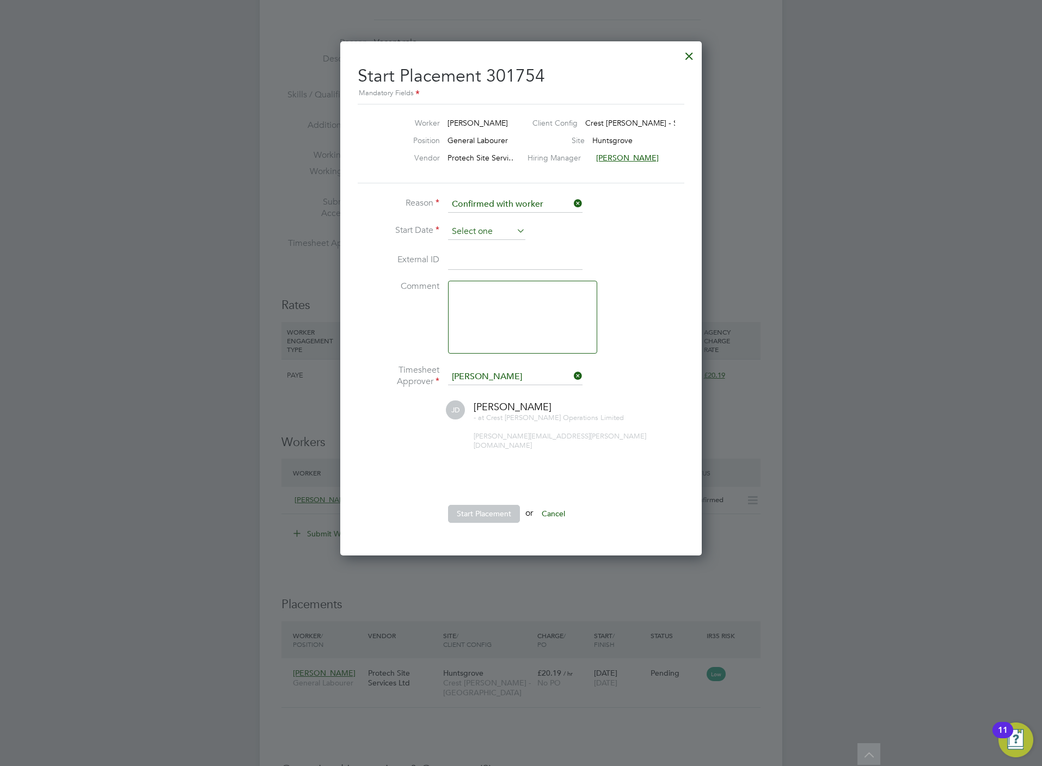
click at [482, 231] on input at bounding box center [486, 232] width 77 height 16
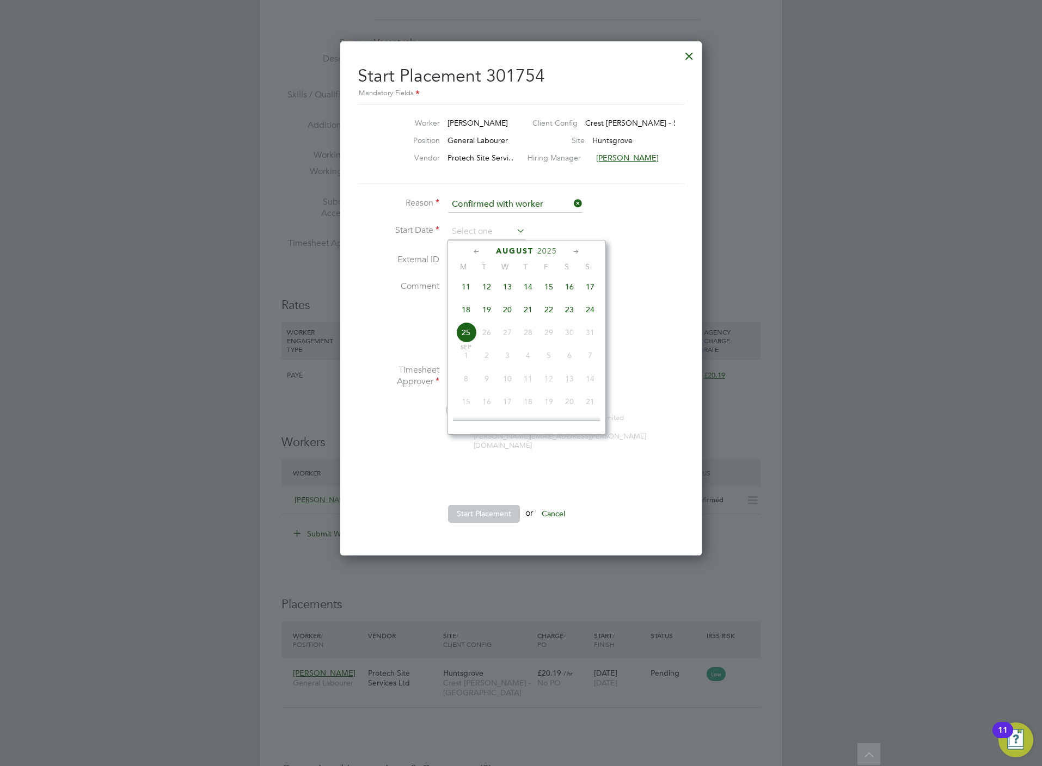
click at [529, 313] on span "21" at bounding box center [527, 309] width 21 height 21
type input "[DATE]"
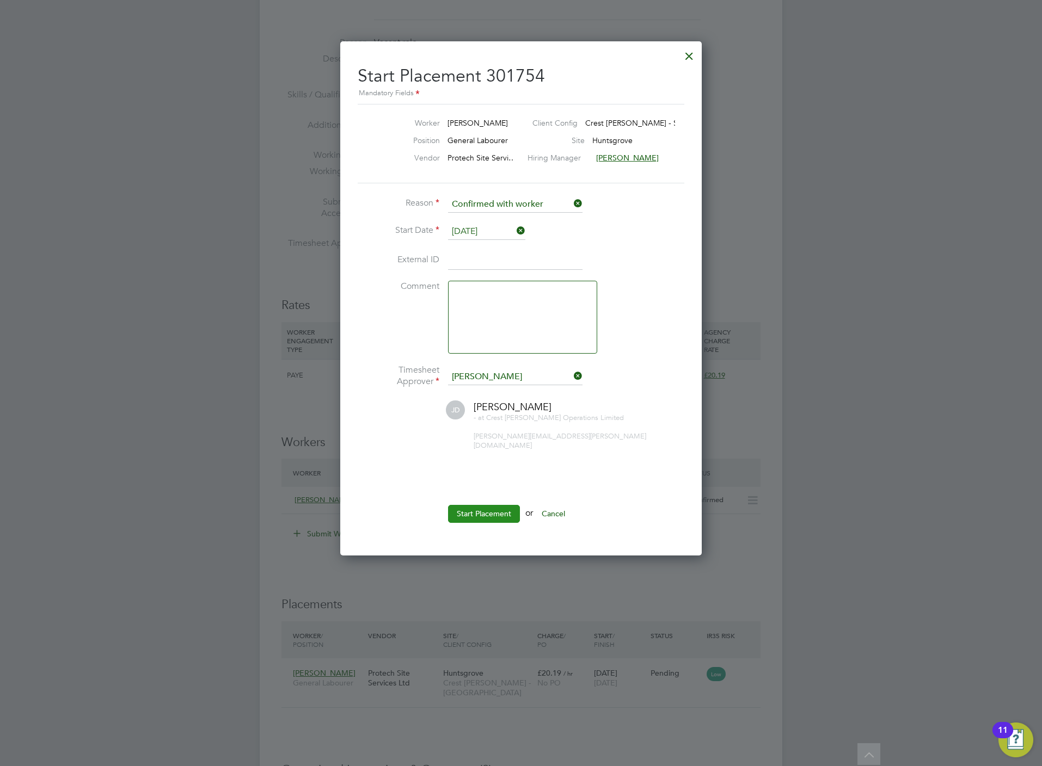
click at [507, 509] on button "Start Placement" at bounding box center [484, 513] width 72 height 17
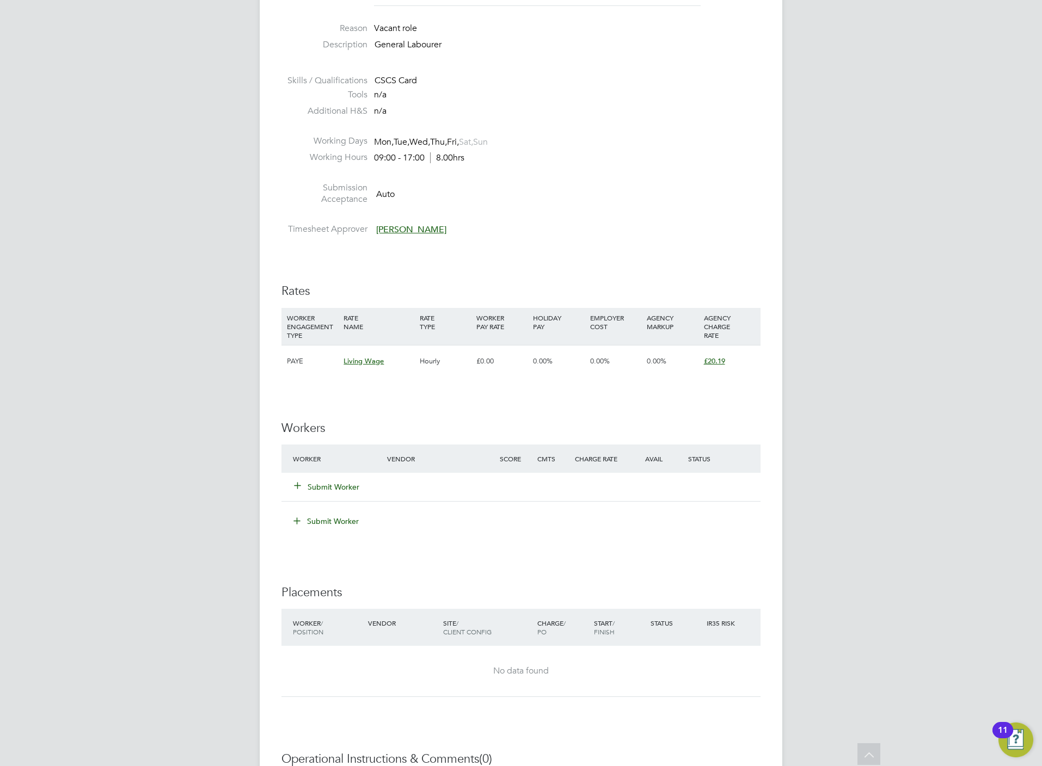
scroll to position [408, 0]
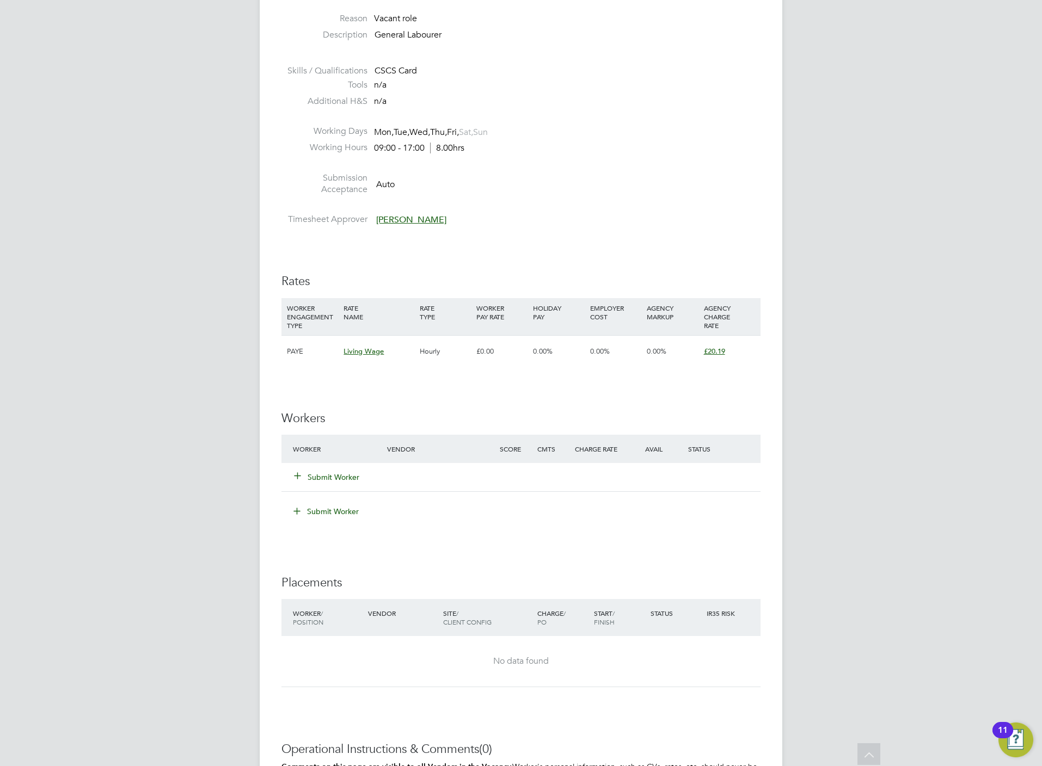
click at [313, 482] on button "Submit Worker" at bounding box center [326, 477] width 65 height 11
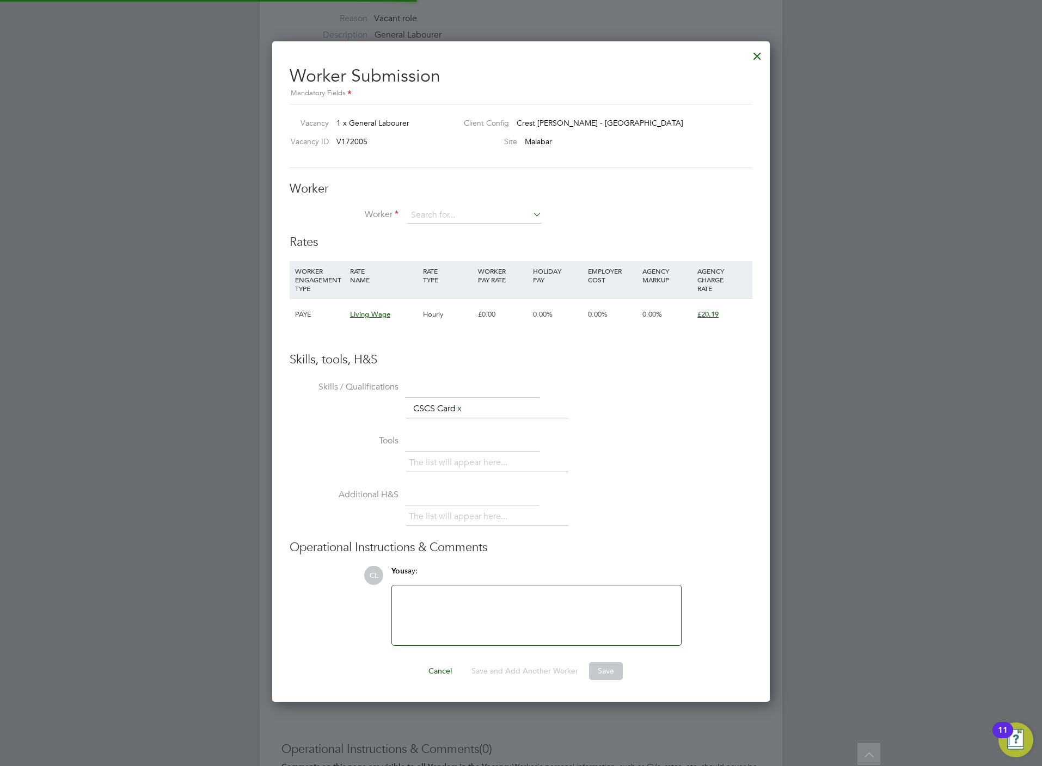
scroll to position [5, 5]
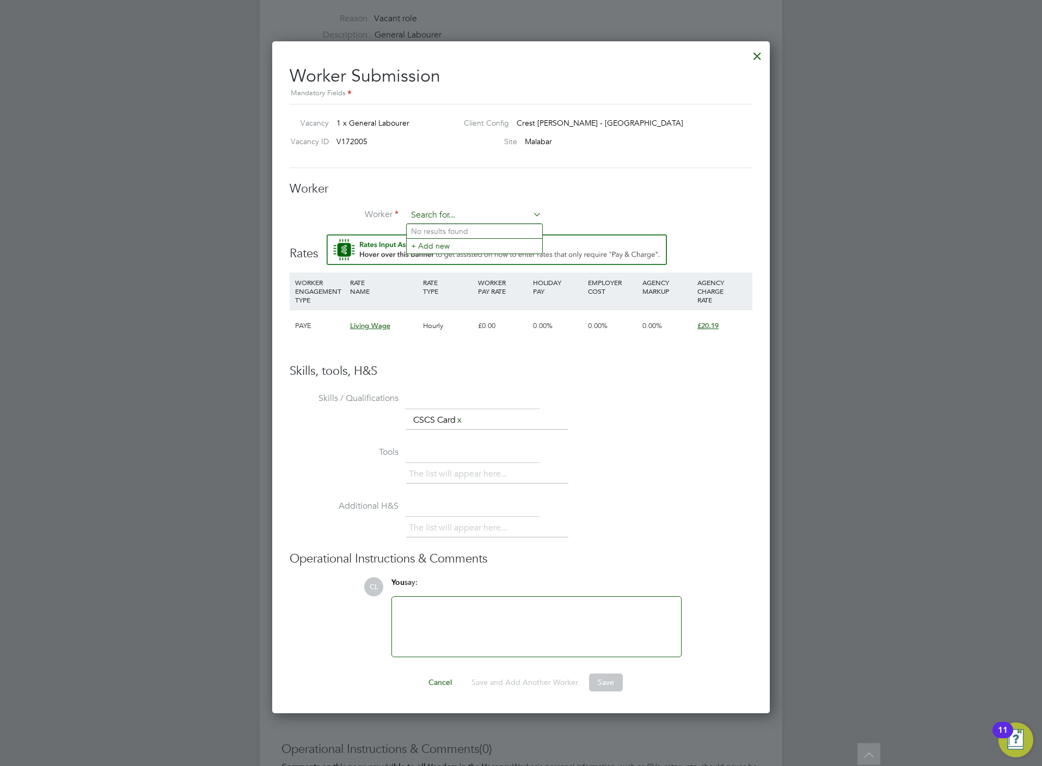
click at [482, 216] on input at bounding box center [474, 215] width 134 height 16
click at [482, 236] on li "Tadh g Power (TAD002)" at bounding box center [473, 231] width 135 height 15
type input "Tadhg Power (TAD002)"
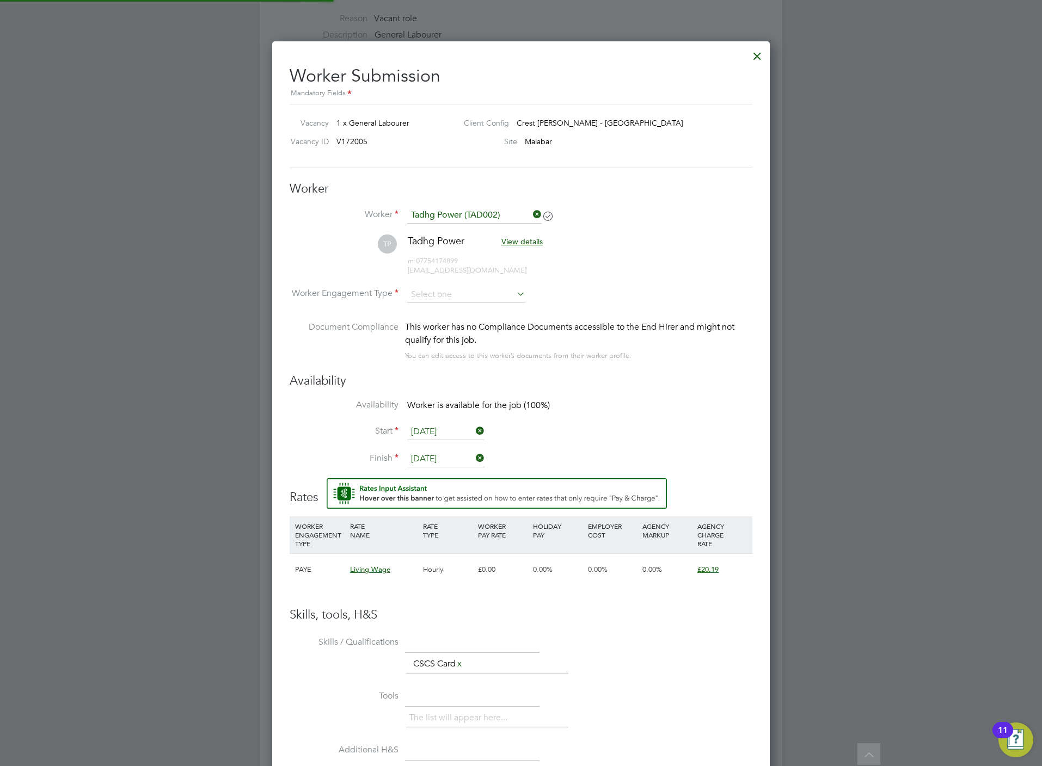
scroll to position [917, 498]
click at [438, 289] on input at bounding box center [466, 295] width 118 height 16
click at [436, 327] on li "PAYE" at bounding box center [465, 324] width 119 height 14
type input "PAYE"
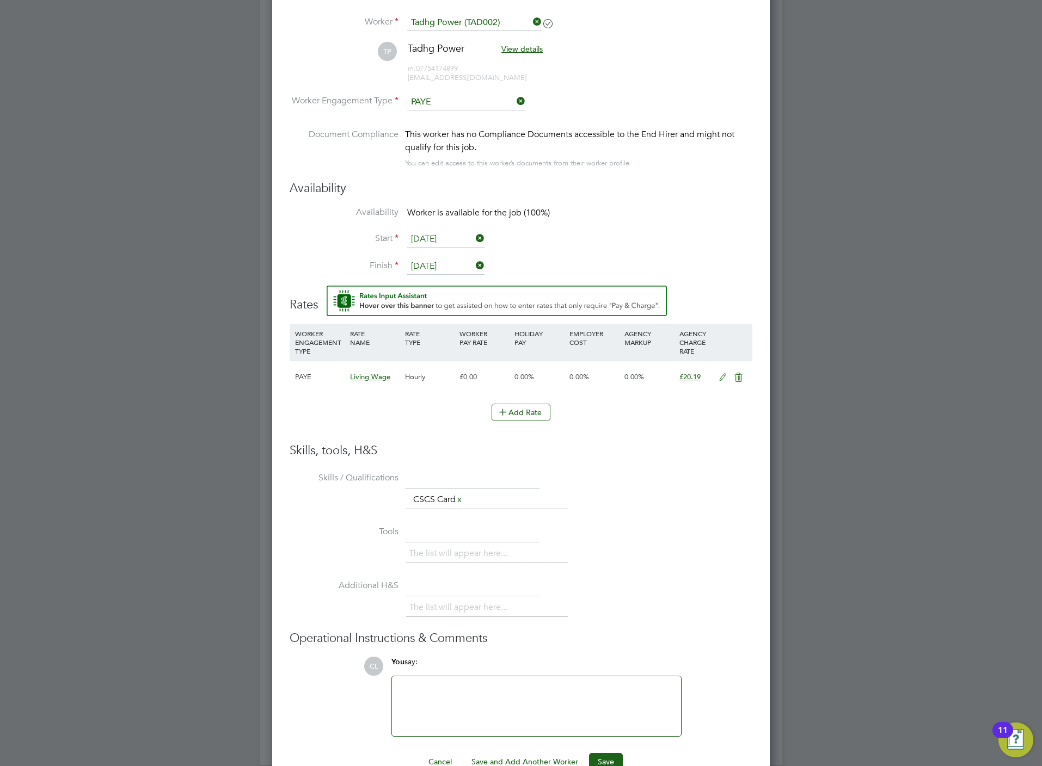
scroll to position [629, 0]
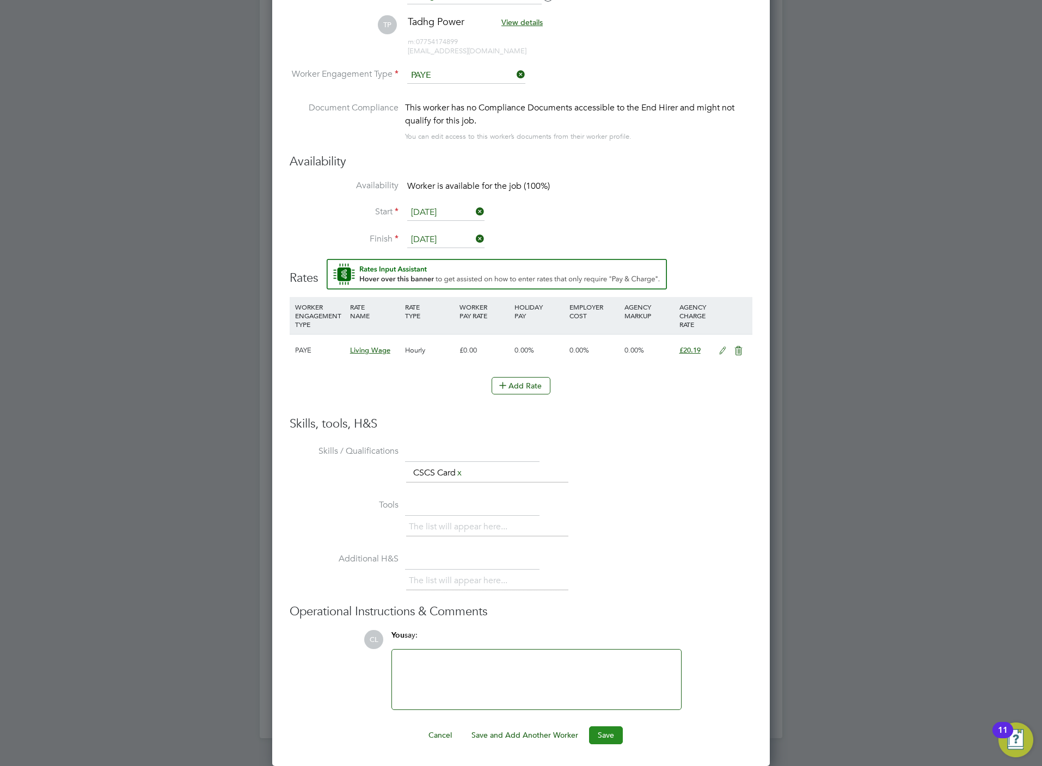
click at [602, 736] on button "Save" at bounding box center [606, 734] width 34 height 17
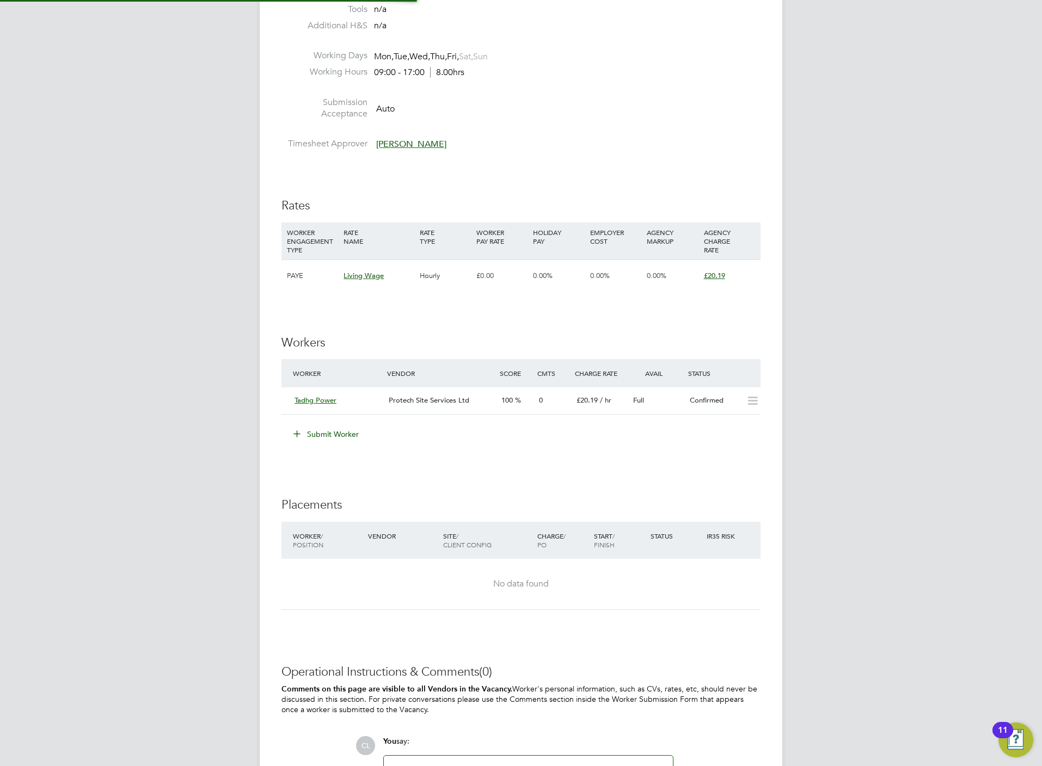
scroll to position [18, 95]
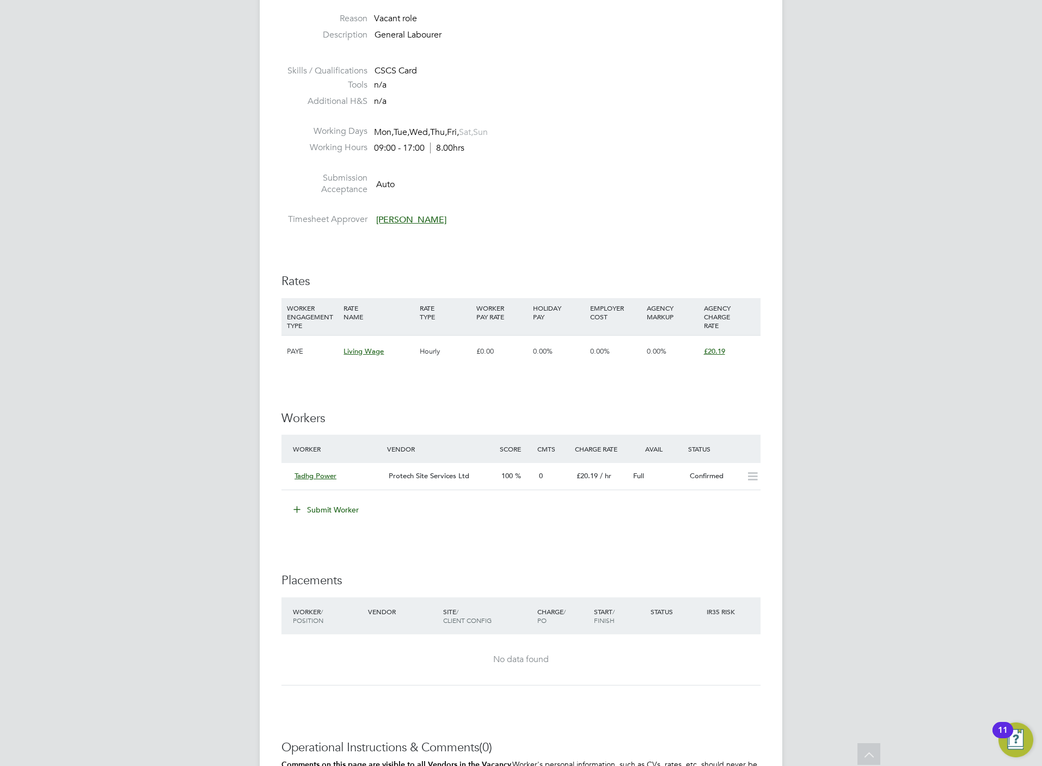
click at [331, 511] on button "Submit Worker" at bounding box center [327, 509] width 82 height 17
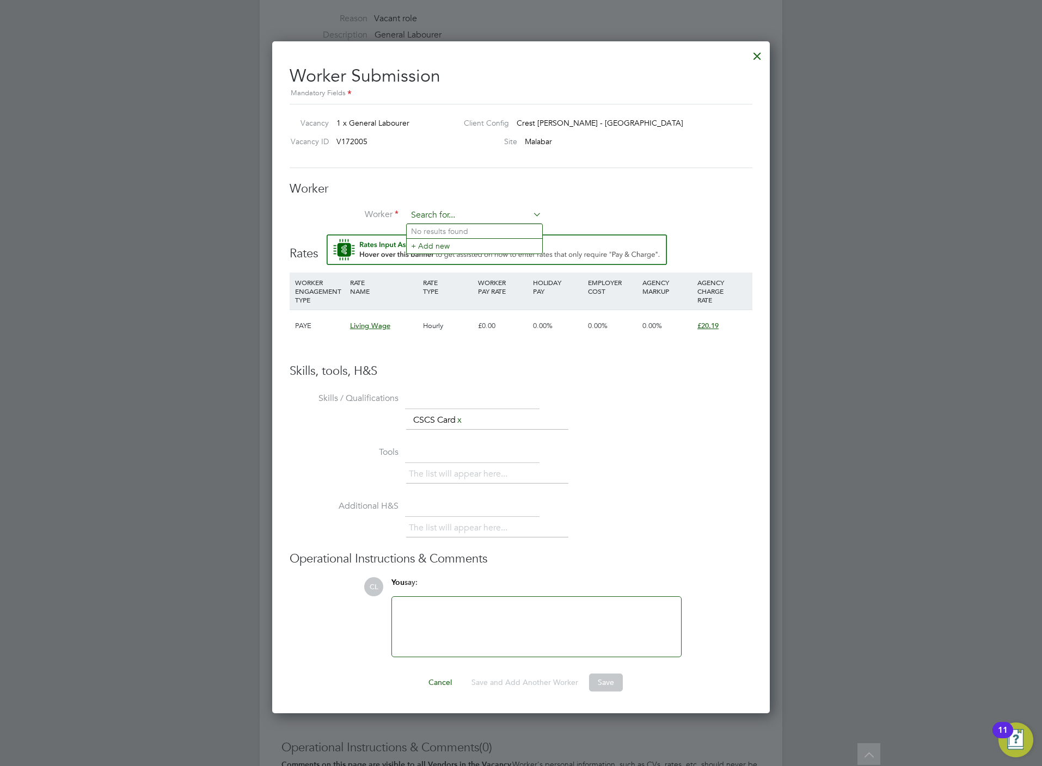
click at [423, 211] on input at bounding box center [474, 215] width 134 height 16
type input "BRANis"
click at [464, 186] on h3 "Worker" at bounding box center [520, 189] width 463 height 16
click at [749, 46] on div at bounding box center [757, 54] width 20 height 20
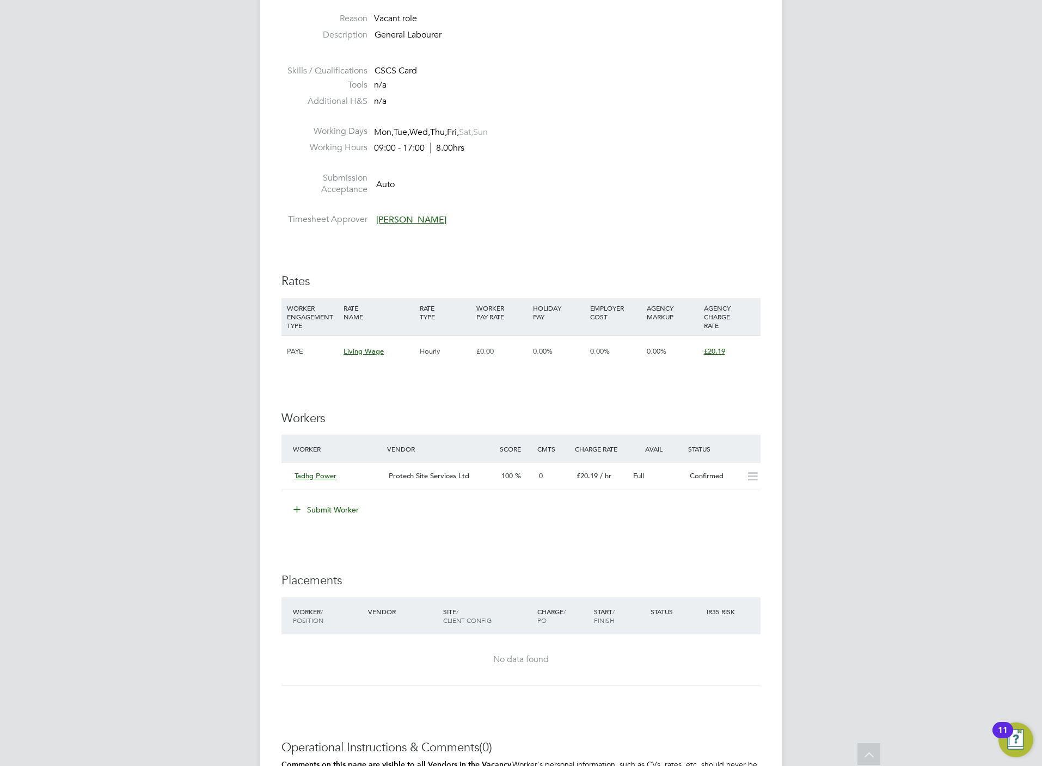
click at [324, 503] on button "Submit Worker" at bounding box center [327, 509] width 82 height 17
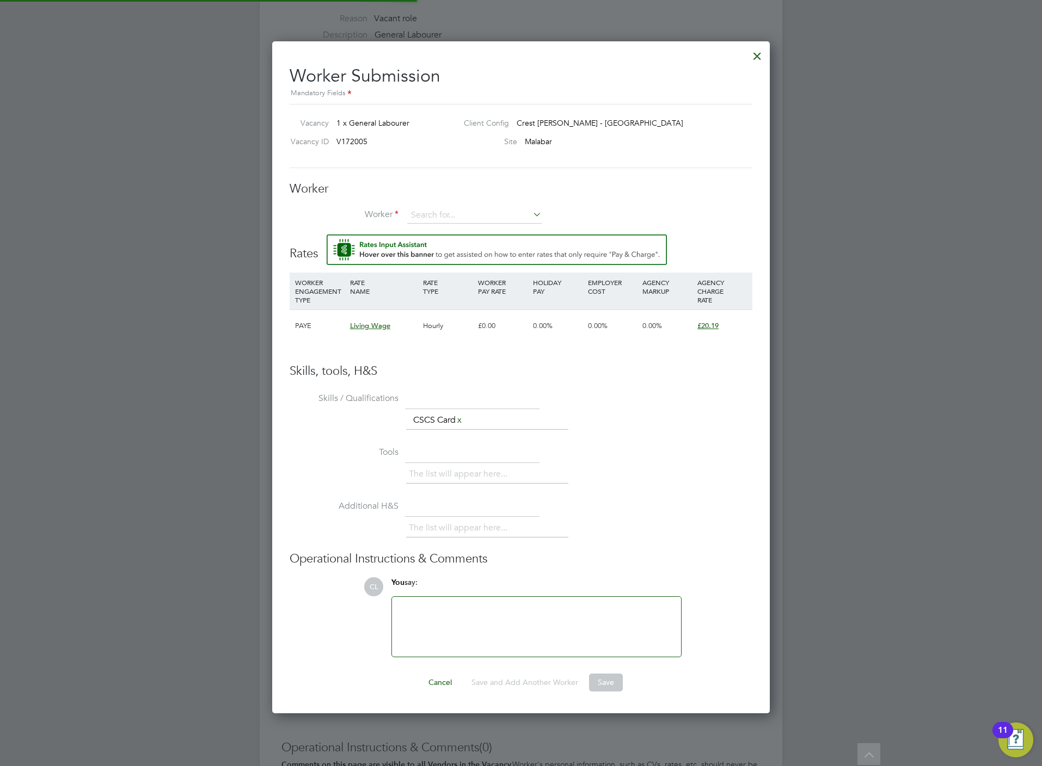
scroll to position [675, 498]
click at [443, 208] on input at bounding box center [474, 215] width 134 height 16
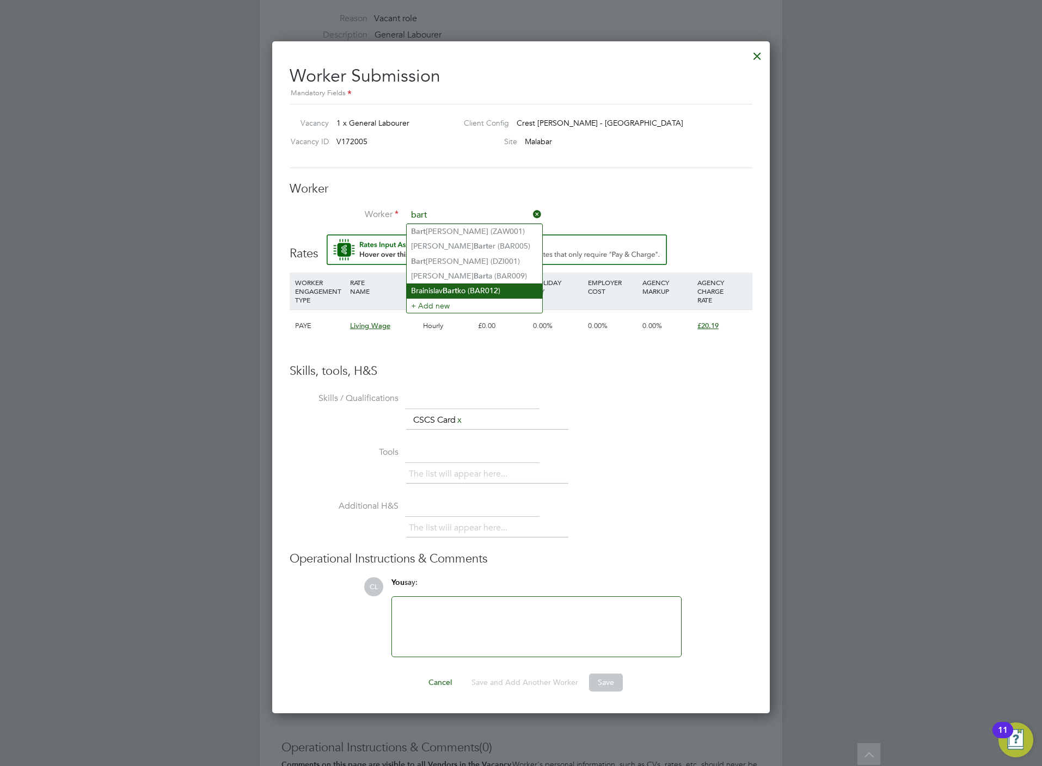
click at [476, 284] on li "Brainislav Bart ko (BAR012)" at bounding box center [473, 291] width 135 height 15
type input "Brainislav Bartko (BAR012)"
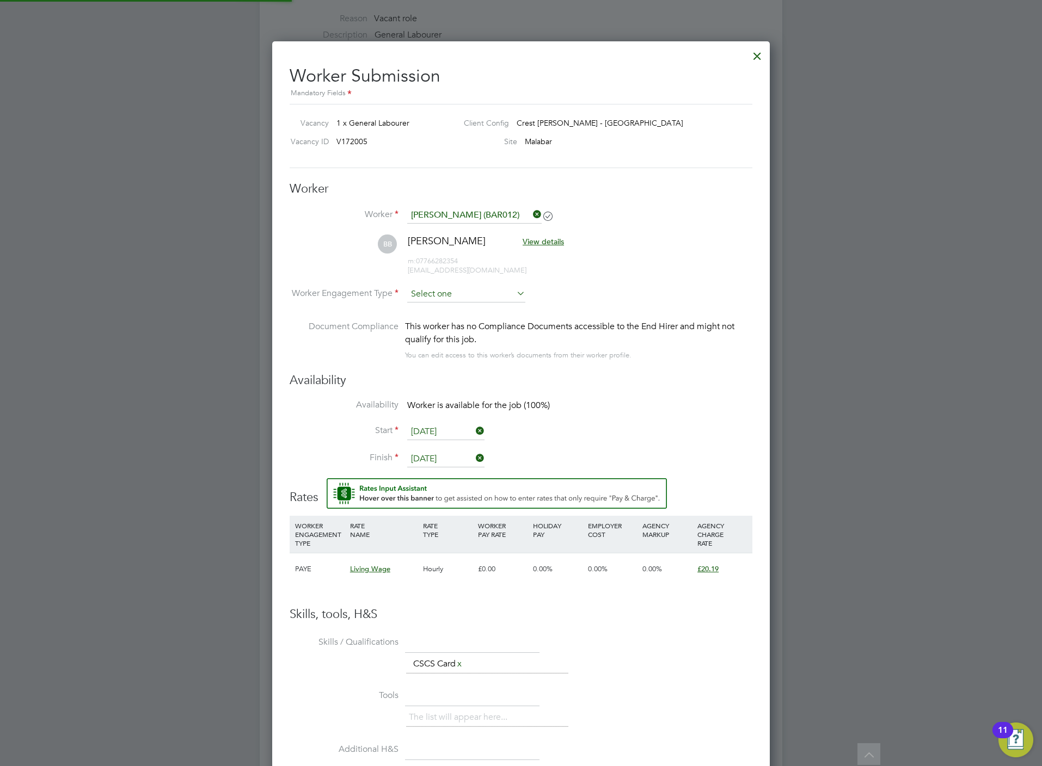
scroll to position [917, 498]
click at [449, 291] on input at bounding box center [466, 295] width 118 height 16
click at [441, 326] on li "PAYE" at bounding box center [465, 324] width 119 height 14
type input "PAYE"
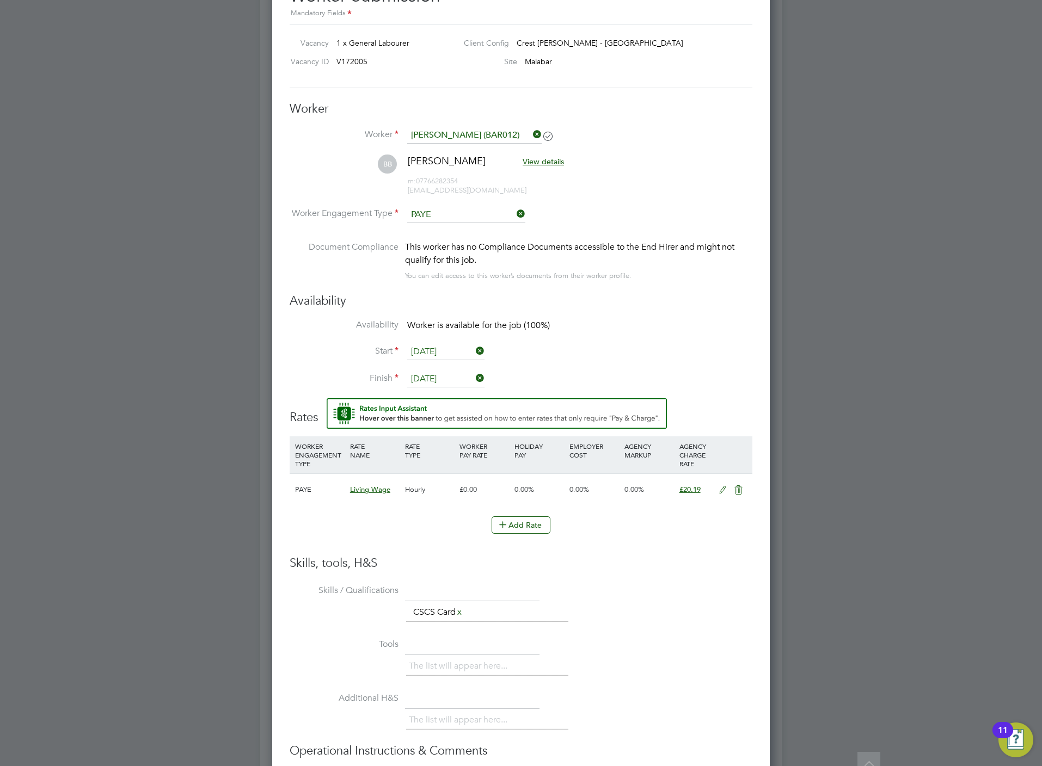
scroll to position [629, 0]
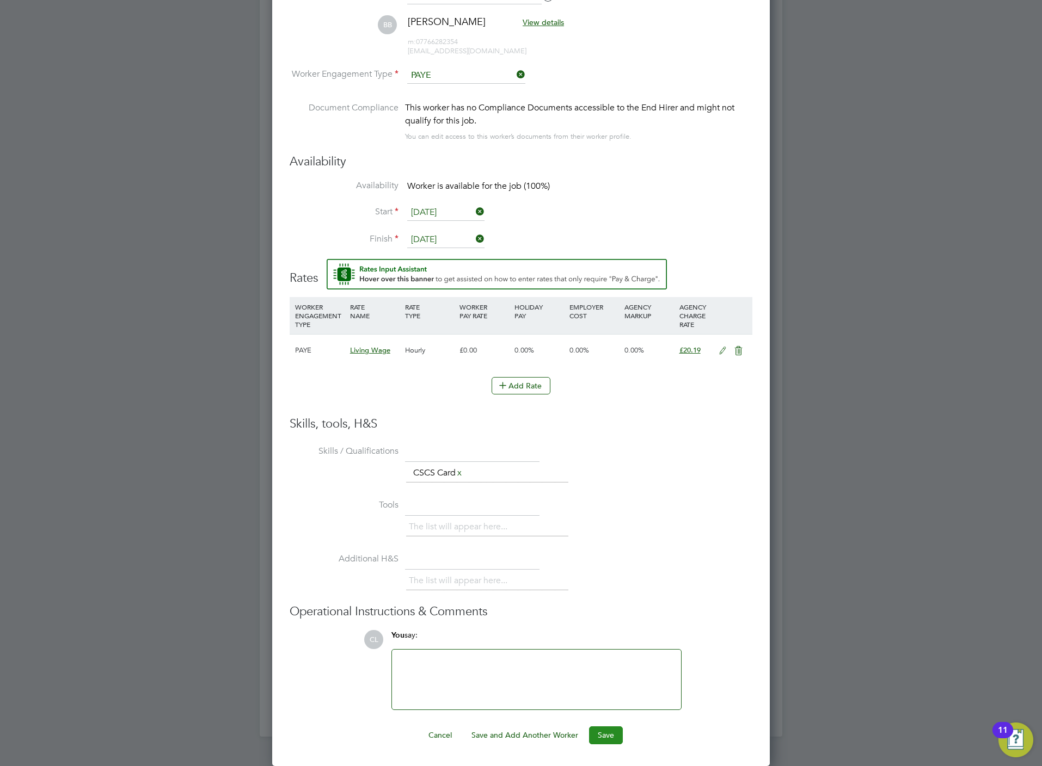
click at [614, 736] on button "Save" at bounding box center [606, 734] width 34 height 17
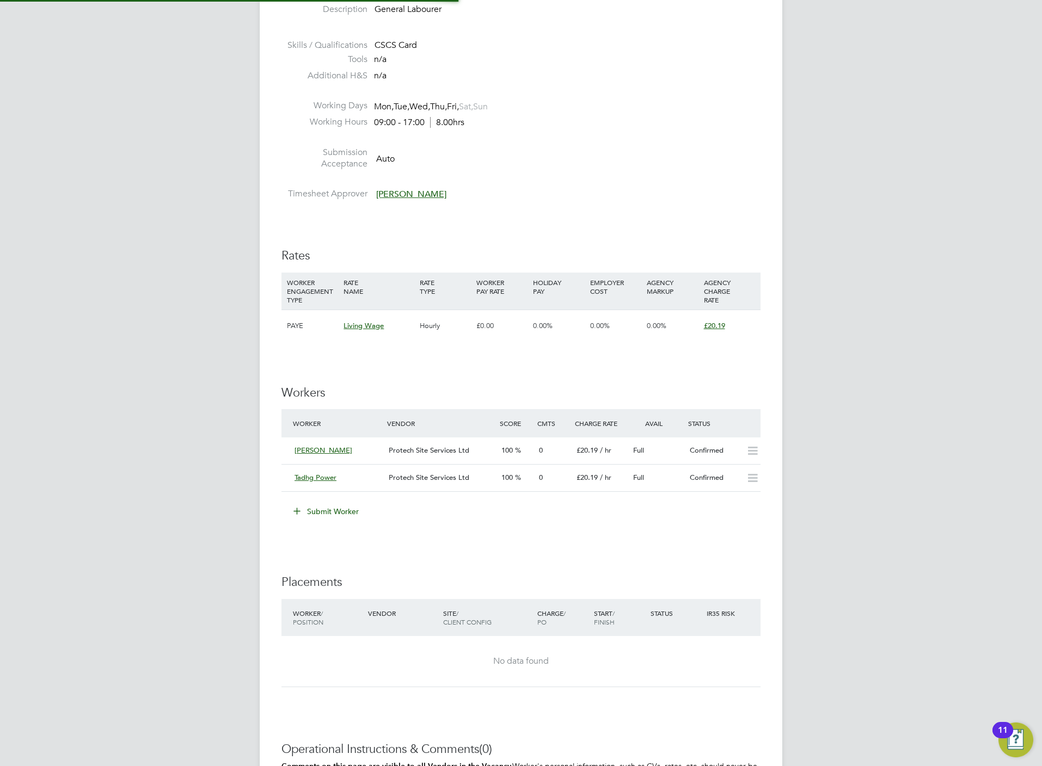
scroll to position [18, 113]
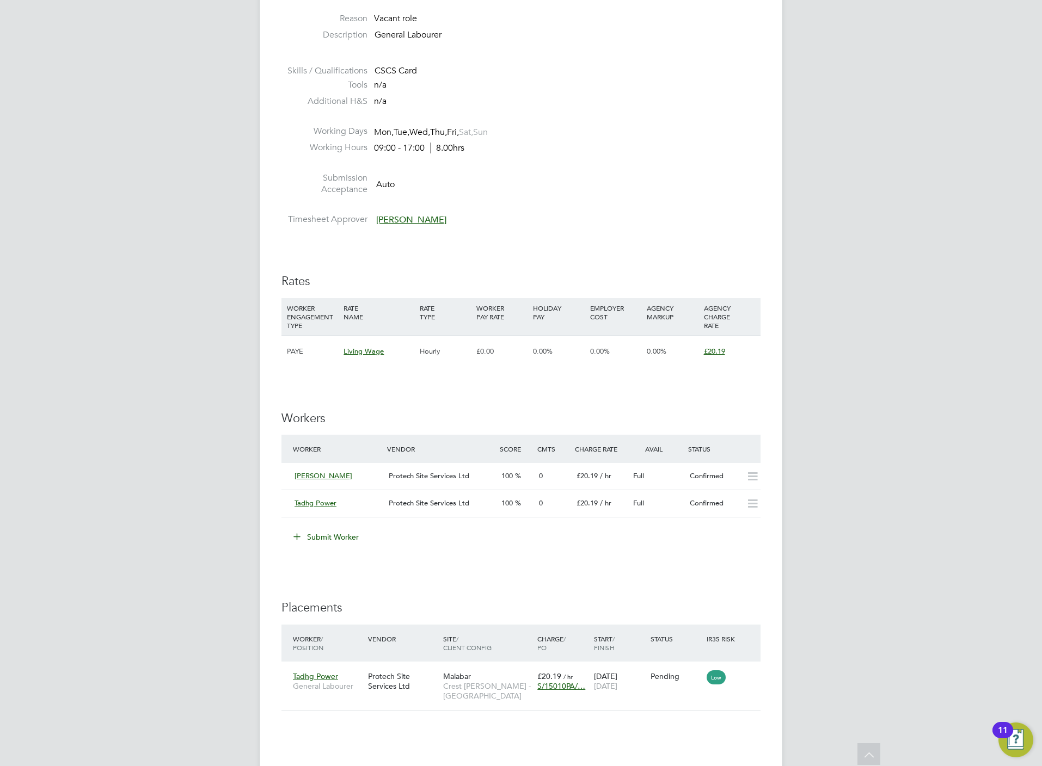
click at [627, 591] on div "IR35 Determination IR35 Status No IR35 Status Assigned Edit Status Details PO N…" at bounding box center [520, 391] width 479 height 1137
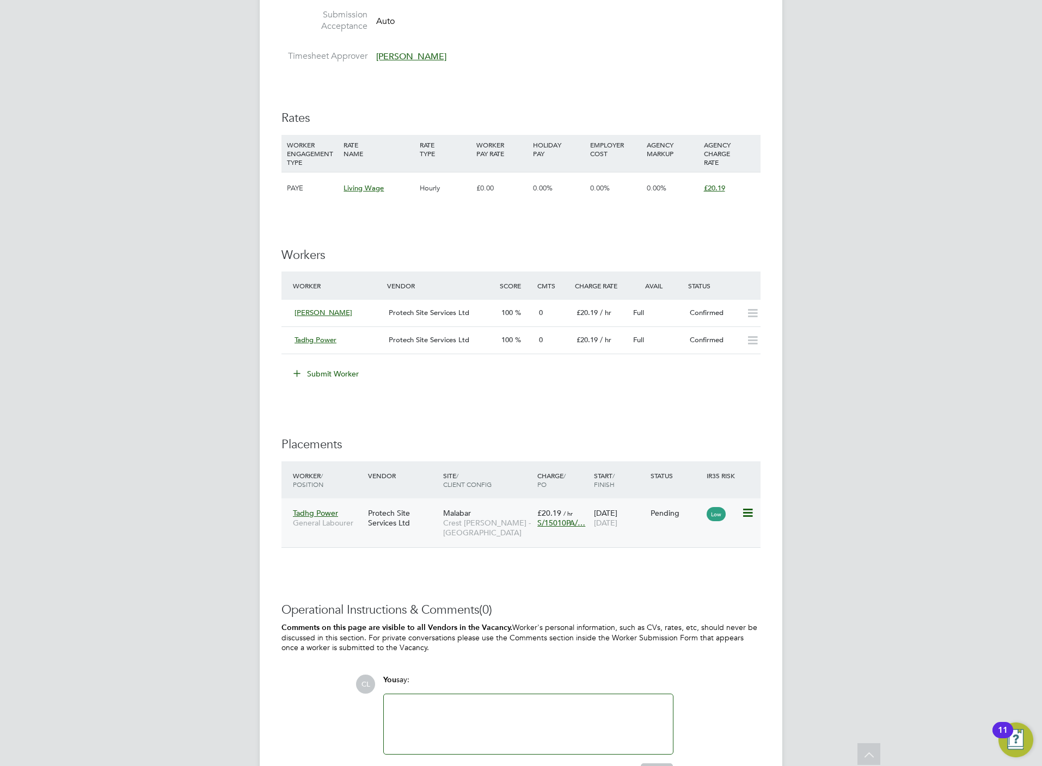
click at [752, 515] on icon at bounding box center [746, 513] width 11 height 13
click at [689, 580] on li "Start" at bounding box center [712, 582] width 77 height 15
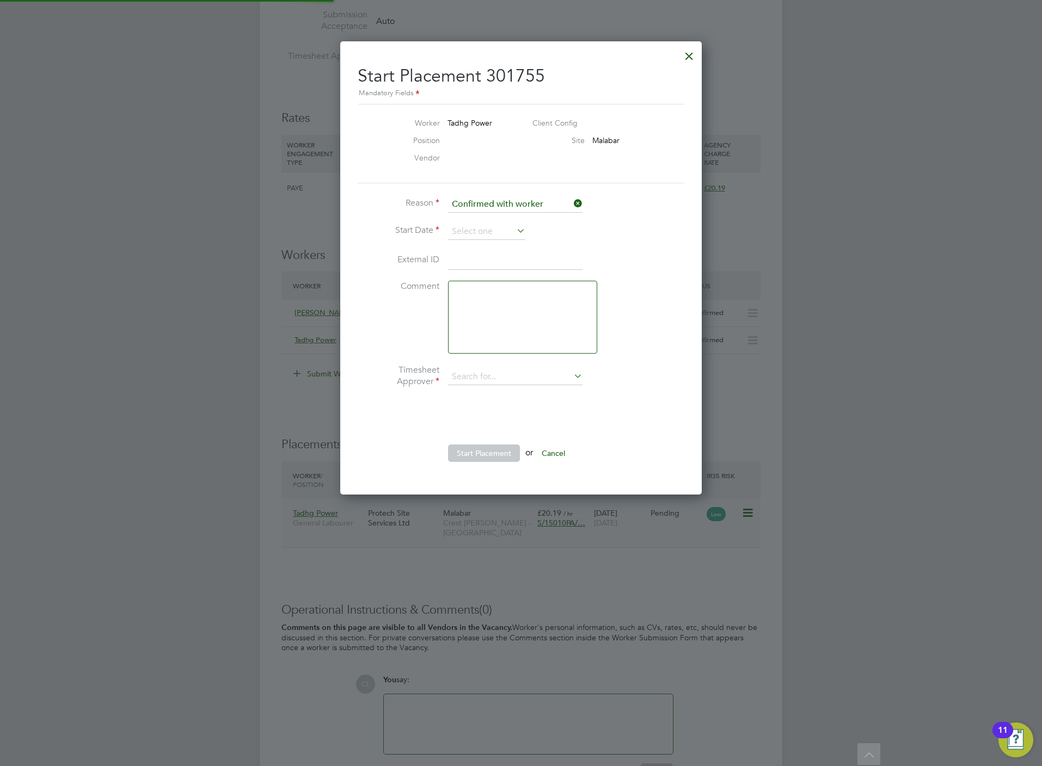
type input "Lee Wale"
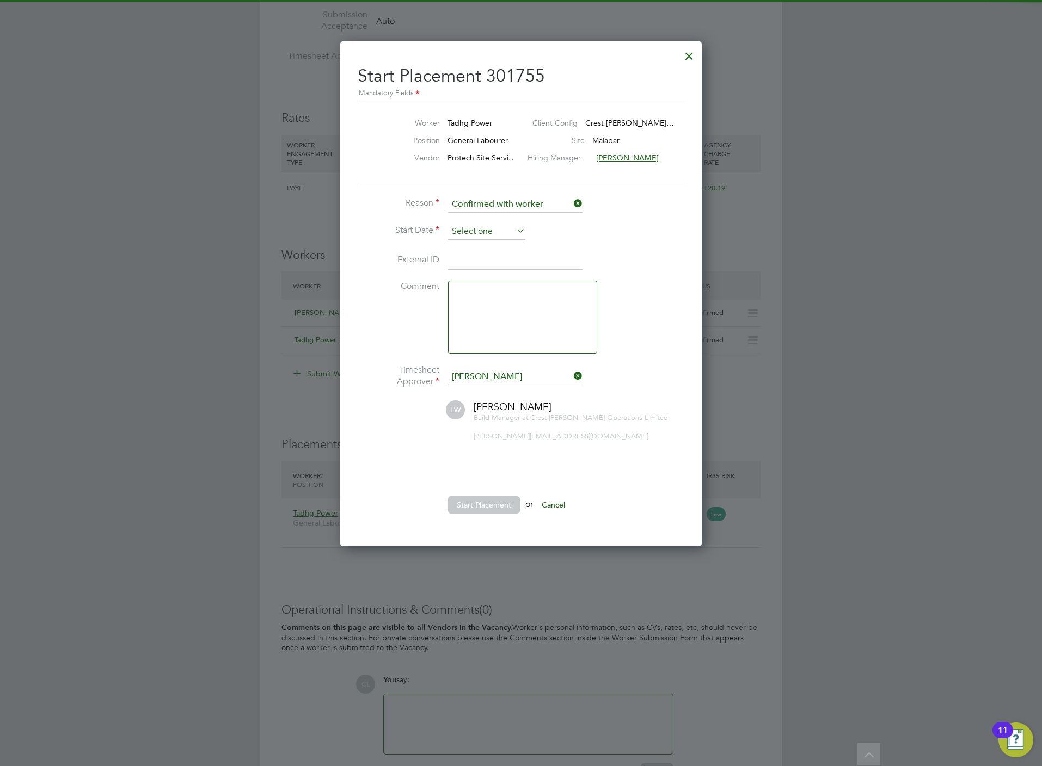
click at [470, 230] on input at bounding box center [486, 232] width 77 height 16
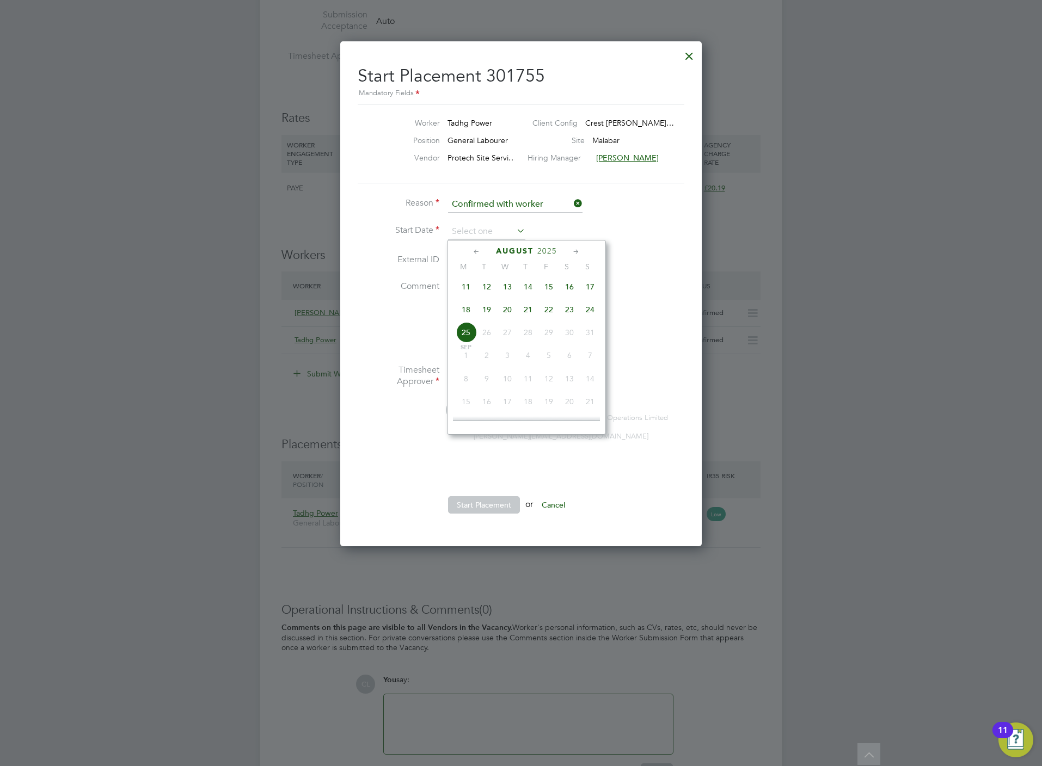
click at [459, 313] on span "18" at bounding box center [465, 309] width 21 height 21
type input "18 Aug 2025"
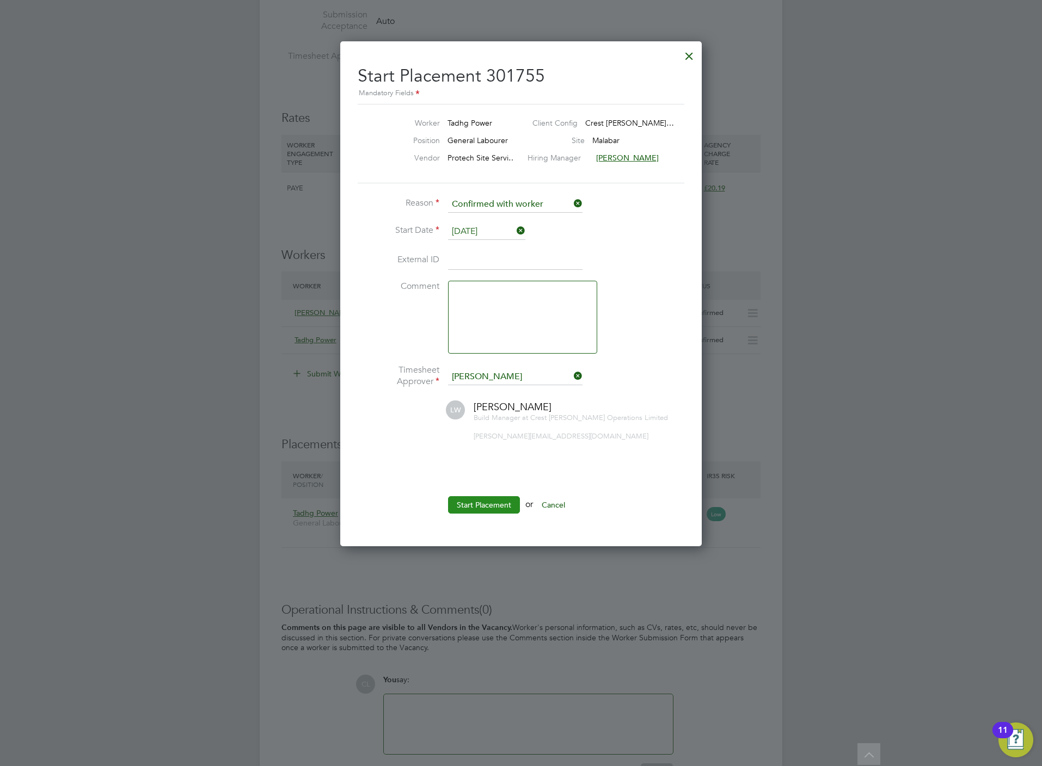
click at [497, 508] on button "Start Placement" at bounding box center [484, 504] width 72 height 17
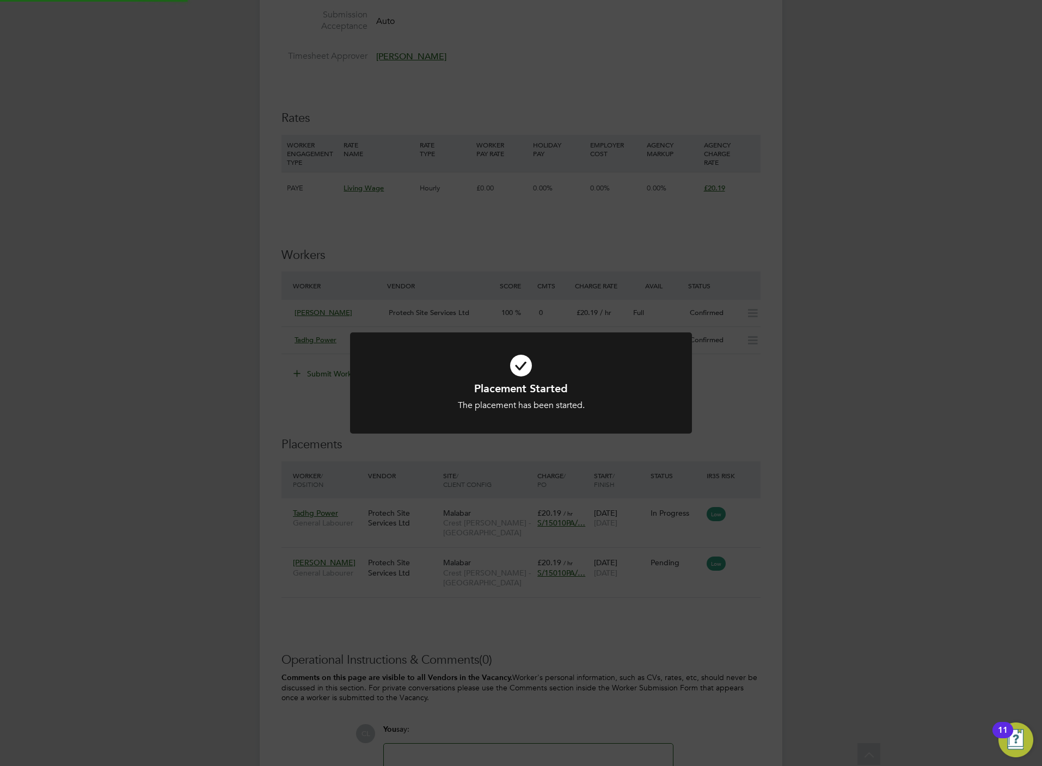
click at [588, 491] on div "Placement Started The placement has been started. Cancel Okay" at bounding box center [521, 383] width 1042 height 766
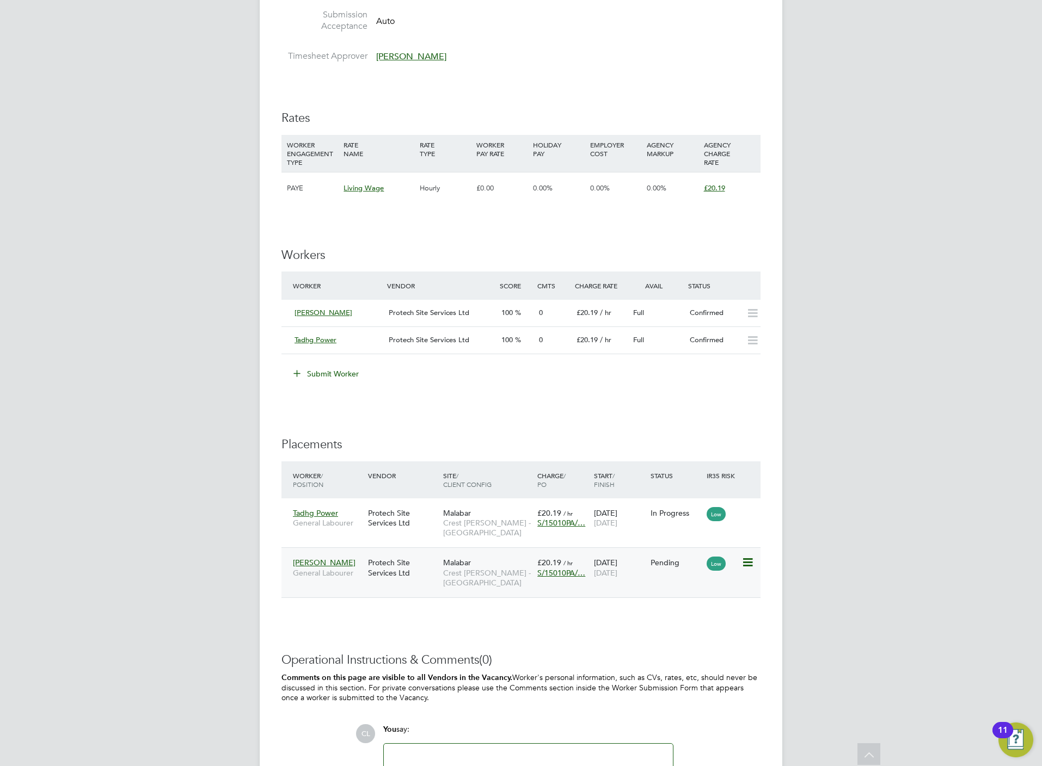
click at [752, 560] on icon at bounding box center [746, 562] width 11 height 13
click at [687, 628] on li "Start" at bounding box center [712, 632] width 77 height 15
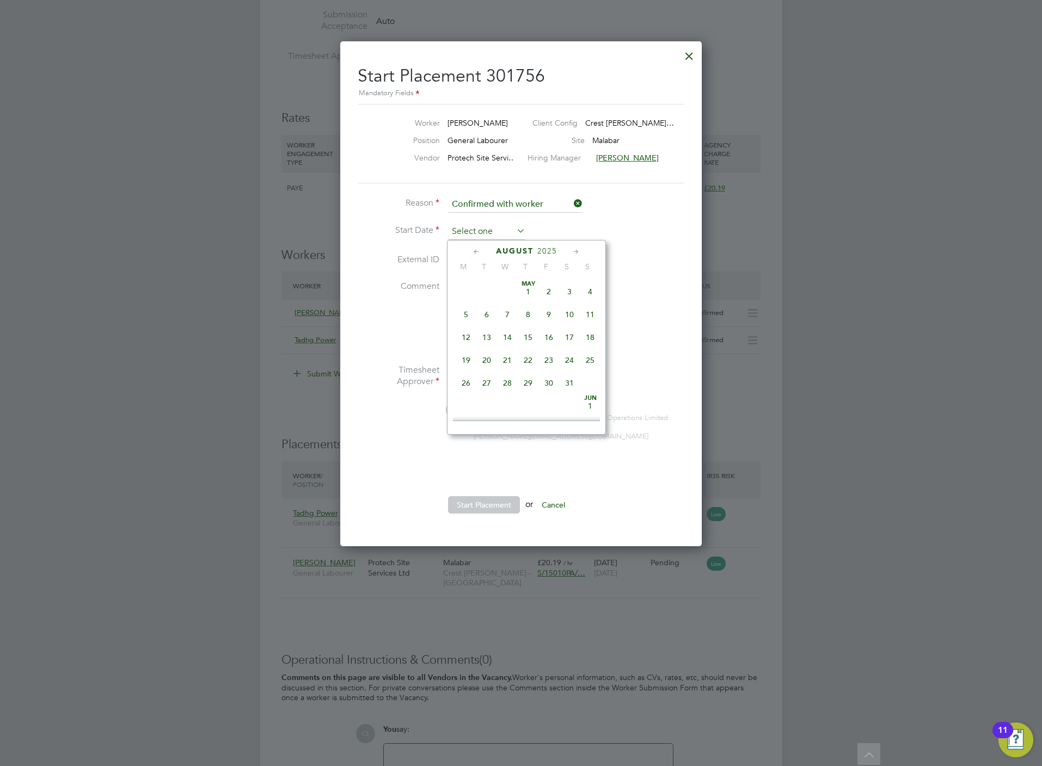
click at [472, 227] on input at bounding box center [486, 232] width 77 height 16
click at [529, 315] on span "21" at bounding box center [527, 309] width 21 height 21
type input "21 Aug 2025"
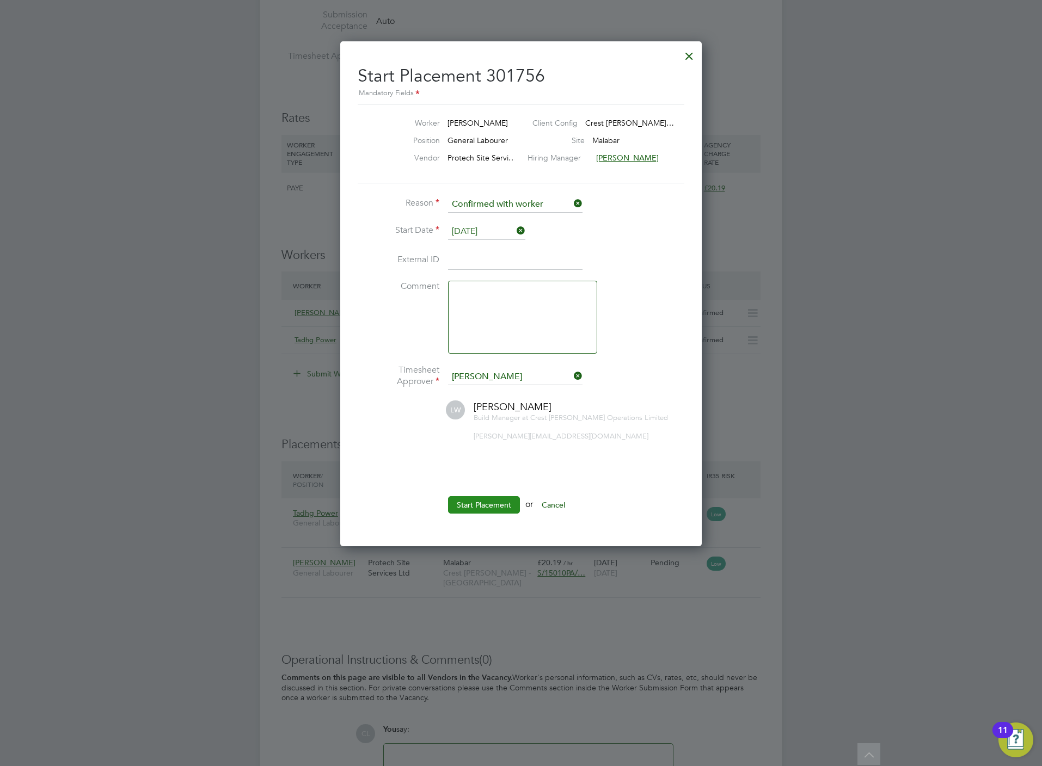
click at [495, 500] on button "Start Placement" at bounding box center [484, 504] width 72 height 17
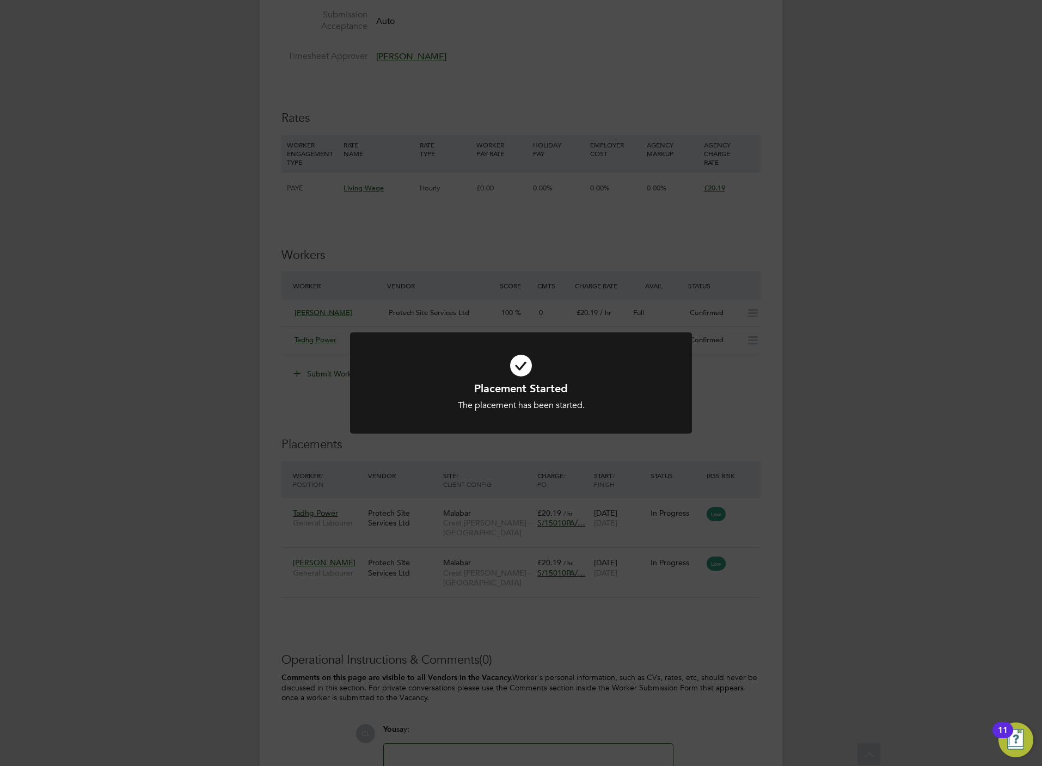
click at [650, 211] on div "Placement Started The placement has been started. Cancel Okay" at bounding box center [521, 383] width 1042 height 766
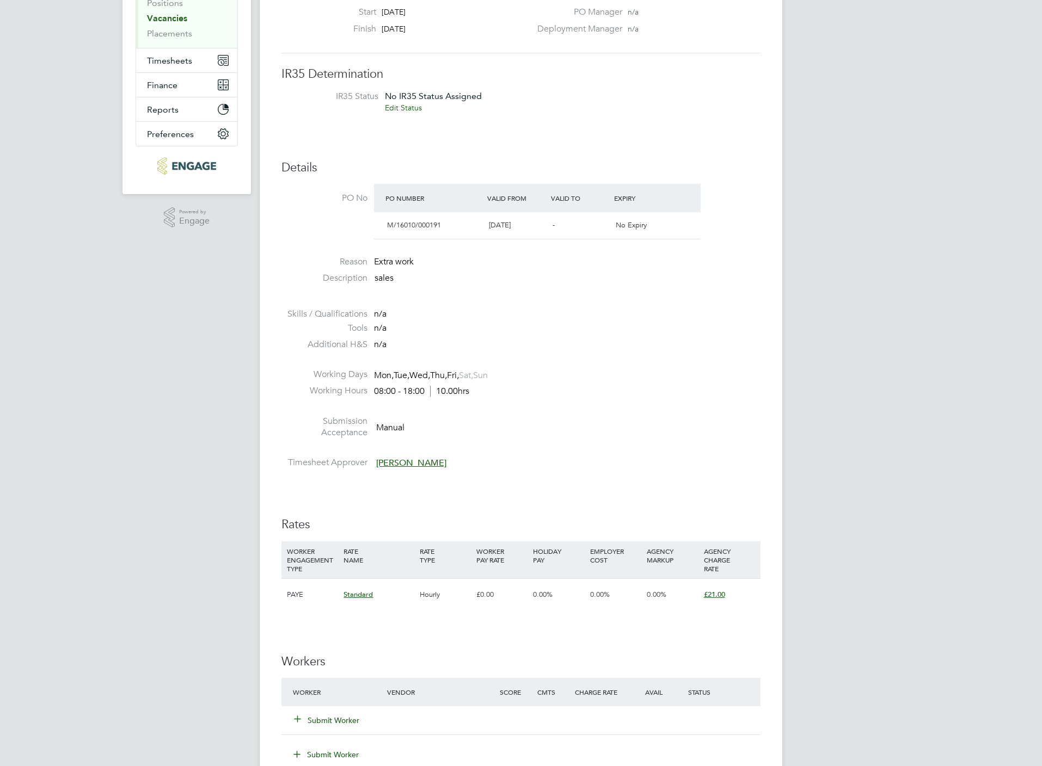
scroll to position [326, 0]
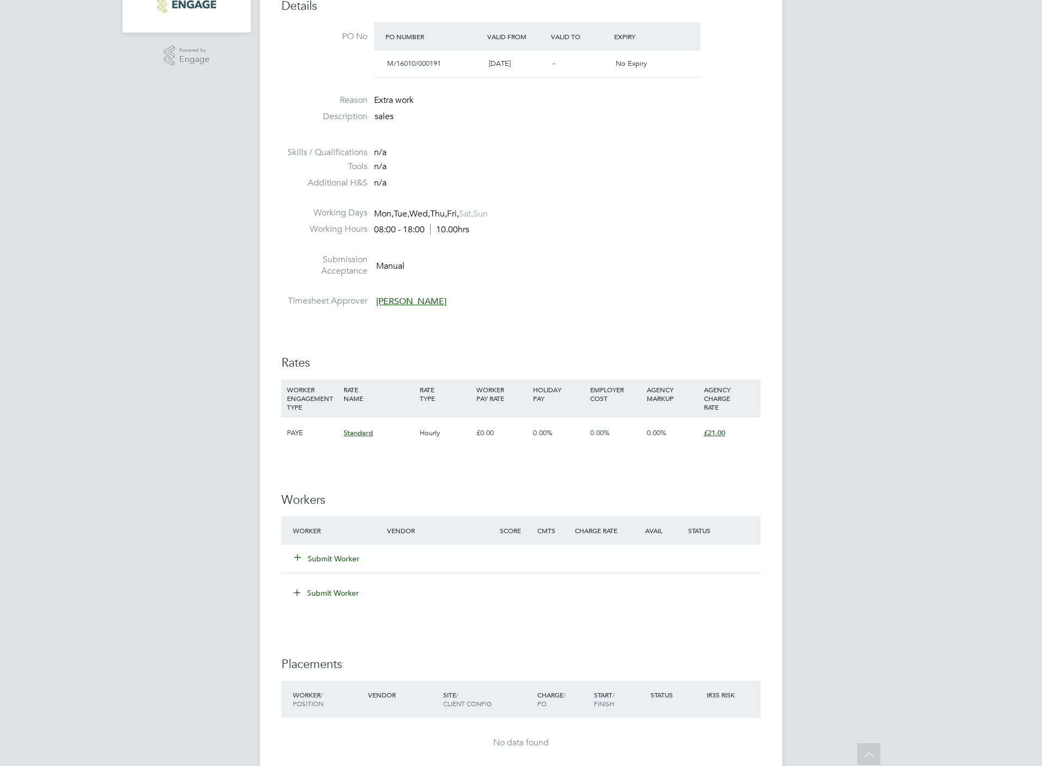
click at [326, 558] on button "Submit Worker" at bounding box center [326, 558] width 65 height 11
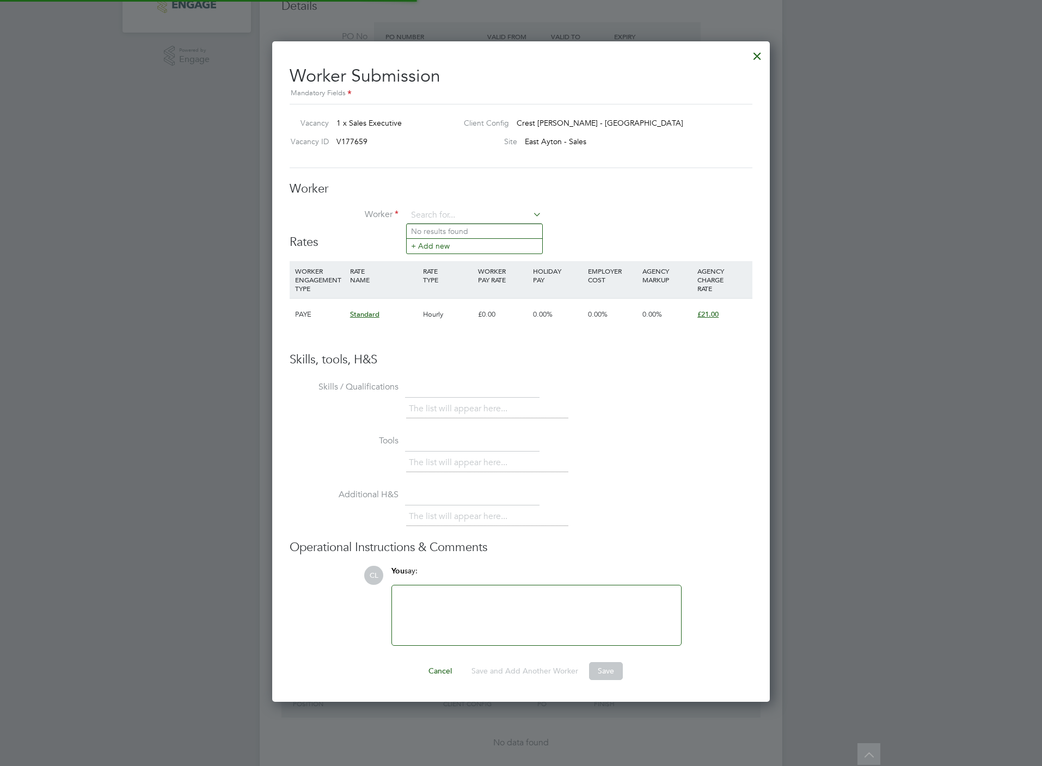
scroll to position [663, 498]
click at [462, 214] on input at bounding box center [474, 215] width 134 height 16
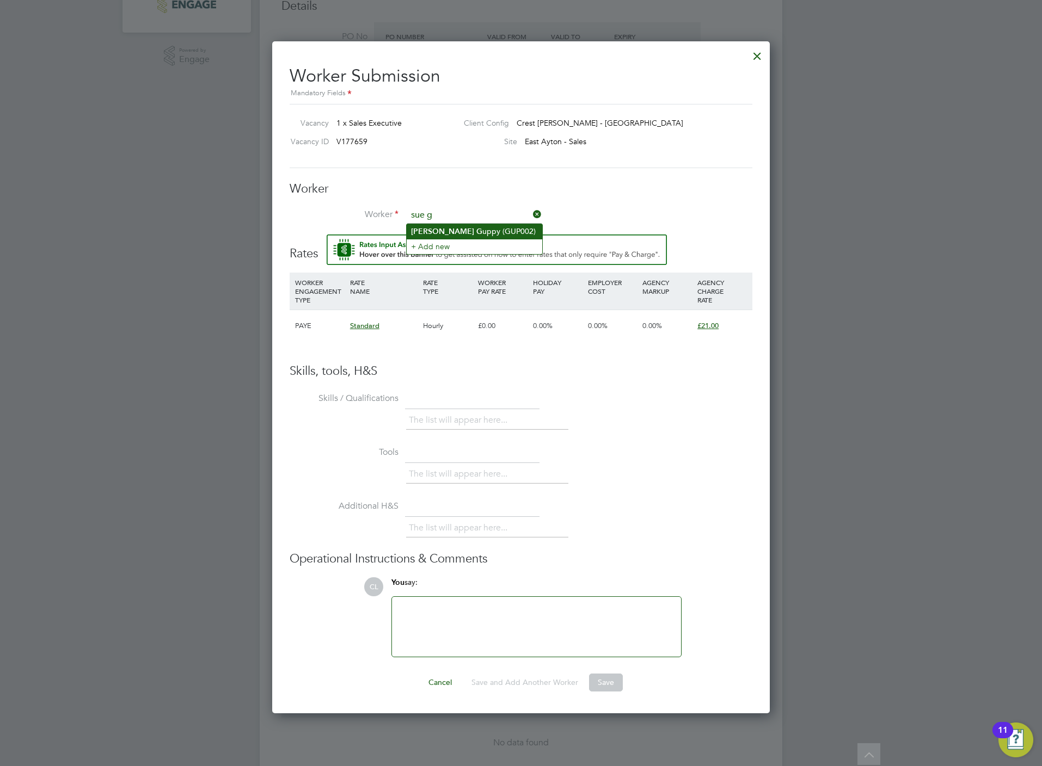
click at [457, 232] on li "[PERSON_NAME] (GUP002)" at bounding box center [473, 231] width 135 height 15
type input "[PERSON_NAME] (GUP002)"
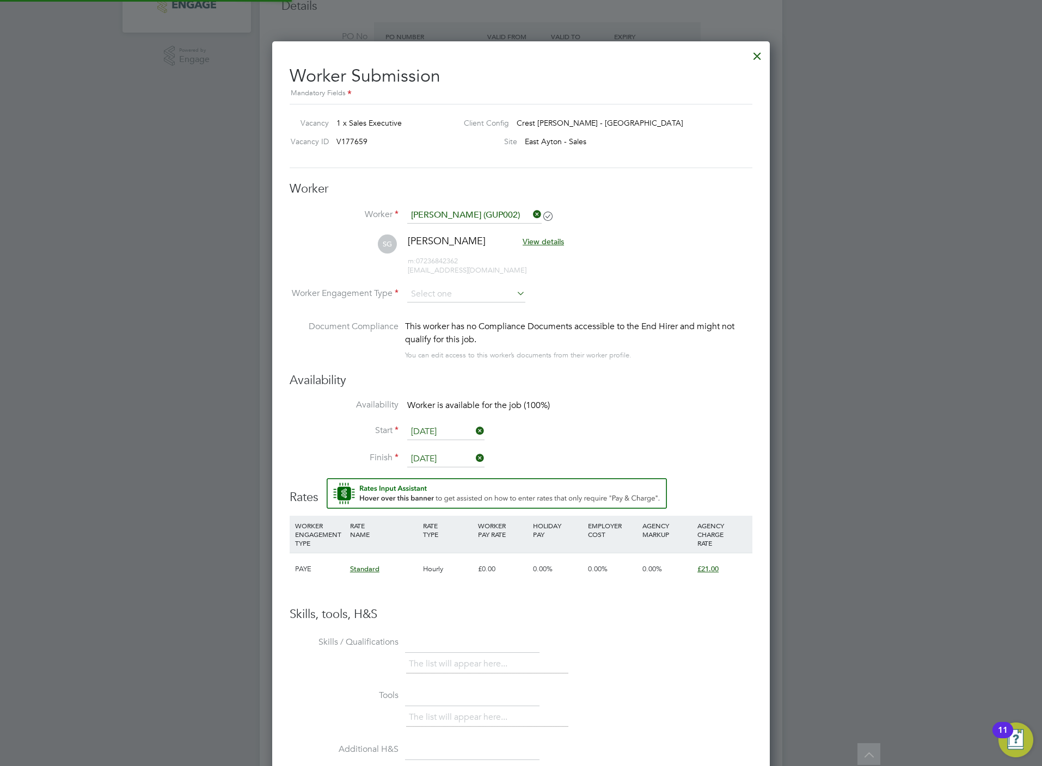
scroll to position [917, 498]
click at [462, 297] on input at bounding box center [466, 295] width 118 height 16
click at [462, 322] on li "PAYE" at bounding box center [465, 324] width 119 height 14
type input "PAYE"
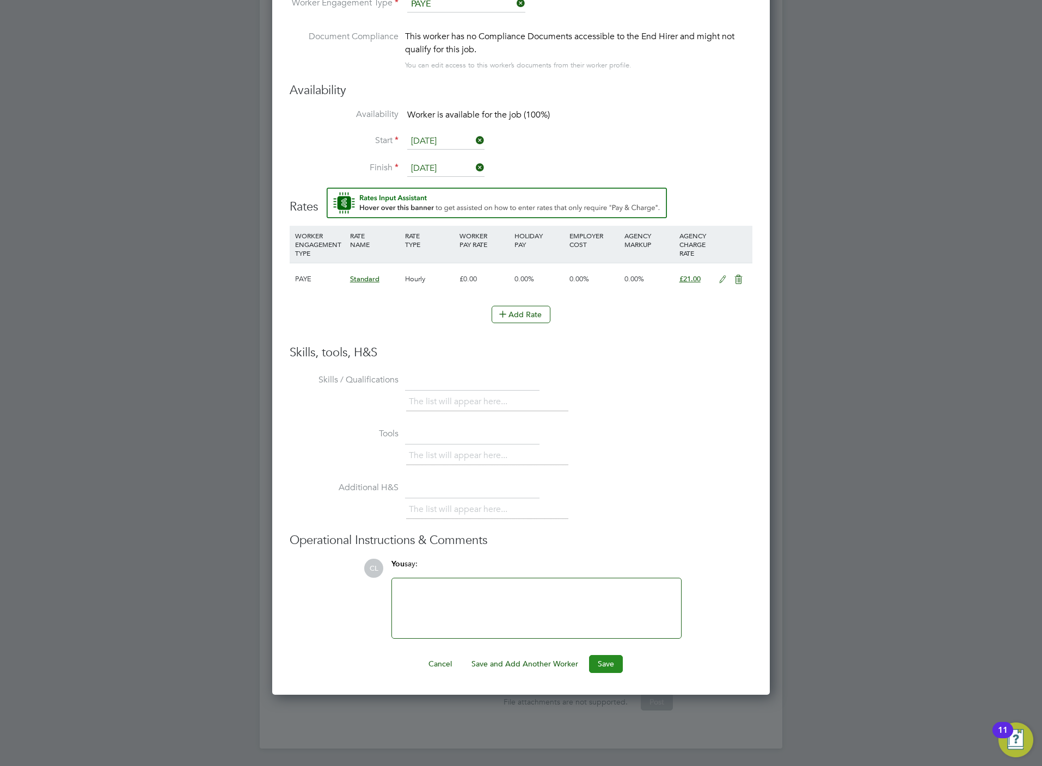
click at [600, 663] on button "Save" at bounding box center [606, 663] width 34 height 17
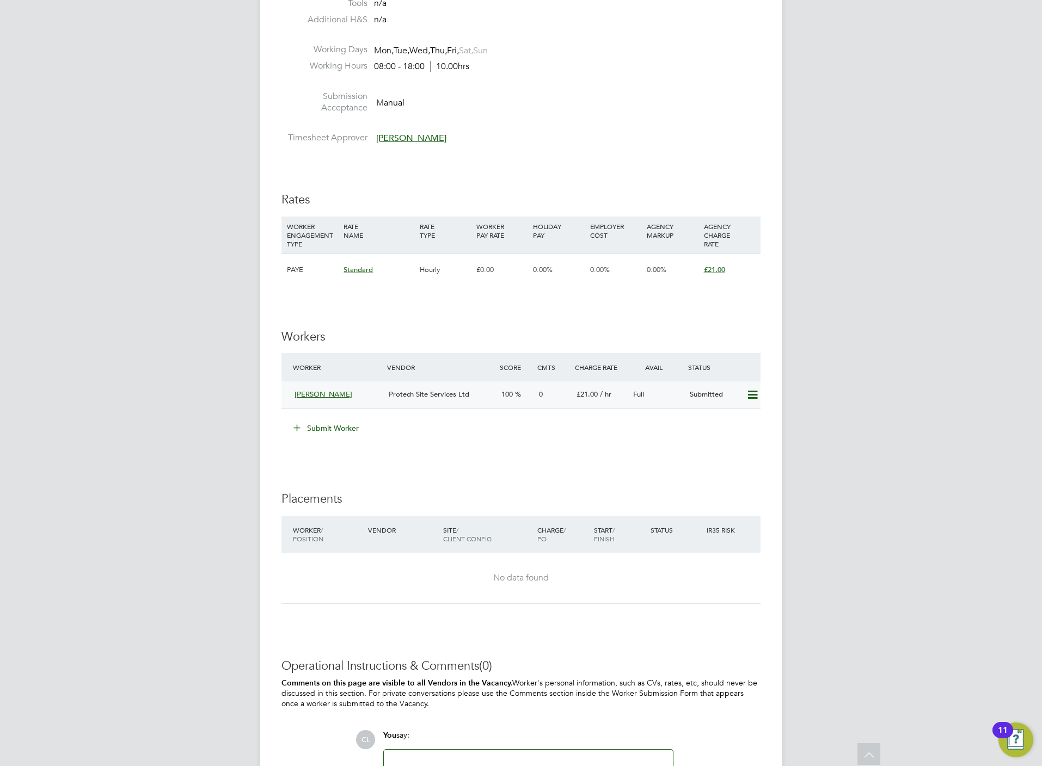
click at [751, 396] on icon at bounding box center [752, 395] width 14 height 9
click at [730, 422] on li "Offer" at bounding box center [736, 418] width 42 height 15
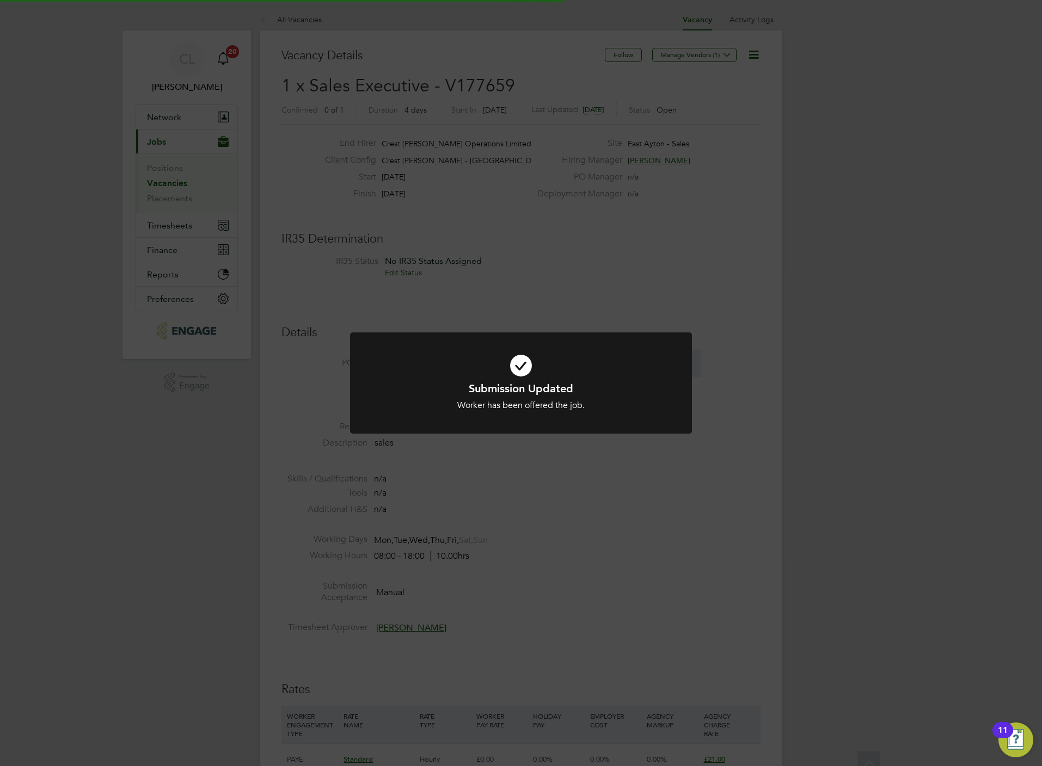
click at [628, 515] on div "Submission Updated Worker has been offered the job. Cancel Okay" at bounding box center [521, 383] width 1042 height 766
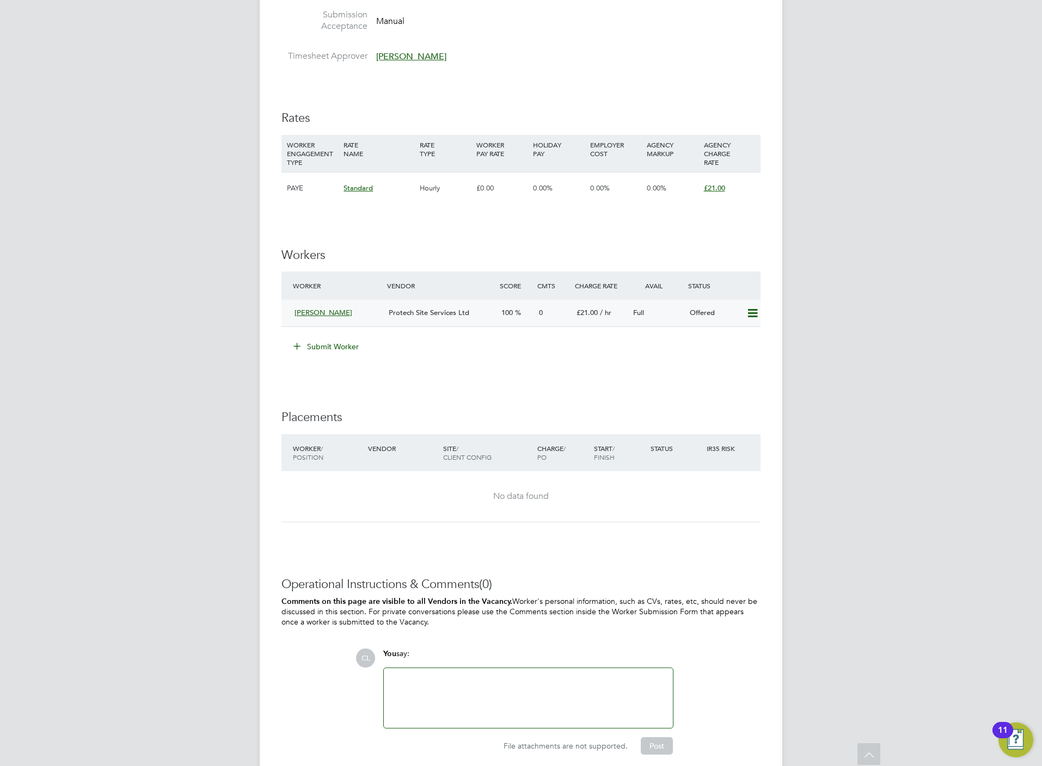
click at [756, 312] on icon at bounding box center [752, 313] width 14 height 9
click at [730, 338] on li "Confirm" at bounding box center [735, 337] width 41 height 15
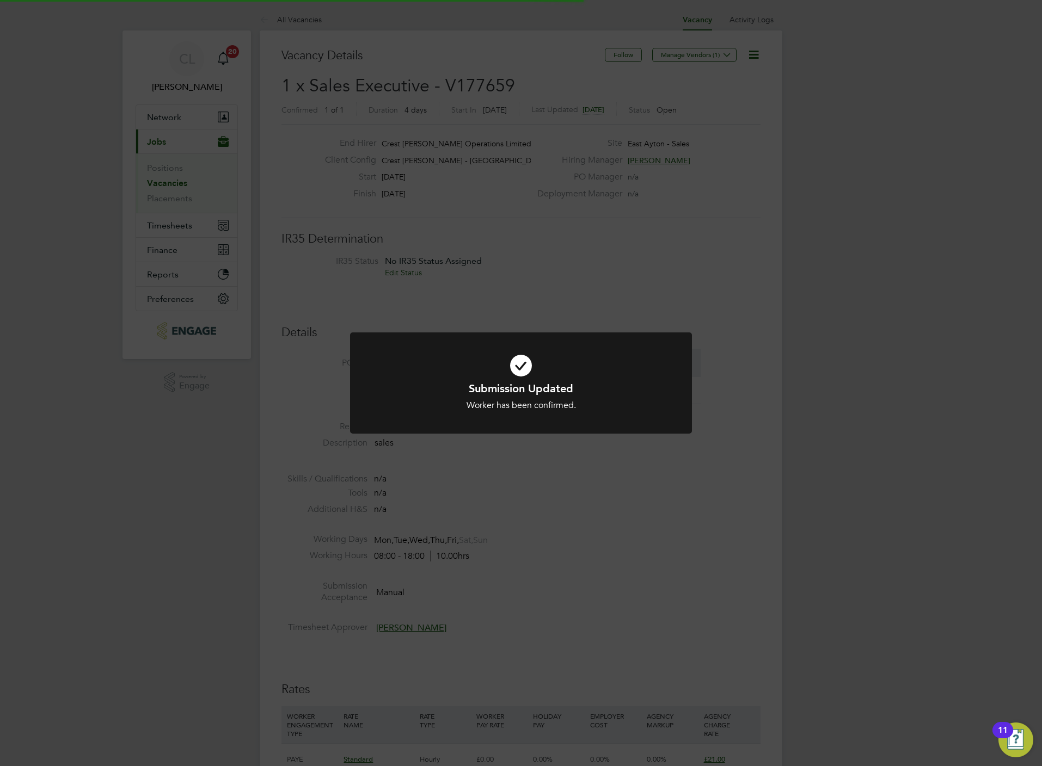
click at [676, 509] on div "Submission Updated Worker has been confirmed. Cancel Okay" at bounding box center [521, 383] width 1042 height 766
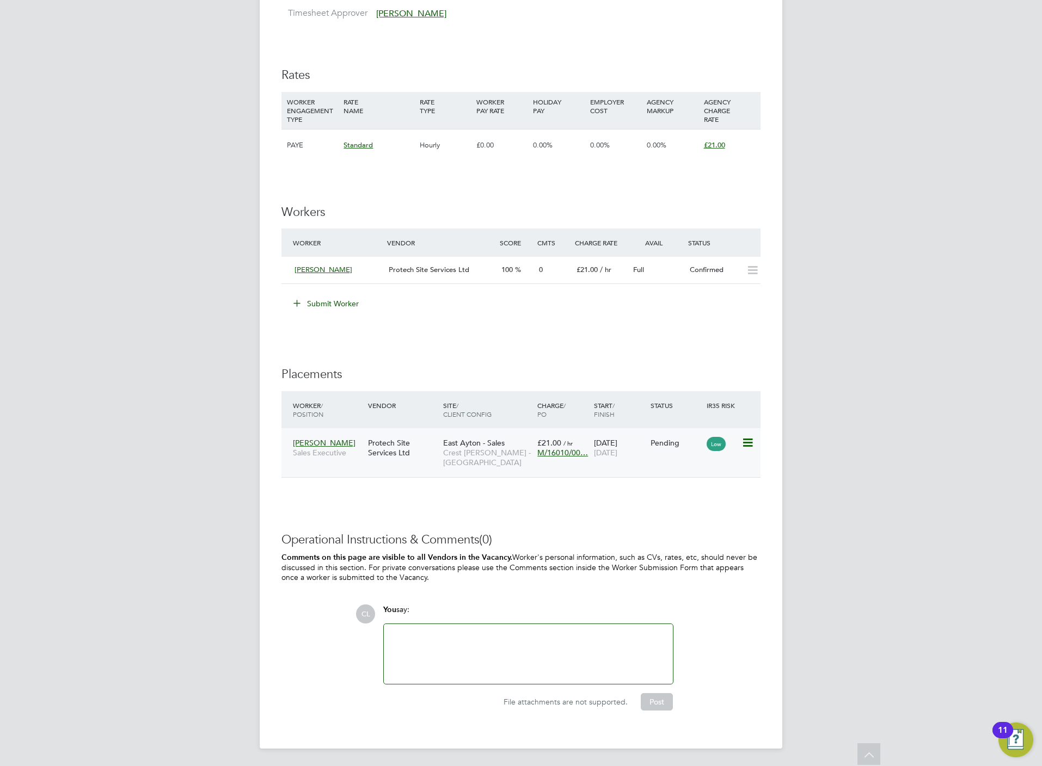
click at [748, 445] on icon at bounding box center [746, 442] width 11 height 13
click at [682, 508] on li "Start" at bounding box center [712, 511] width 77 height 15
type input "[PERSON_NAME]"
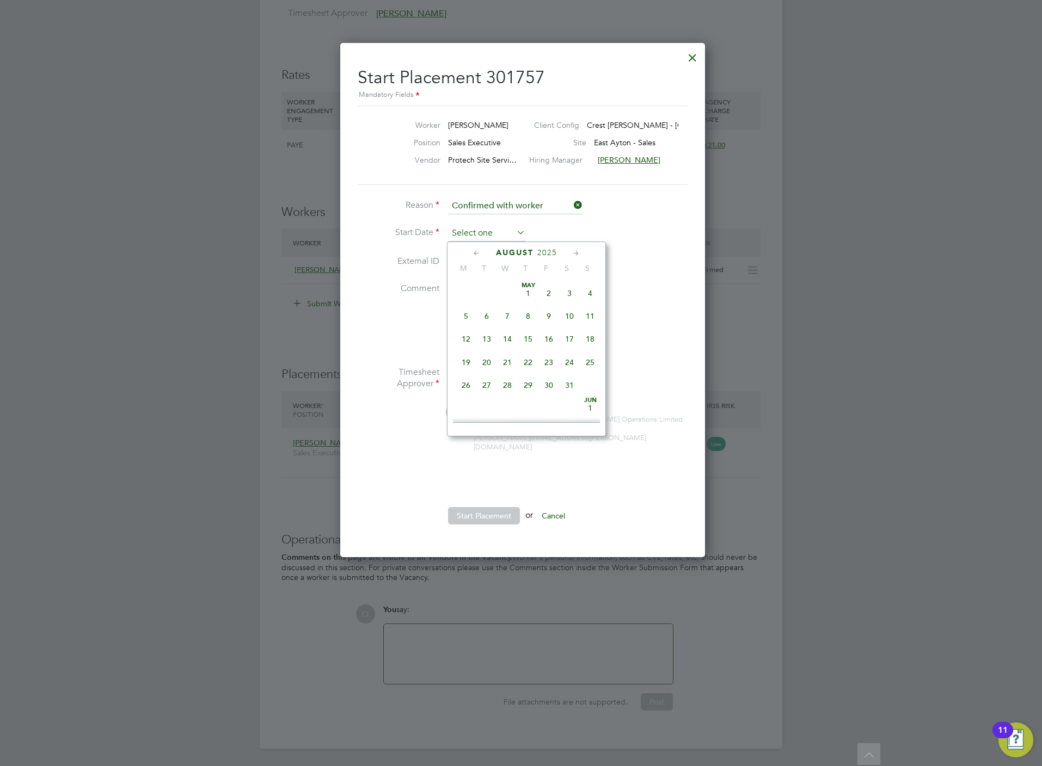
click at [467, 230] on input at bounding box center [486, 233] width 77 height 16
click at [550, 314] on span "22" at bounding box center [548, 311] width 21 height 21
type input "[DATE]"
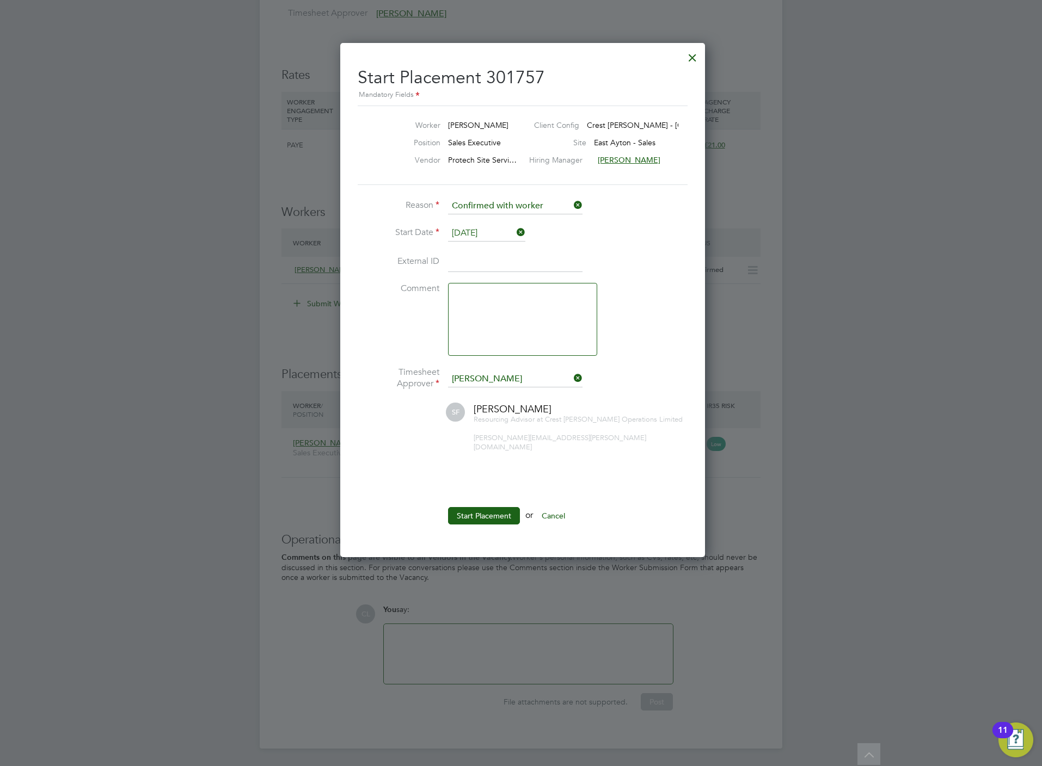
click at [492, 507] on button "Start Placement" at bounding box center [484, 515] width 72 height 17
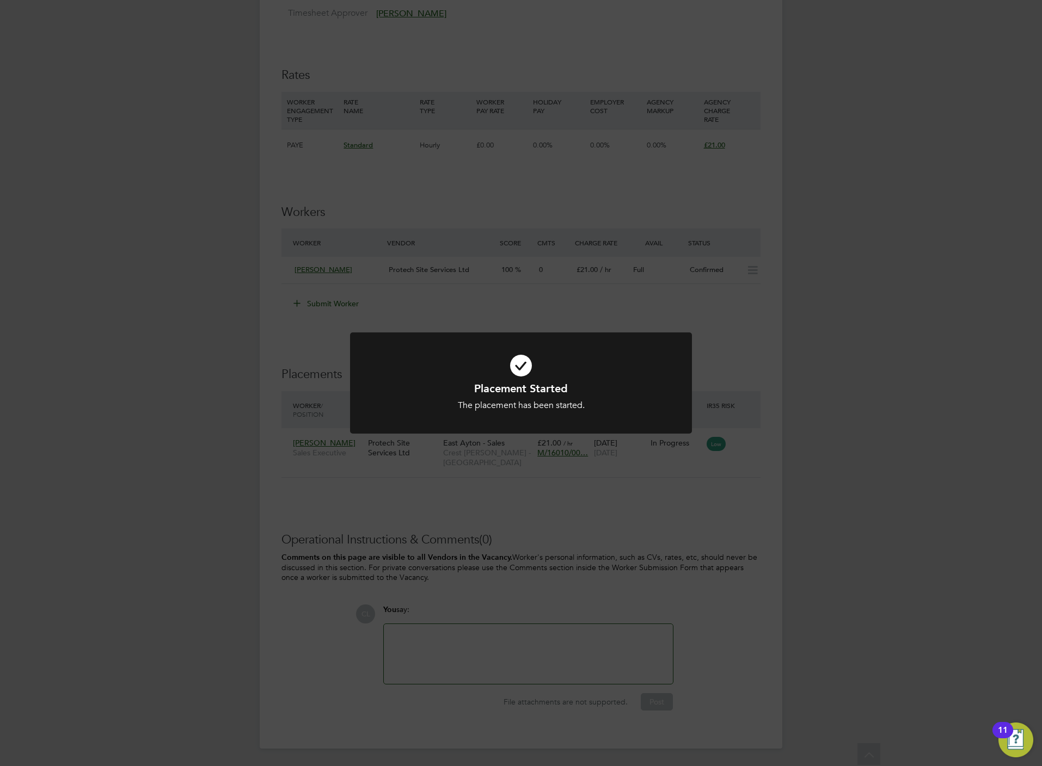
click at [640, 276] on div "Placement Started The placement has been started. Cancel Okay" at bounding box center [521, 383] width 1042 height 766
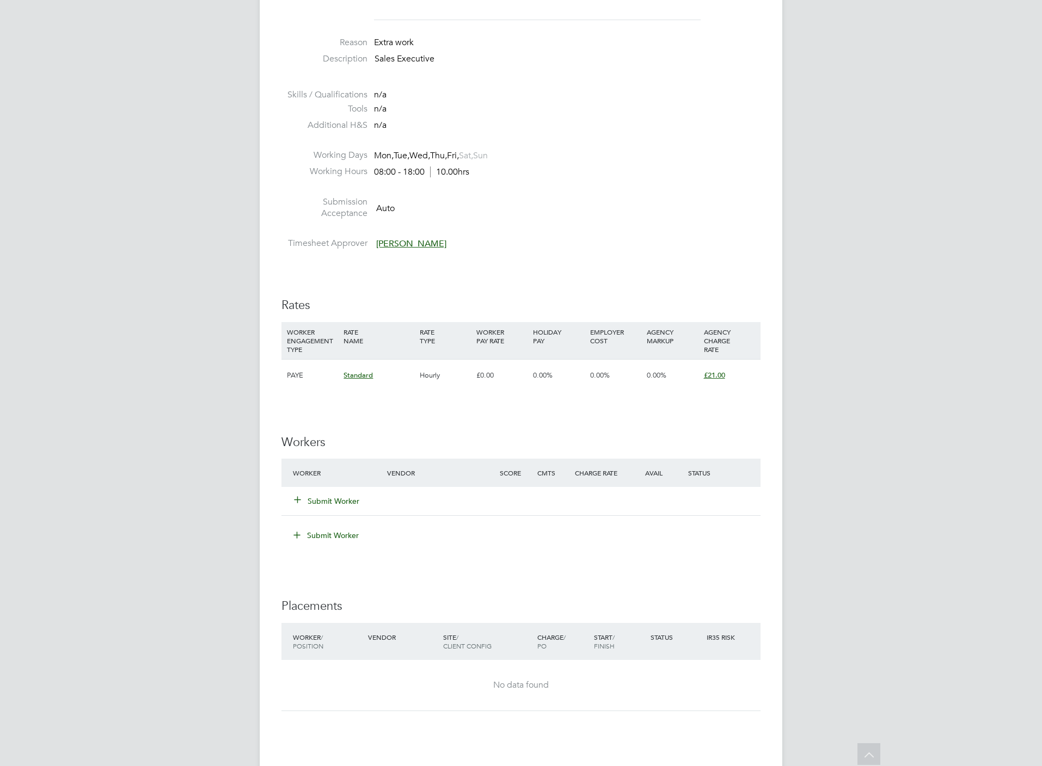
scroll to position [33, 77]
click at [305, 508] on div "Submit Worker" at bounding box center [346, 501] width 113 height 20
click at [324, 500] on button "Submit Worker" at bounding box center [326, 501] width 65 height 11
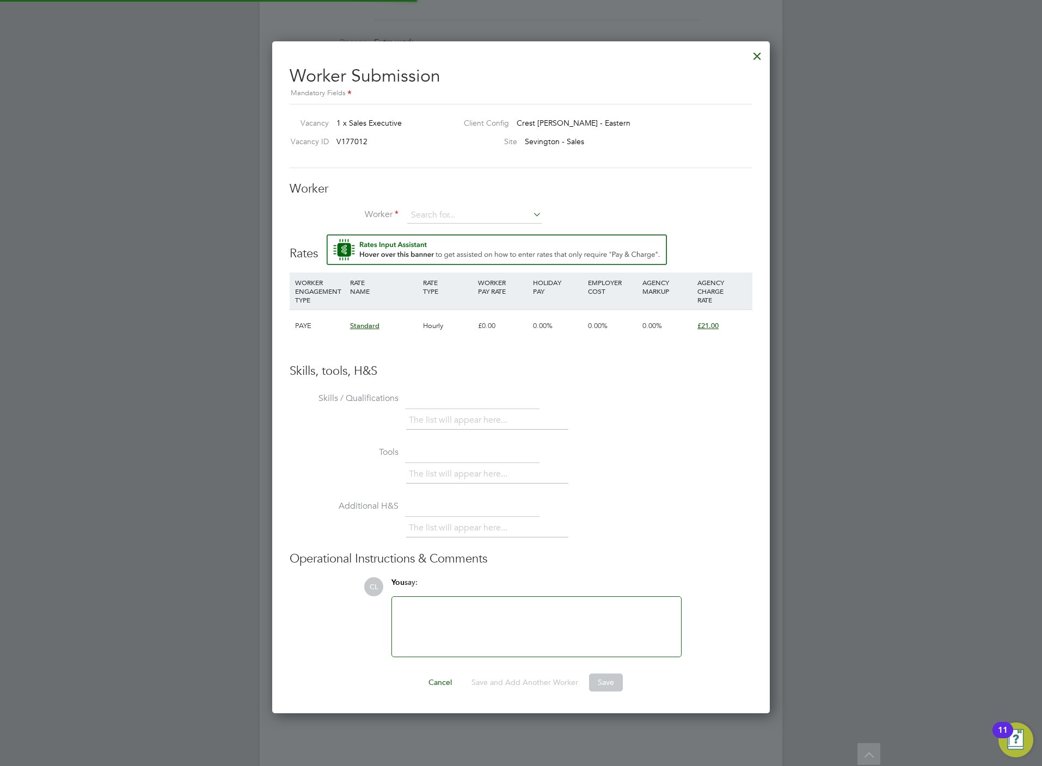
scroll to position [675, 498]
click at [454, 213] on input at bounding box center [474, 215] width 134 height 16
click at [458, 231] on li "[PERSON_NAME] (NUT002)" at bounding box center [495, 231] width 178 height 15
type input "[PERSON_NAME] (NUT002)"
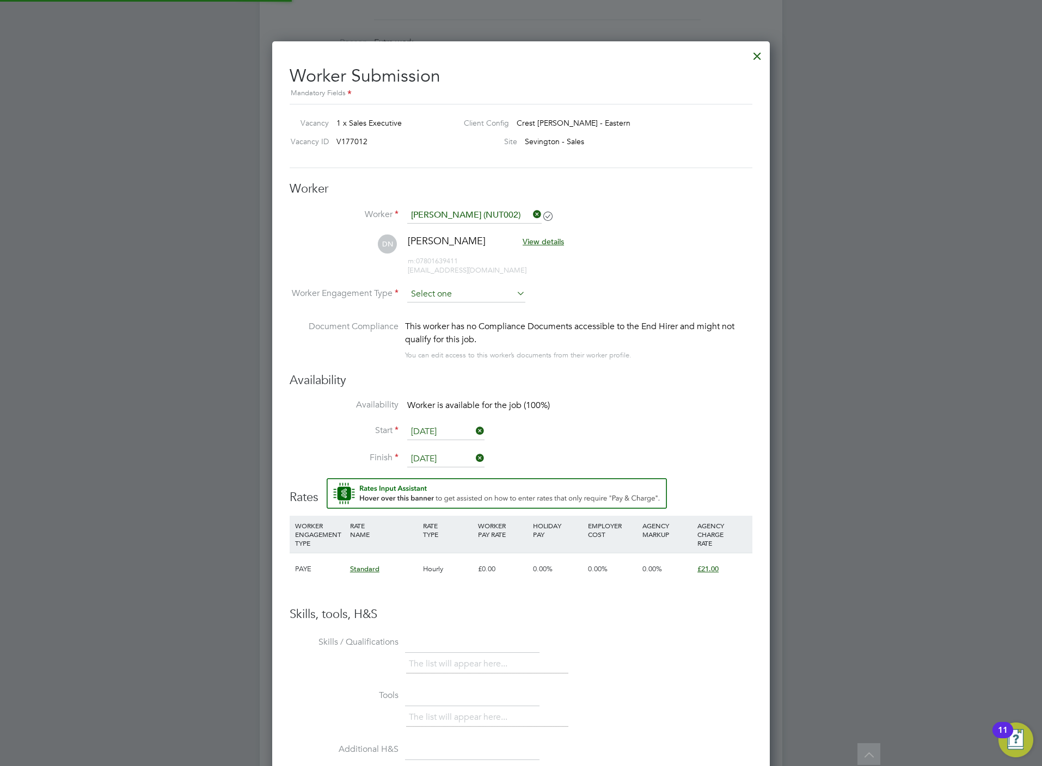
scroll to position [917, 498]
click at [438, 293] on input at bounding box center [466, 295] width 118 height 16
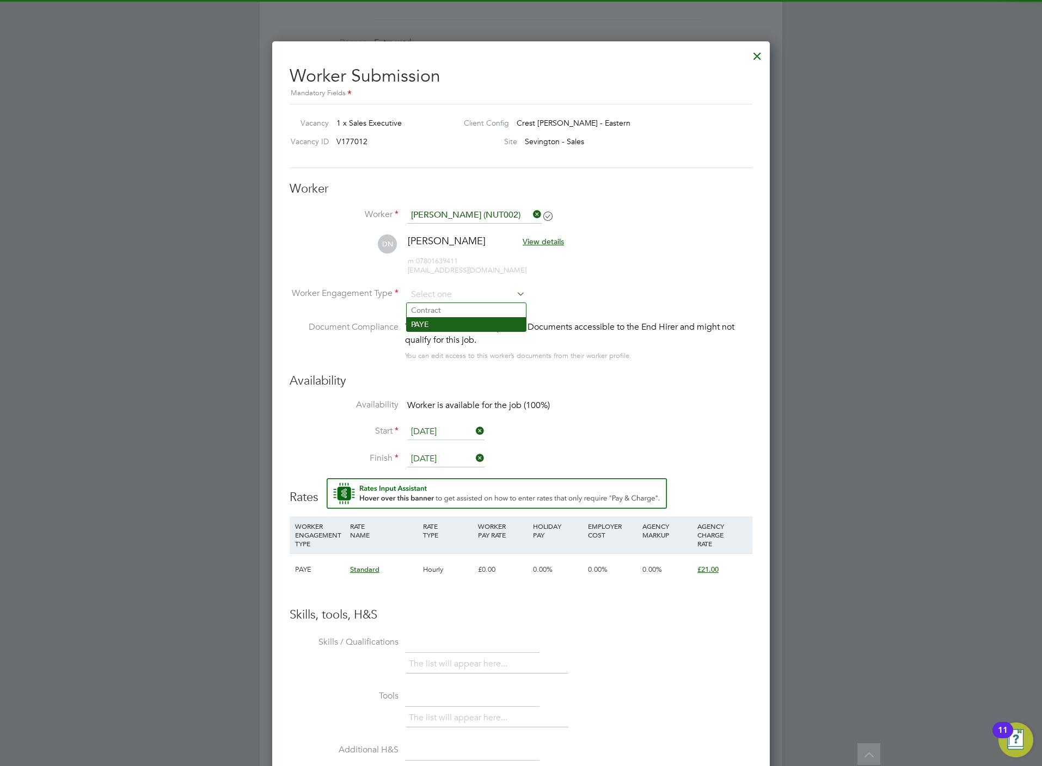
click at [432, 318] on li "PAYE" at bounding box center [465, 324] width 119 height 14
type input "PAYE"
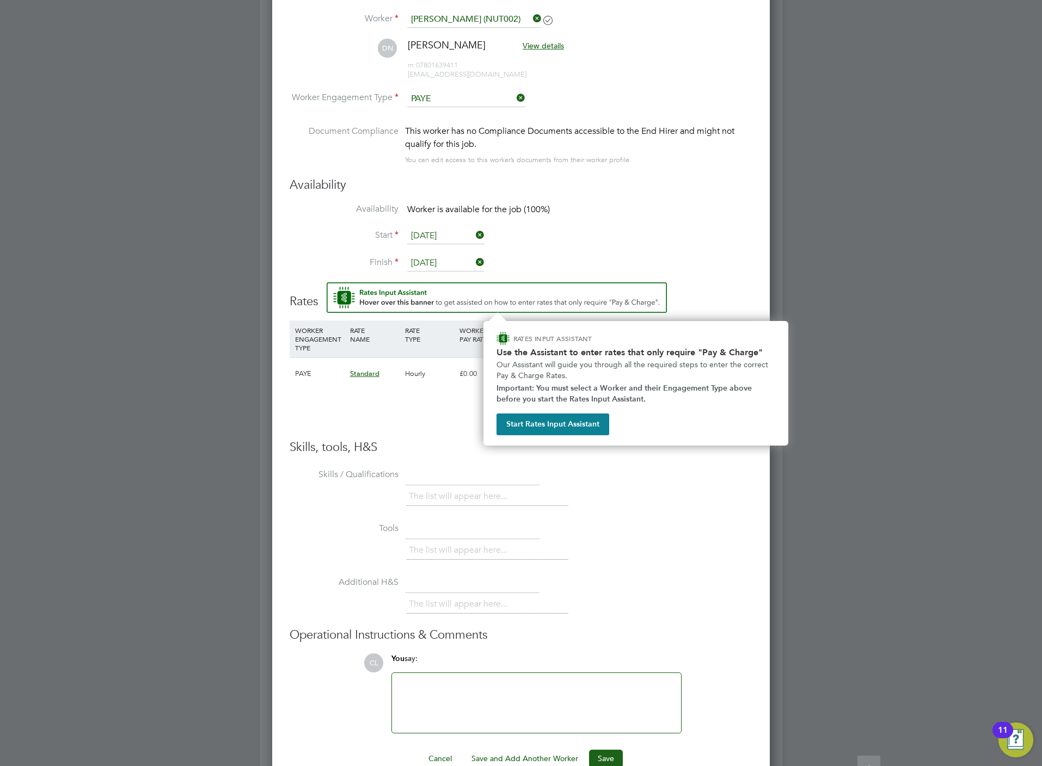
scroll to position [643, 0]
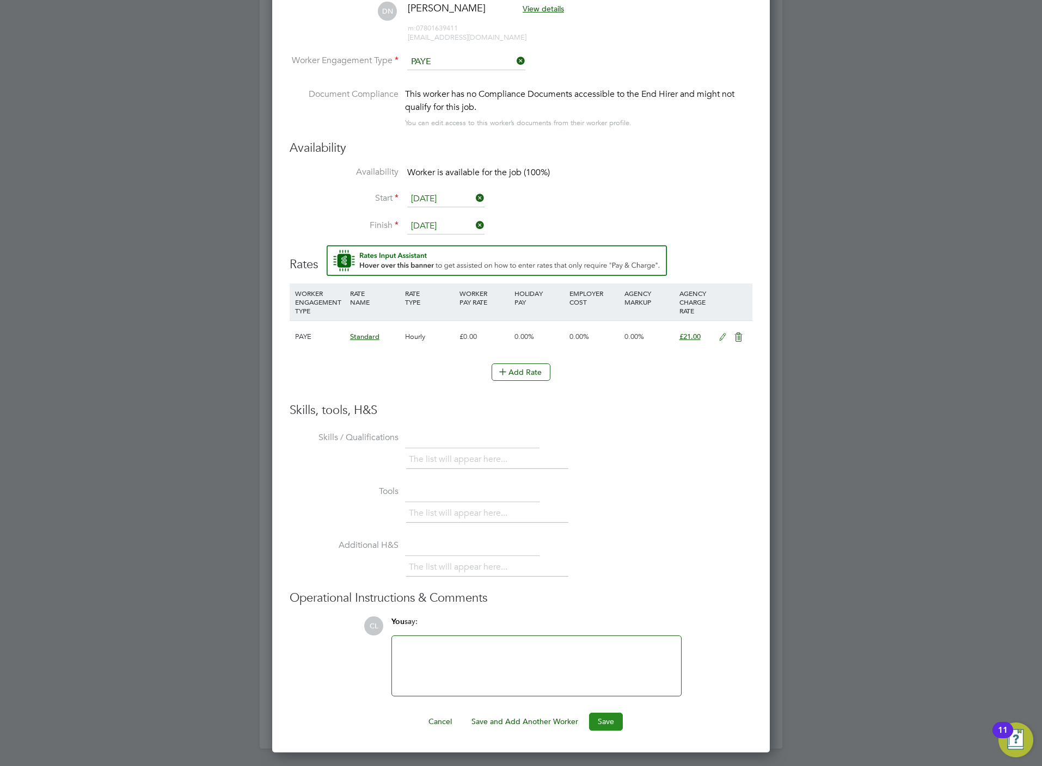
click at [611, 712] on ng-form "Worker Worker [PERSON_NAME] (NUT002) DN [PERSON_NAME] View details m: 078016394…" at bounding box center [520, 339] width 463 height 782
click at [609, 720] on button "Save" at bounding box center [606, 721] width 34 height 17
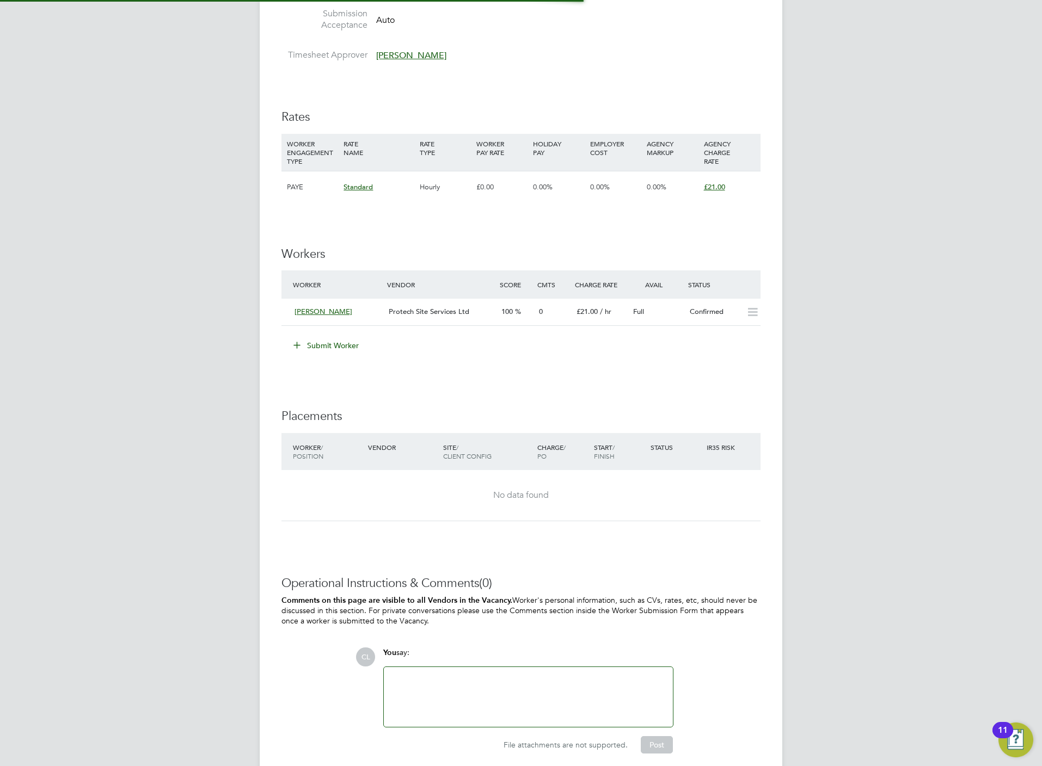
scroll to position [0, 0]
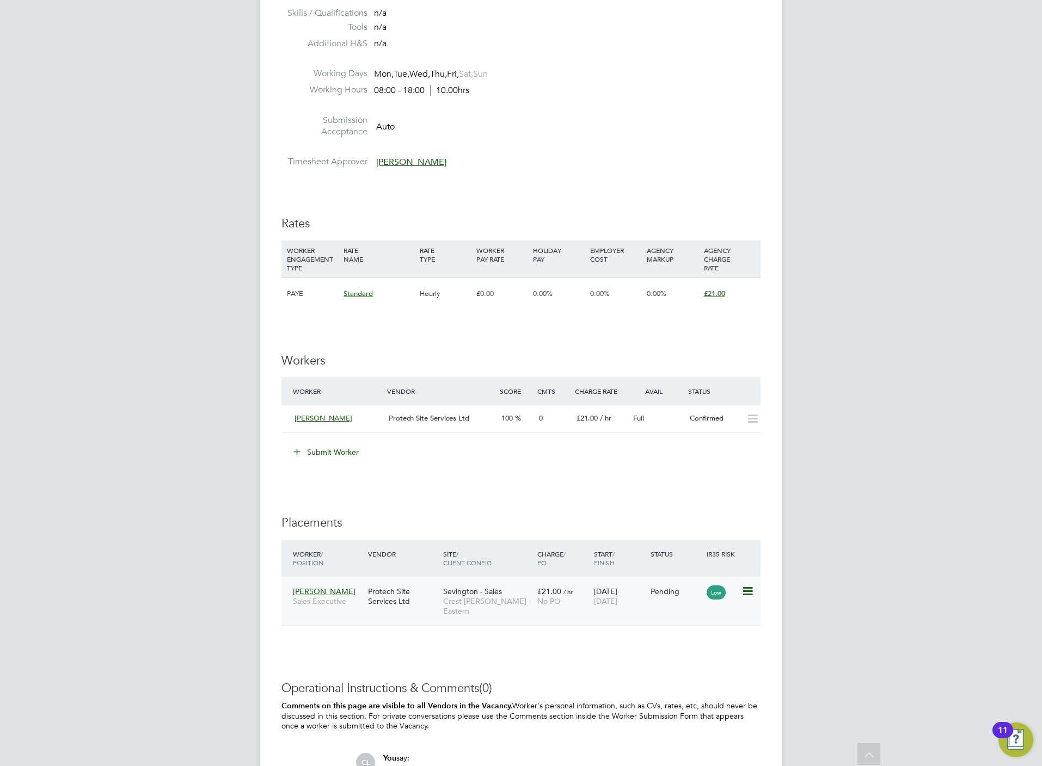
click at [743, 595] on icon at bounding box center [746, 591] width 11 height 13
click at [685, 660] on li "Start" at bounding box center [712, 660] width 77 height 15
type input "[PERSON_NAME]"
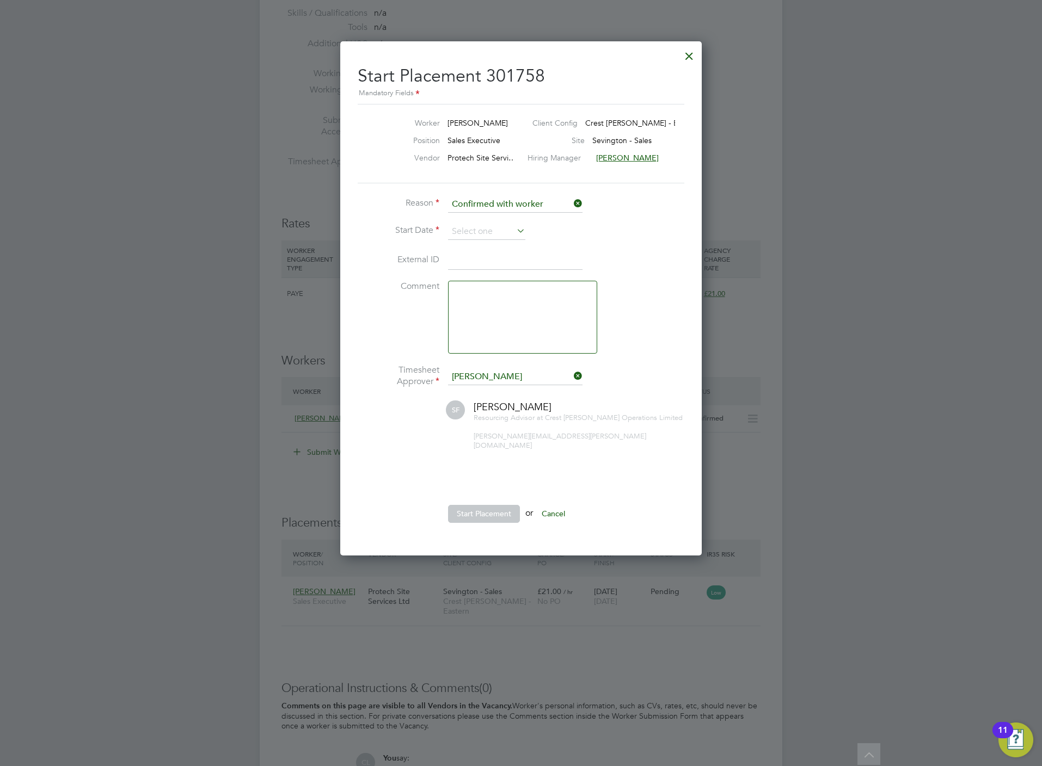
click at [464, 222] on li "Reason Confirmed with worker" at bounding box center [521, 209] width 326 height 27
click at [464, 224] on ul "Reason Confirmed with worker Start Date External ID Comment Timesheet Approver …" at bounding box center [521, 364] width 326 height 337
drag, startPoint x: 464, startPoint y: 224, endPoint x: 473, endPoint y: 235, distance: 15.1
click at [472, 233] on input at bounding box center [486, 232] width 77 height 16
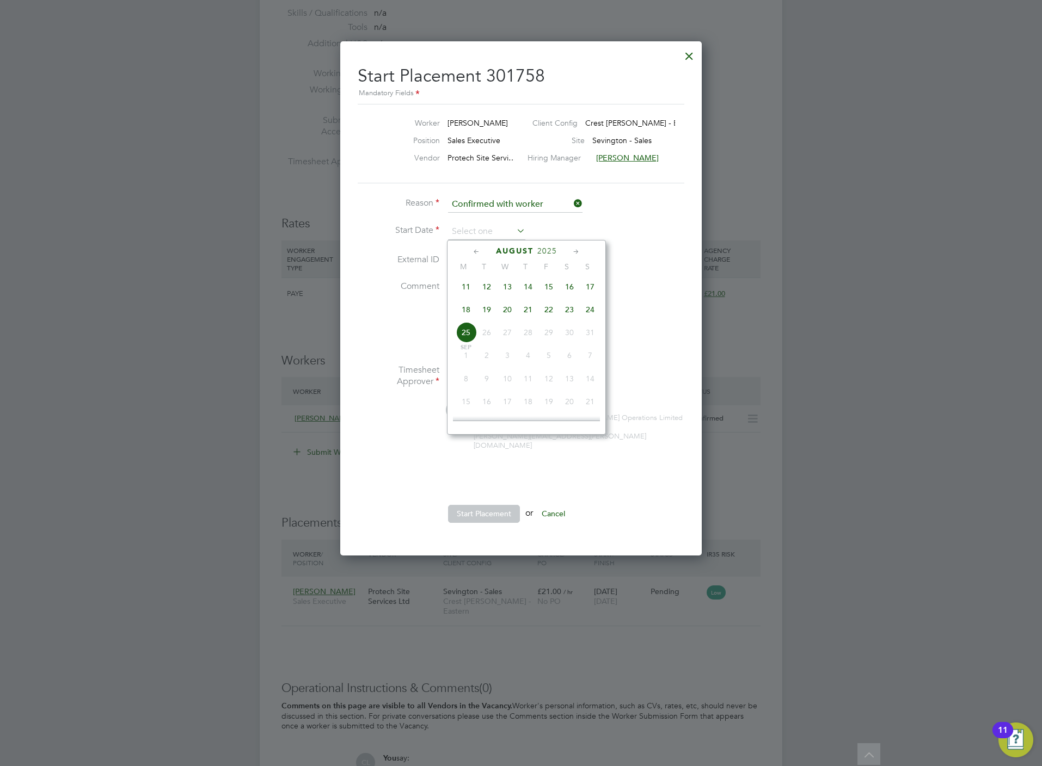
click at [552, 315] on span "22" at bounding box center [548, 309] width 21 height 21
type input "22 Aug 2025"
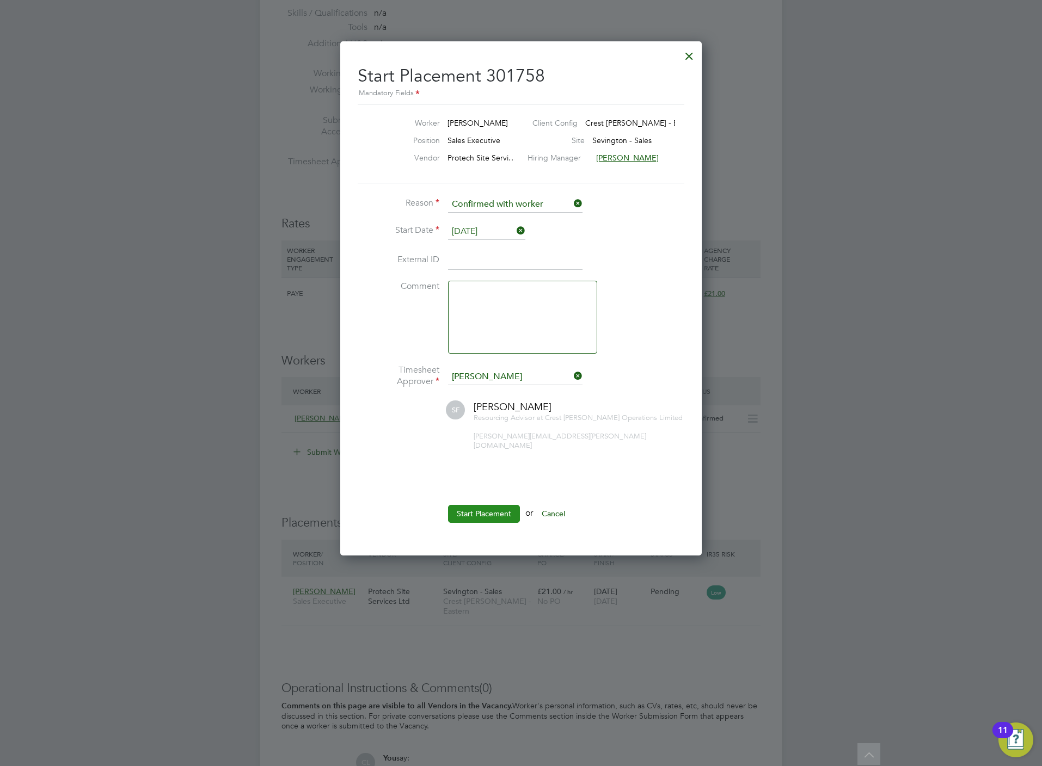
click at [509, 505] on button "Start Placement" at bounding box center [484, 513] width 72 height 17
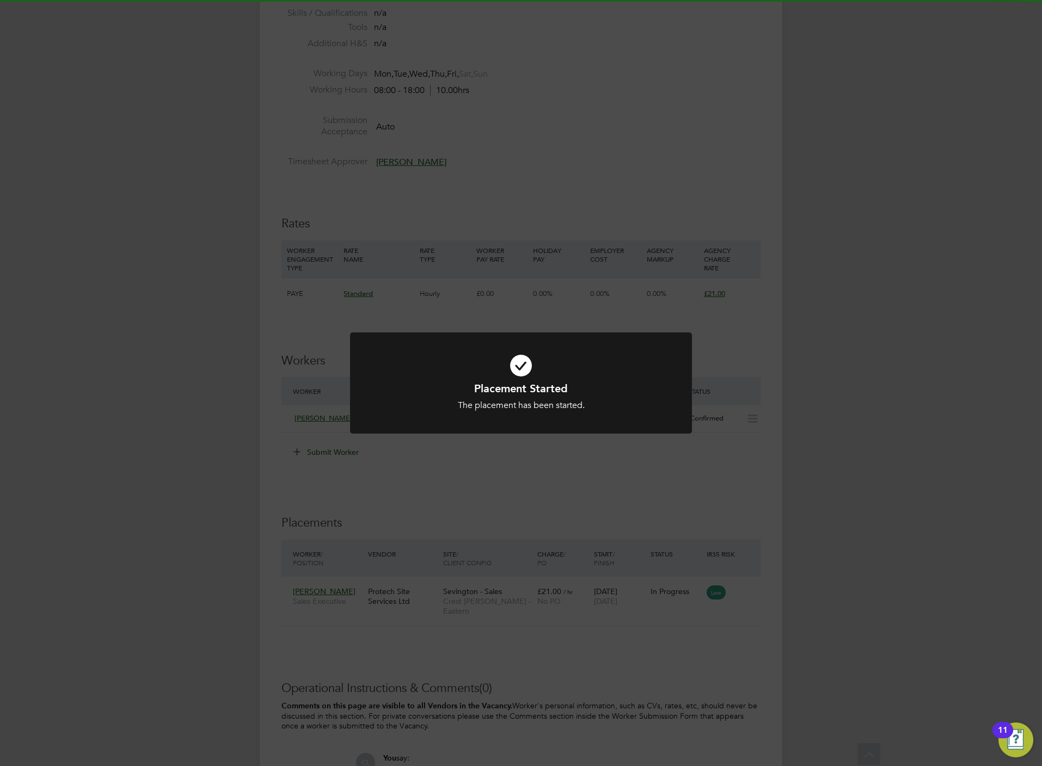
click at [563, 469] on div "Placement Started The placement has been started. Cancel Okay" at bounding box center [521, 383] width 1042 height 766
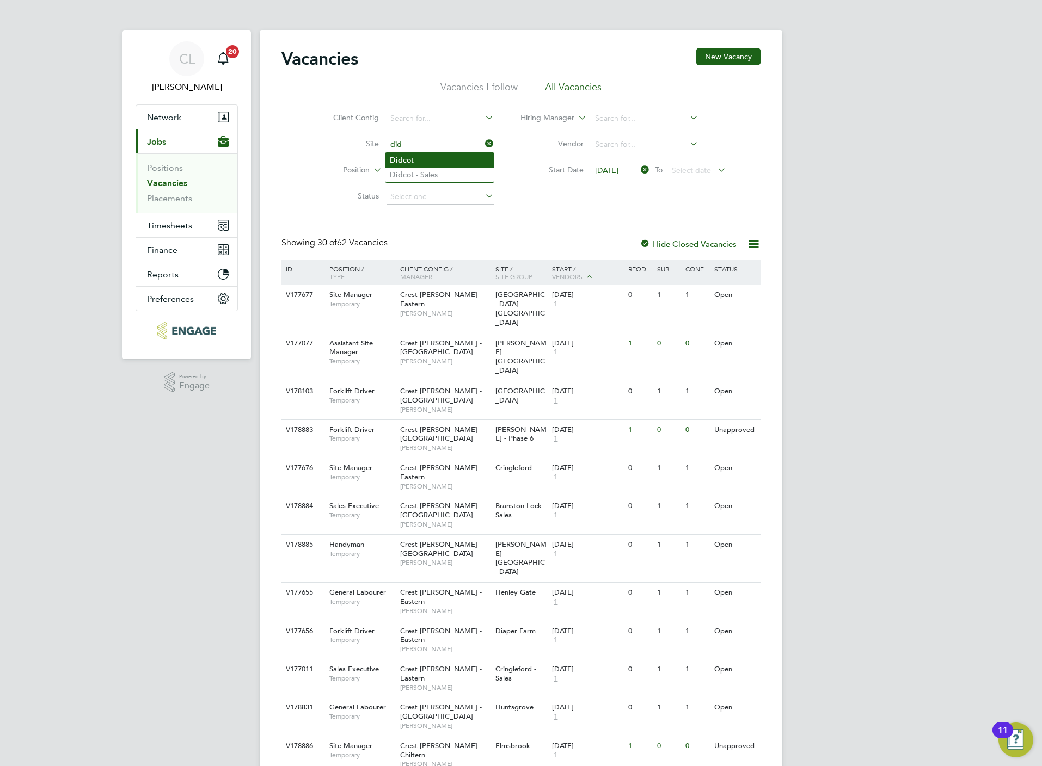
click at [448, 163] on li "Did cot" at bounding box center [439, 160] width 108 height 15
type input "Didcot"
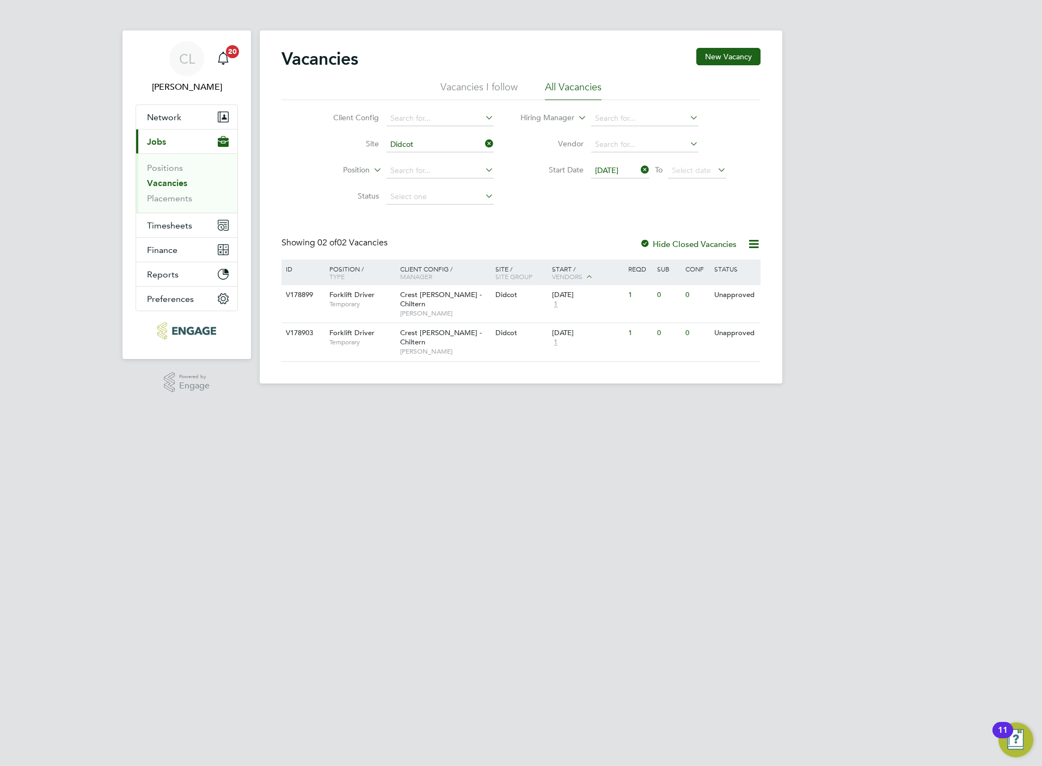
click at [638, 170] on icon at bounding box center [638, 169] width 0 height 15
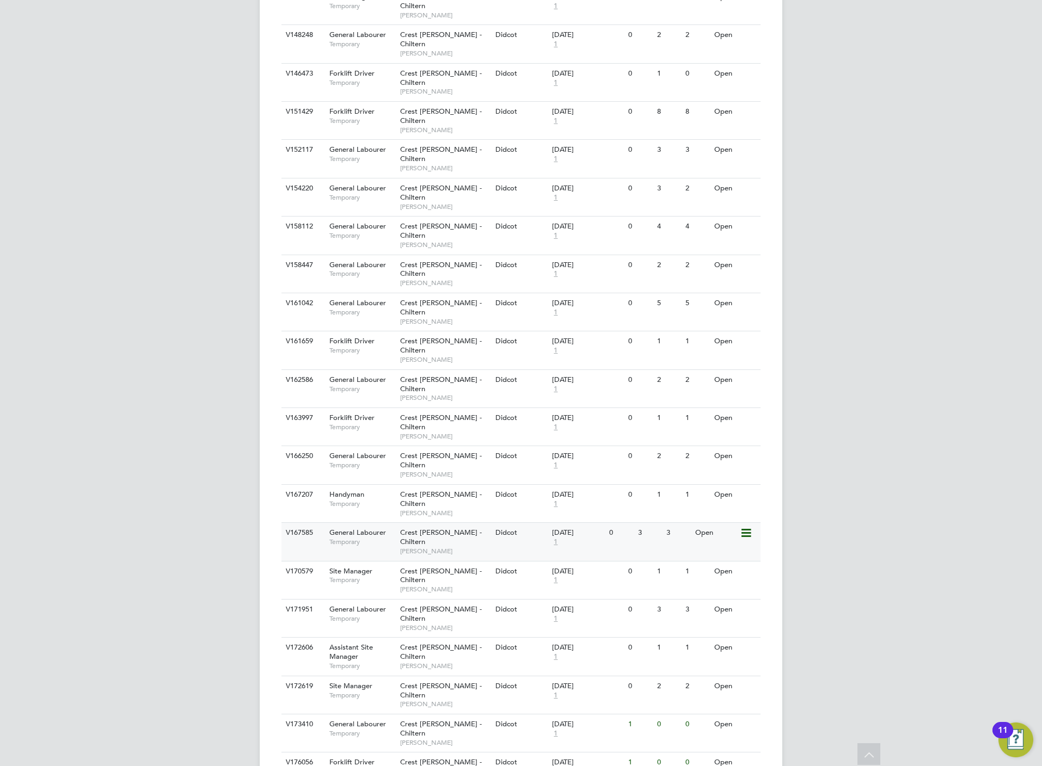
scroll to position [502, 0]
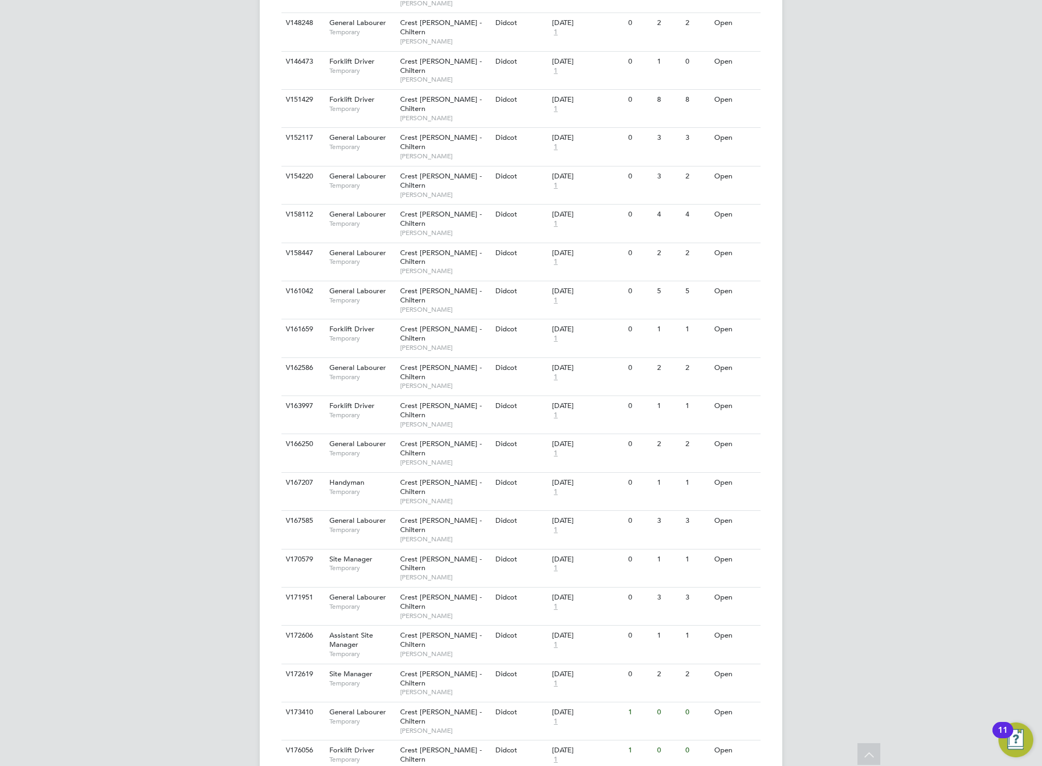
click at [524, 717] on div "Vacancies New Vacancy Vacancies I follow All Vacancies Client Config Site Didco…" at bounding box center [521, 258] width 522 height 1458
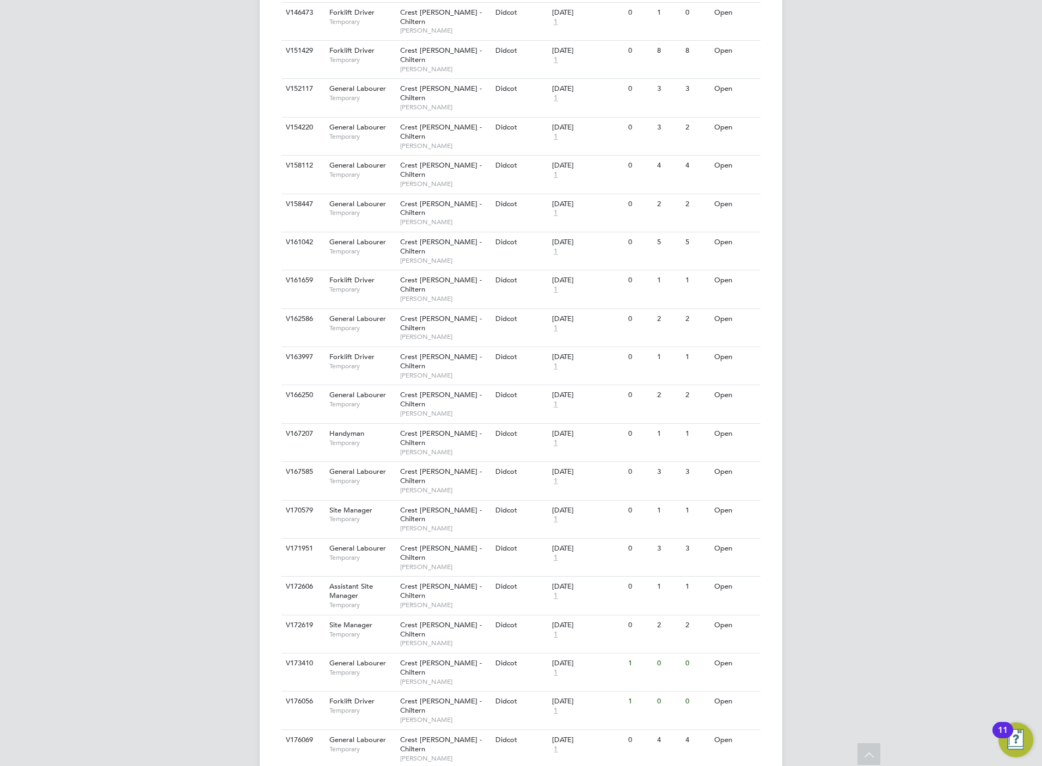
scroll to position [560, 0]
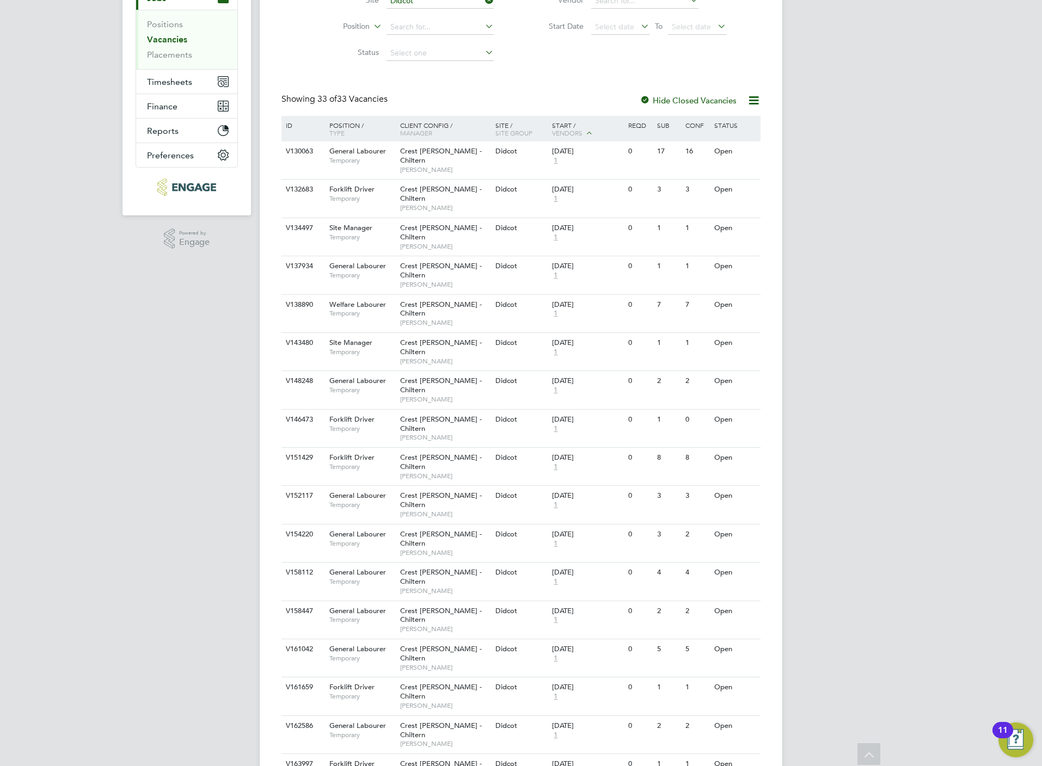
scroll to position [0, 0]
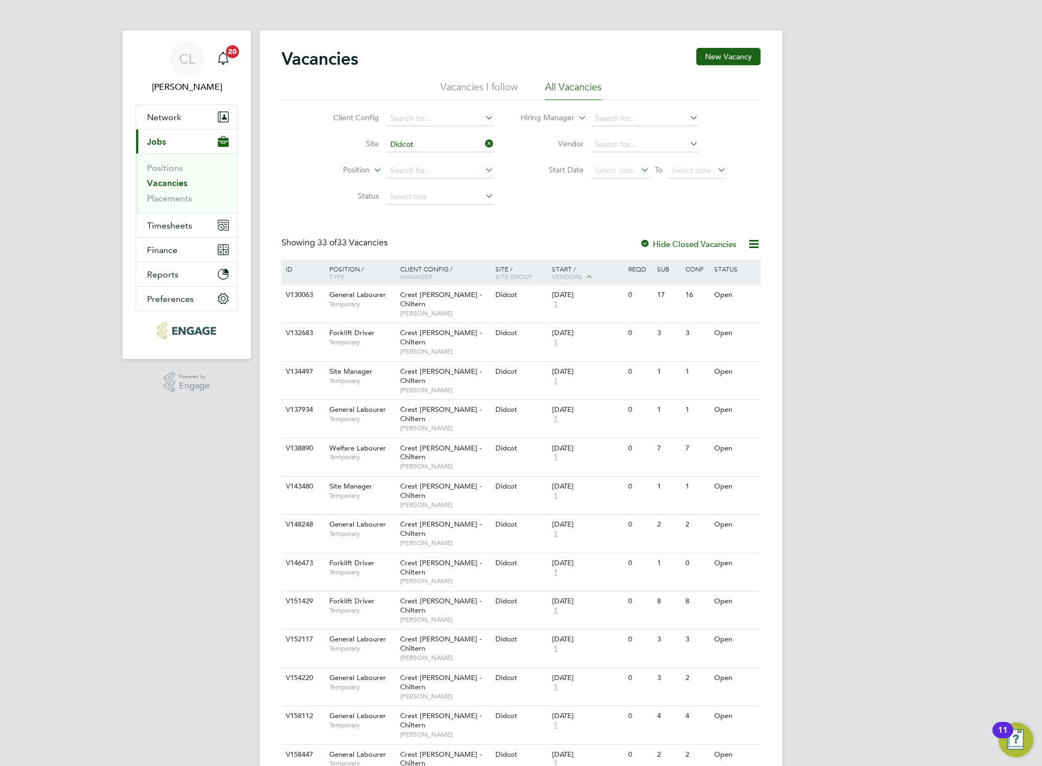
click at [483, 139] on icon at bounding box center [483, 143] width 0 height 15
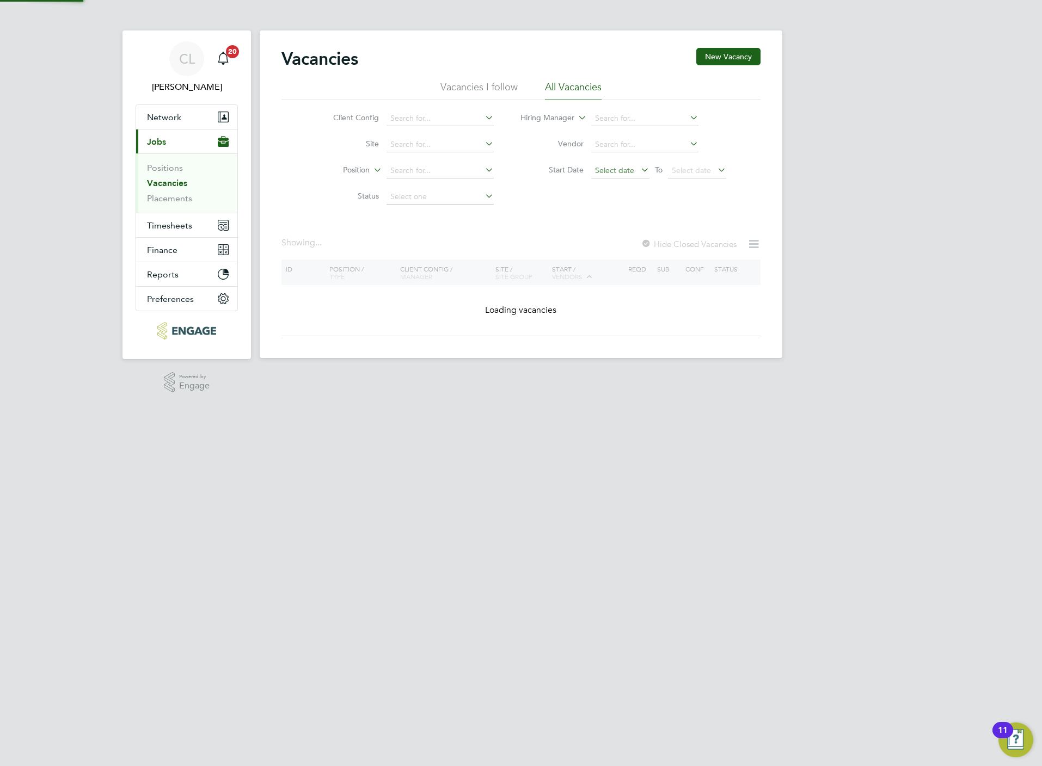
click at [633, 167] on span "Select date" at bounding box center [620, 171] width 58 height 15
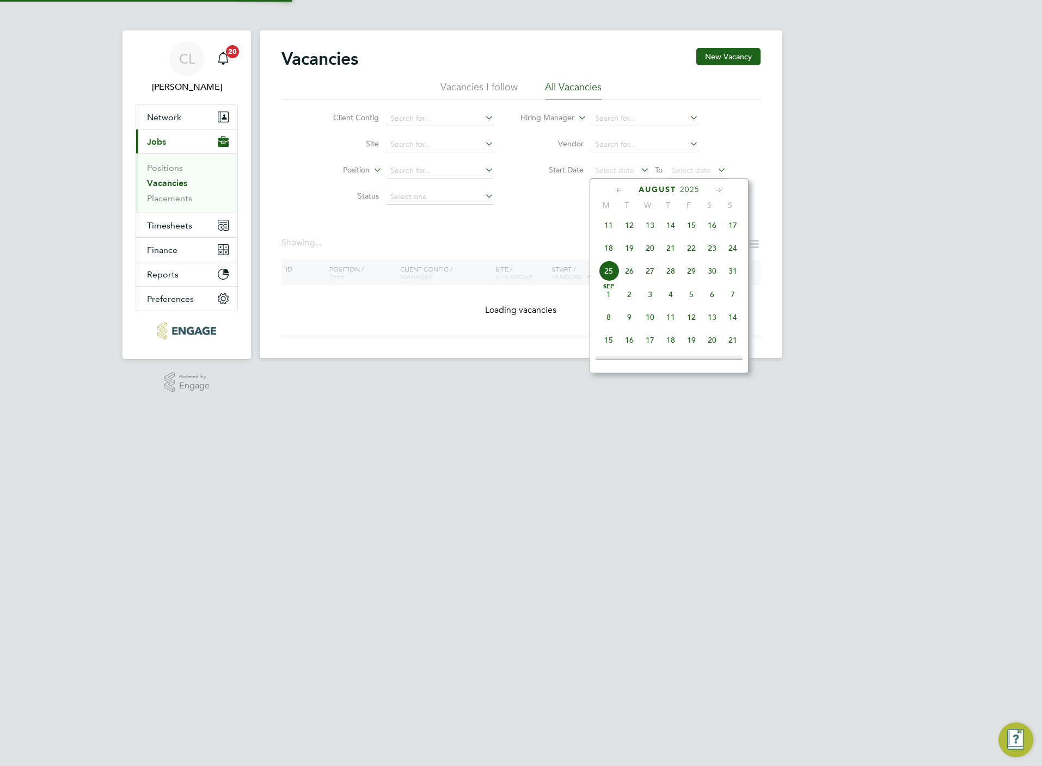
click at [615, 249] on span "18" at bounding box center [608, 248] width 21 height 21
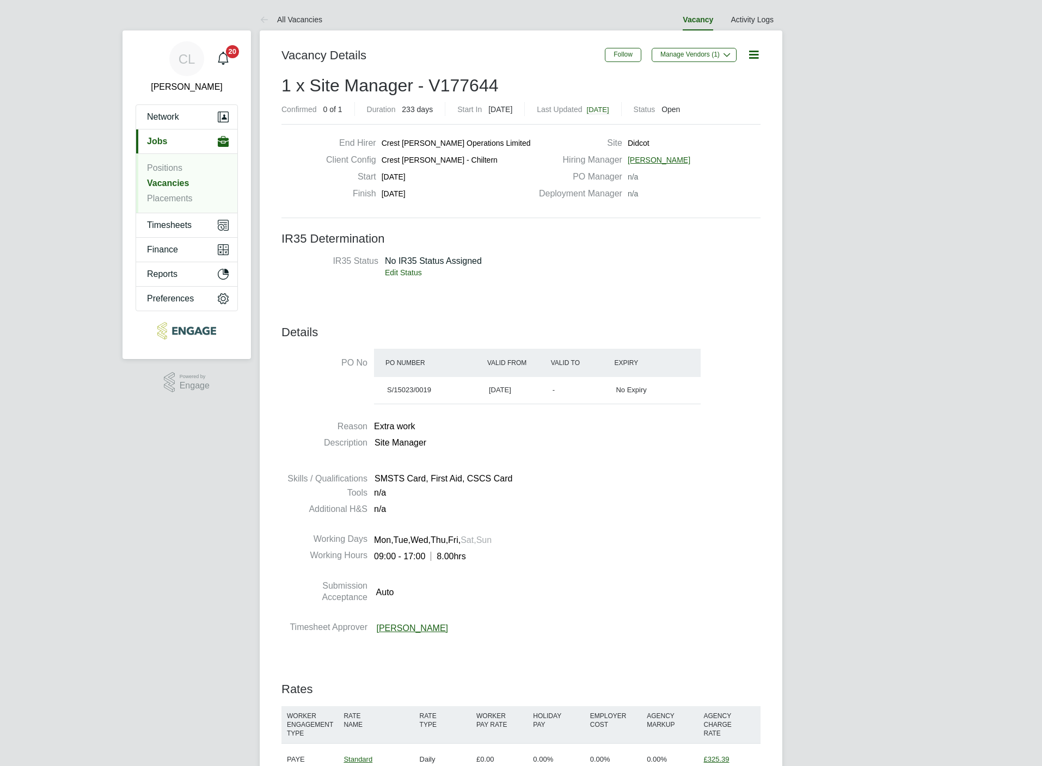
scroll to position [245, 0]
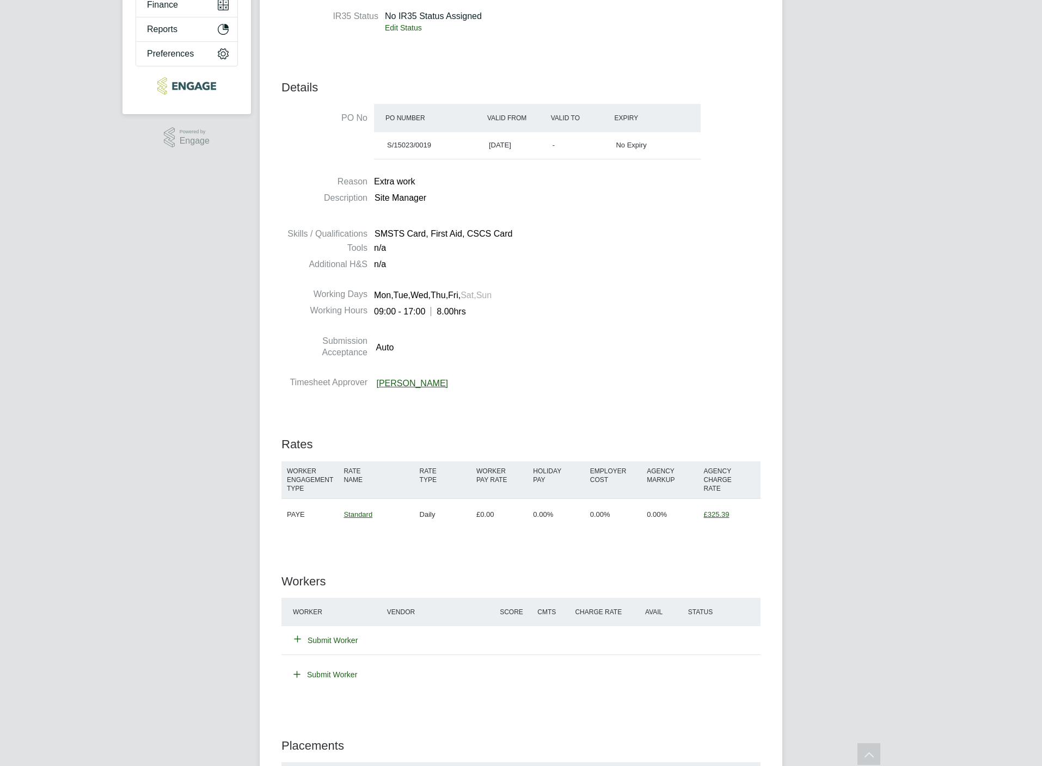
click at [324, 639] on button "Submit Worker" at bounding box center [326, 640] width 64 height 11
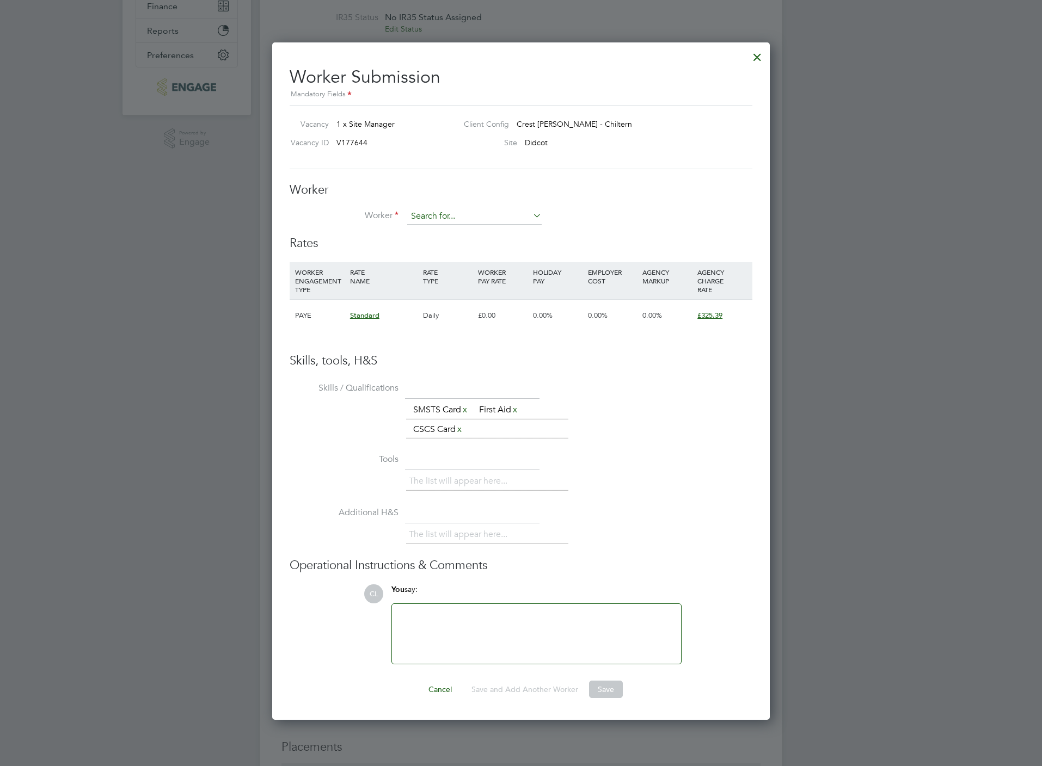
scroll to position [692, 498]
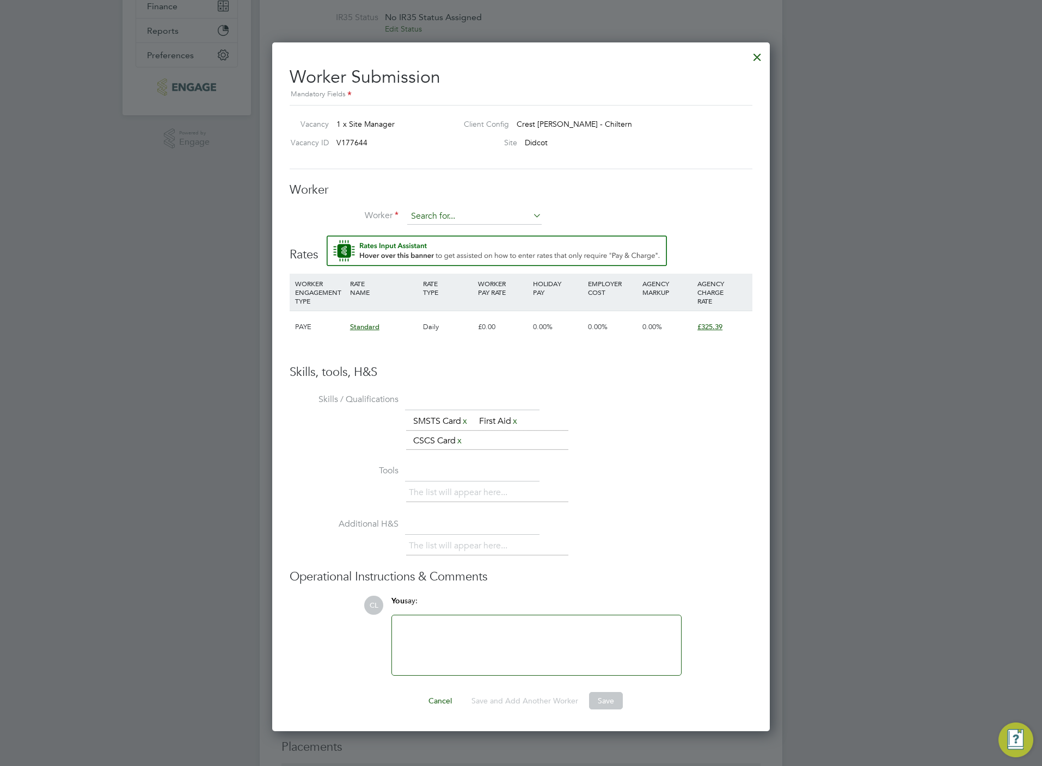
click at [459, 218] on input at bounding box center [474, 216] width 134 height 16
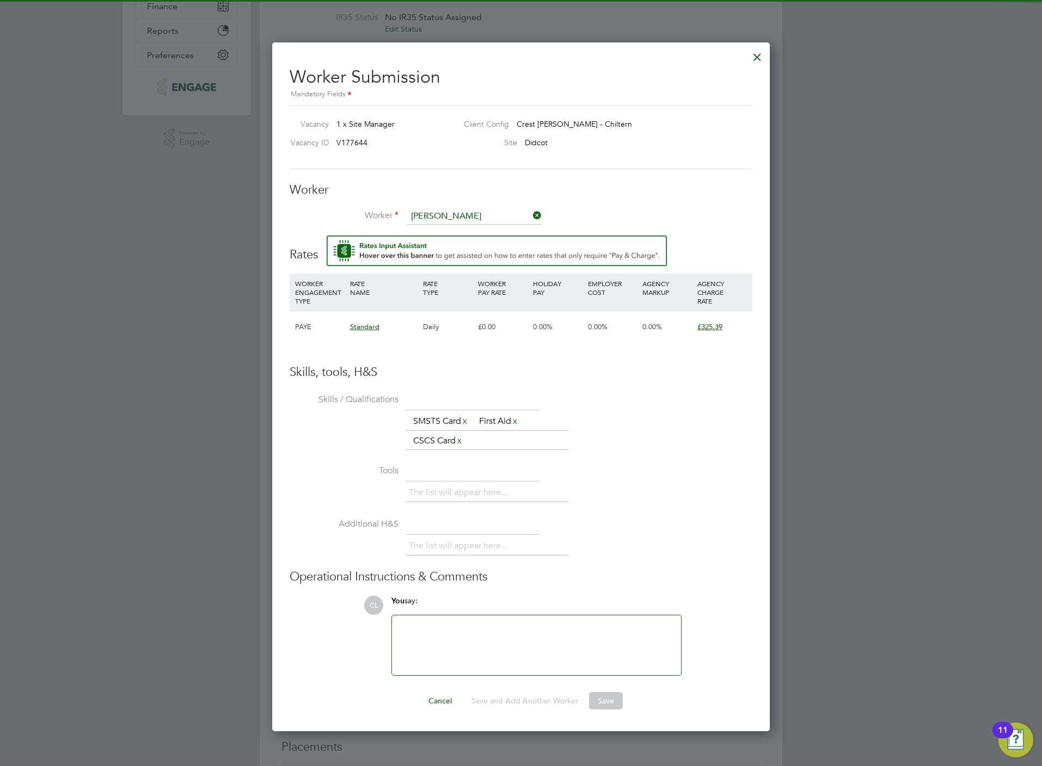
type input "terry"
click at [463, 202] on div "Worker Worker terry Worker Engagement Type" at bounding box center [520, 209] width 463 height 54
click at [759, 51] on div at bounding box center [757, 55] width 20 height 20
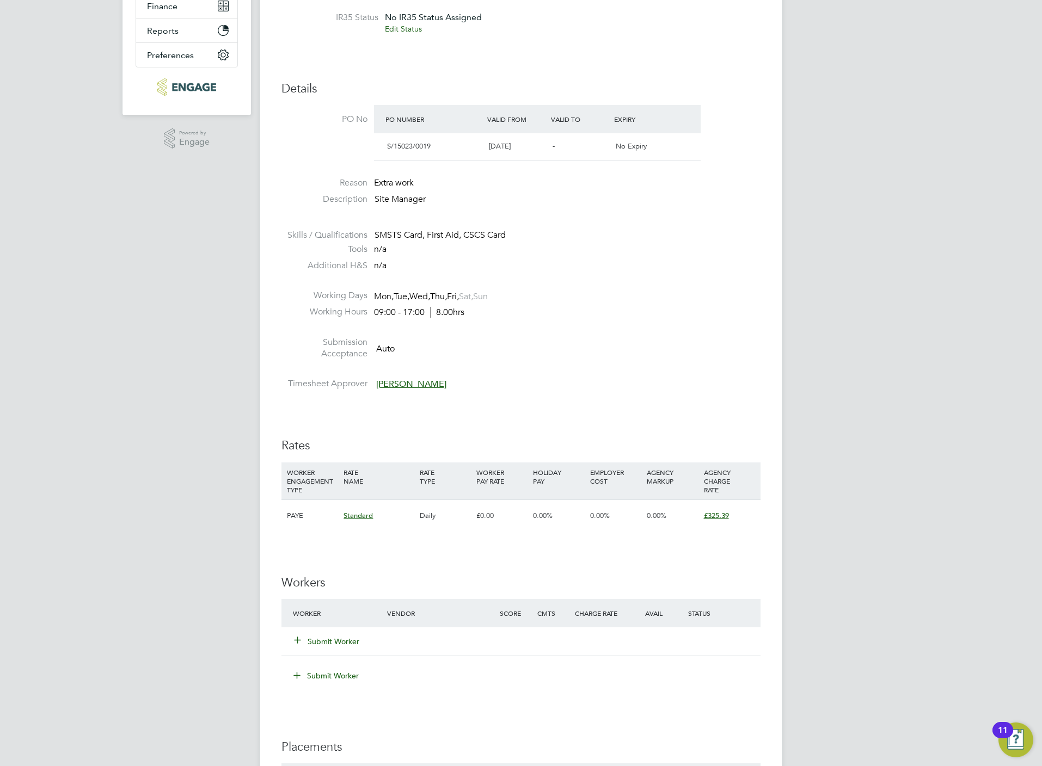
scroll to position [245, 0]
click at [319, 637] on button "Submit Worker" at bounding box center [326, 640] width 65 height 11
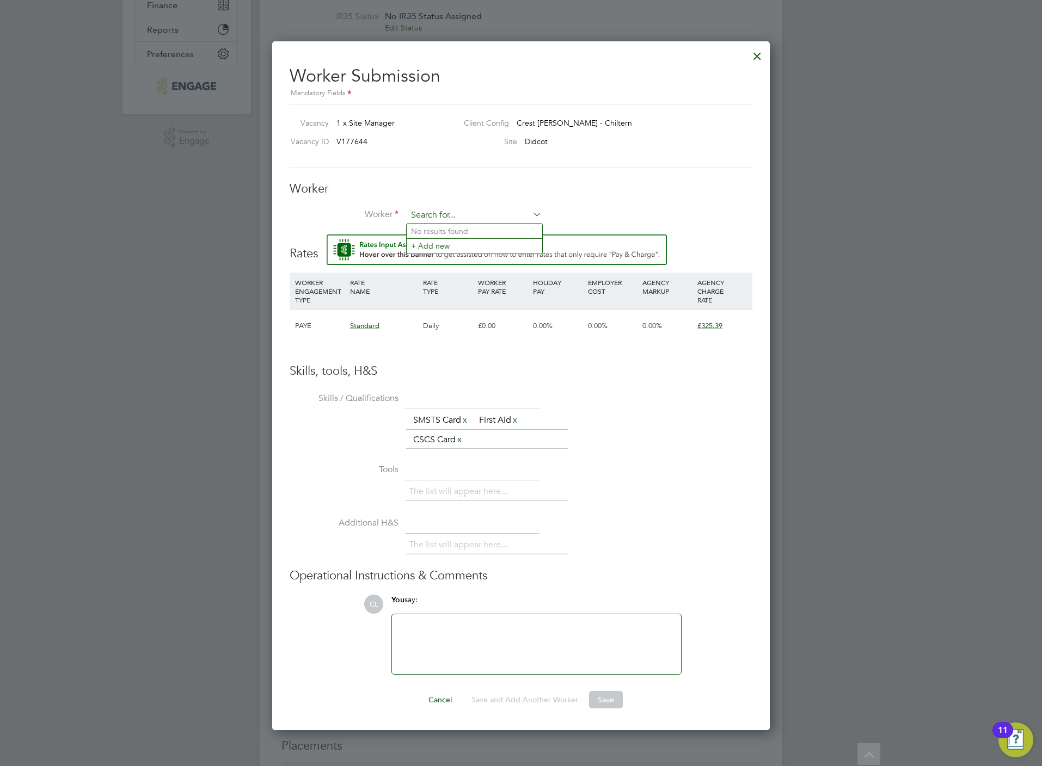
click at [449, 209] on input at bounding box center [474, 215] width 134 height 16
click at [477, 229] on li "Te r r y Robinson (ROB011)" at bounding box center [473, 231] width 135 height 15
type input "Terry Robinson (ROB011)"
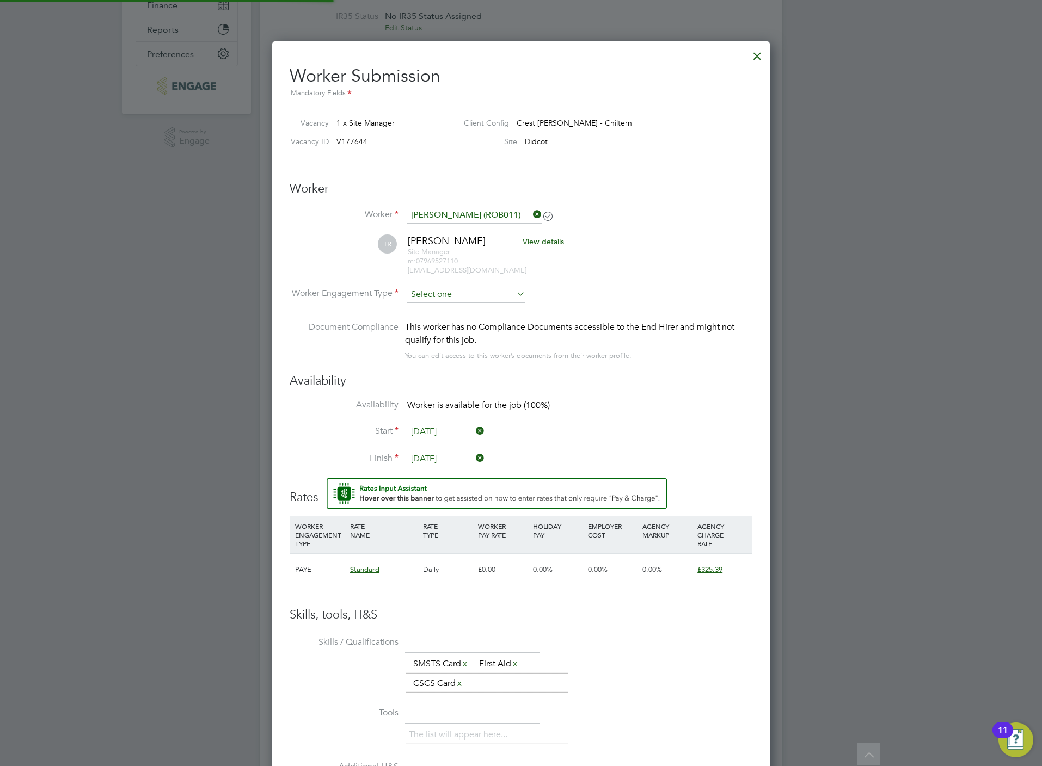
click at [449, 300] on input at bounding box center [466, 295] width 118 height 16
click at [447, 319] on li "PAYE" at bounding box center [465, 324] width 119 height 14
type input "PAYE"
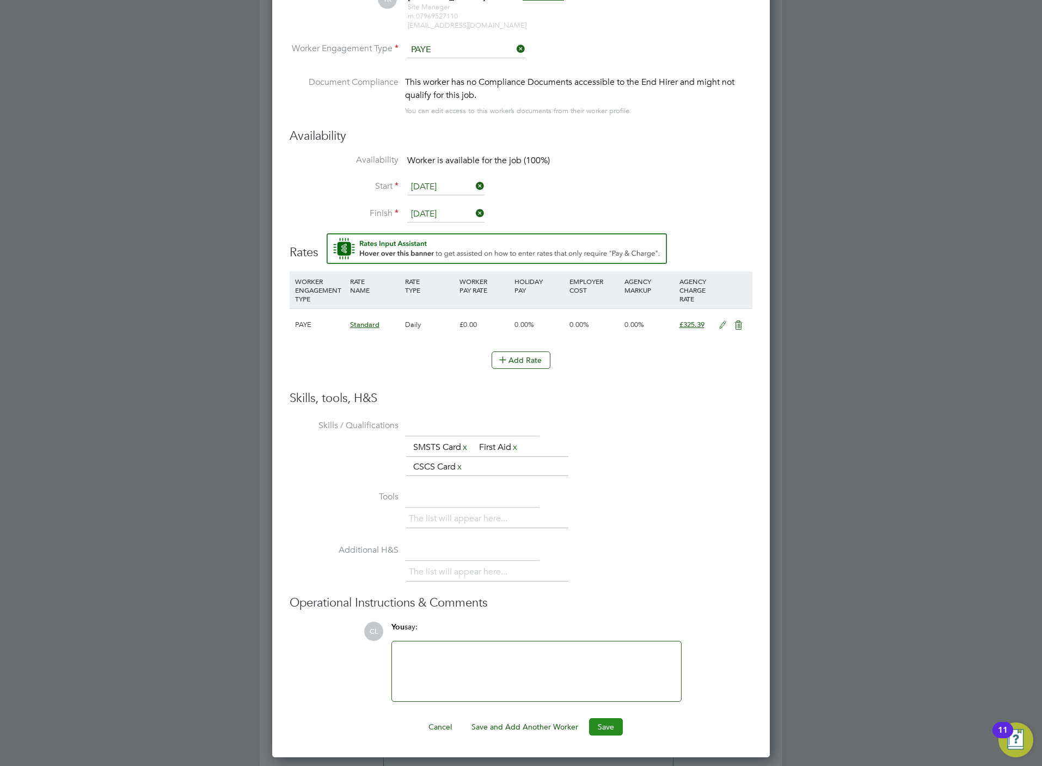
click at [600, 730] on button "Save" at bounding box center [606, 726] width 34 height 17
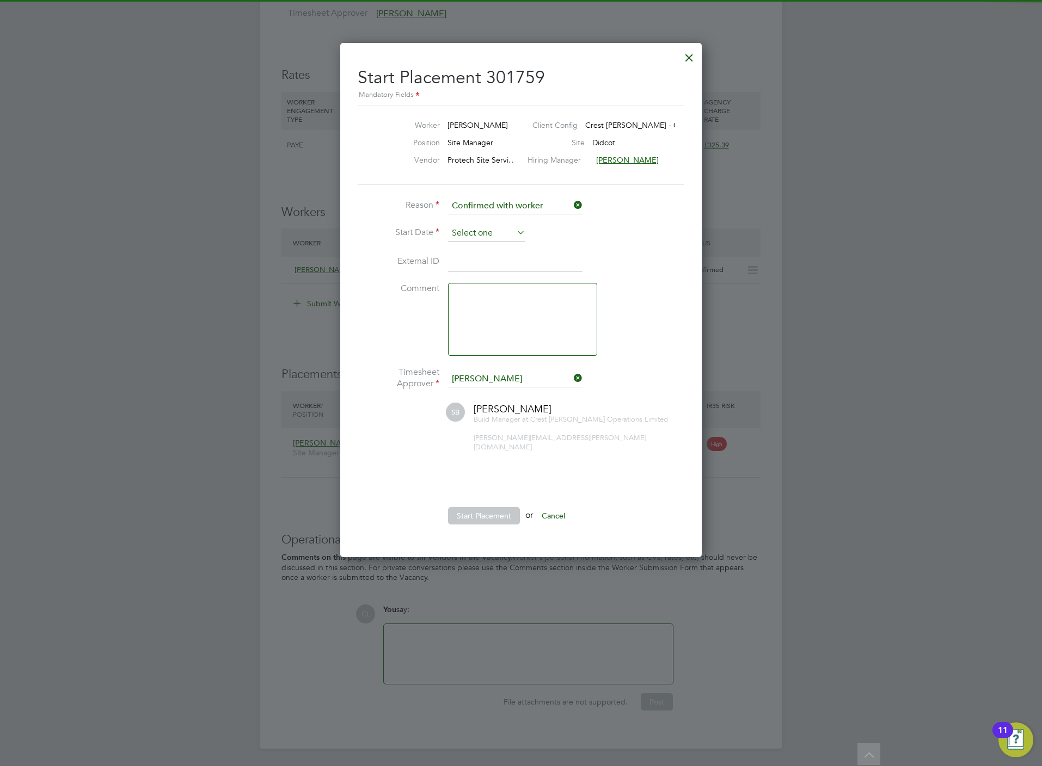
click at [463, 225] on input at bounding box center [486, 233] width 77 height 16
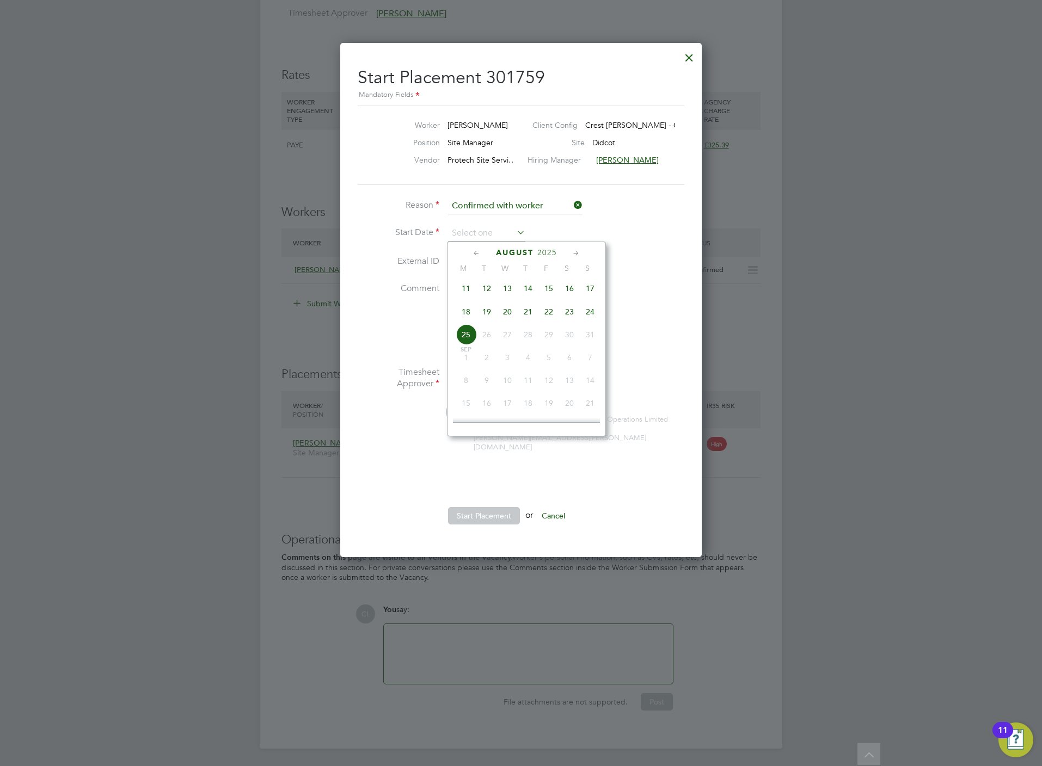
click at [507, 313] on span "20" at bounding box center [507, 311] width 21 height 21
type input "[DATE]"
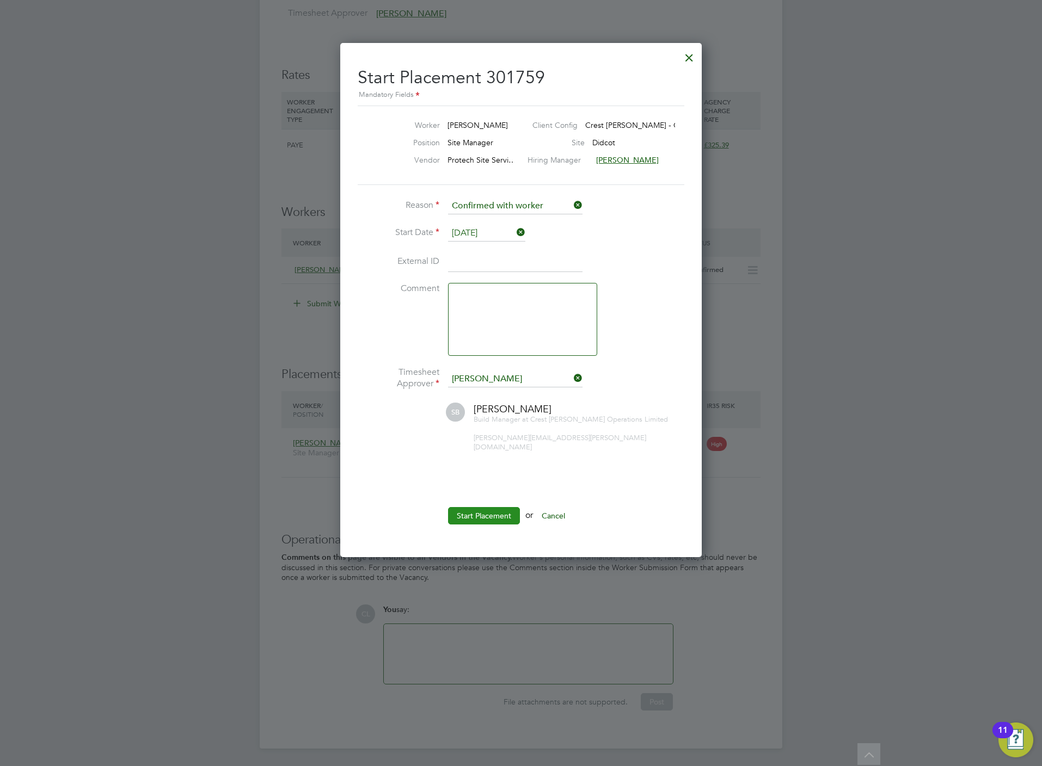
click at [492, 507] on button "Start Placement" at bounding box center [484, 515] width 72 height 17
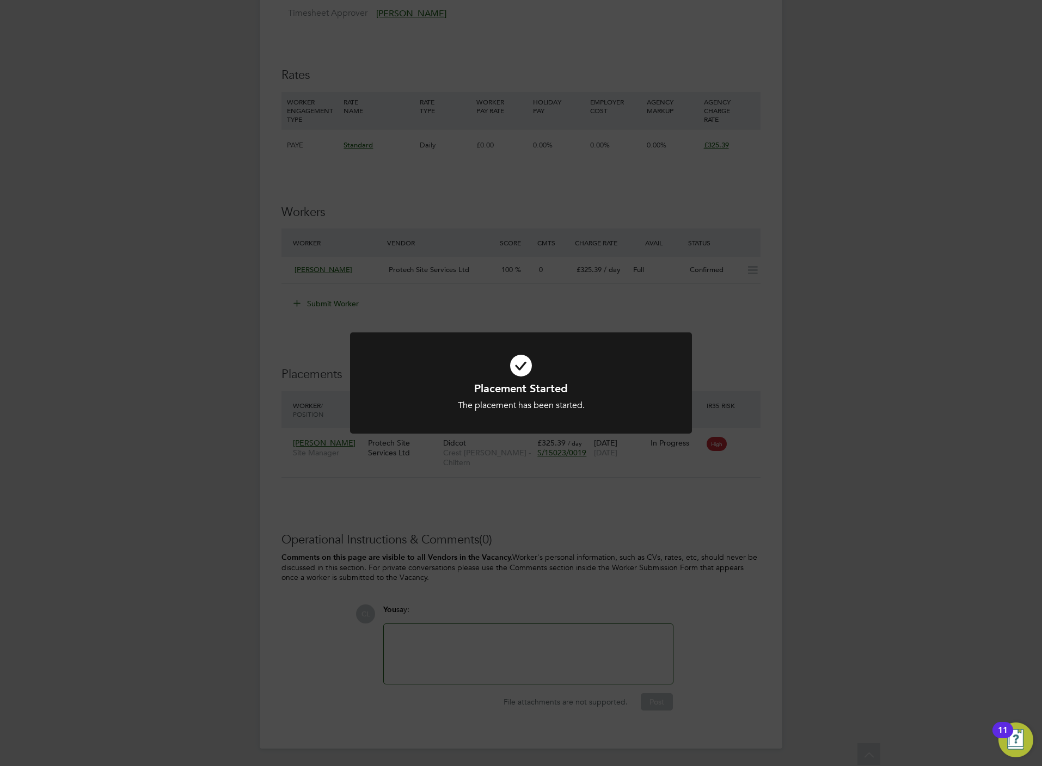
click at [379, 487] on div "Placement Started The placement has been started. Cancel Okay" at bounding box center [521, 383] width 1042 height 766
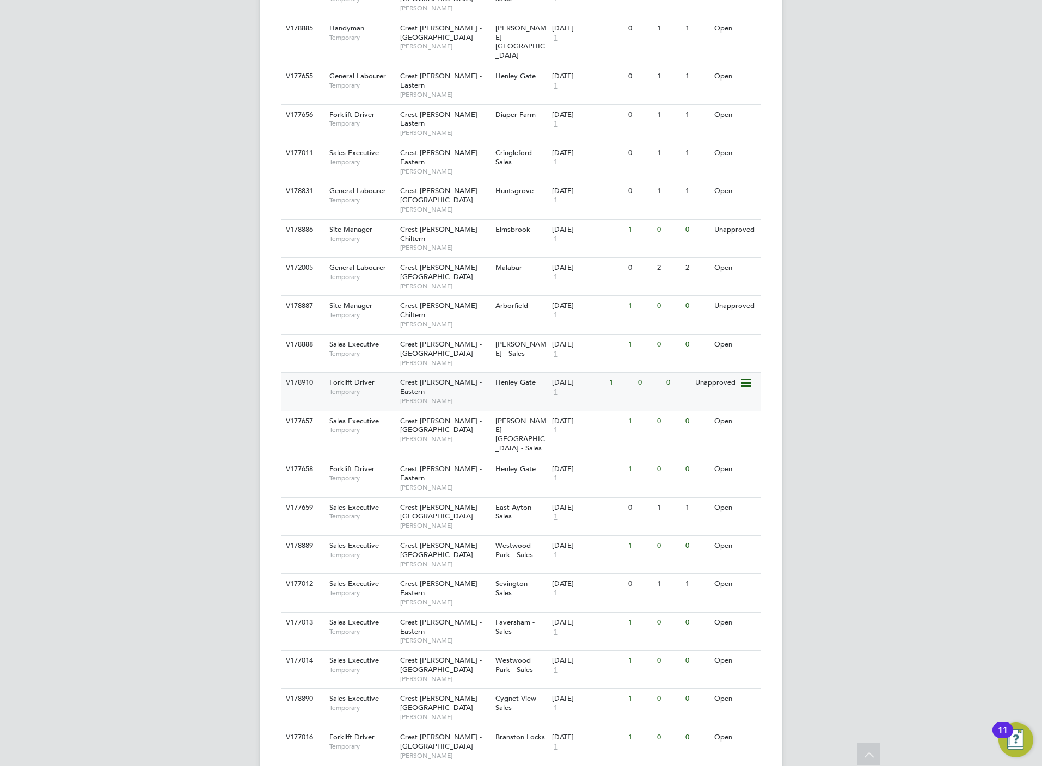
scroll to position [528, 0]
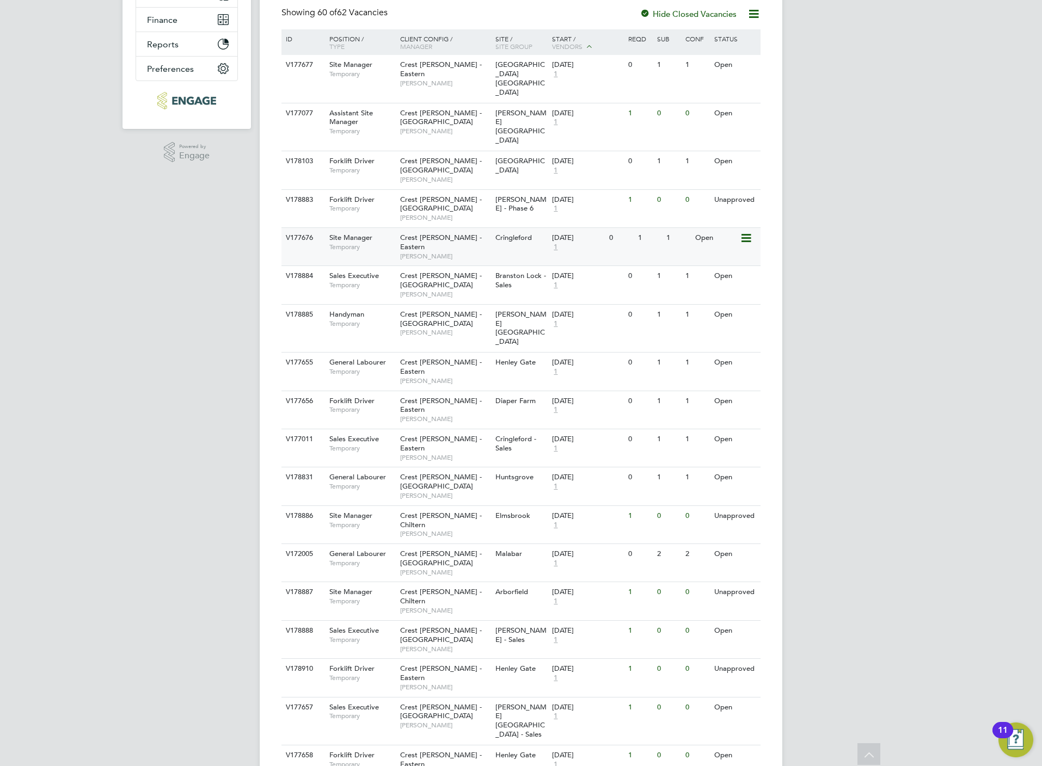
scroll to position [0, 0]
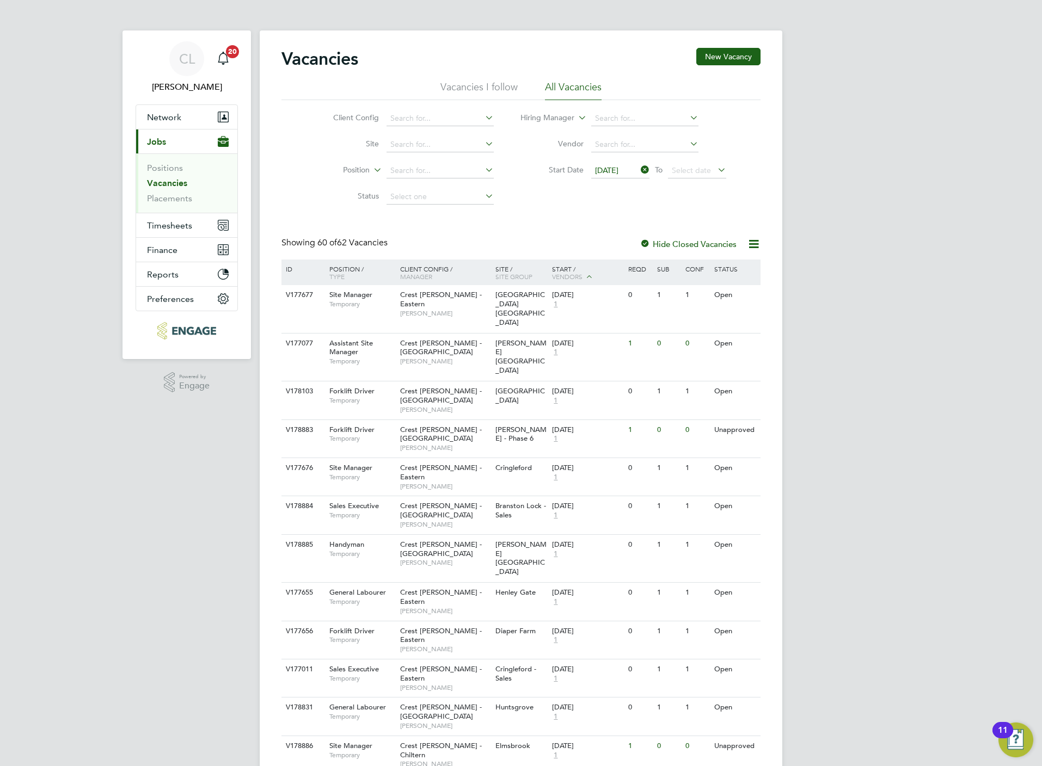
click at [640, 176] on span "[DATE]" at bounding box center [620, 171] width 58 height 15
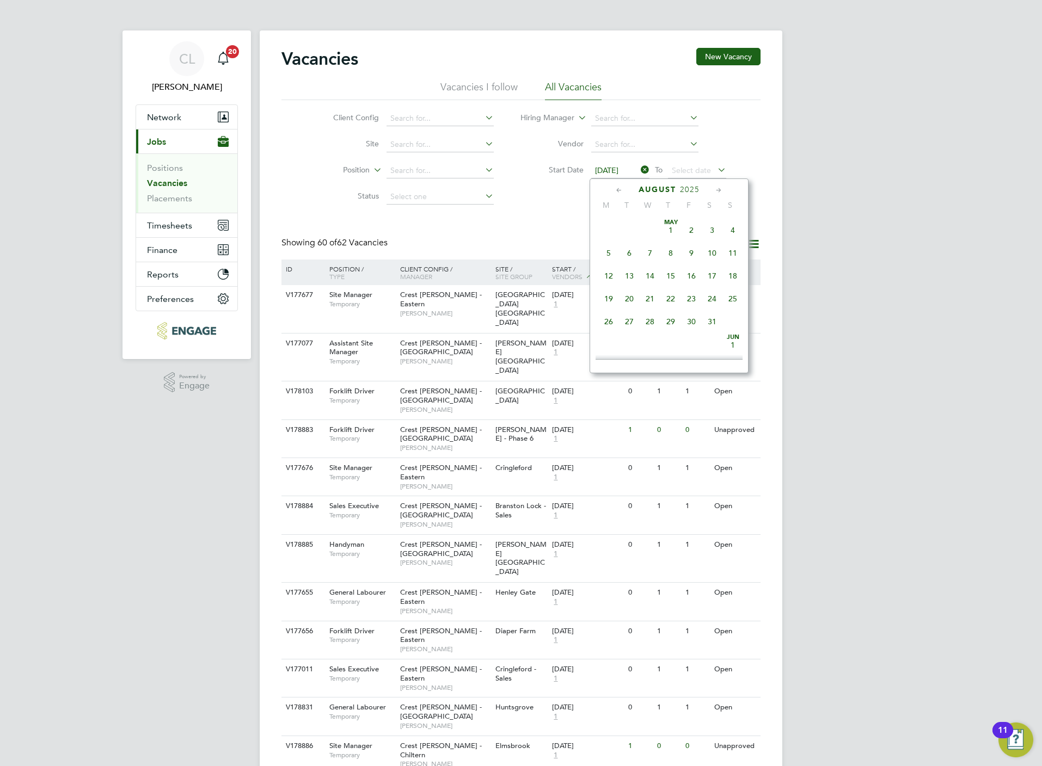
scroll to position [395, 0]
click at [640, 176] on span "[DATE]" at bounding box center [620, 171] width 58 height 15
click at [638, 170] on icon at bounding box center [638, 169] width 0 height 15
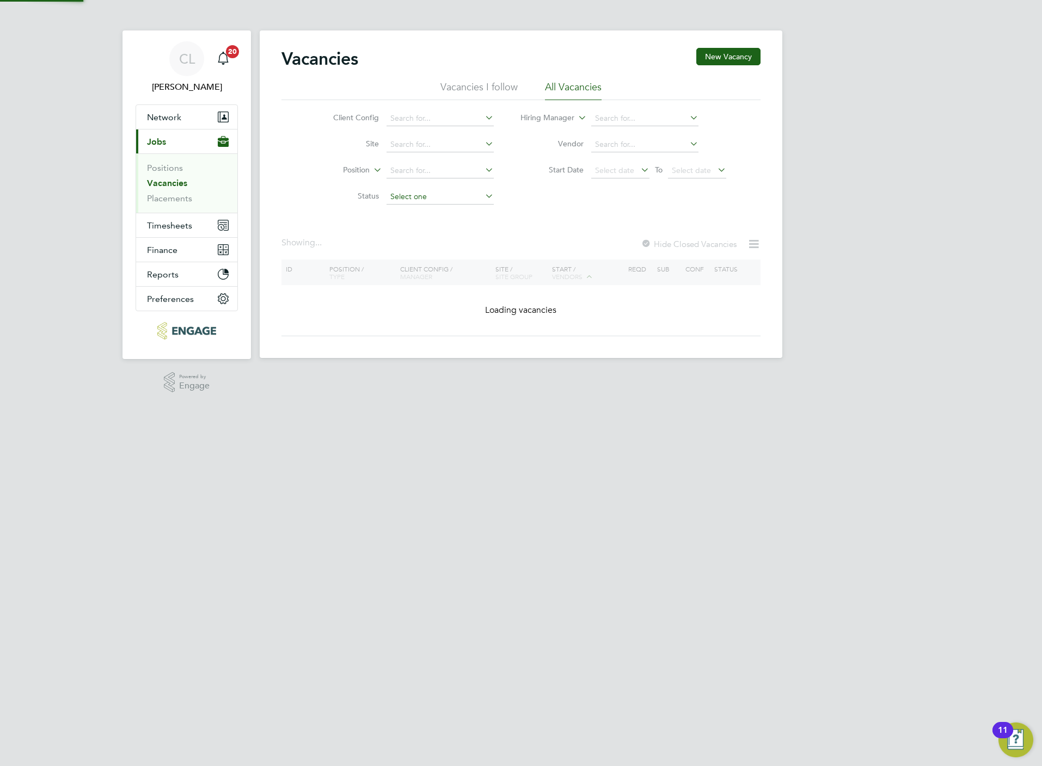
click at [452, 199] on input at bounding box center [439, 196] width 107 height 15
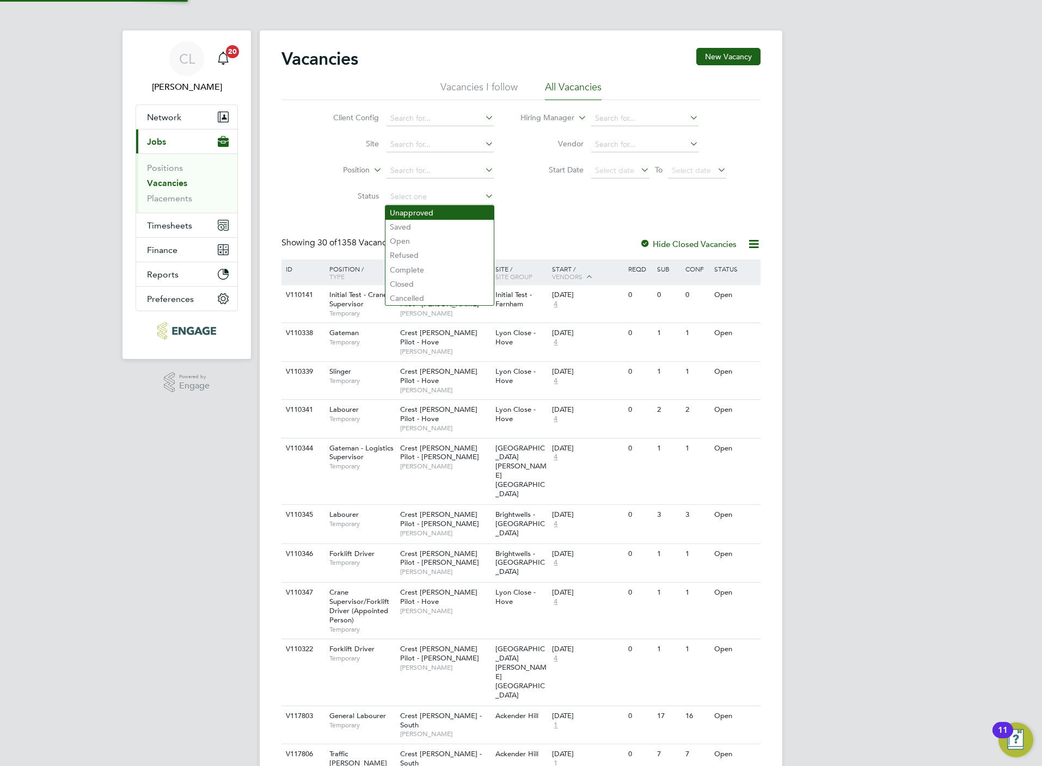
click at [420, 208] on li "Unapproved" at bounding box center [439, 213] width 108 height 14
type input "Unapproved"
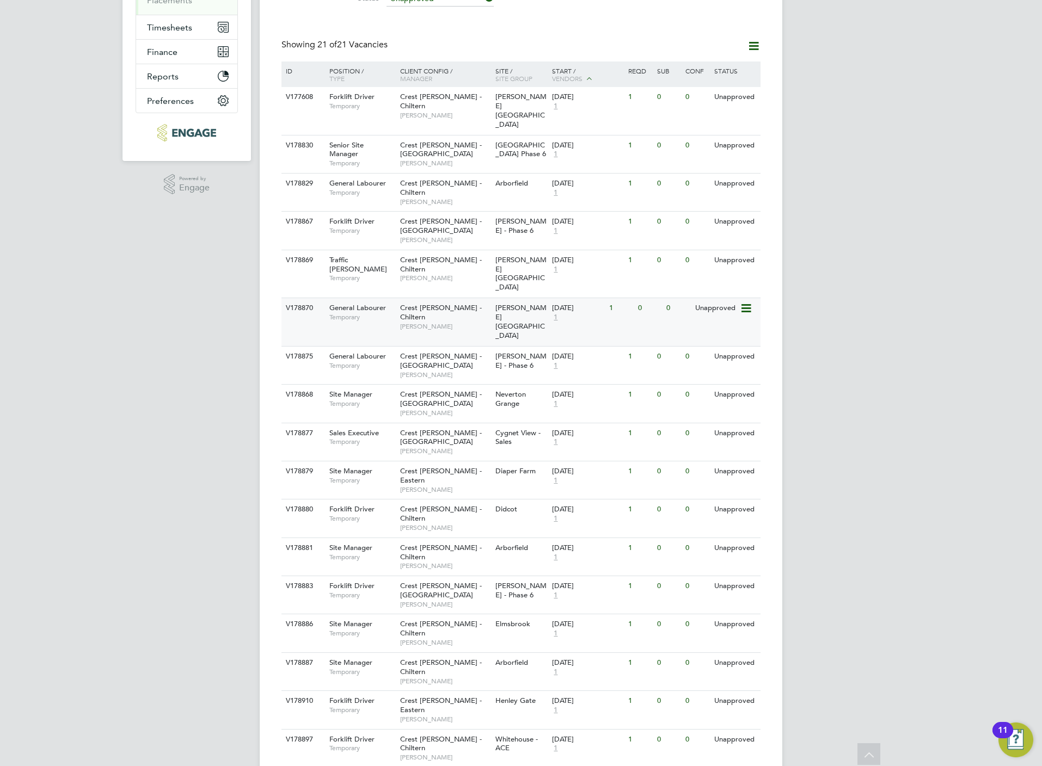
scroll to position [232, 0]
